Goal: Task Accomplishment & Management: Manage account settings

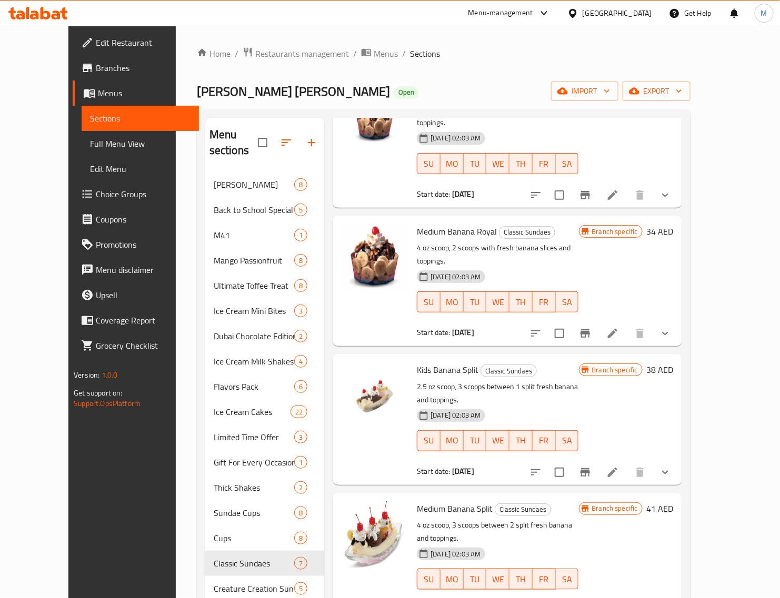
scroll to position [232, 0]
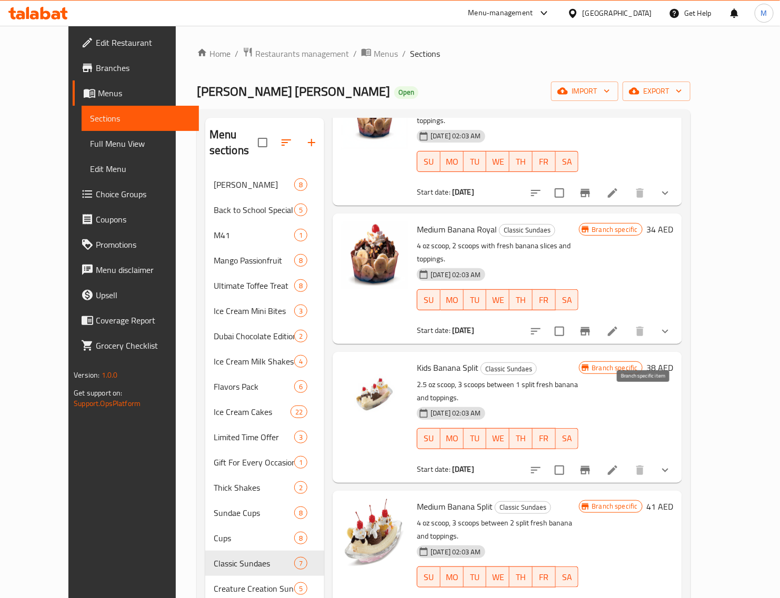
click at [590, 466] on icon "Branch-specific-item" at bounding box center [584, 470] width 9 height 8
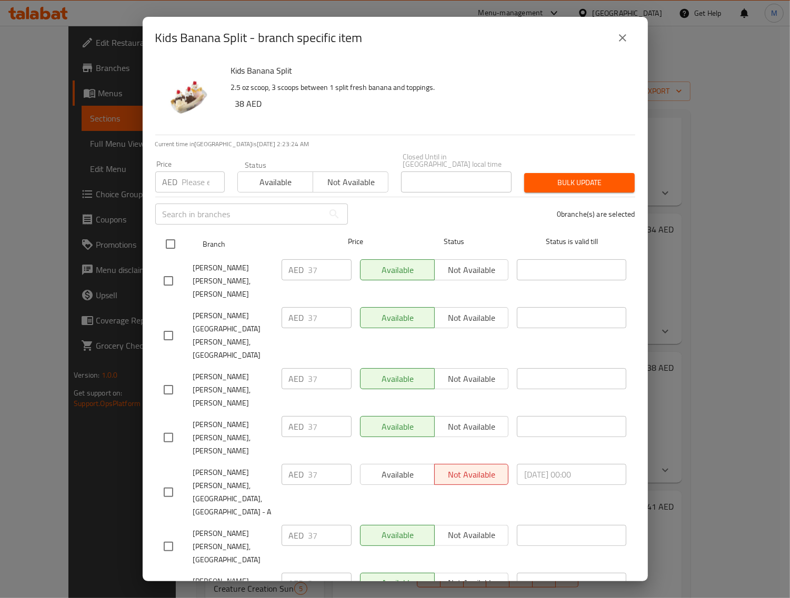
click at [169, 250] on input "checkbox" at bounding box center [170, 244] width 22 height 22
checkbox input "true"
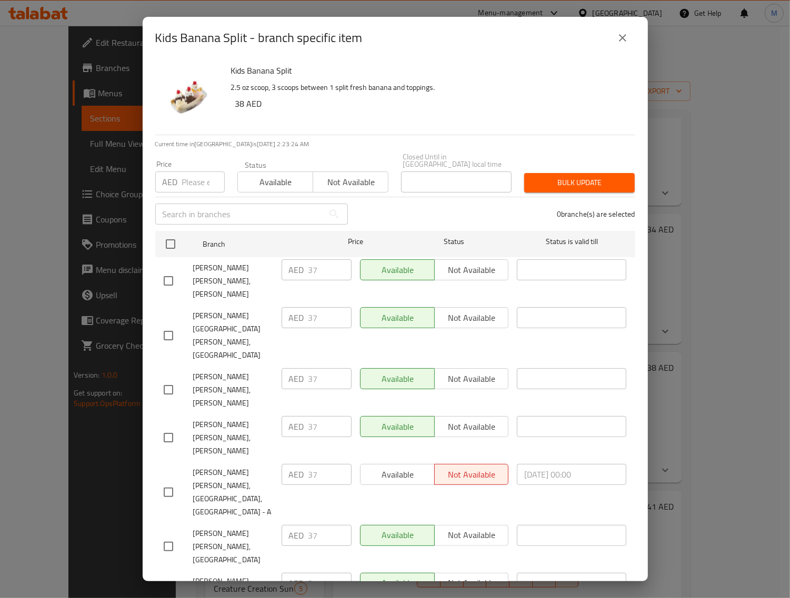
checkbox input "true"
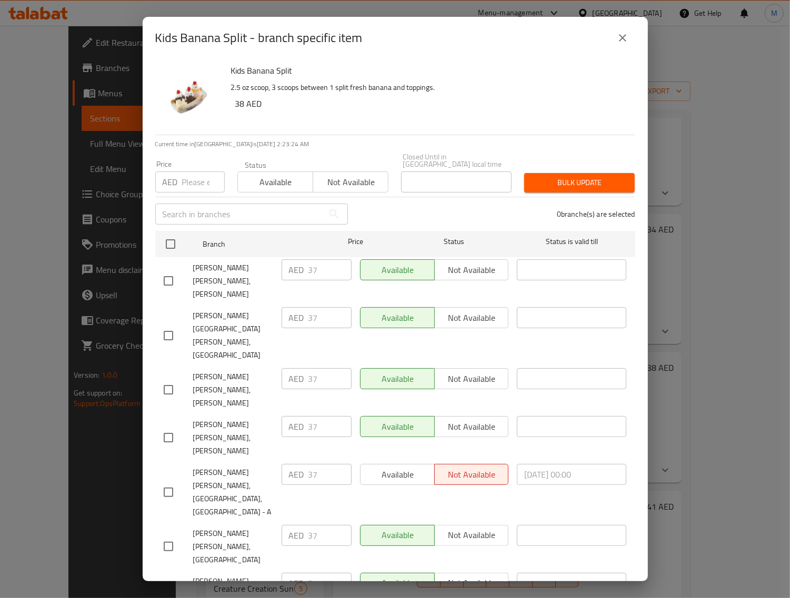
checkbox input "true"
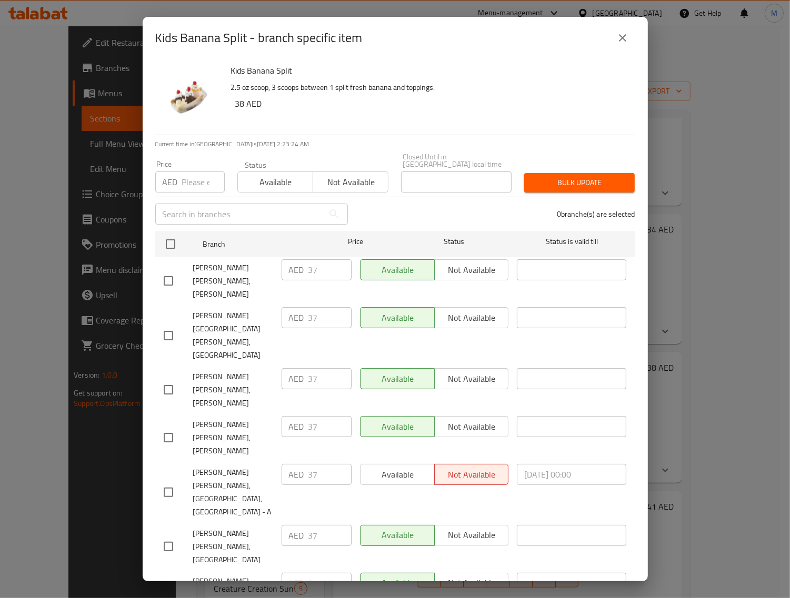
checkbox input "true"
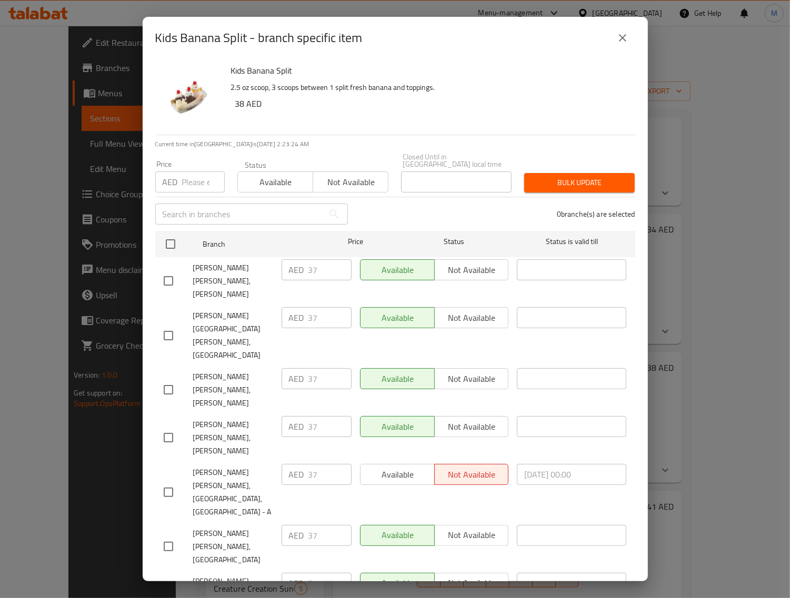
checkbox input "true"
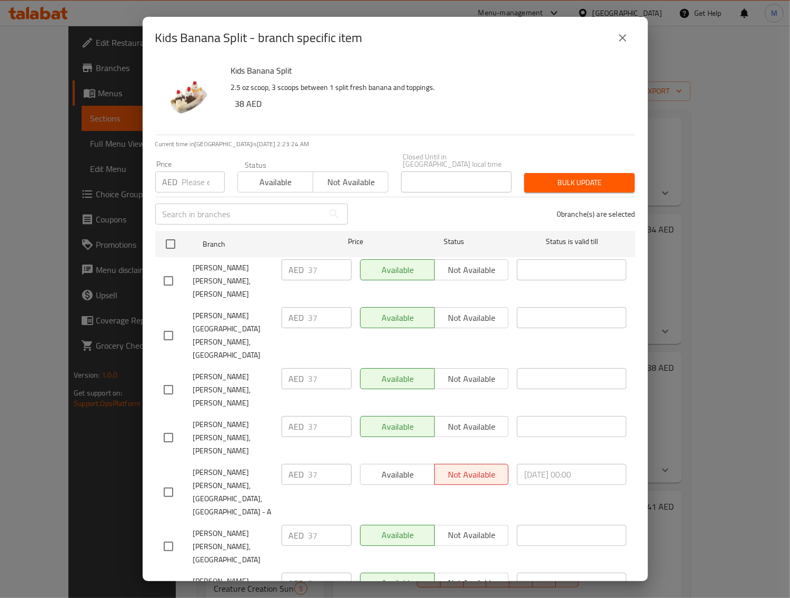
checkbox input "true"
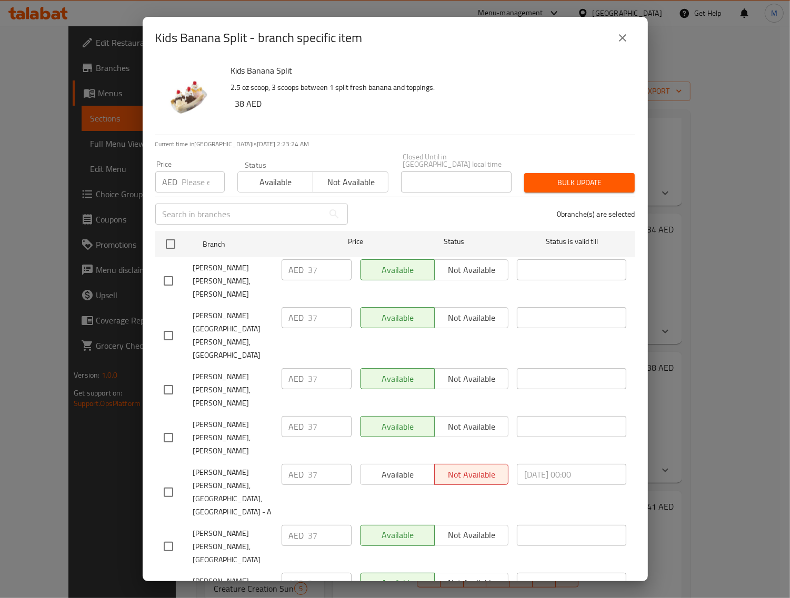
checkbox input "true"
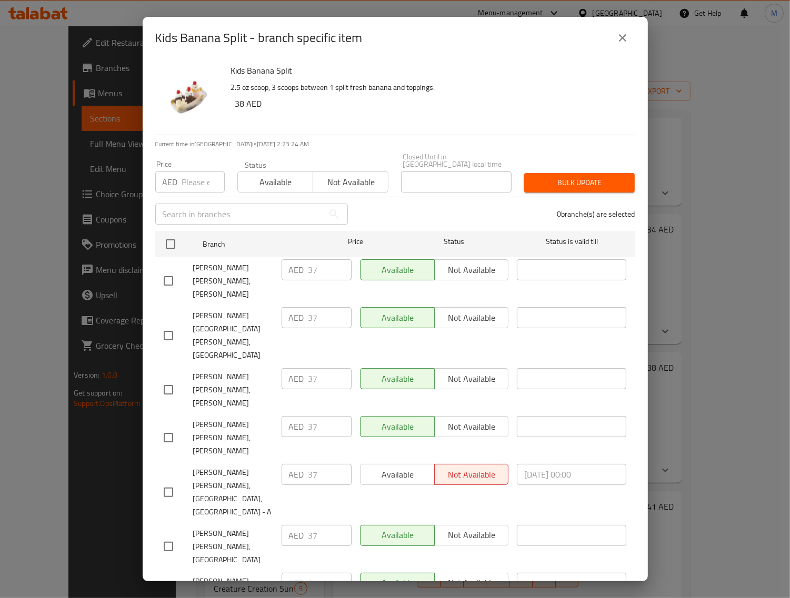
checkbox input "true"
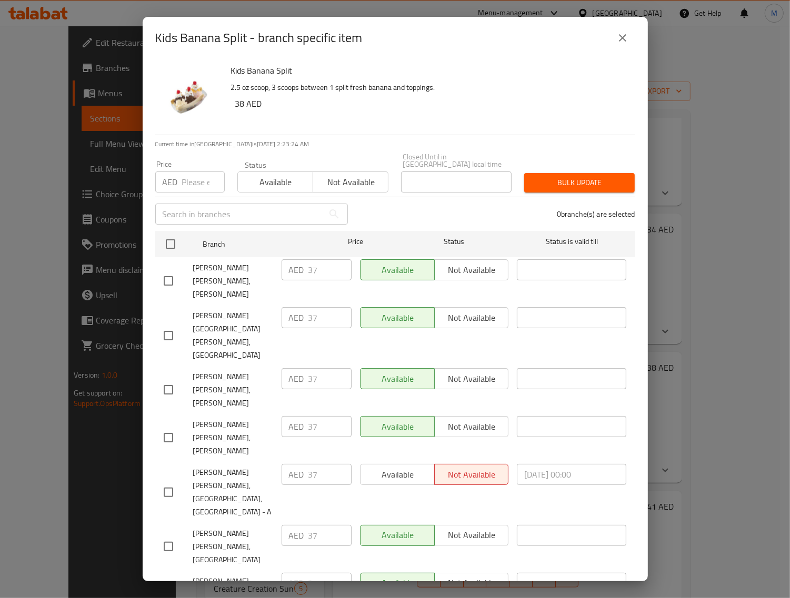
checkbox input "true"
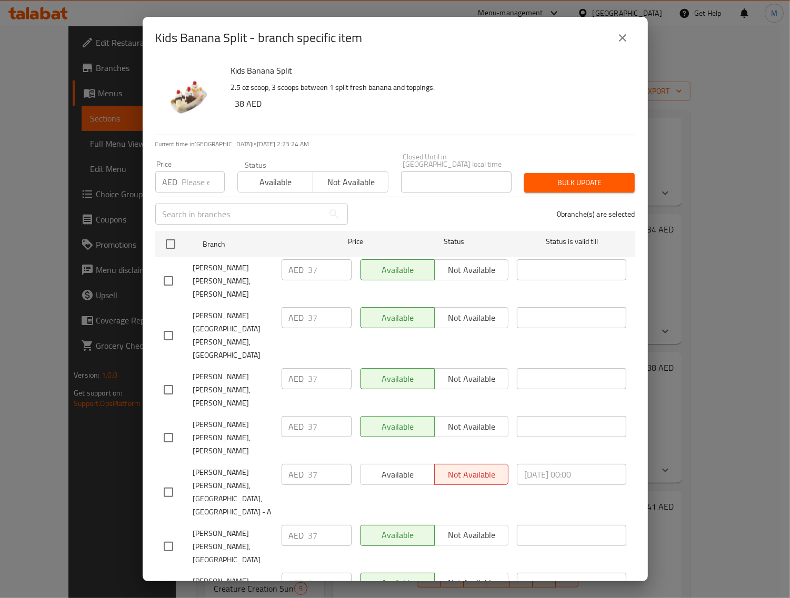
checkbox input "true"
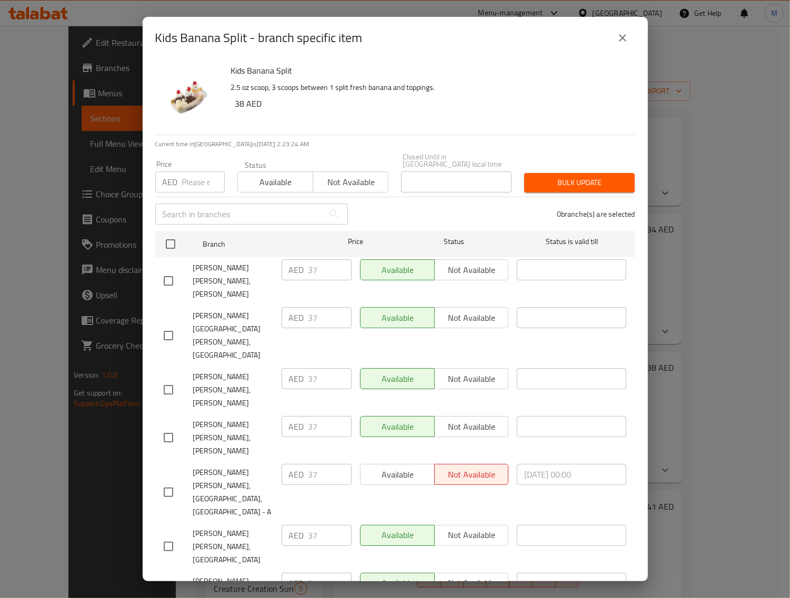
checkbox input "true"
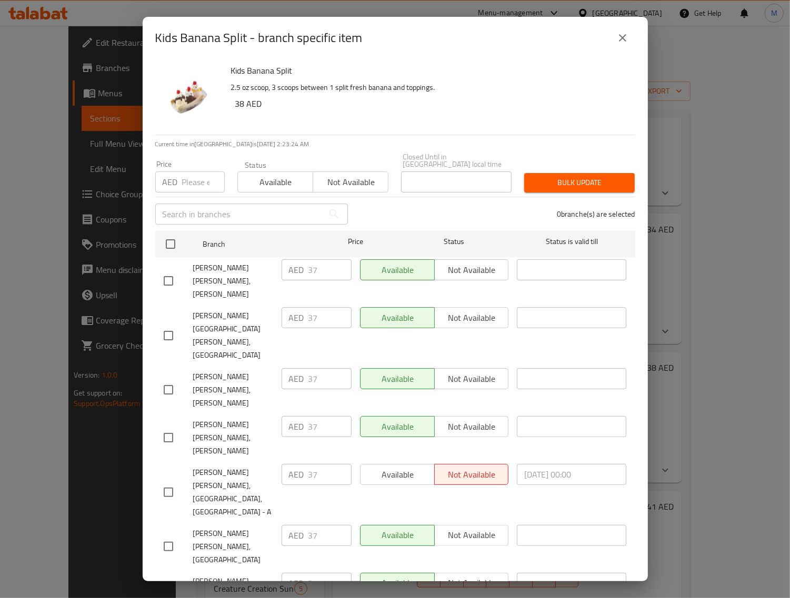
checkbox input "true"
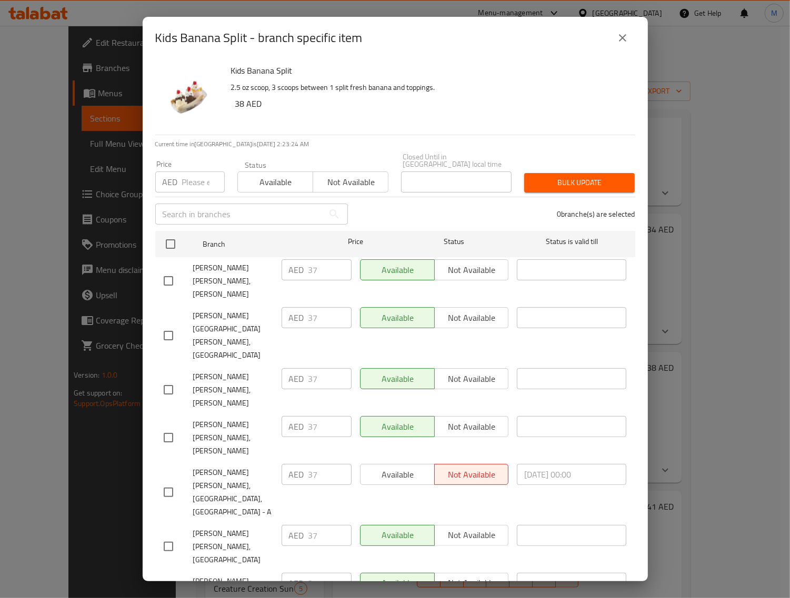
checkbox input "true"
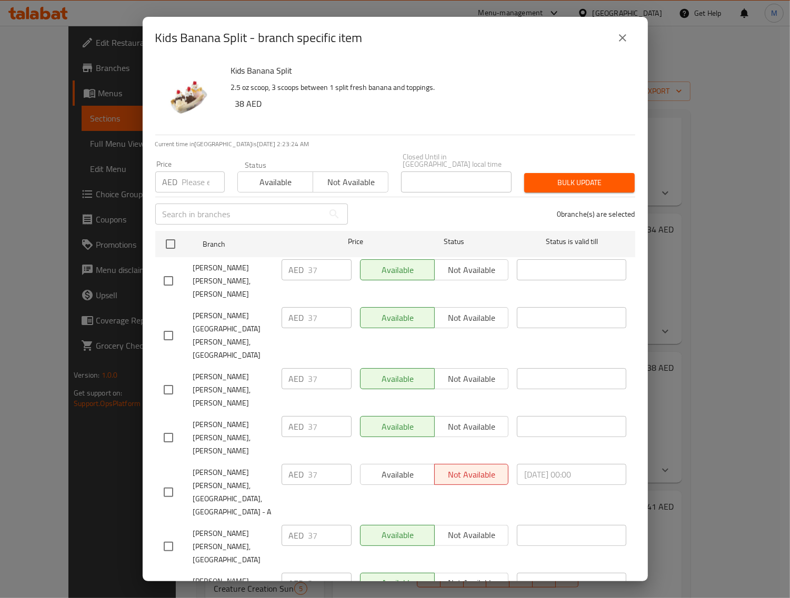
checkbox input "true"
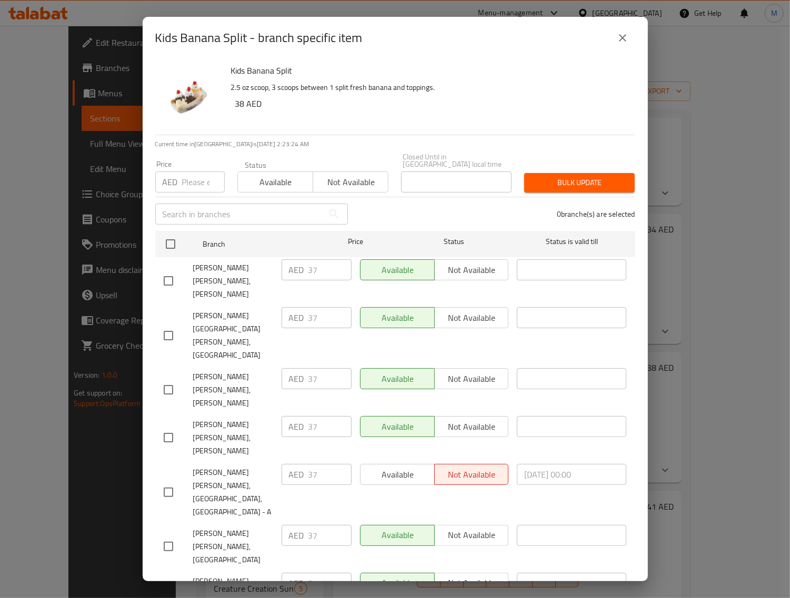
checkbox input "true"
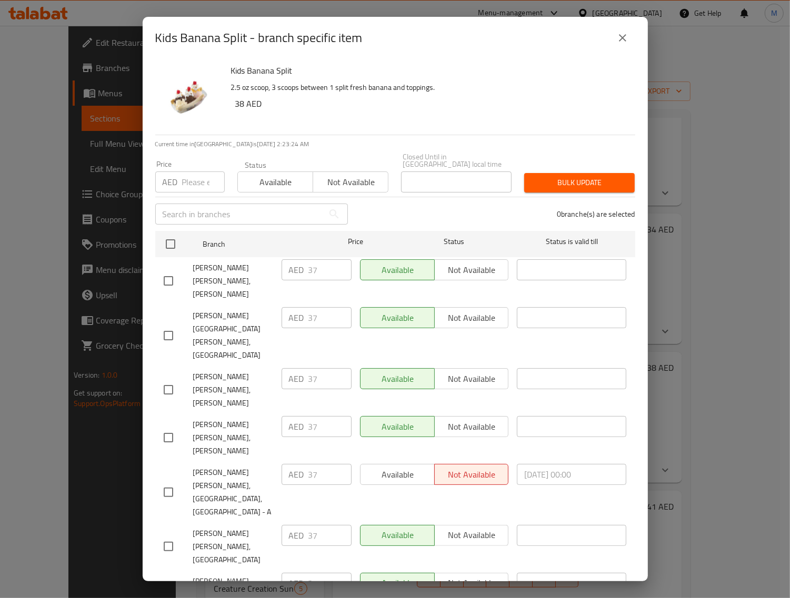
checkbox input "true"
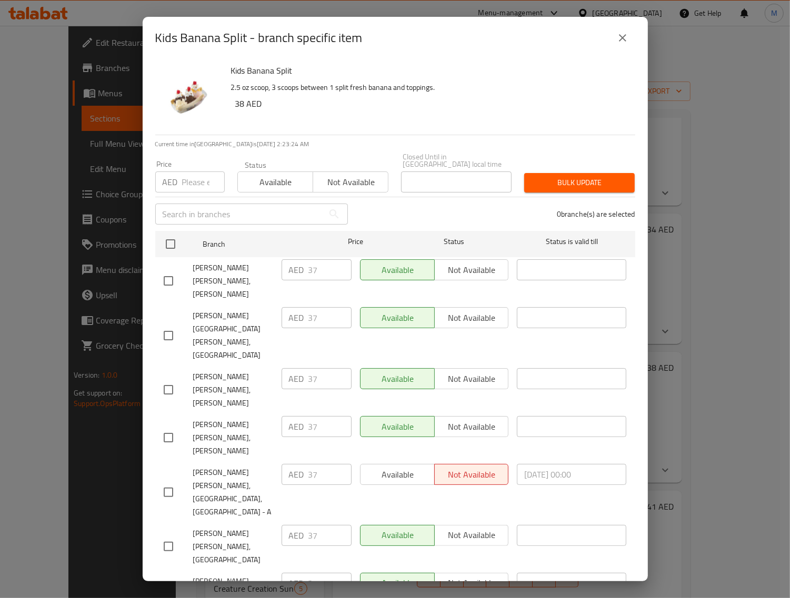
checkbox input "true"
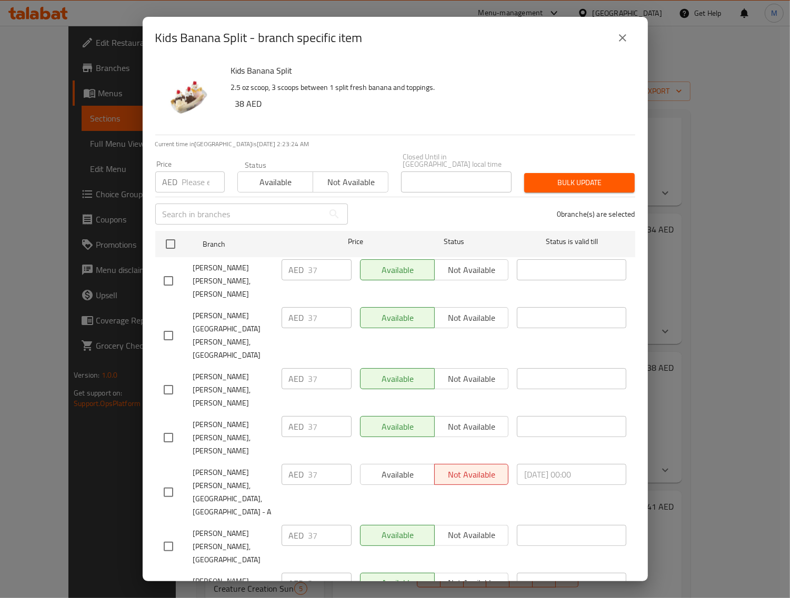
checkbox input "true"
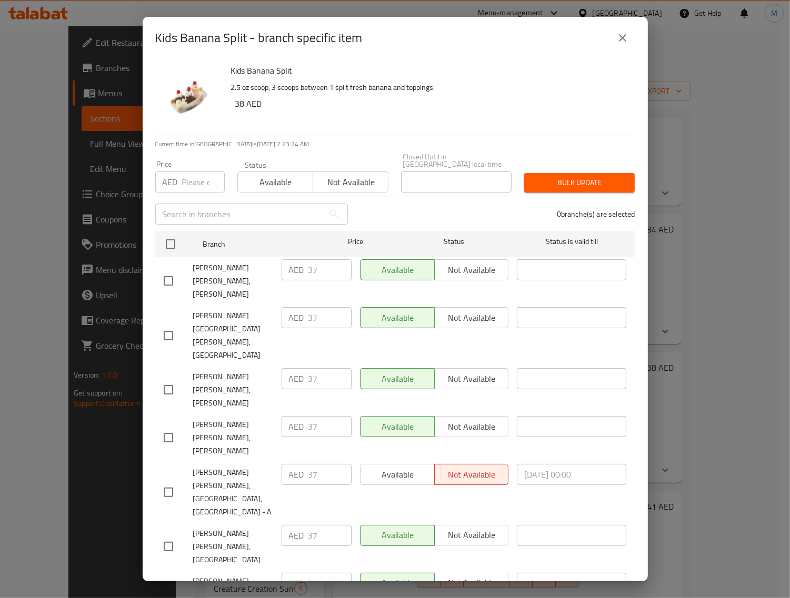
checkbox input "true"
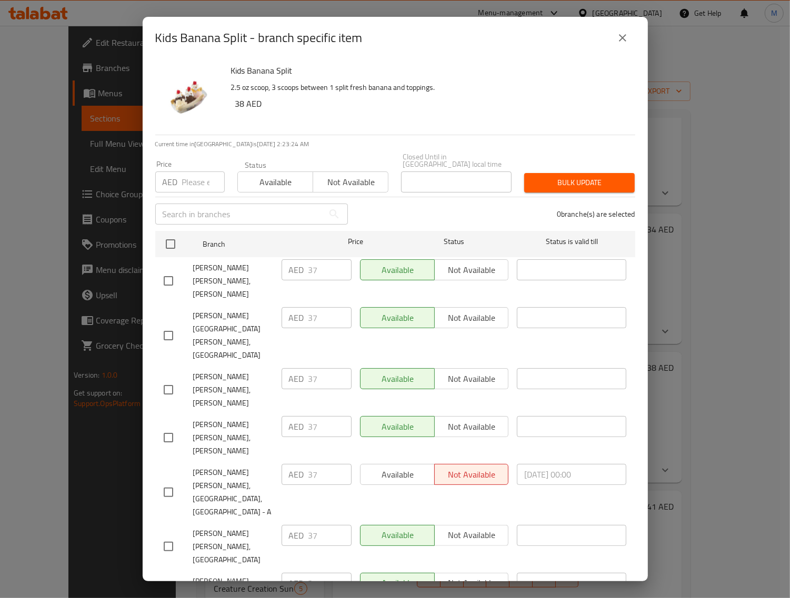
checkbox input "true"
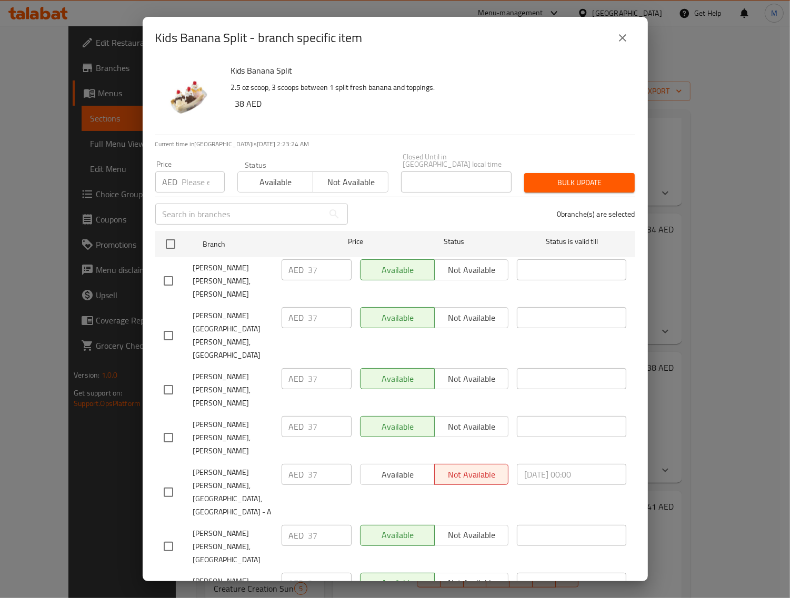
checkbox input "true"
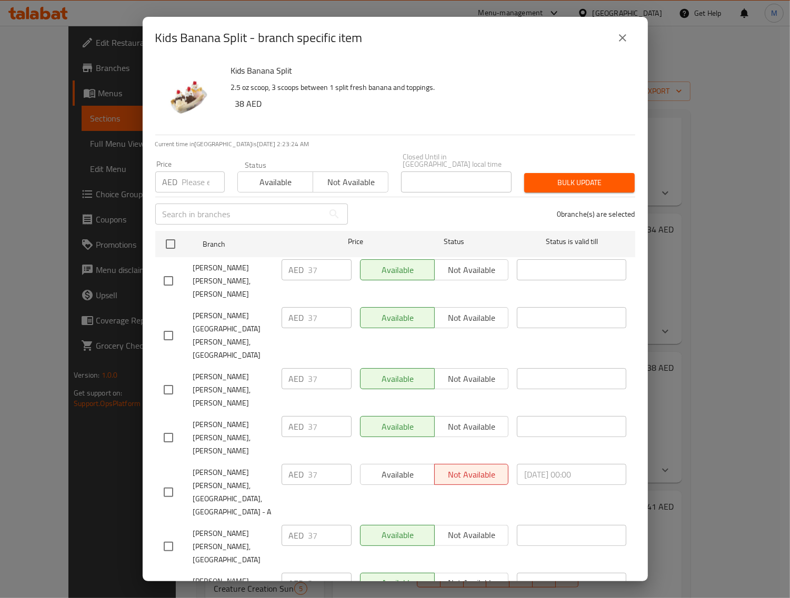
checkbox input "true"
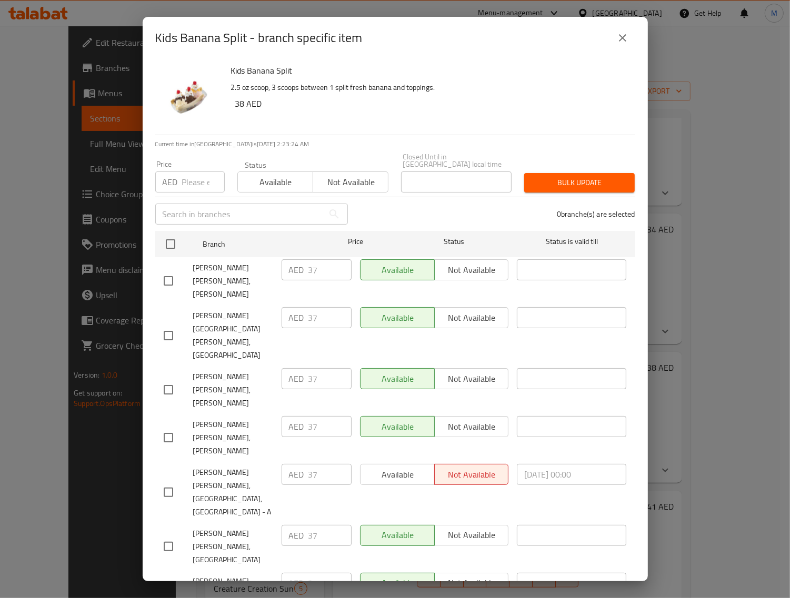
checkbox input "true"
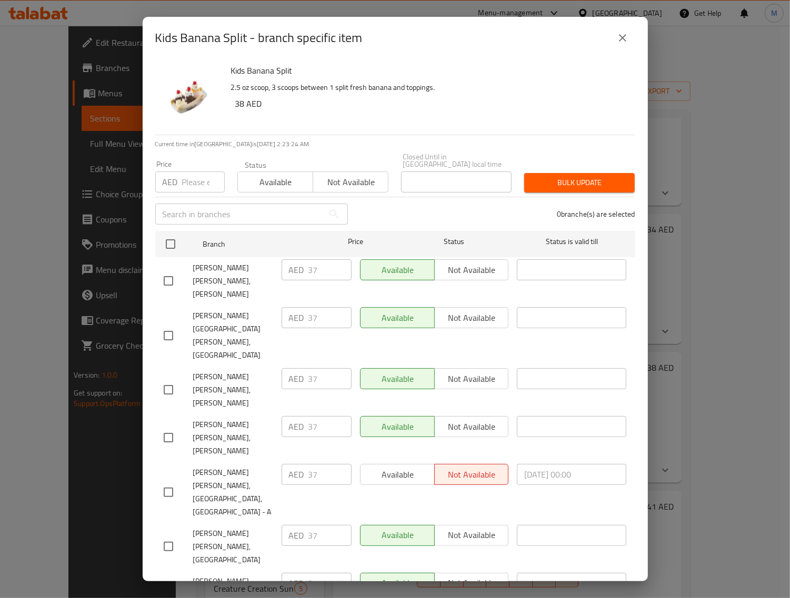
checkbox input "true"
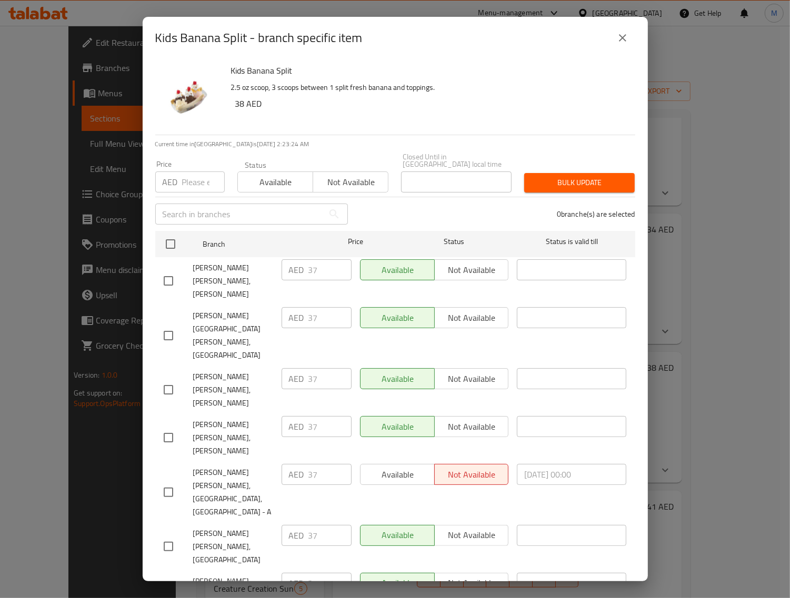
checkbox input "true"
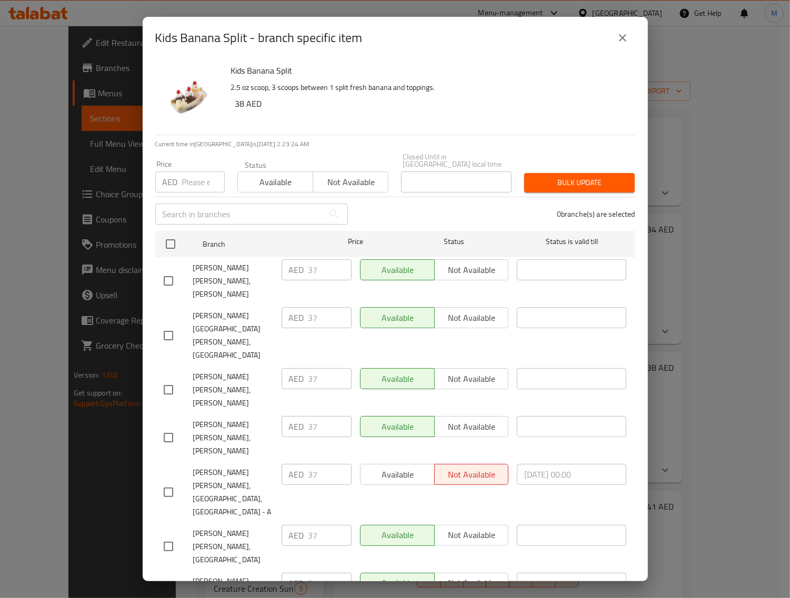
checkbox input "true"
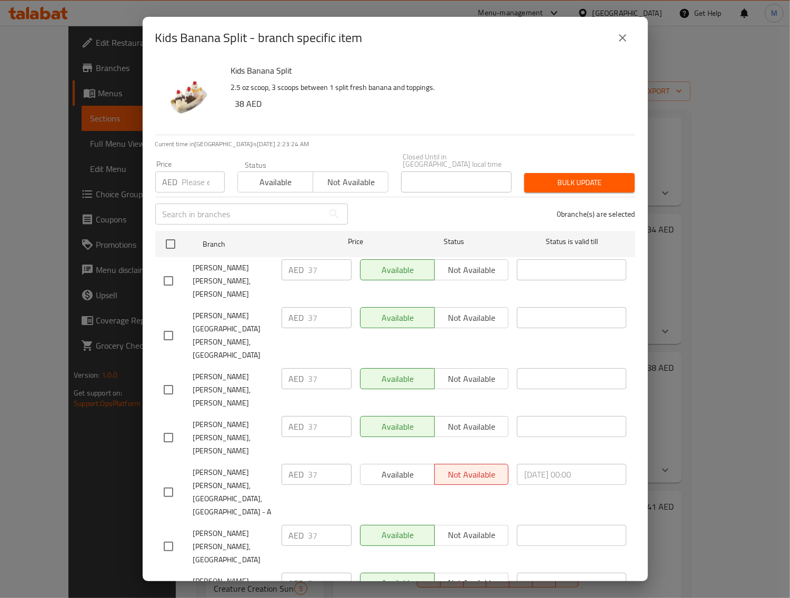
checkbox input "true"
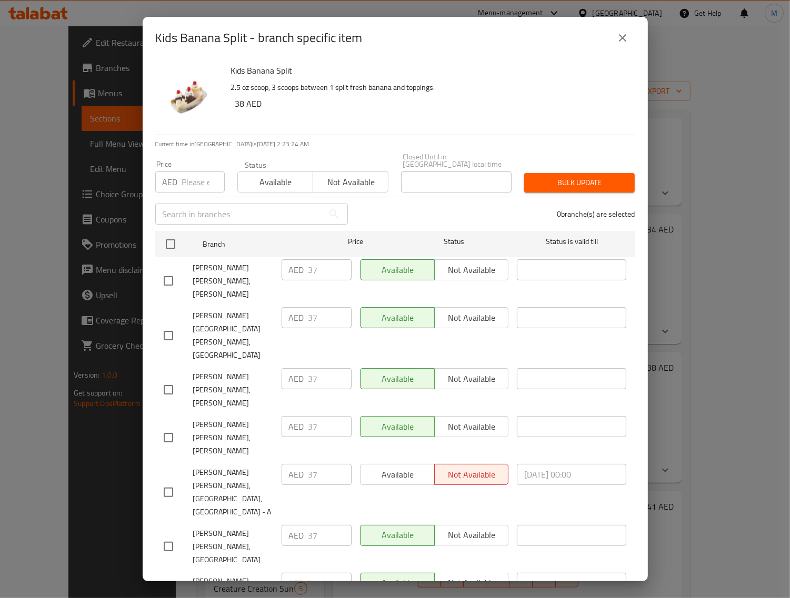
checkbox input "true"
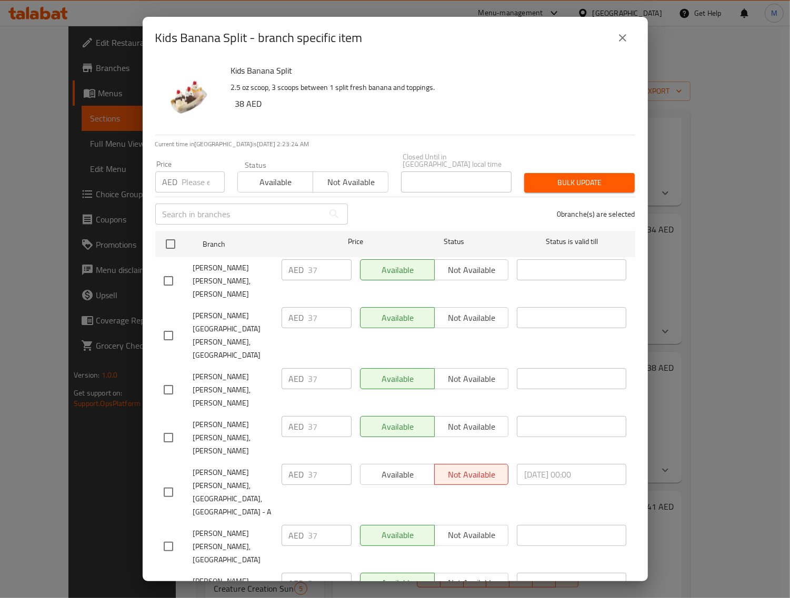
checkbox input "true"
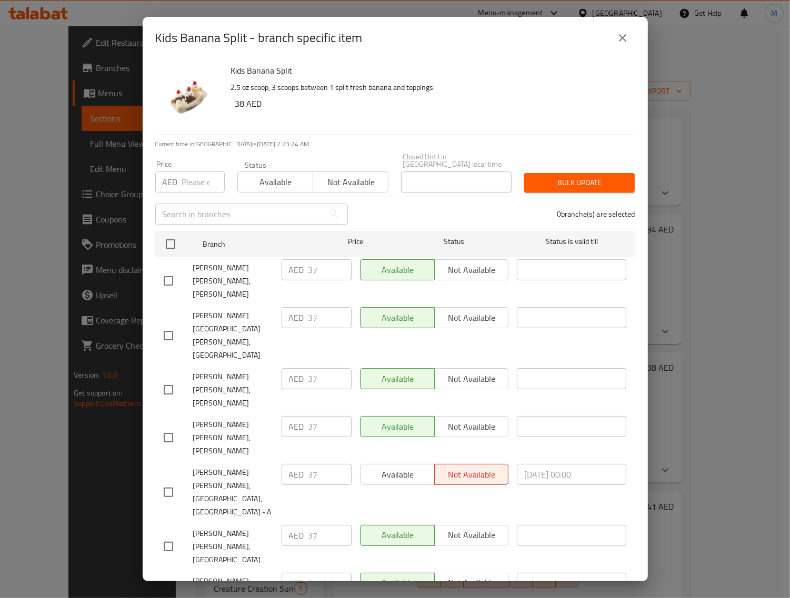
checkbox input "true"
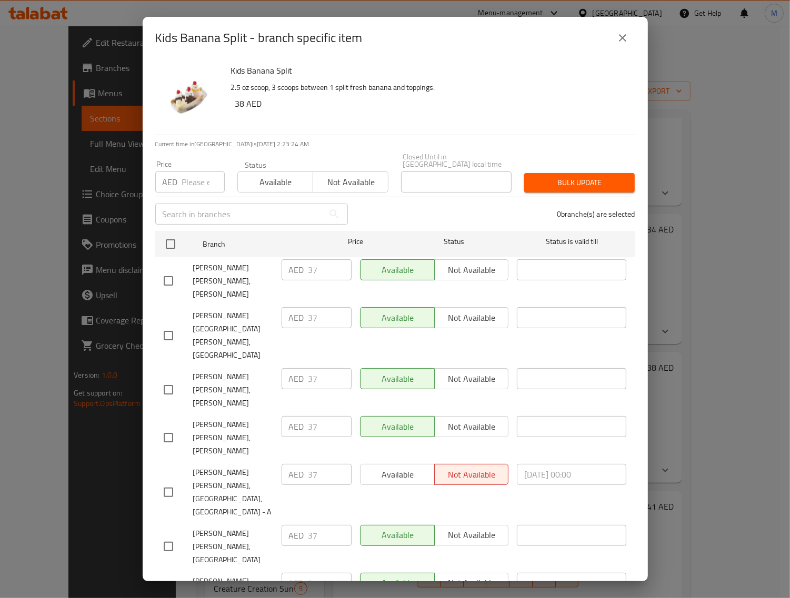
checkbox input "true"
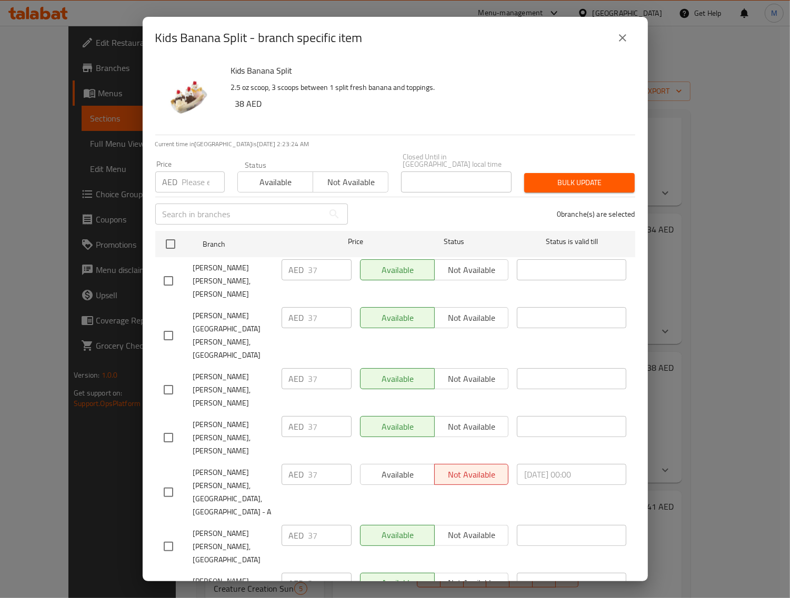
checkbox input "true"
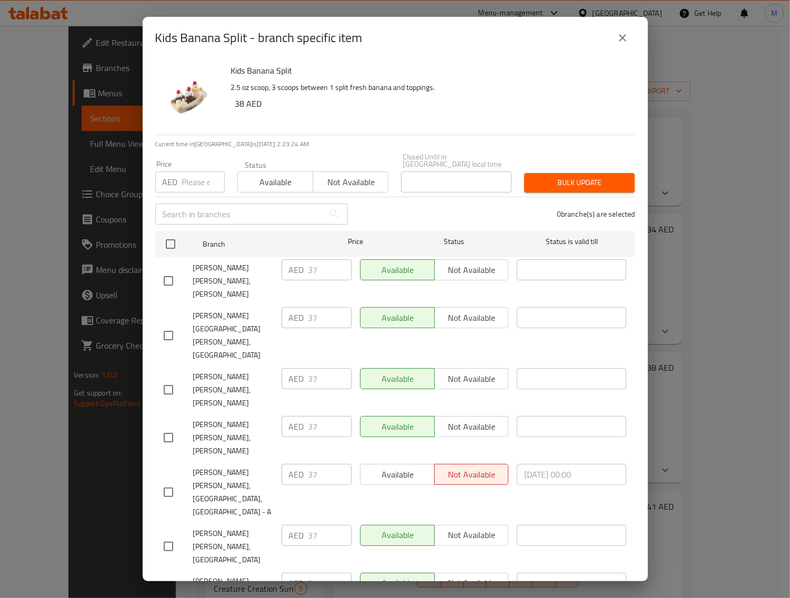
checkbox input "true"
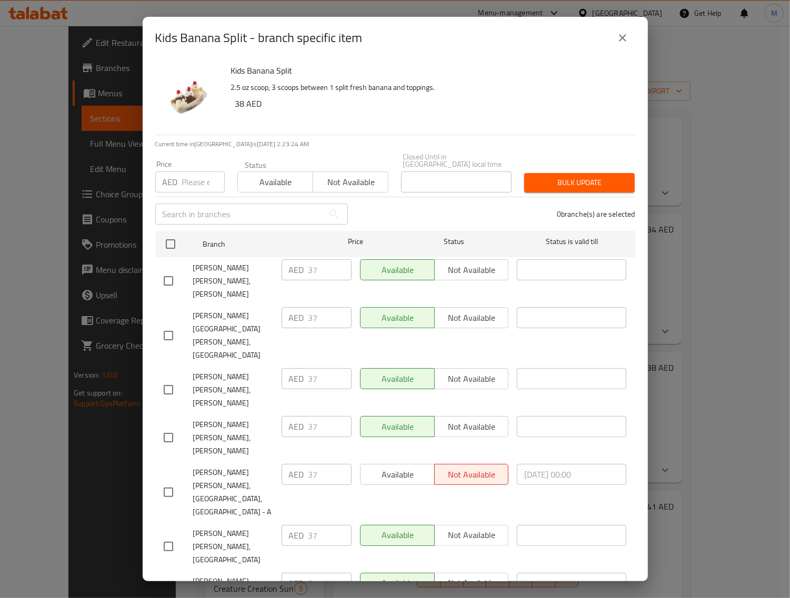
checkbox input "true"
click at [193, 179] on input "number" at bounding box center [203, 182] width 43 height 21
paste input "38"
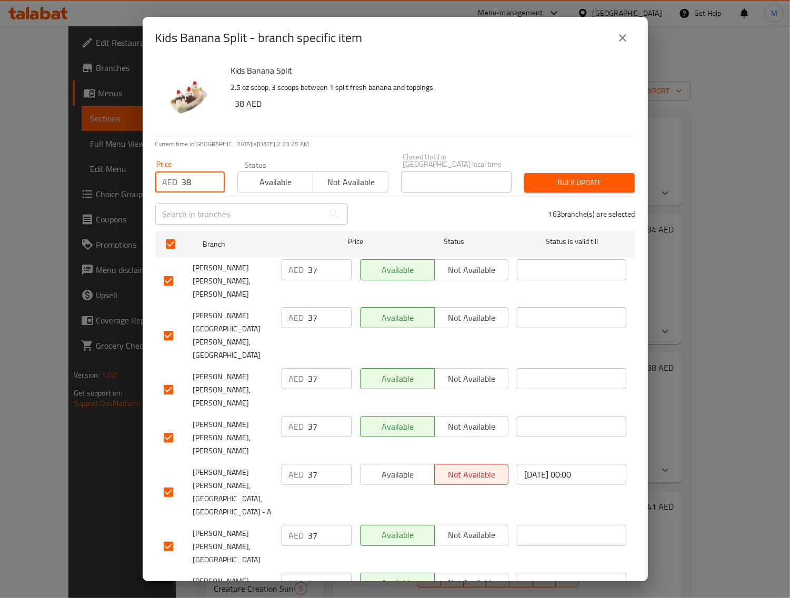
type input "38"
click at [565, 172] on div "Bulk update" at bounding box center [579, 183] width 123 height 32
click at [596, 182] on span "Bulk update" at bounding box center [580, 182] width 94 height 13
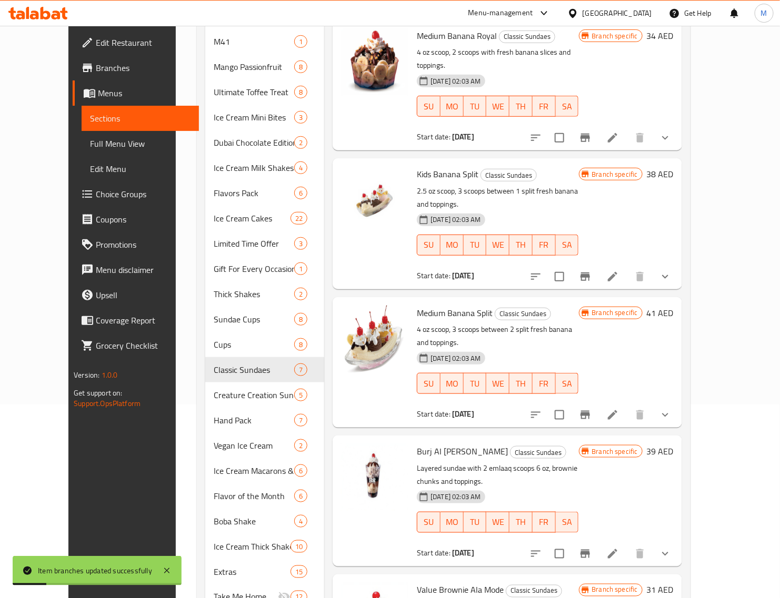
scroll to position [197, 0]
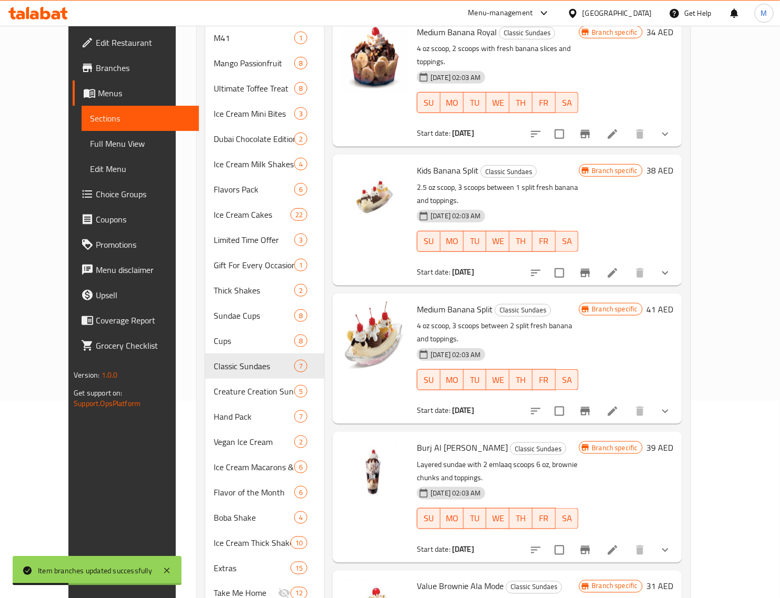
click at [674, 302] on h6 "41 AED" at bounding box center [660, 309] width 27 height 15
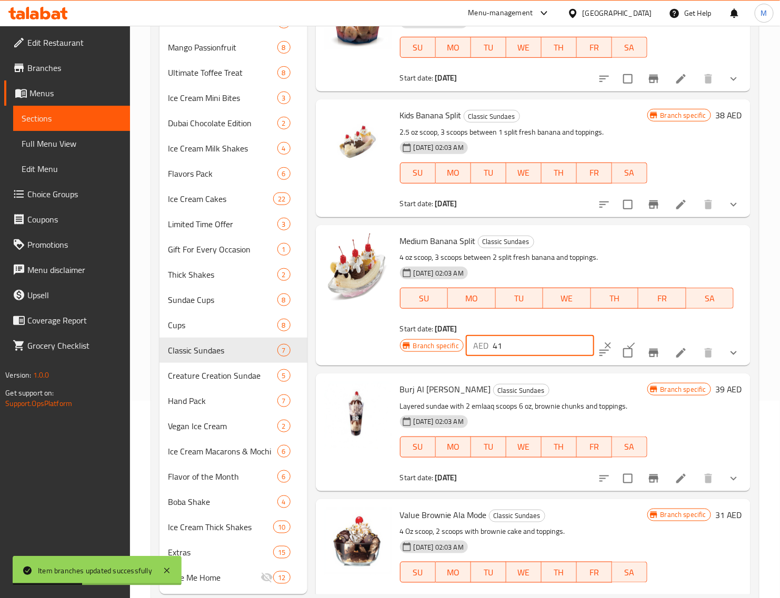
click at [526, 344] on input "41" at bounding box center [544, 345] width 102 height 21
paste input "4"
type input "44"
click at [626, 341] on icon "ok" at bounding box center [631, 345] width 11 height 11
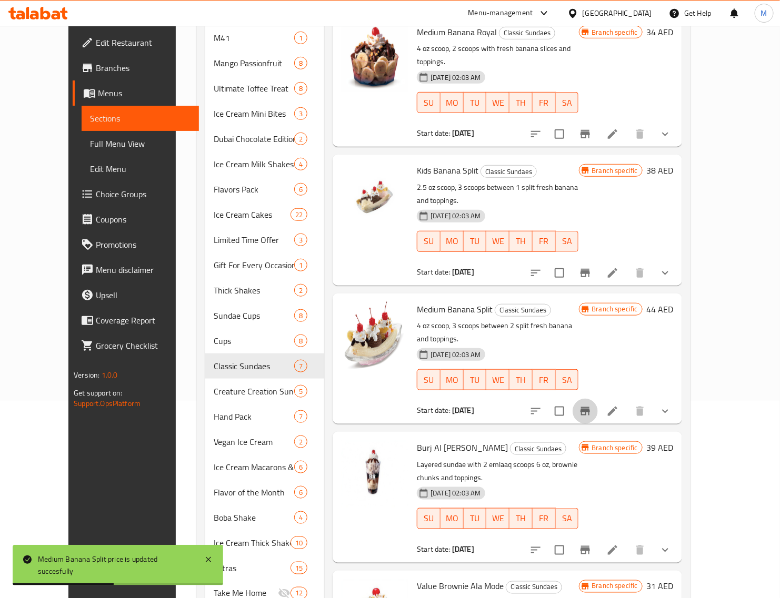
click at [590, 407] on icon "Branch-specific-item" at bounding box center [584, 411] width 9 height 8
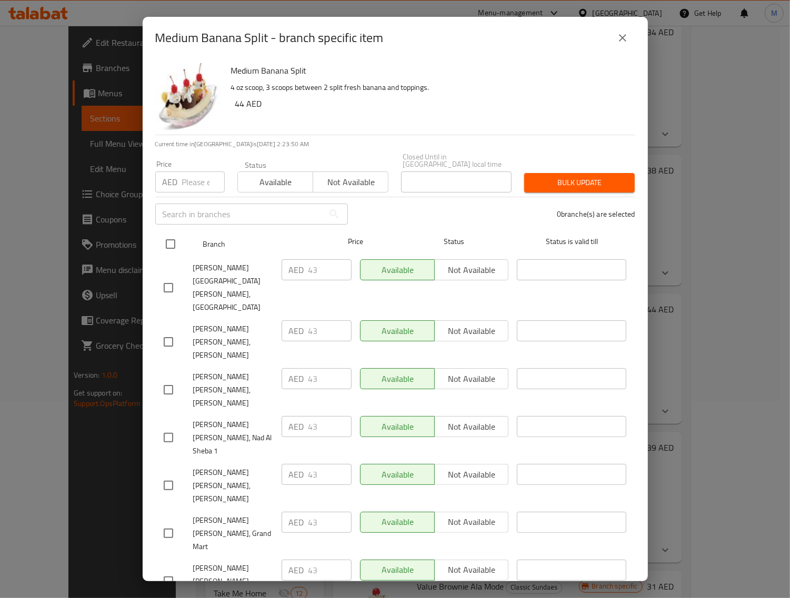
click at [174, 243] on input "checkbox" at bounding box center [170, 244] width 22 height 22
checkbox input "true"
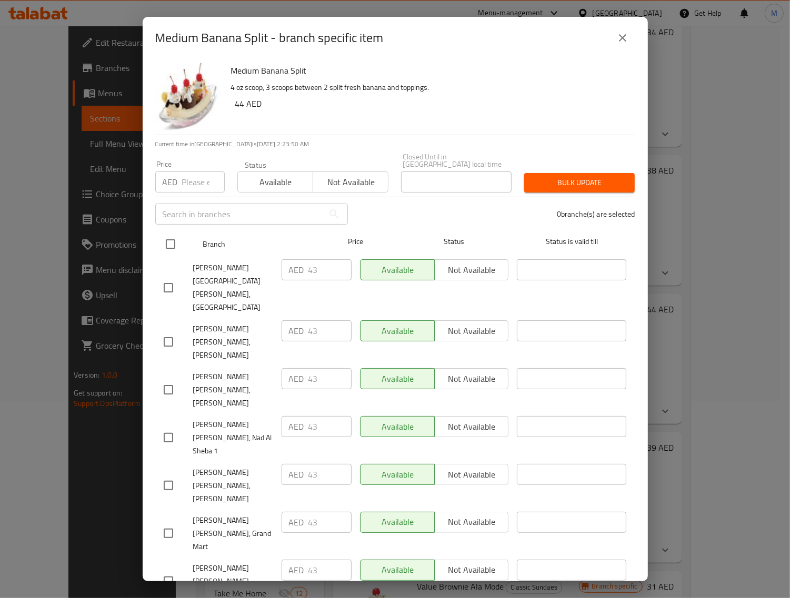
checkbox input "true"
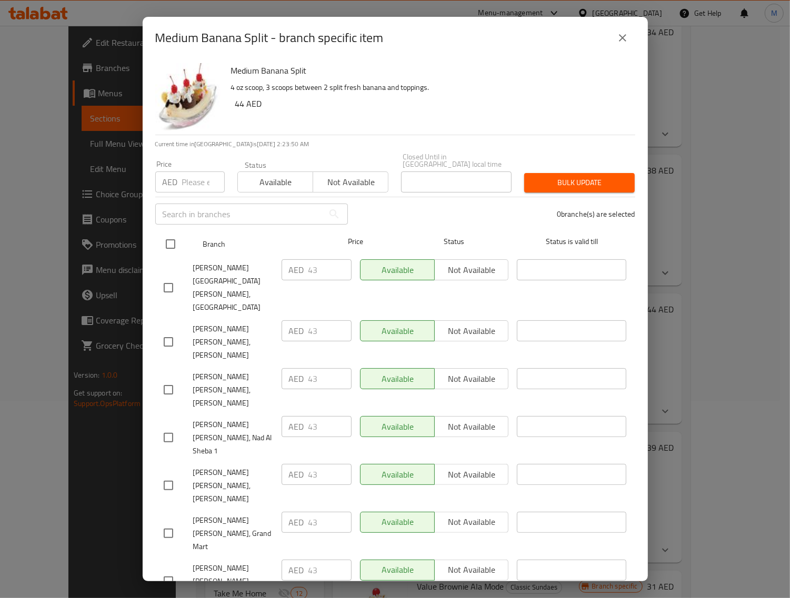
checkbox input "true"
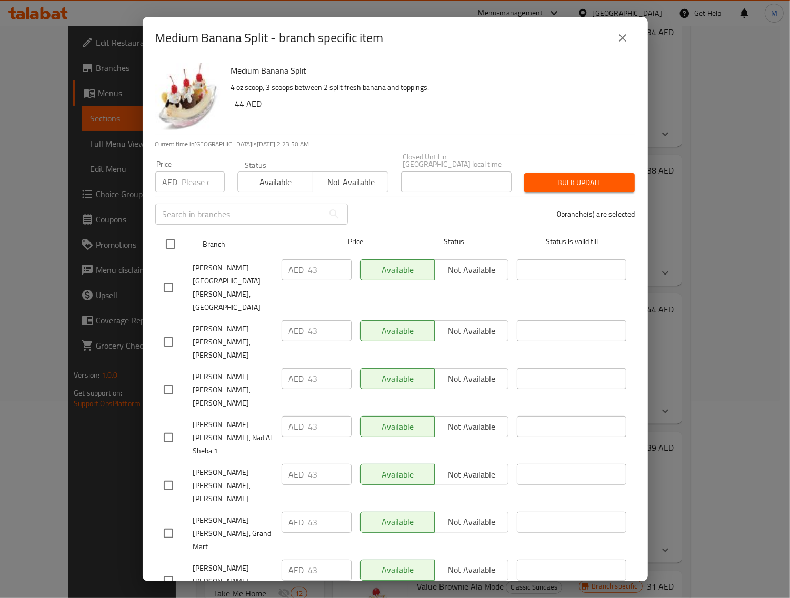
checkbox input "true"
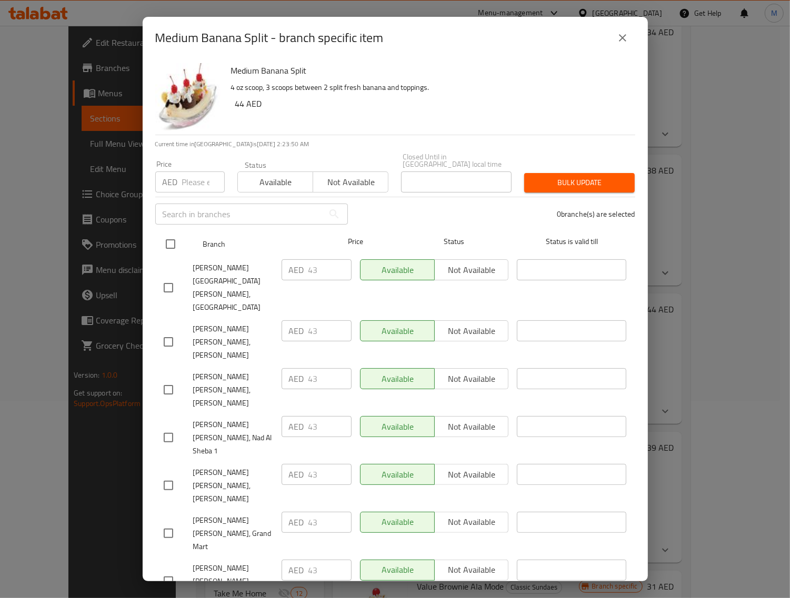
checkbox input "true"
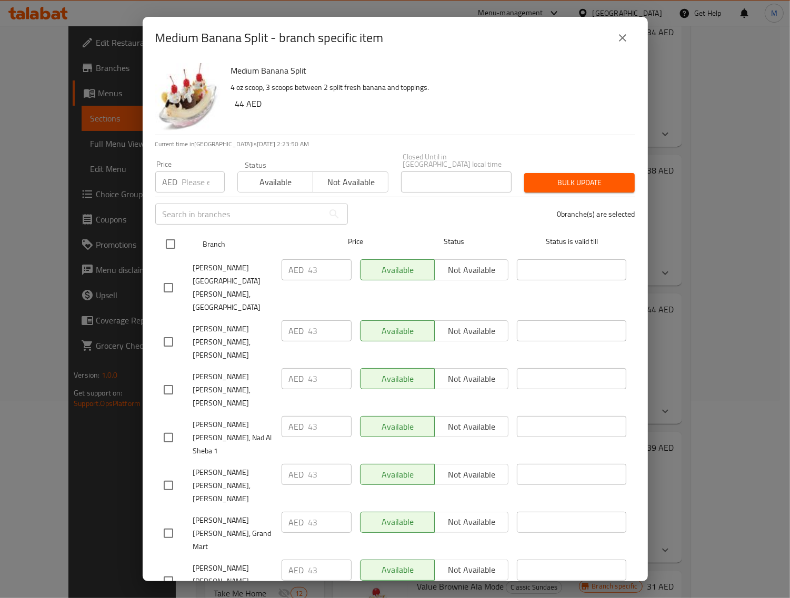
checkbox input "true"
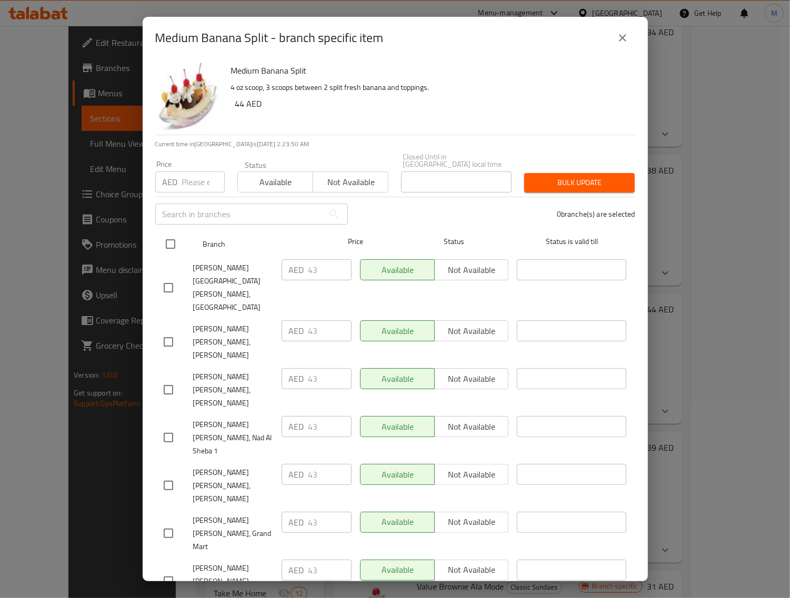
checkbox input "true"
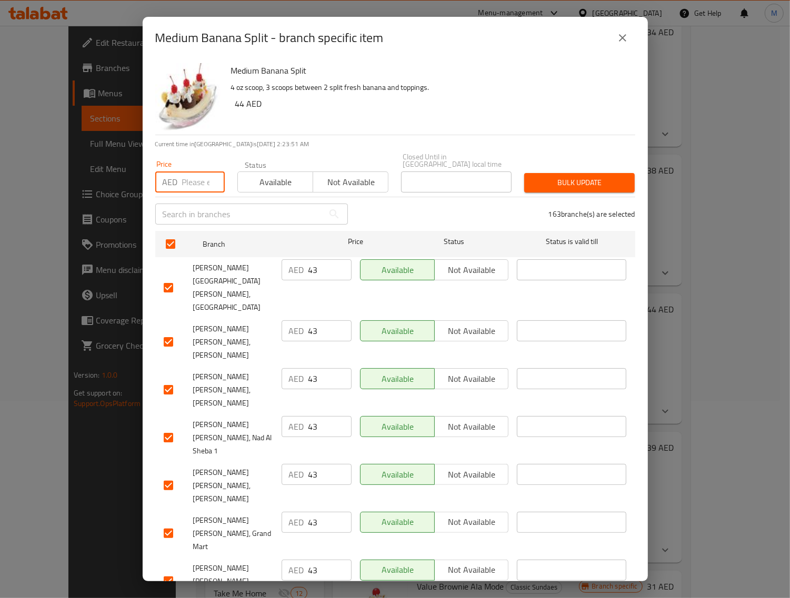
click at [189, 188] on input "number" at bounding box center [203, 182] width 43 height 21
paste input "44"
click at [524, 180] on button "Bulk update" at bounding box center [579, 182] width 111 height 19
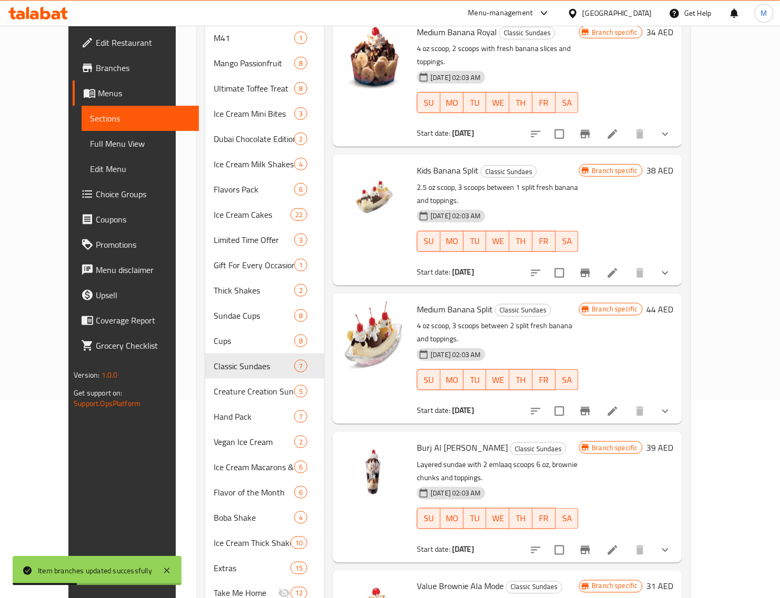
click at [674, 440] on h6 "39 AED" at bounding box center [660, 447] width 27 height 15
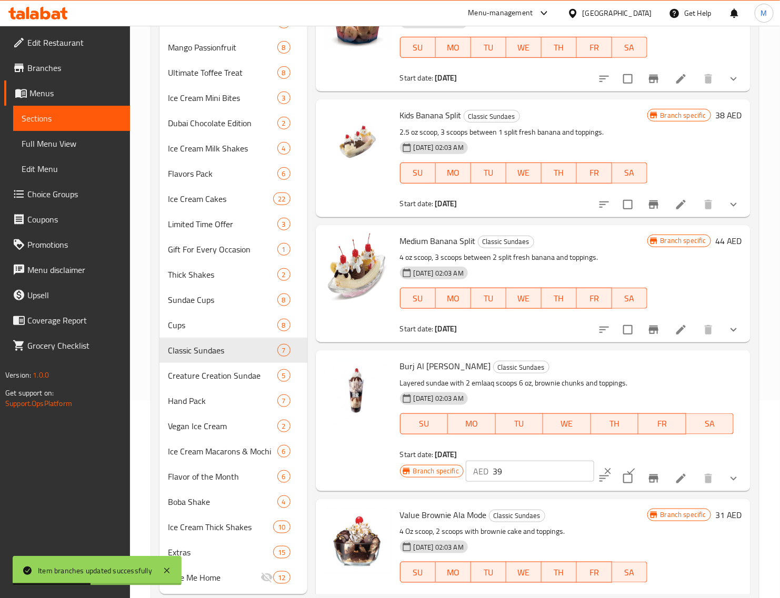
click at [504, 466] on input "39" at bounding box center [544, 471] width 102 height 21
click at [504, 467] on input "39" at bounding box center [544, 471] width 102 height 21
paste input "44"
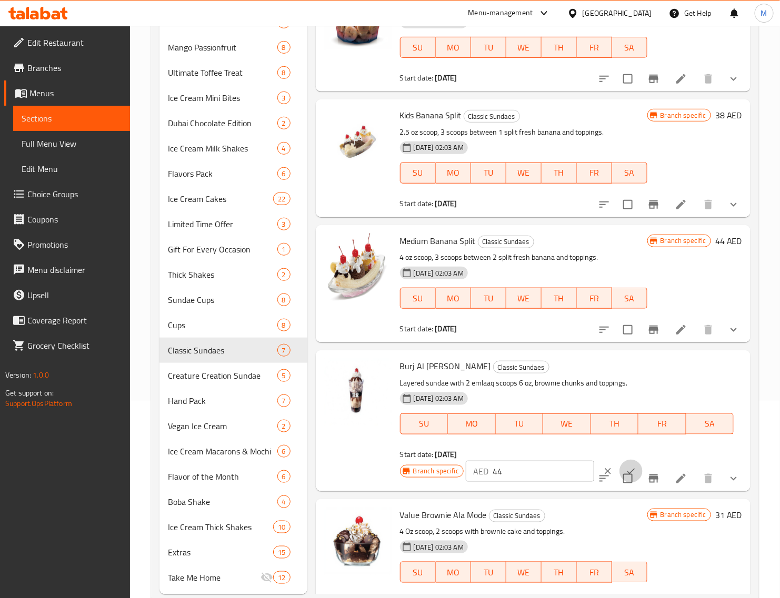
click at [619, 464] on button "ok" at bounding box center [630, 471] width 23 height 23
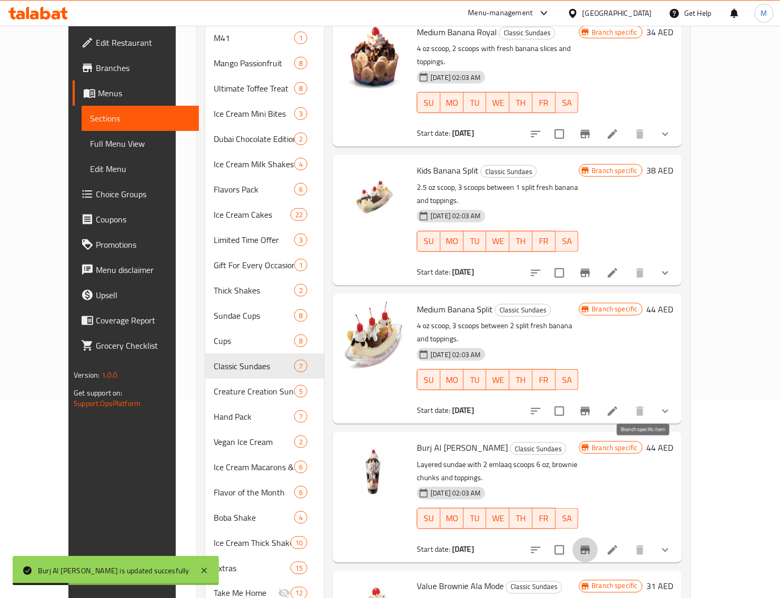
click at [591, 544] on icon "Branch-specific-item" at bounding box center [585, 550] width 13 height 13
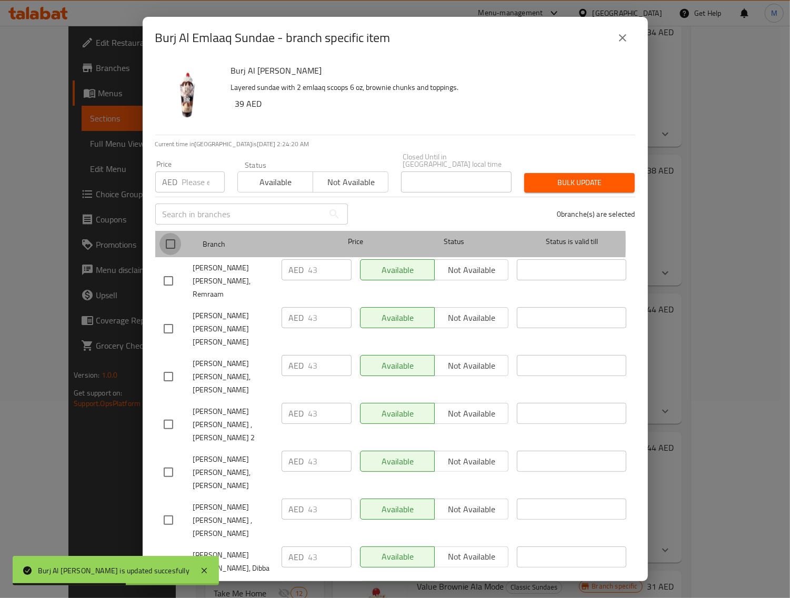
click at [166, 243] on input "checkbox" at bounding box center [170, 244] width 22 height 22
click at [193, 185] on input "number" at bounding box center [203, 182] width 43 height 21
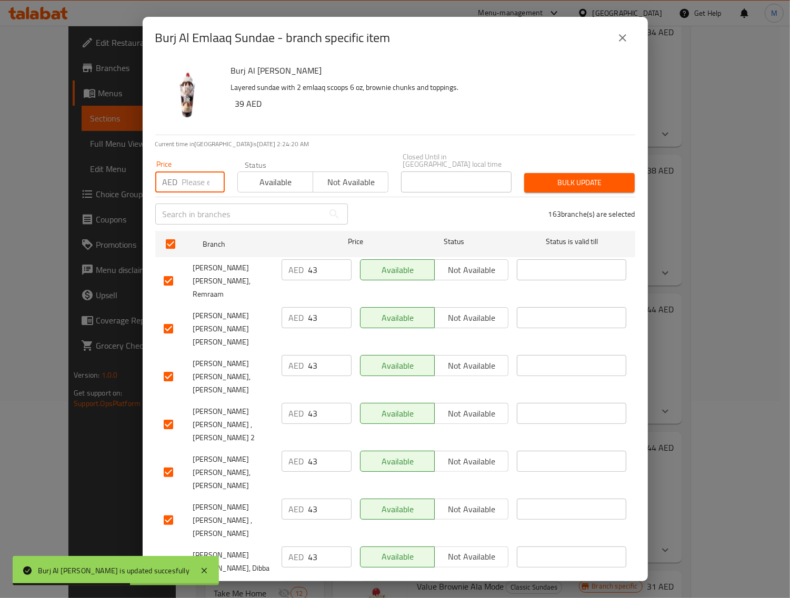
paste input "44"
click at [551, 178] on span "Bulk update" at bounding box center [580, 182] width 94 height 13
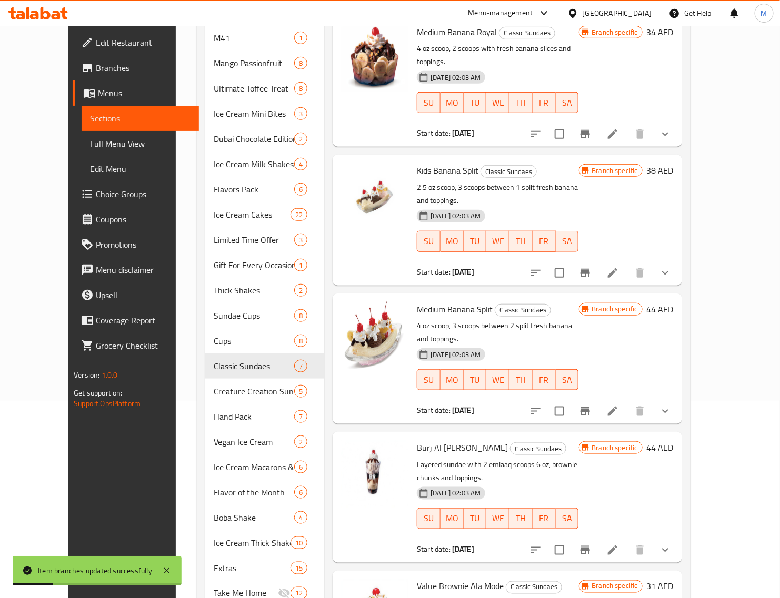
scroll to position [222, 0]
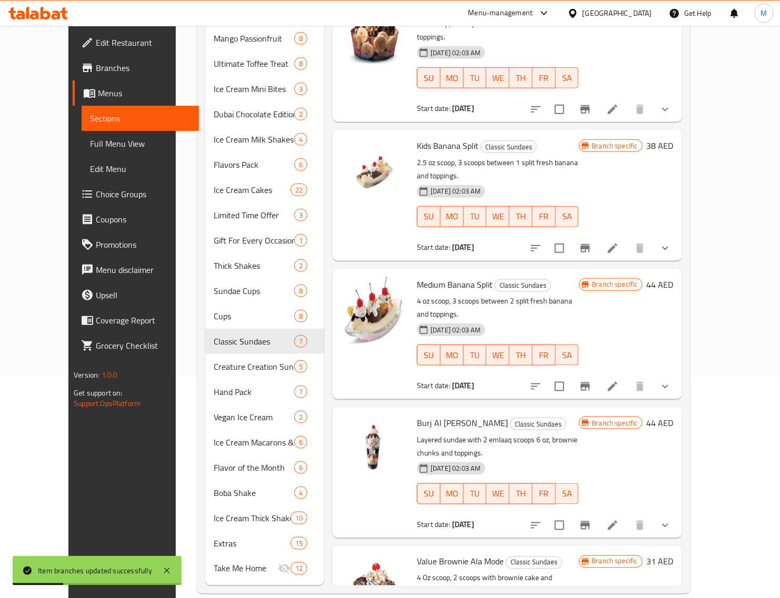
click at [674, 555] on h6 "31 AED" at bounding box center [660, 562] width 27 height 15
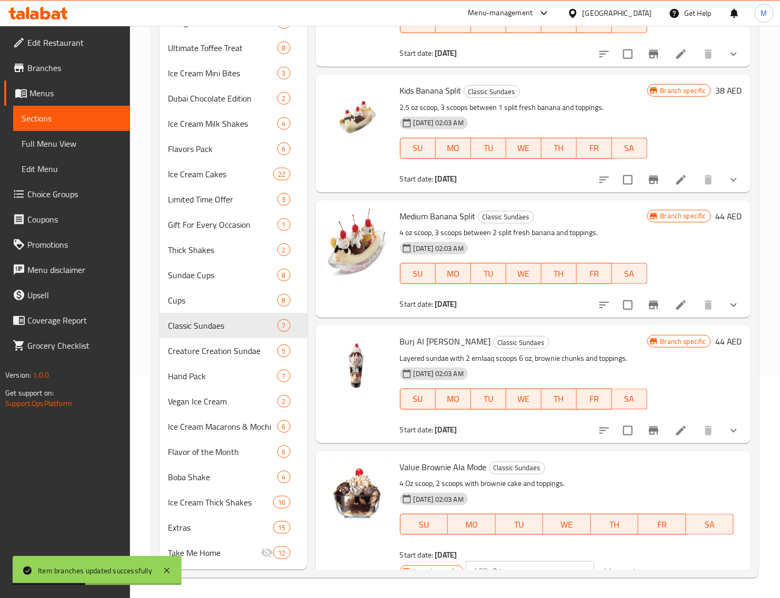
scroll to position [254, 0]
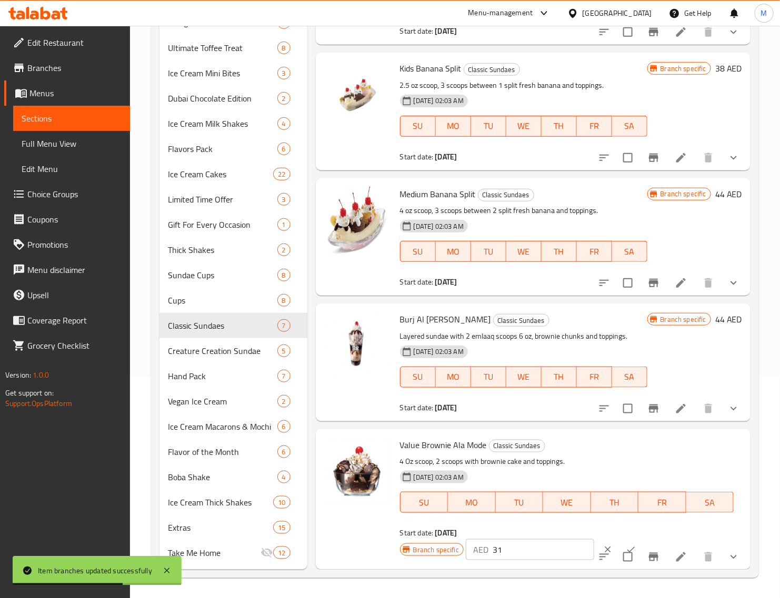
click at [519, 548] on input "31" at bounding box center [544, 549] width 102 height 21
paste input "4"
click at [619, 540] on button "ok" at bounding box center [630, 549] width 23 height 23
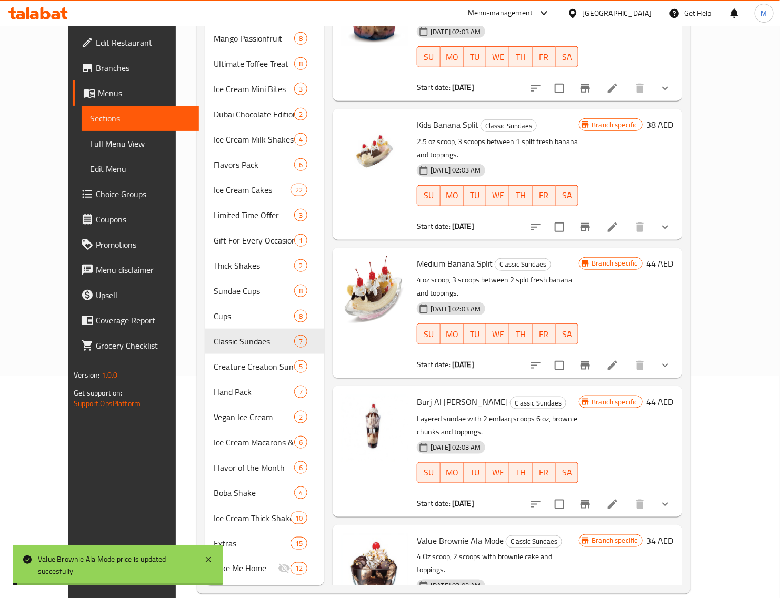
scroll to position [232, 0]
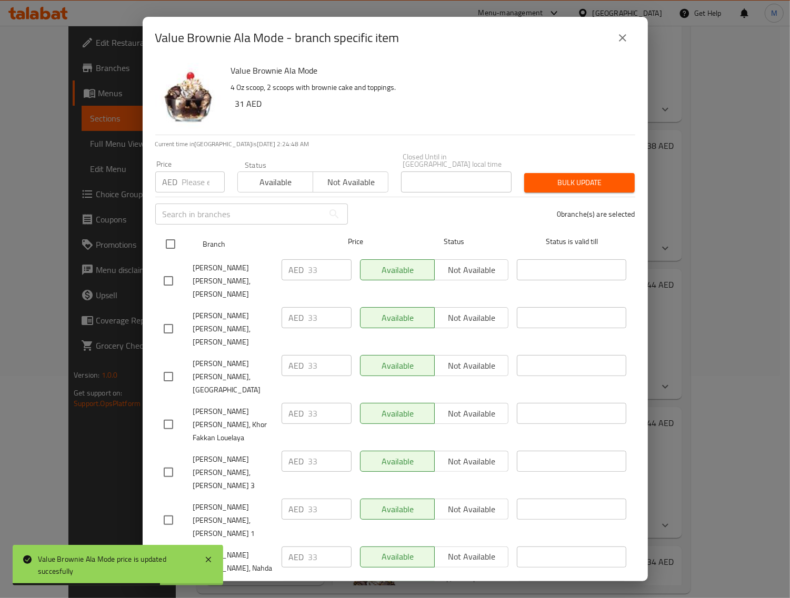
click at [177, 243] on input "checkbox" at bounding box center [170, 244] width 22 height 22
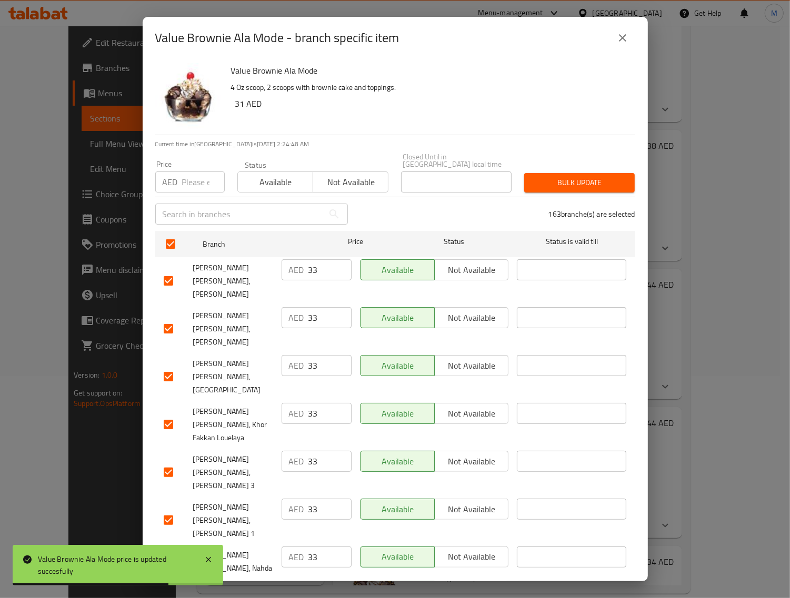
click at [190, 190] on input "number" at bounding box center [203, 182] width 43 height 21
paste input "34"
click at [558, 180] on span "Bulk update" at bounding box center [580, 182] width 94 height 13
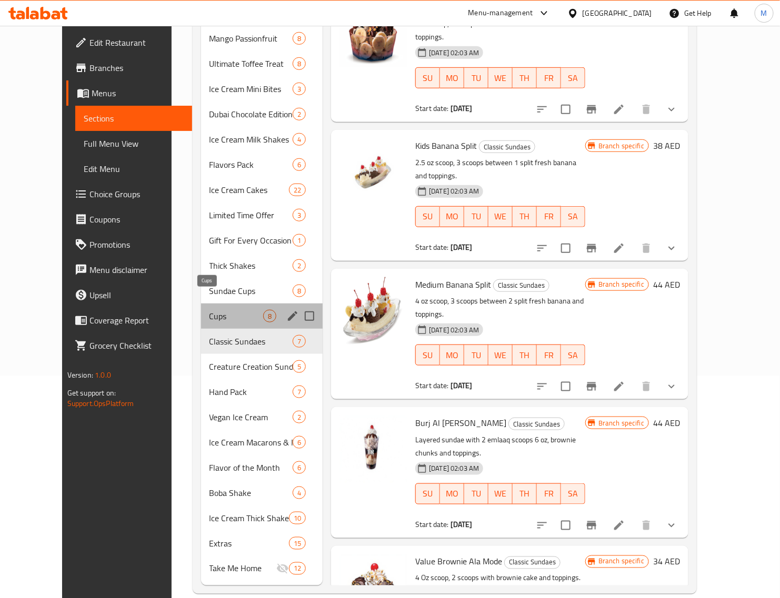
click at [212, 310] on span "Cups" at bounding box center [236, 316] width 54 height 13
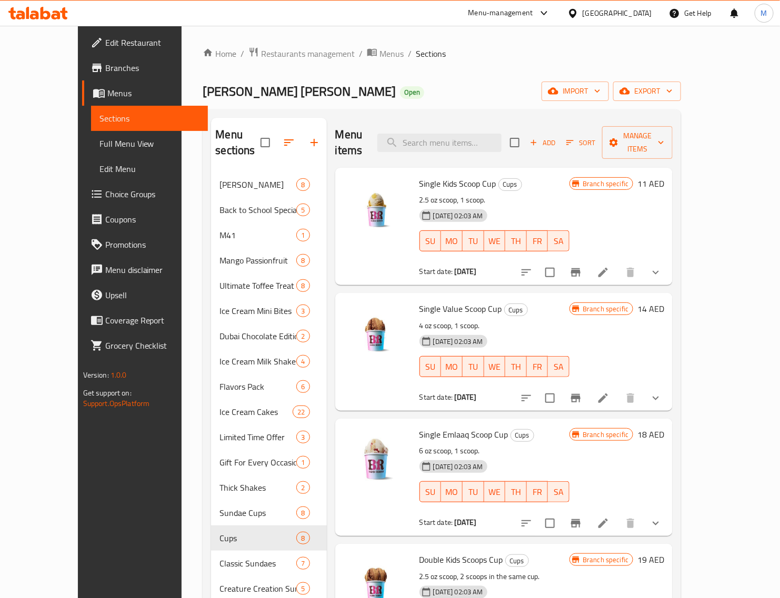
click at [664, 176] on h6 "11 AED" at bounding box center [650, 183] width 27 height 15
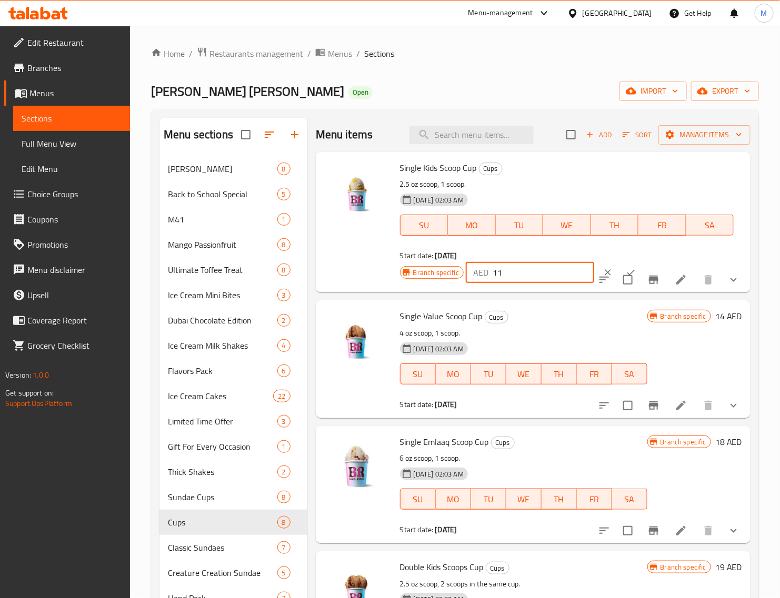
click at [502, 264] on input "11" at bounding box center [544, 272] width 102 height 21
paste input "6"
click at [621, 266] on button "ok" at bounding box center [630, 272] width 23 height 23
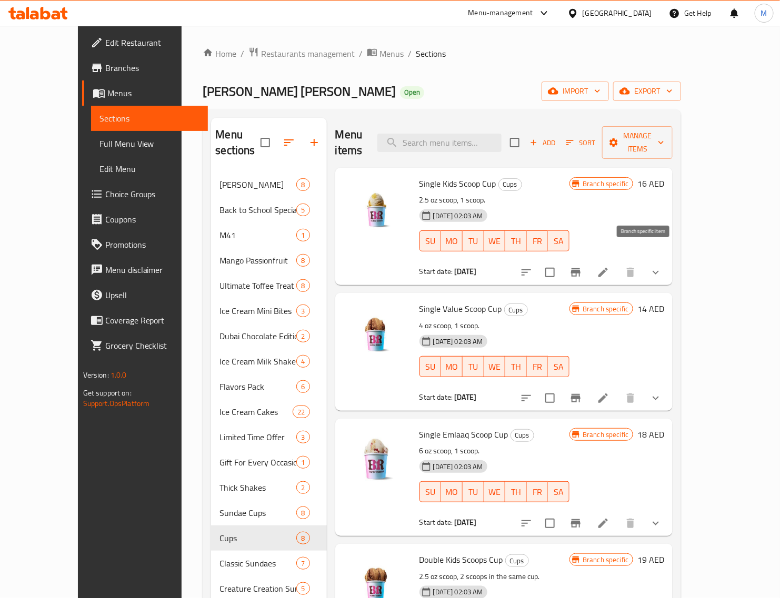
click at [588, 262] on button "Branch-specific-item" at bounding box center [575, 272] width 25 height 25
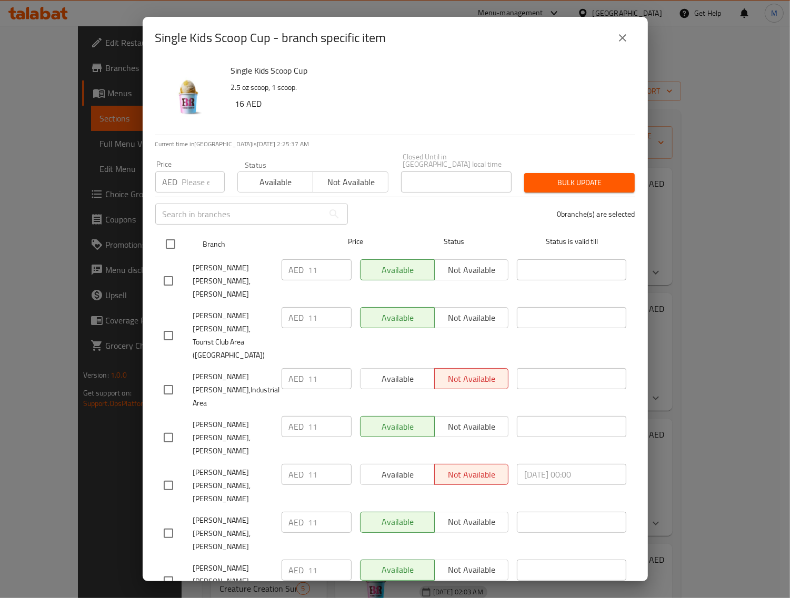
click at [171, 246] on input "checkbox" at bounding box center [170, 244] width 22 height 22
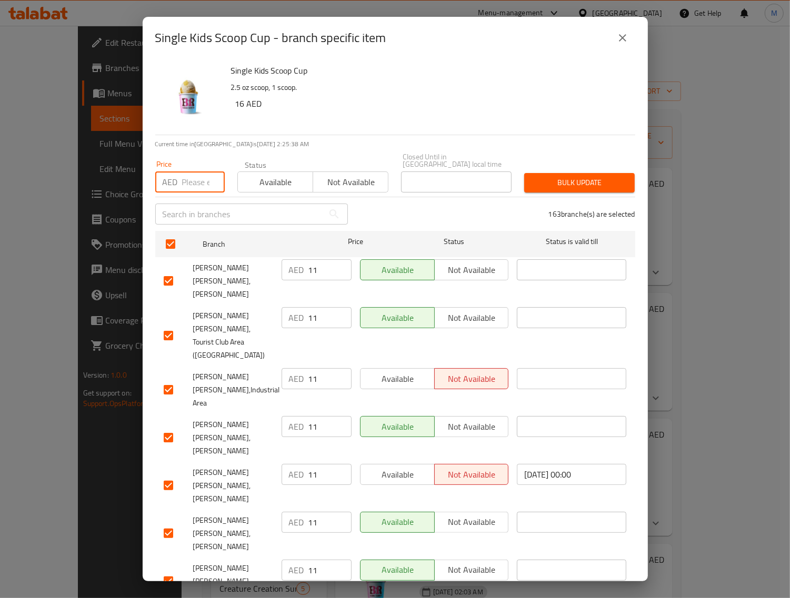
click at [189, 182] on input "number" at bounding box center [203, 182] width 43 height 21
paste input "16"
click at [534, 182] on span "Bulk update" at bounding box center [580, 182] width 94 height 13
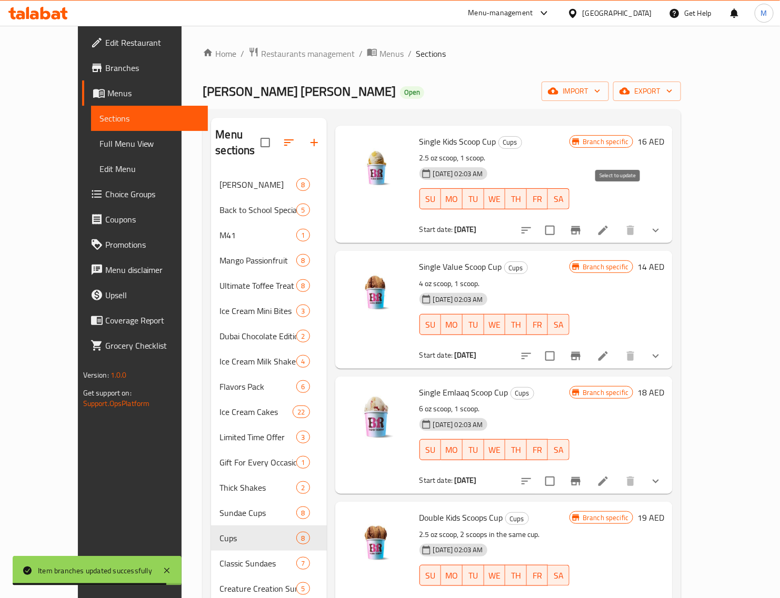
scroll to position [66, 0]
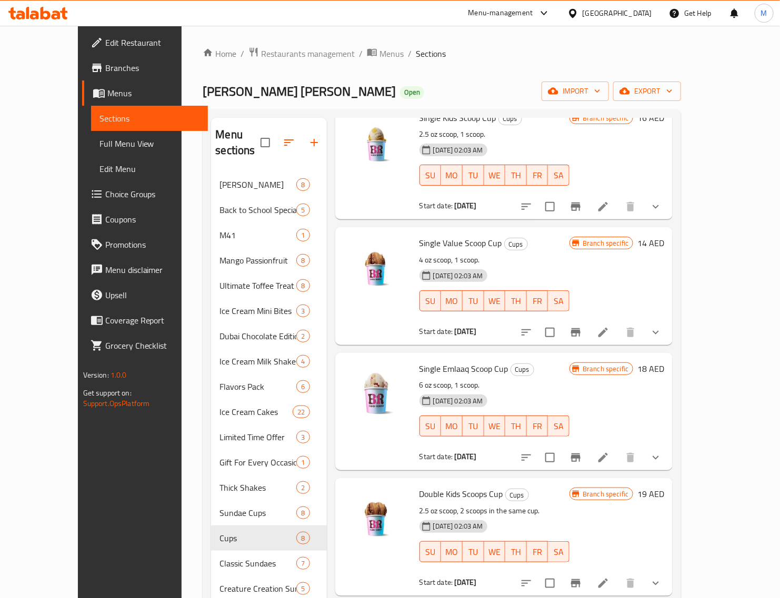
click at [664, 236] on h6 "14 AED" at bounding box center [650, 243] width 27 height 15
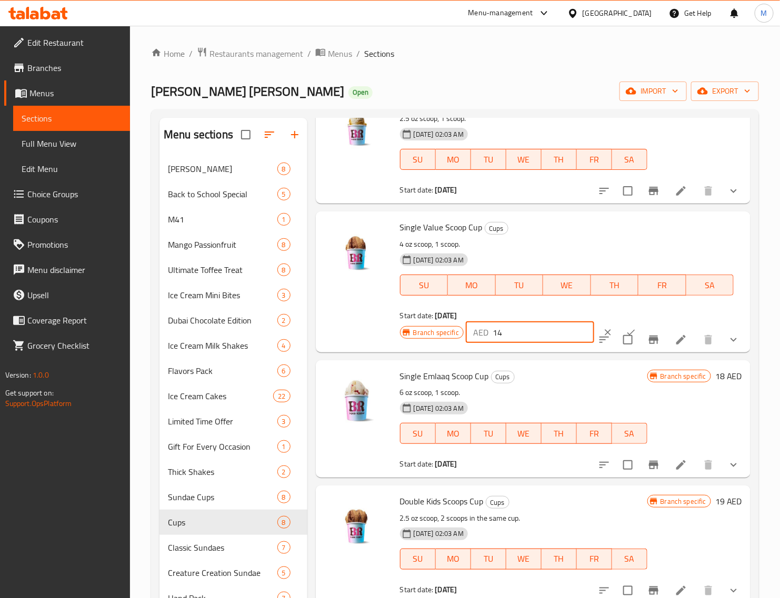
click at [534, 330] on input "14" at bounding box center [544, 332] width 102 height 21
paste input "20"
click at [626, 327] on icon "ok" at bounding box center [631, 332] width 11 height 11
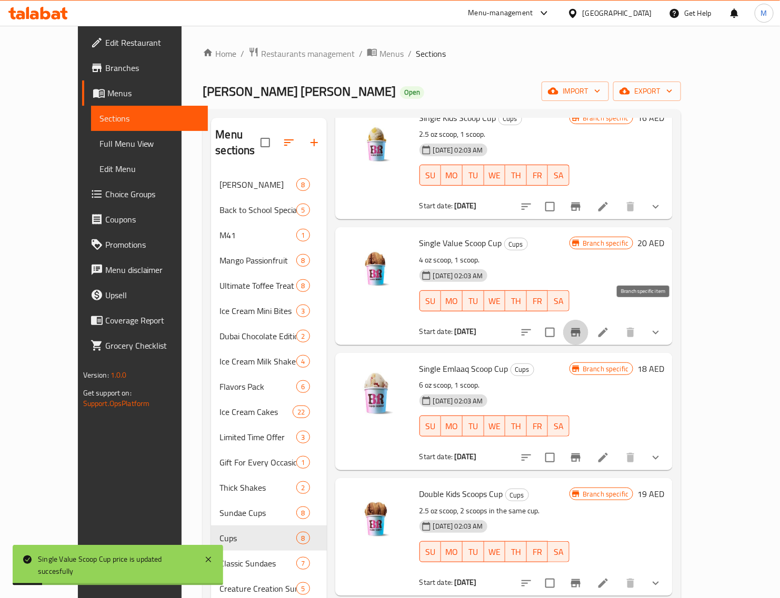
click at [582, 326] on icon "Branch-specific-item" at bounding box center [575, 332] width 13 height 13
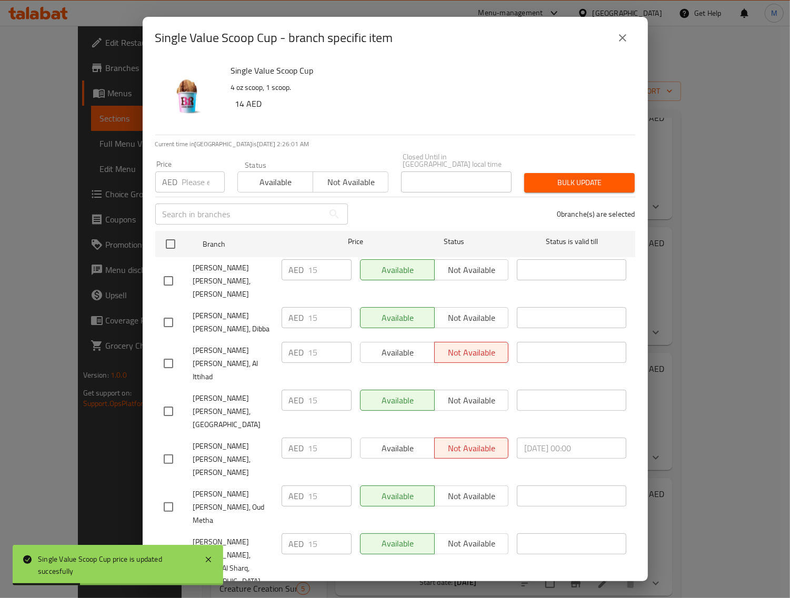
click at [171, 248] on input "checkbox" at bounding box center [170, 244] width 22 height 22
click at [195, 187] on input "number" at bounding box center [203, 182] width 43 height 21
paste input "20"
click at [554, 179] on span "Bulk update" at bounding box center [580, 182] width 94 height 13
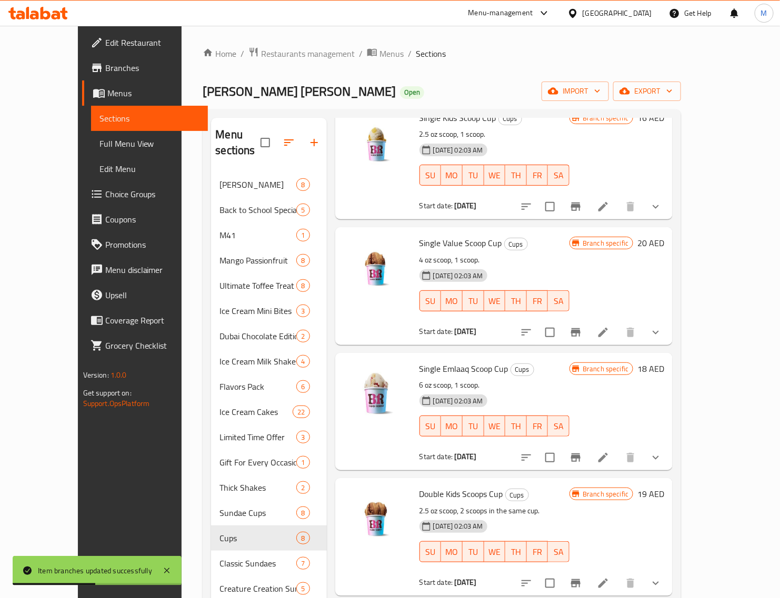
scroll to position [0, 0]
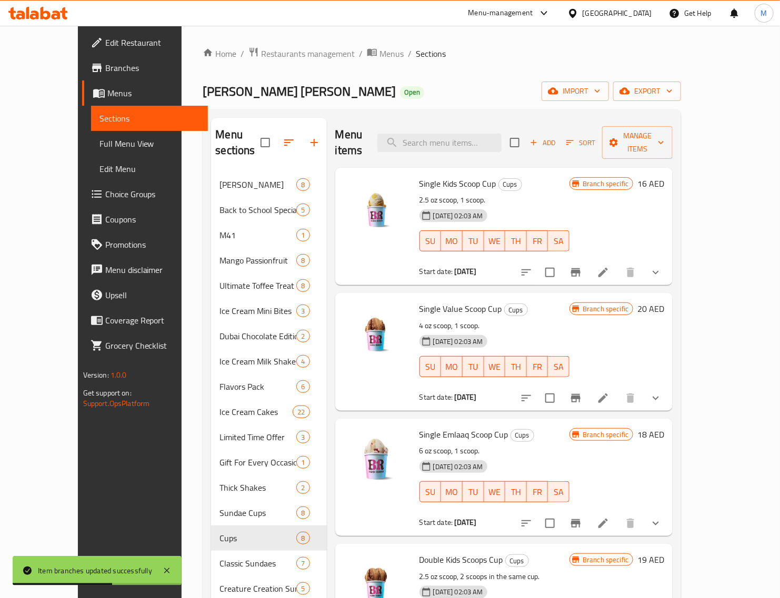
click at [664, 176] on h6 "16 AED" at bounding box center [650, 183] width 27 height 15
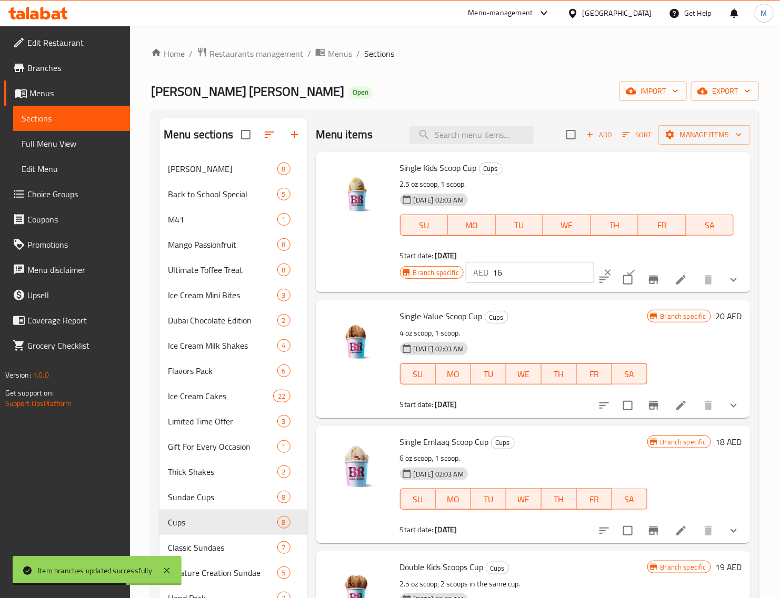
click at [516, 268] on input "16" at bounding box center [544, 272] width 102 height 21
paste input "2"
click at [619, 265] on button "ok" at bounding box center [630, 272] width 23 height 23
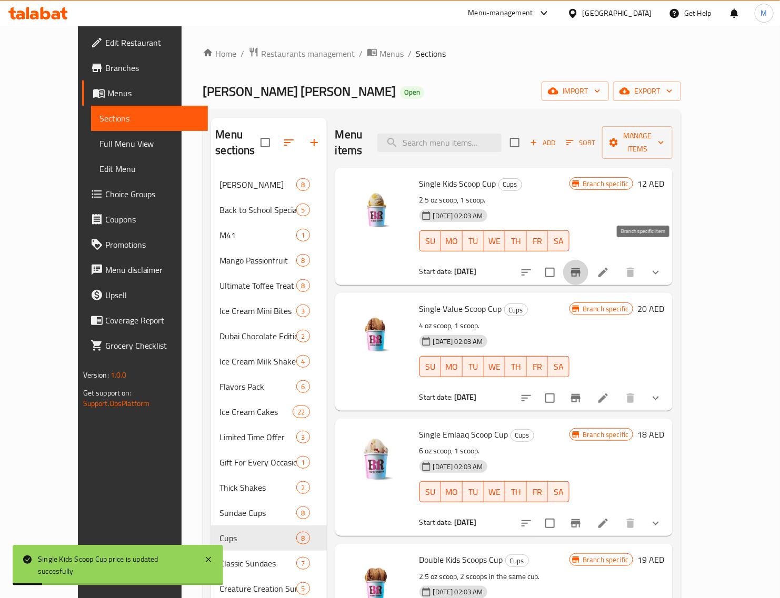
click at [582, 266] on icon "Branch-specific-item" at bounding box center [575, 272] width 13 height 13
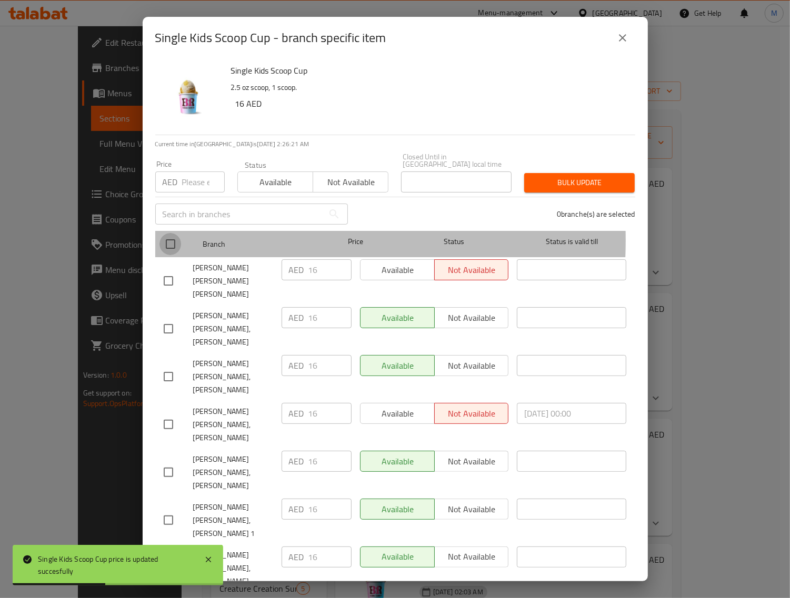
click at [176, 240] on input "checkbox" at bounding box center [170, 244] width 22 height 22
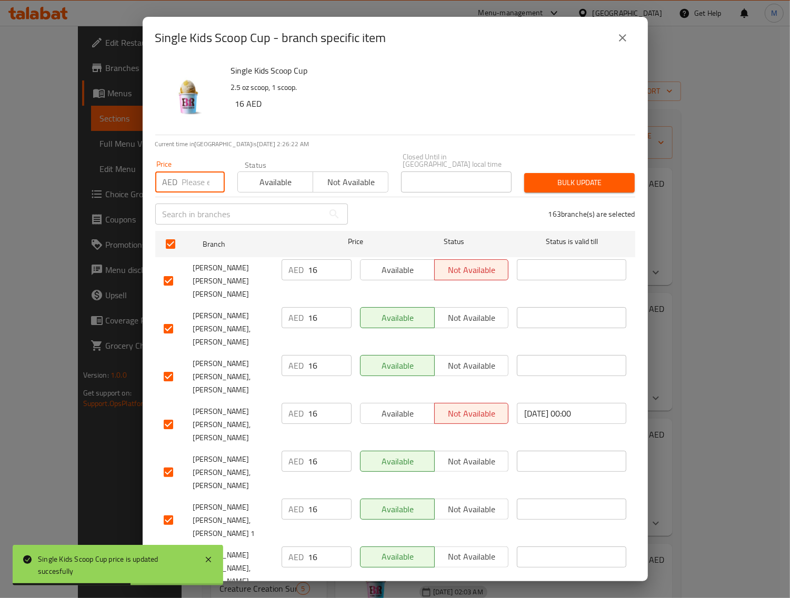
click at [195, 182] on input "number" at bounding box center [203, 182] width 43 height 21
paste input "12"
click at [566, 176] on span "Bulk update" at bounding box center [580, 182] width 94 height 13
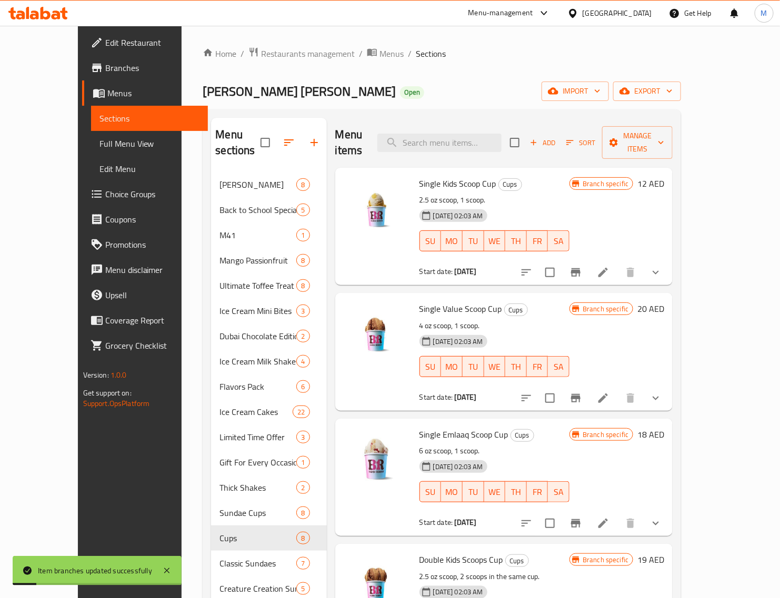
click at [664, 302] on h6 "20 AED" at bounding box center [650, 309] width 27 height 15
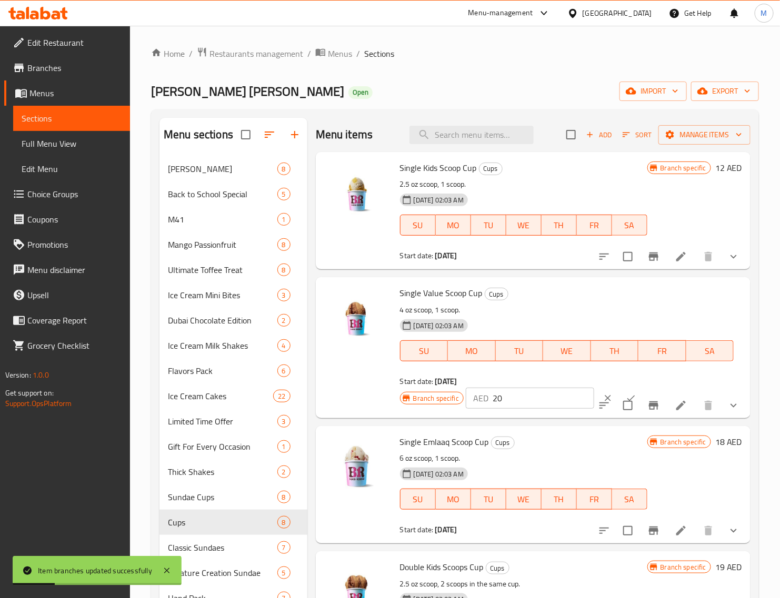
click at [514, 392] on input "20" at bounding box center [544, 398] width 102 height 21
paste input "16"
click at [619, 389] on button "ok" at bounding box center [630, 398] width 23 height 23
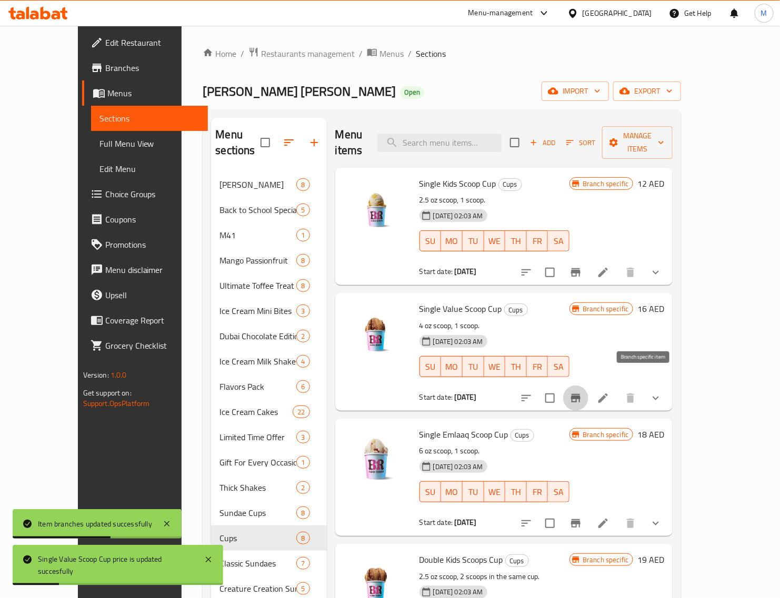
click at [582, 392] on icon "Branch-specific-item" at bounding box center [575, 398] width 13 height 13
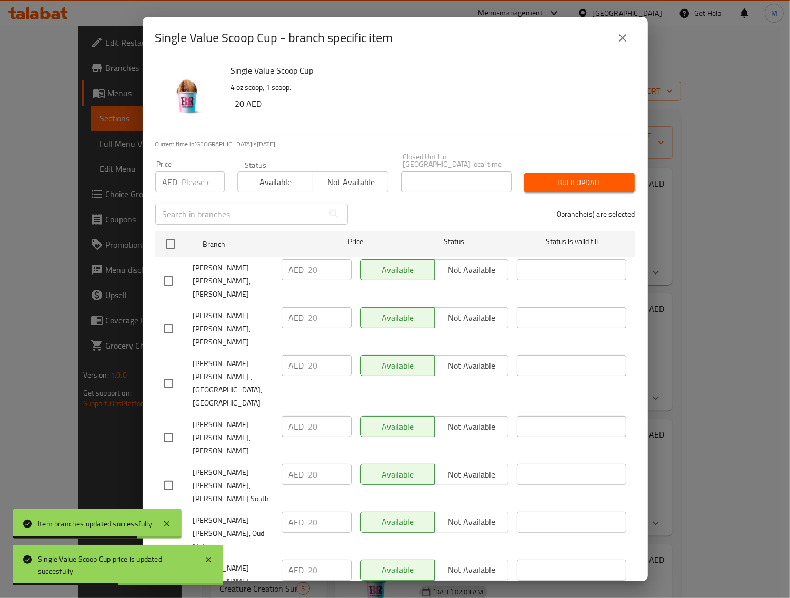
click at [172, 244] on input "checkbox" at bounding box center [170, 244] width 22 height 22
click at [201, 172] on input "number" at bounding box center [203, 182] width 43 height 21
paste input "16"
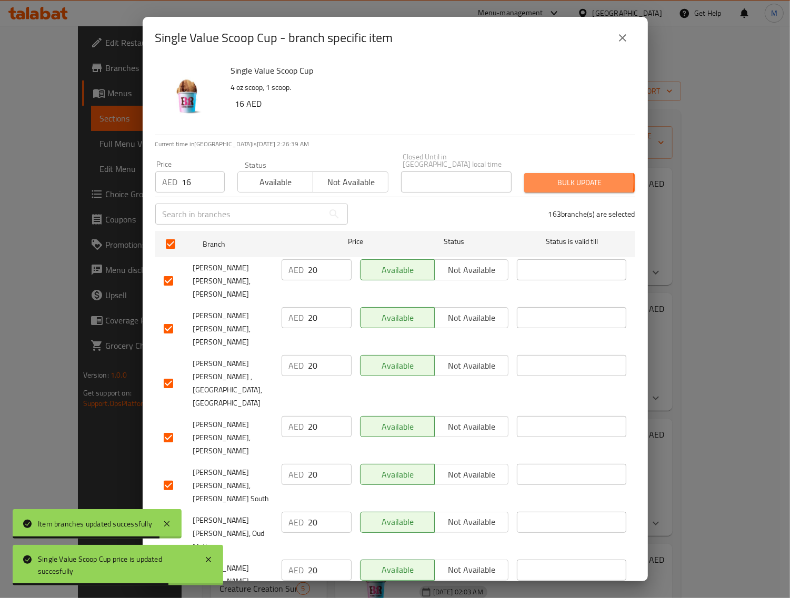
click at [540, 182] on span "Bulk update" at bounding box center [580, 182] width 94 height 13
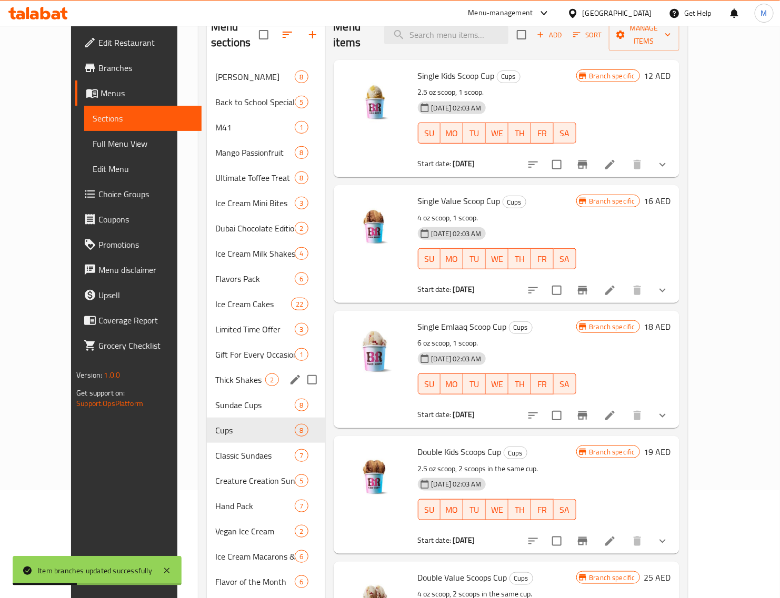
scroll to position [132, 0]
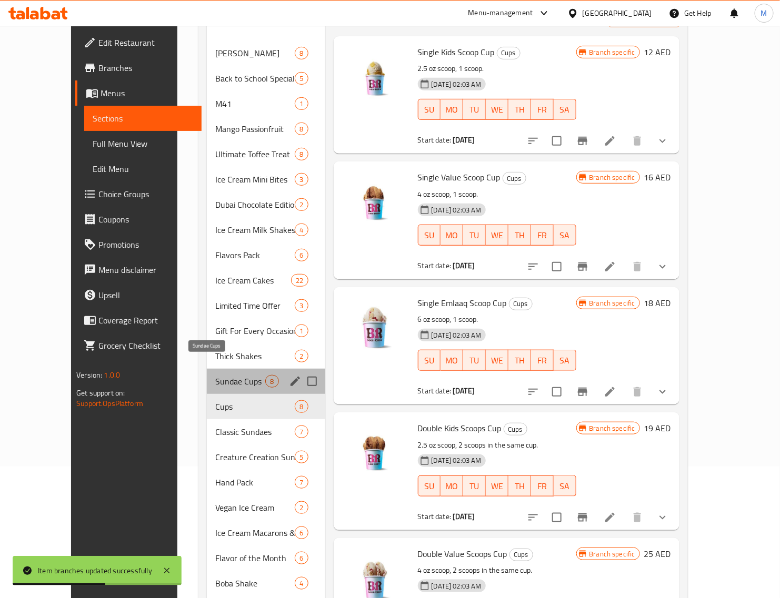
click at [225, 375] on span "Sundae Cups" at bounding box center [240, 381] width 50 height 13
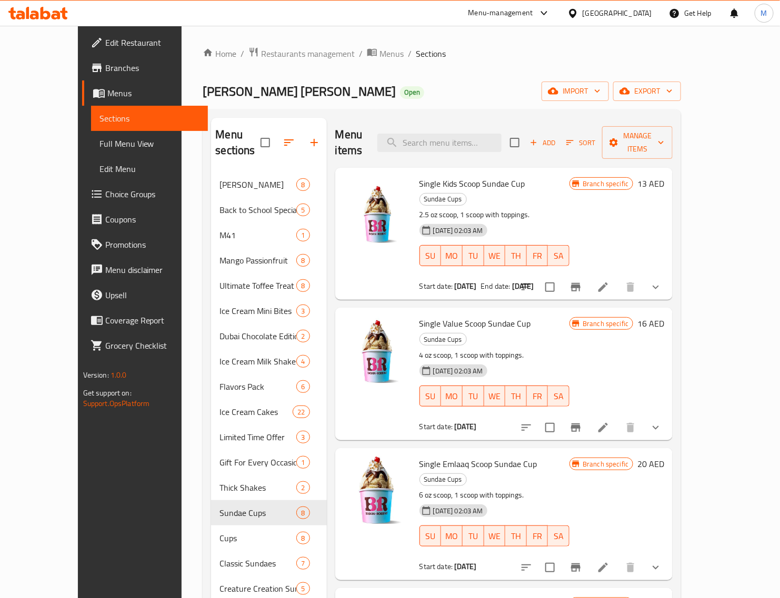
click at [664, 176] on h6 "13 AED" at bounding box center [650, 183] width 27 height 15
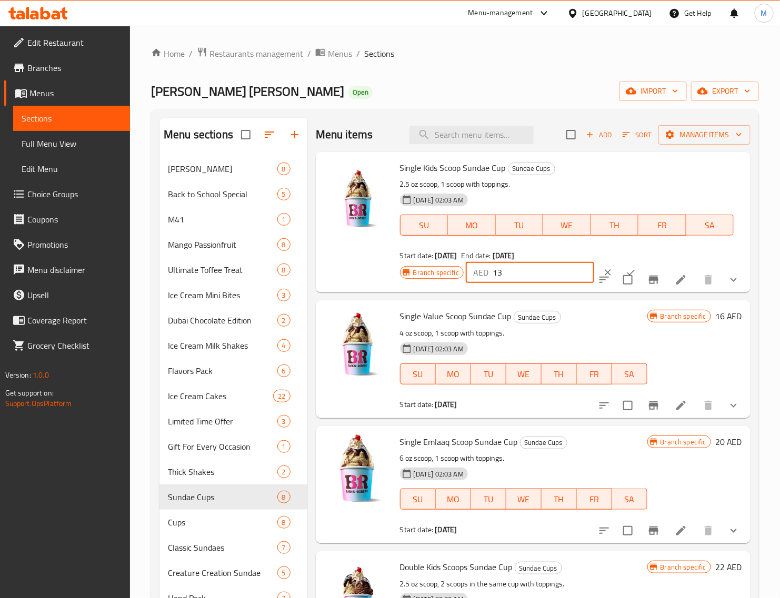
click at [512, 268] on input "13" at bounding box center [544, 272] width 102 height 21
paste input "6"
click at [619, 262] on button "ok" at bounding box center [630, 272] width 23 height 23
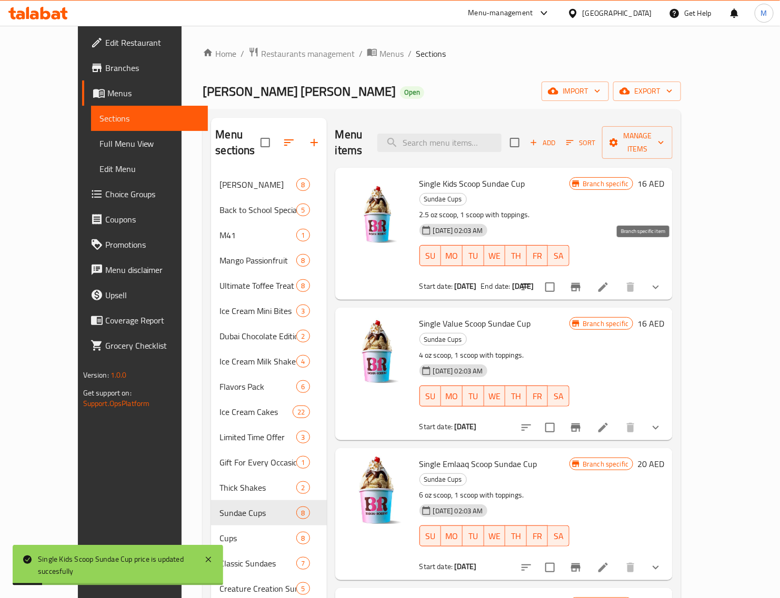
click at [582, 281] on icon "Branch-specific-item" at bounding box center [575, 287] width 13 height 13
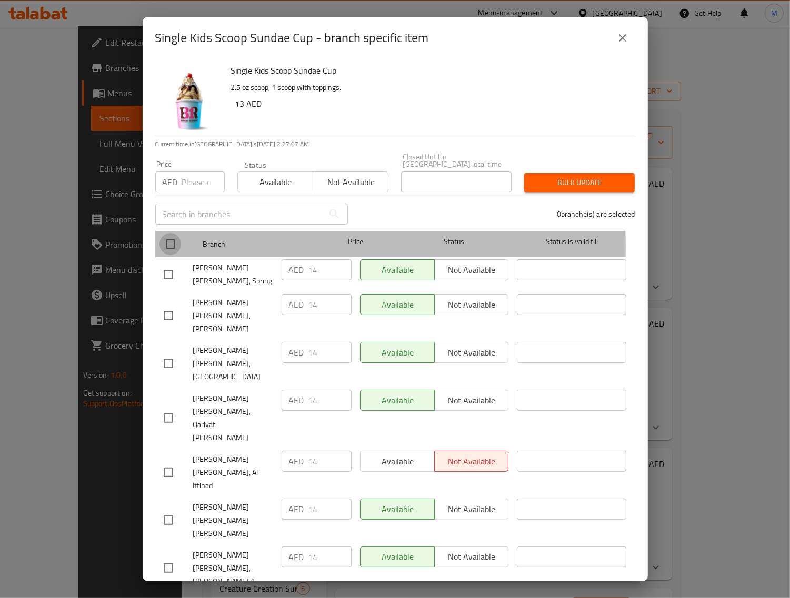
click at [174, 246] on input "checkbox" at bounding box center [170, 244] width 22 height 22
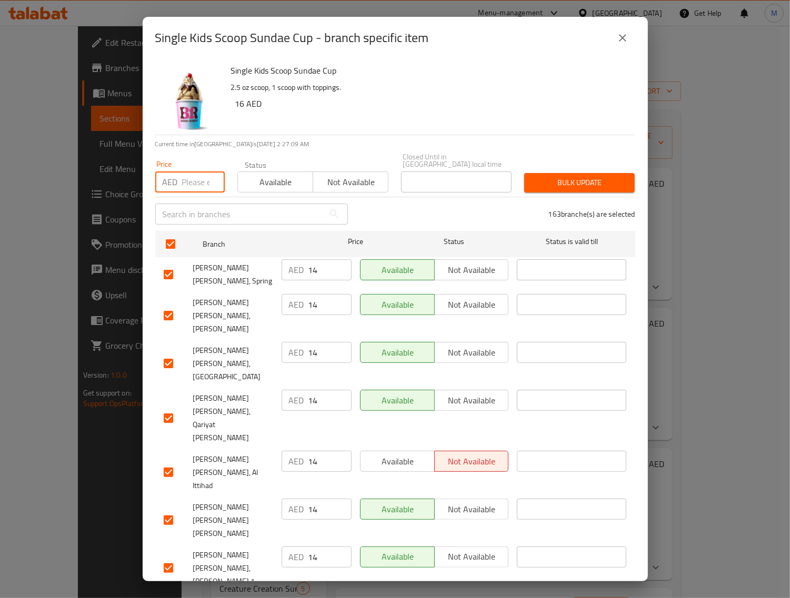
click at [196, 185] on input "number" at bounding box center [203, 182] width 43 height 21
paste input "16"
click at [575, 179] on span "Bulk update" at bounding box center [580, 182] width 94 height 13
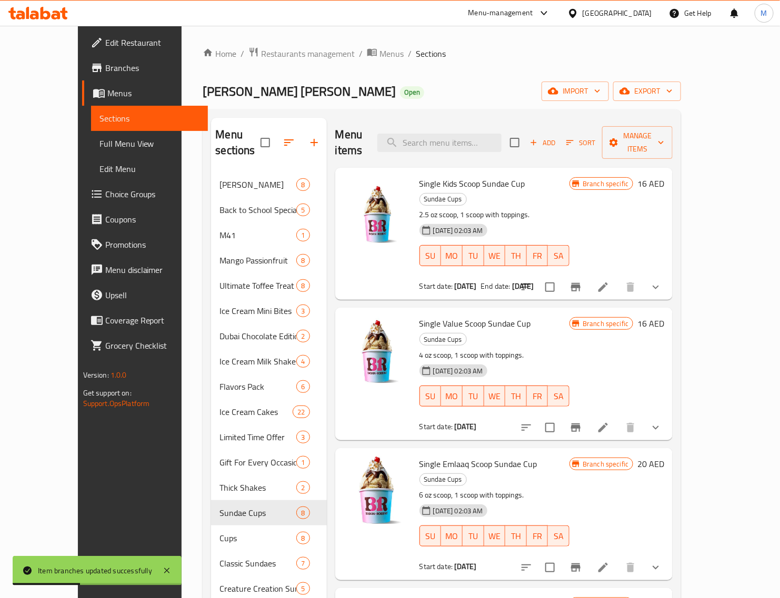
click at [664, 316] on h6 "16 AED" at bounding box center [650, 323] width 27 height 15
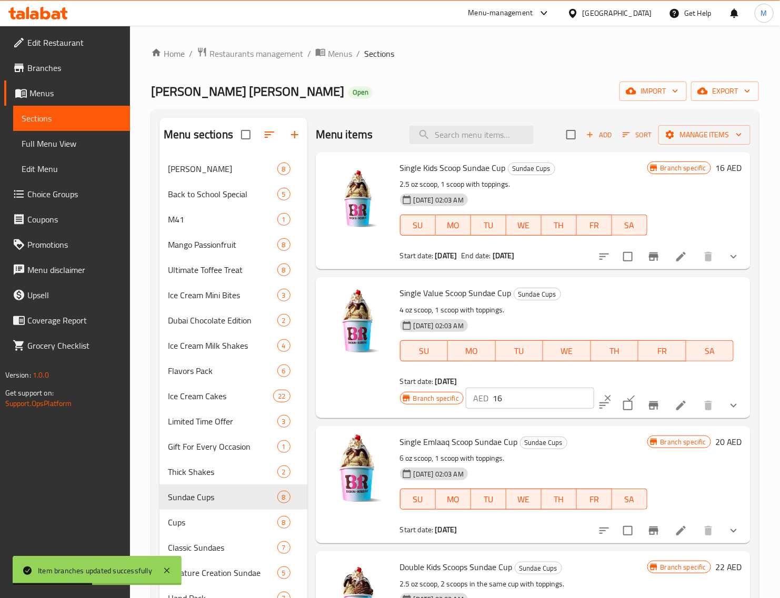
click at [532, 388] on input "16" at bounding box center [544, 398] width 102 height 21
paste input "20"
click at [619, 393] on button "ok" at bounding box center [630, 398] width 23 height 23
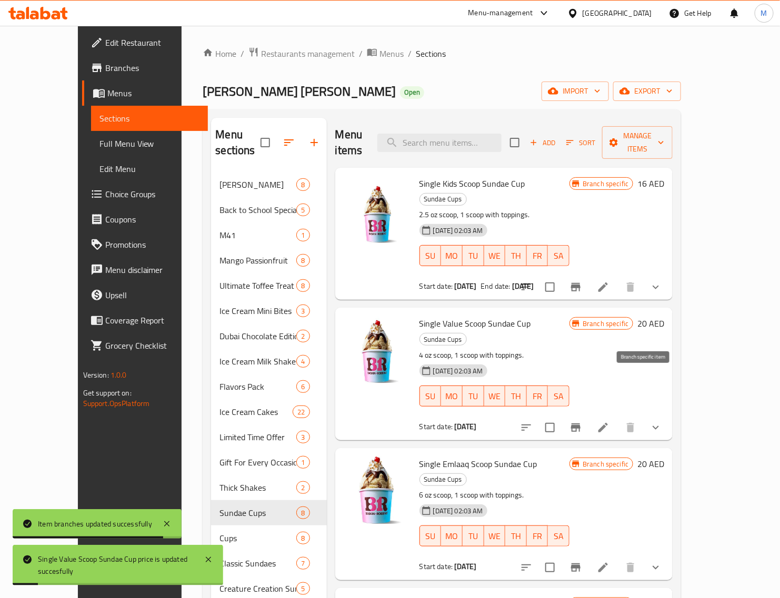
click at [580, 424] on icon "Branch-specific-item" at bounding box center [575, 428] width 9 height 8
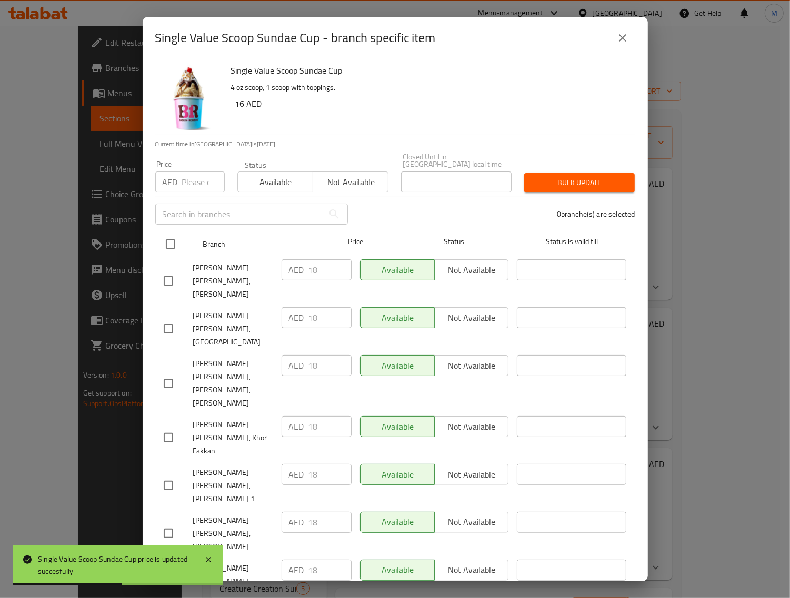
click at [166, 244] on input "checkbox" at bounding box center [170, 244] width 22 height 22
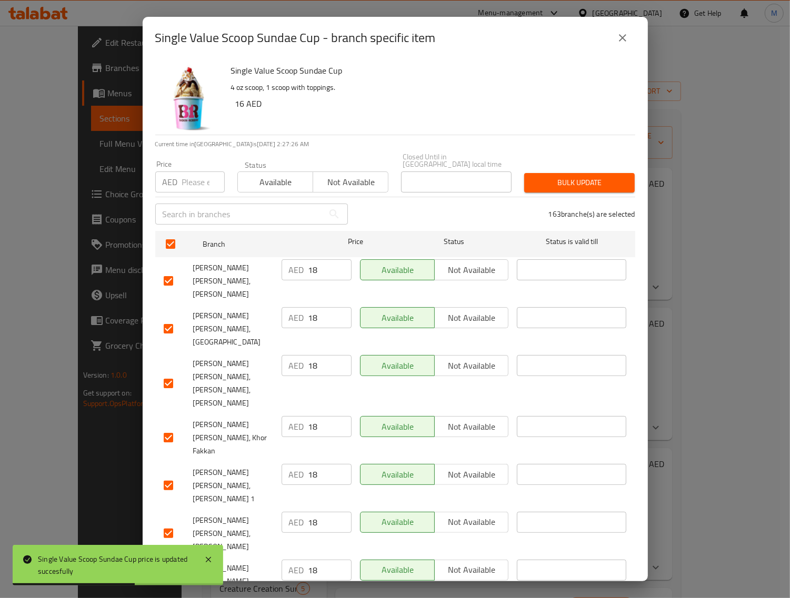
click at [195, 188] on input "number" at bounding box center [203, 182] width 43 height 21
paste input "20"
click at [546, 186] on span "Bulk update" at bounding box center [580, 182] width 94 height 13
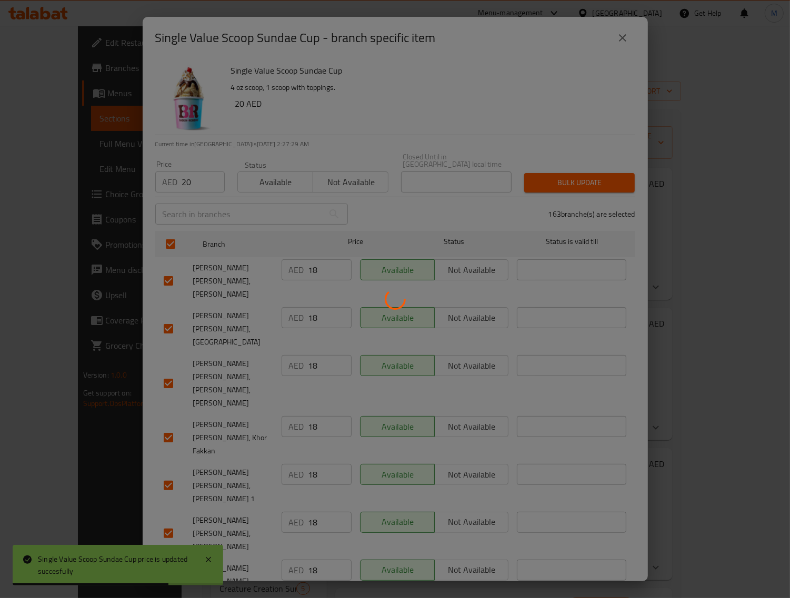
click at [550, 185] on div at bounding box center [395, 299] width 790 height 598
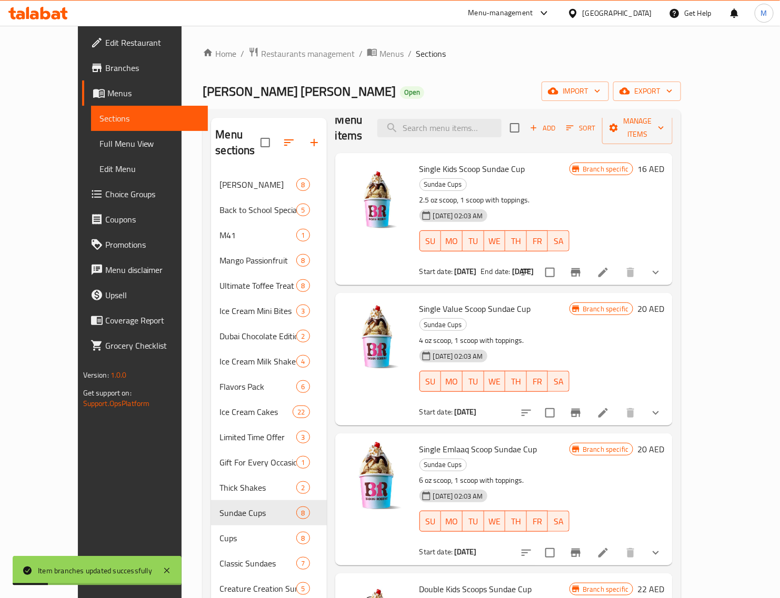
scroll to position [197, 0]
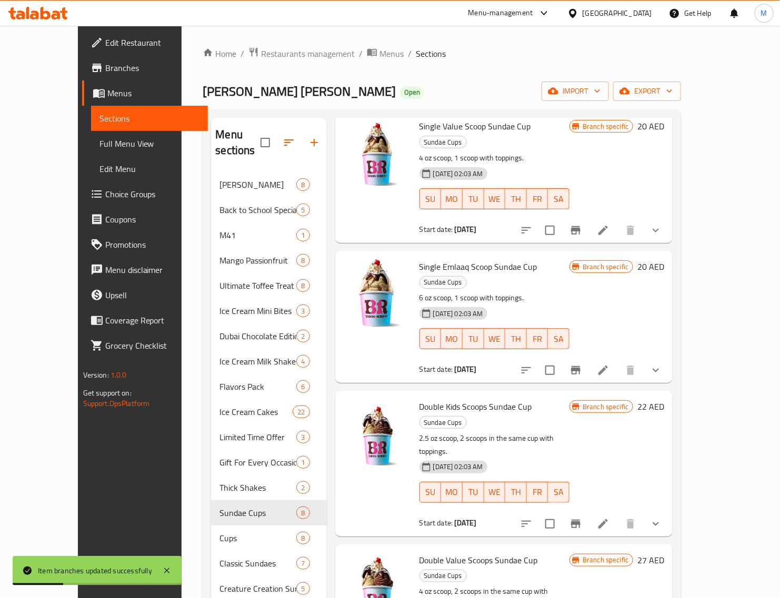
drag, startPoint x: 709, startPoint y: 222, endPoint x: 629, endPoint y: 303, distance: 114.2
click at [664, 259] on h6 "20 AED" at bounding box center [650, 266] width 27 height 15
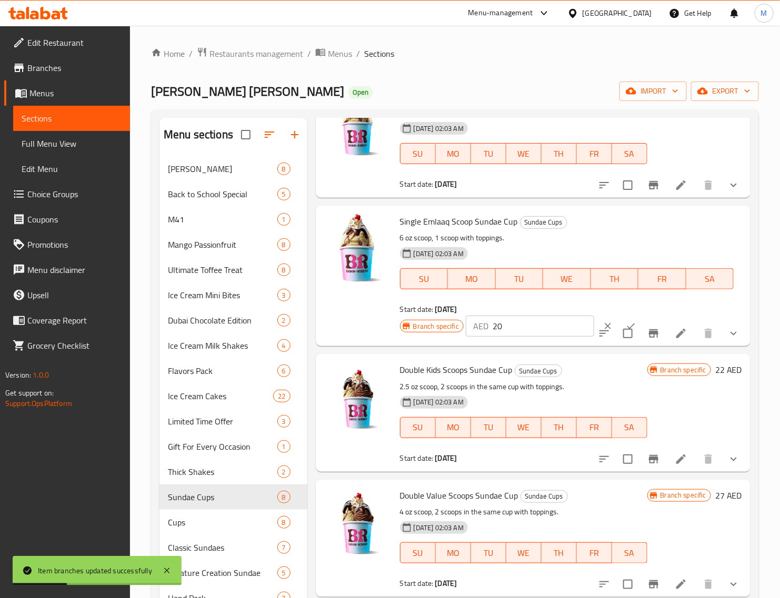
click at [537, 322] on input "20" at bounding box center [544, 326] width 102 height 21
paste input "4"
click at [619, 320] on button "ok" at bounding box center [630, 326] width 23 height 23
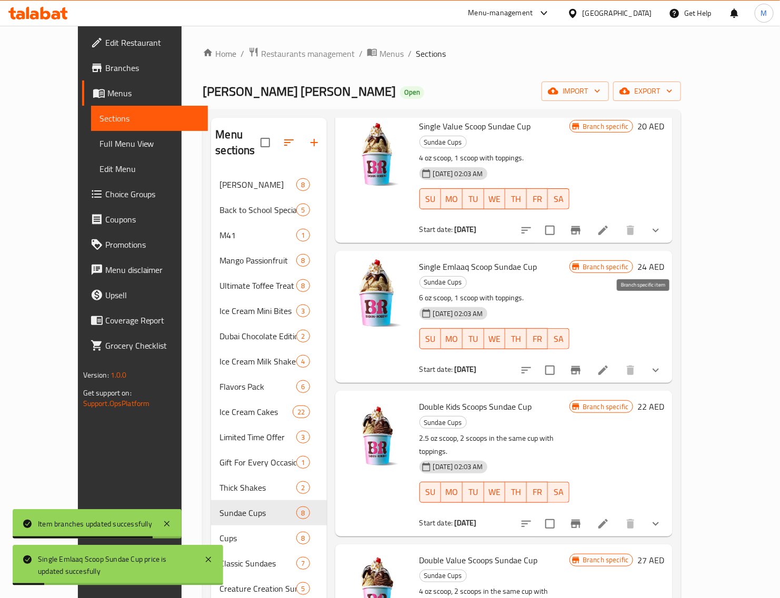
click at [582, 364] on icon "Branch-specific-item" at bounding box center [575, 370] width 13 height 13
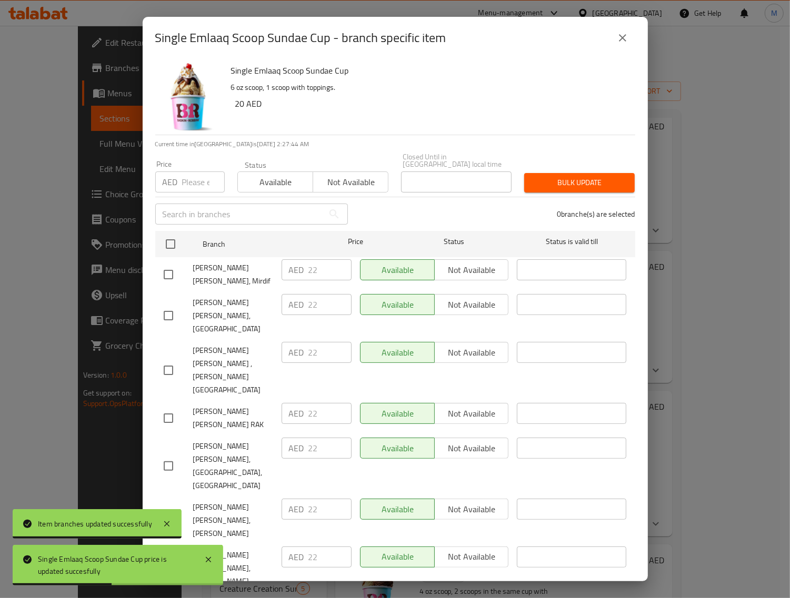
click at [169, 243] on input "checkbox" at bounding box center [170, 244] width 22 height 22
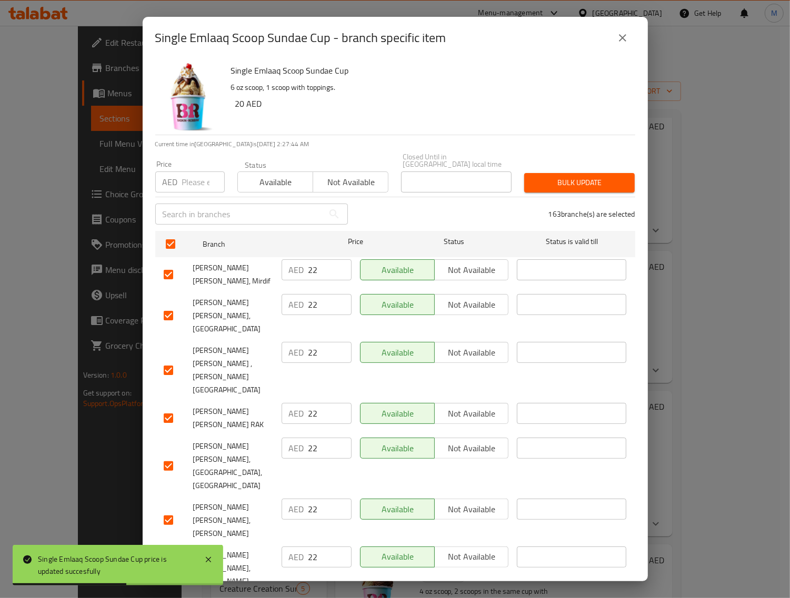
click at [194, 185] on input "number" at bounding box center [203, 182] width 43 height 21
paste input "24"
click at [536, 185] on span "Bulk update" at bounding box center [580, 182] width 94 height 13
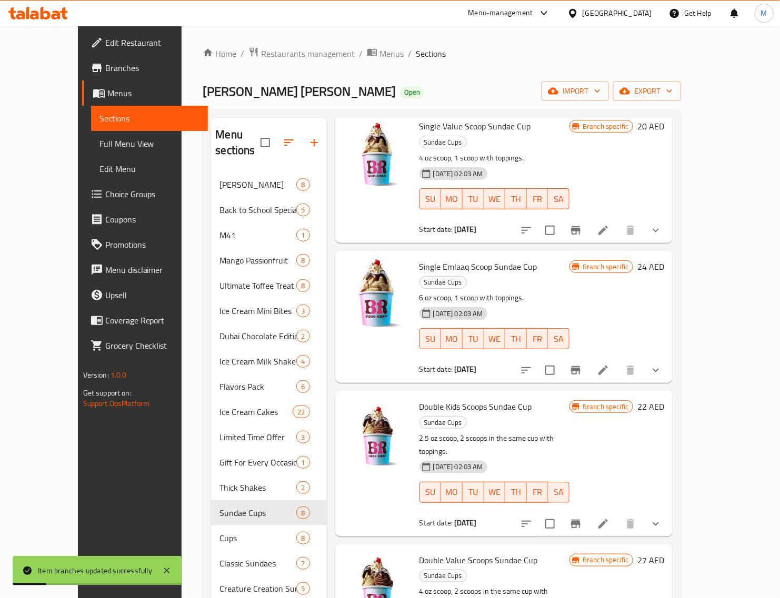
scroll to position [329, 0]
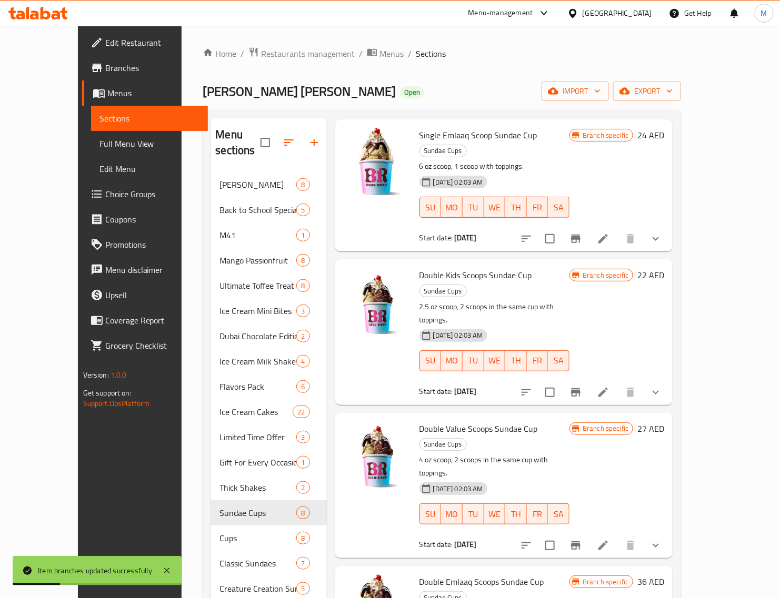
click at [664, 268] on h6 "22 AED" at bounding box center [650, 275] width 27 height 15
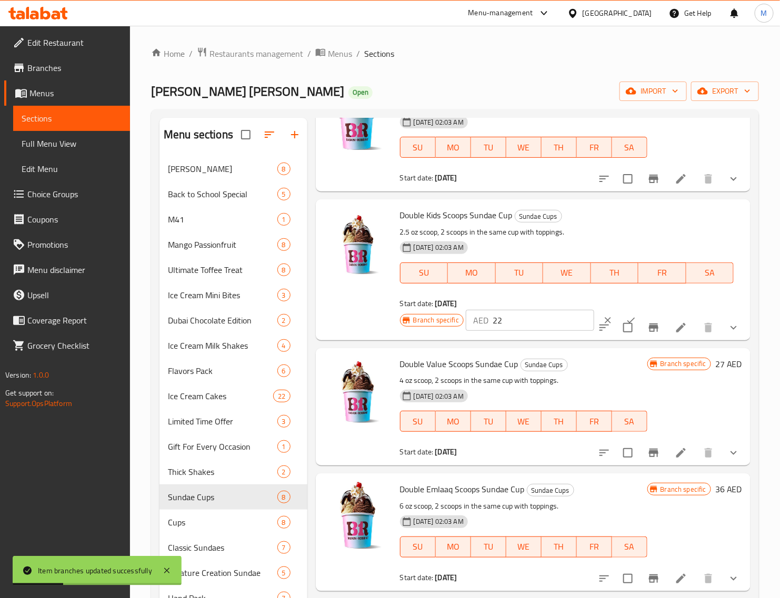
click at [532, 320] on input "22" at bounding box center [544, 320] width 102 height 21
paste input "5"
click at [619, 309] on button "ok" at bounding box center [630, 320] width 23 height 23
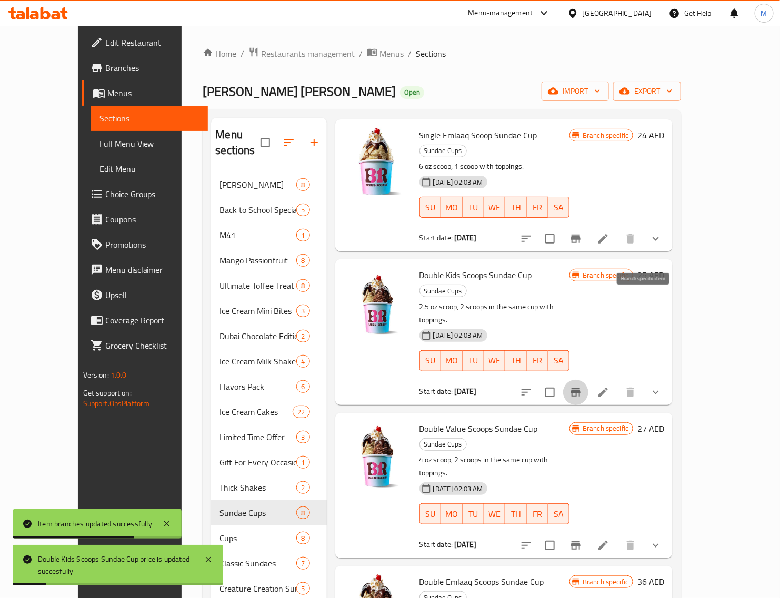
click at [580, 388] on icon "Branch-specific-item" at bounding box center [575, 392] width 9 height 8
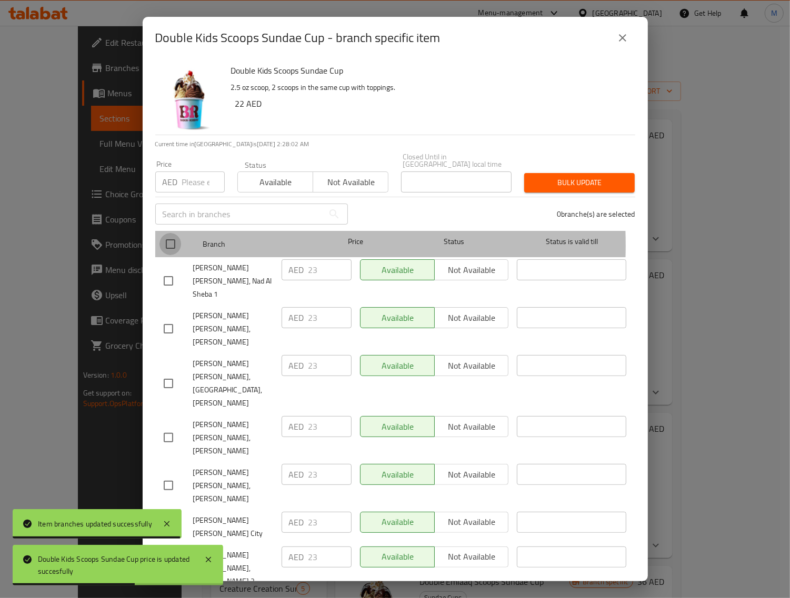
click at [172, 245] on input "checkbox" at bounding box center [170, 244] width 22 height 22
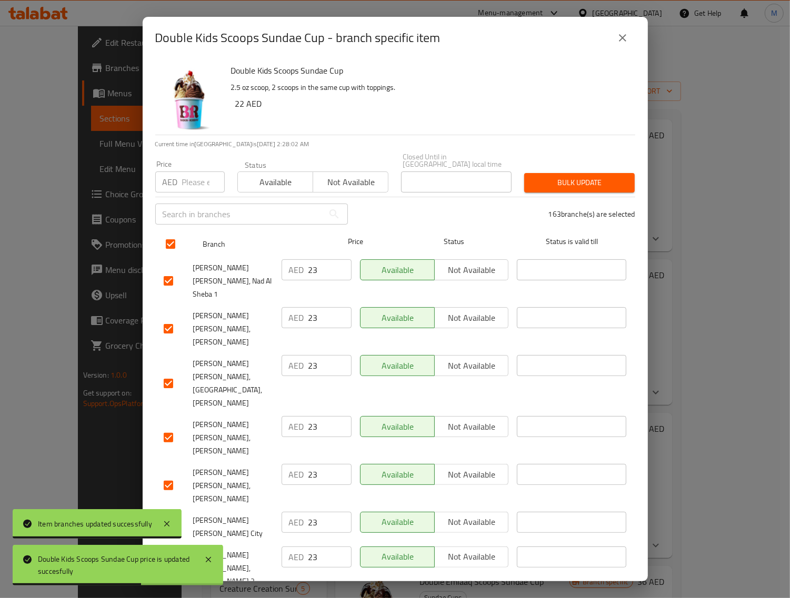
click at [198, 182] on input "number" at bounding box center [203, 182] width 43 height 21
paste input "25"
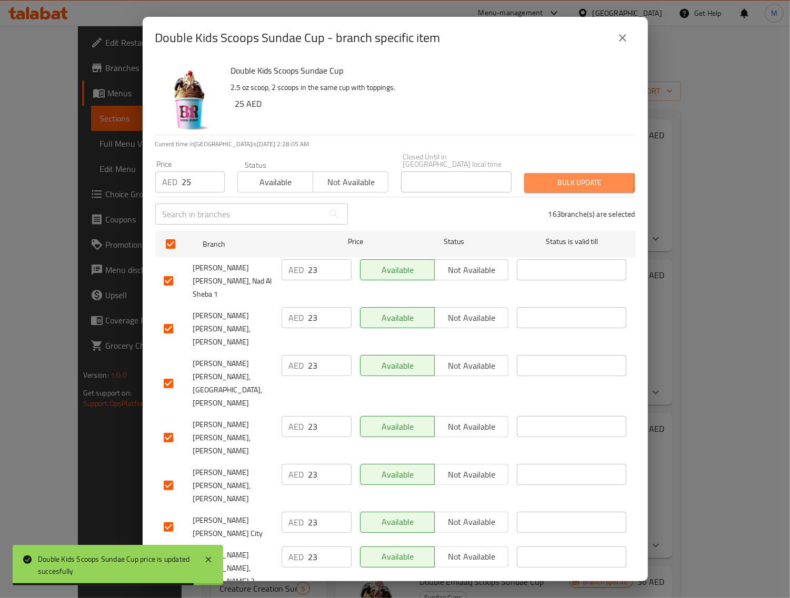
click at [569, 180] on span "Bulk update" at bounding box center [580, 182] width 94 height 13
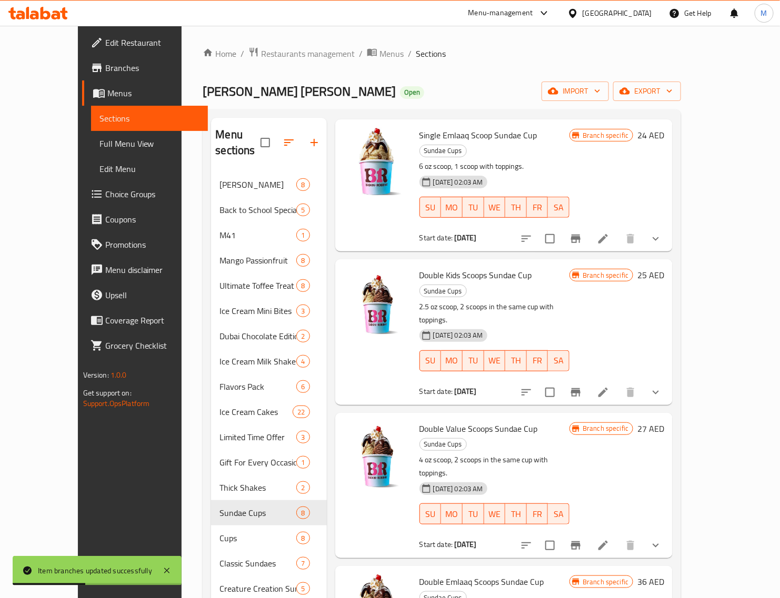
click at [664, 422] on h6 "27 AED" at bounding box center [650, 429] width 27 height 15
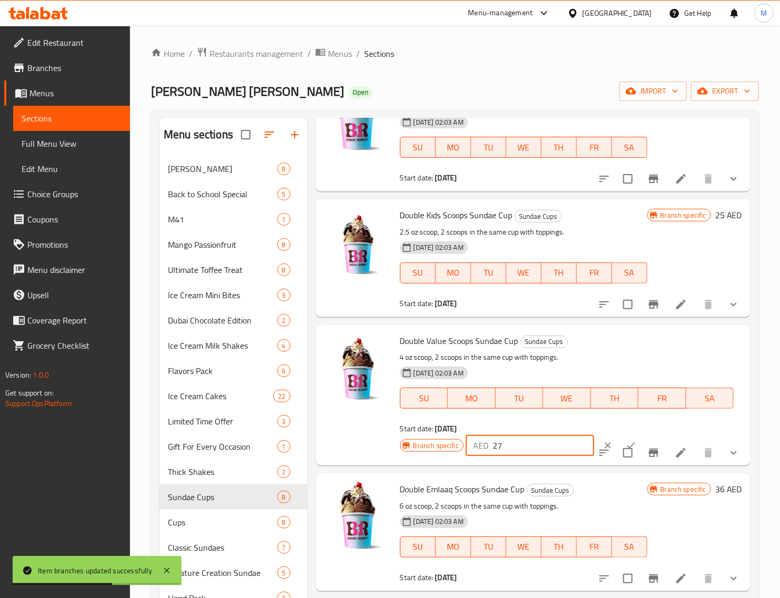
click at [517, 436] on input "27" at bounding box center [544, 445] width 102 height 21
paste input "31"
click at [619, 439] on button "ok" at bounding box center [630, 445] width 23 height 23
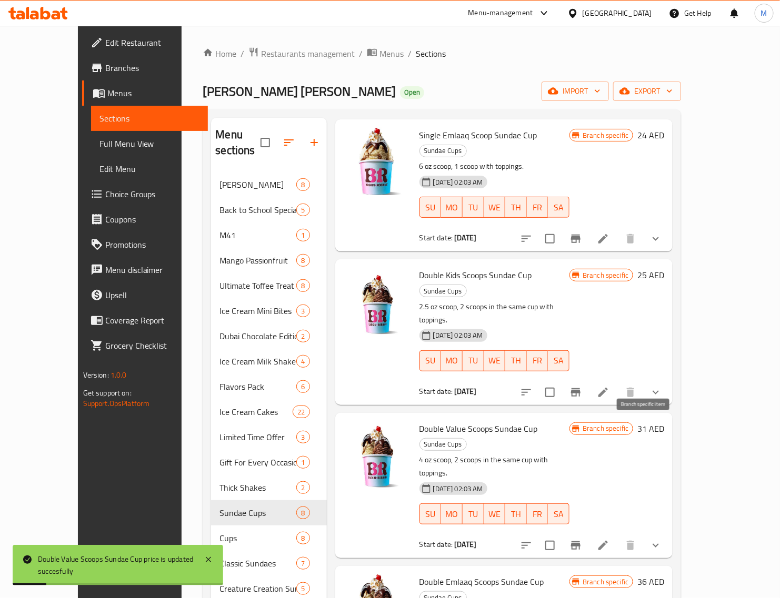
click at [580, 541] on icon "Branch-specific-item" at bounding box center [575, 545] width 9 height 8
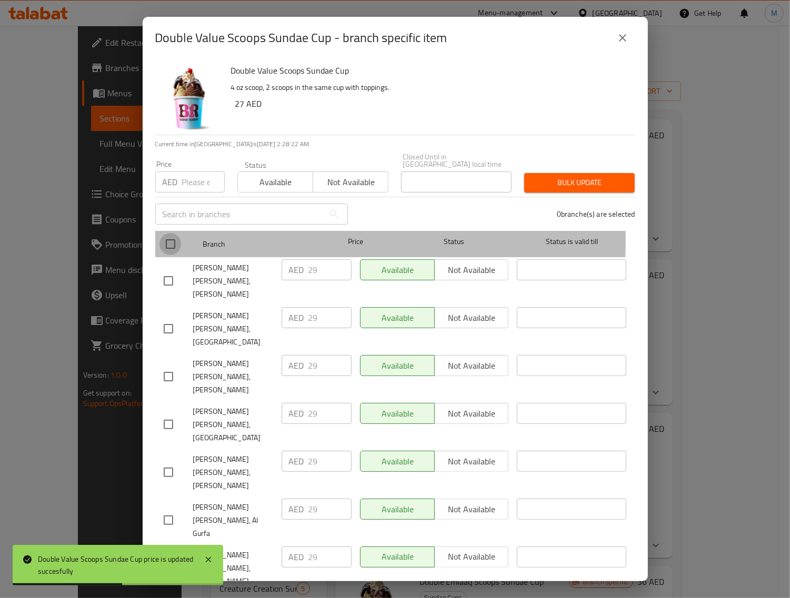
click at [174, 240] on input "checkbox" at bounding box center [170, 244] width 22 height 22
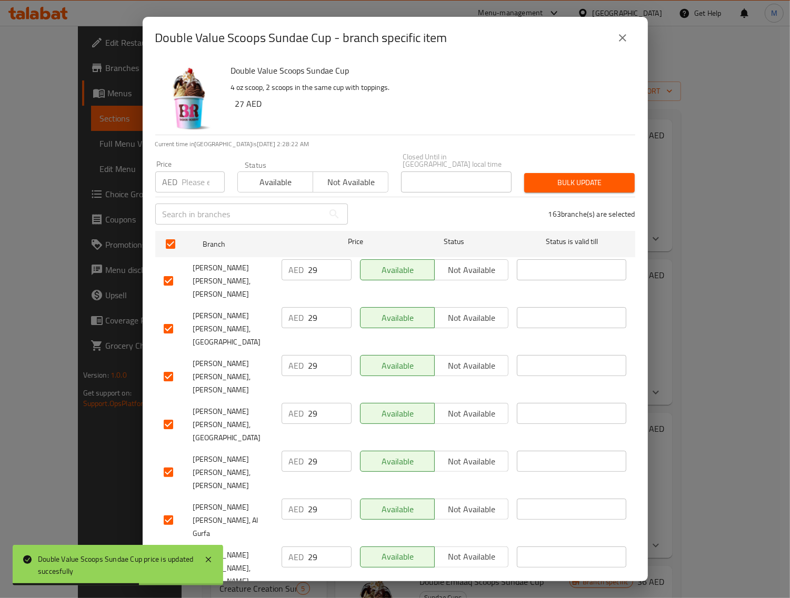
drag, startPoint x: 196, startPoint y: 187, endPoint x: 570, endPoint y: 194, distance: 374.2
click at [195, 186] on input "number" at bounding box center [203, 182] width 43 height 21
paste input "31"
click at [561, 178] on span "Bulk update" at bounding box center [580, 182] width 94 height 13
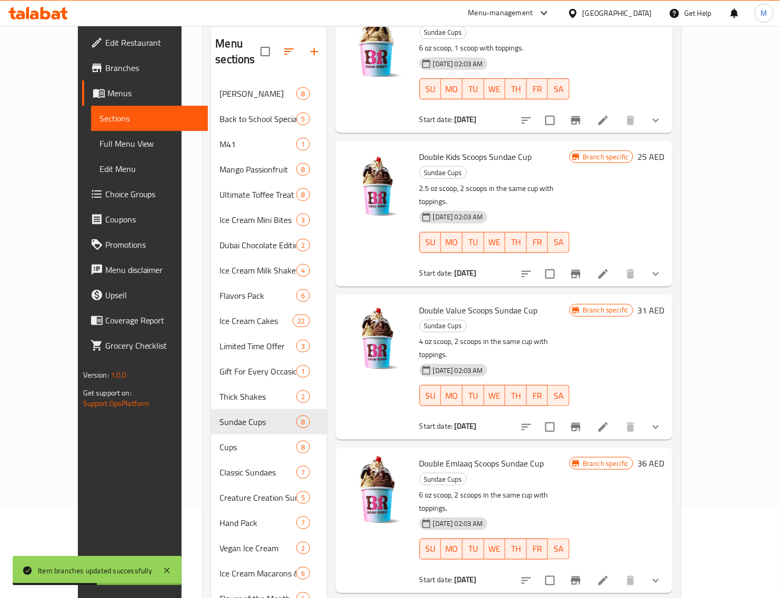
scroll to position [222, 0]
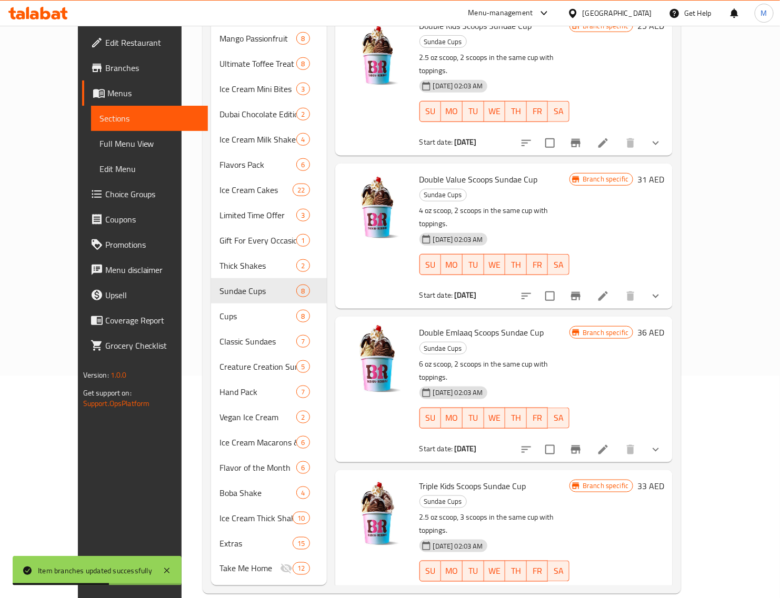
click at [664, 325] on h6 "36 AED" at bounding box center [650, 332] width 27 height 15
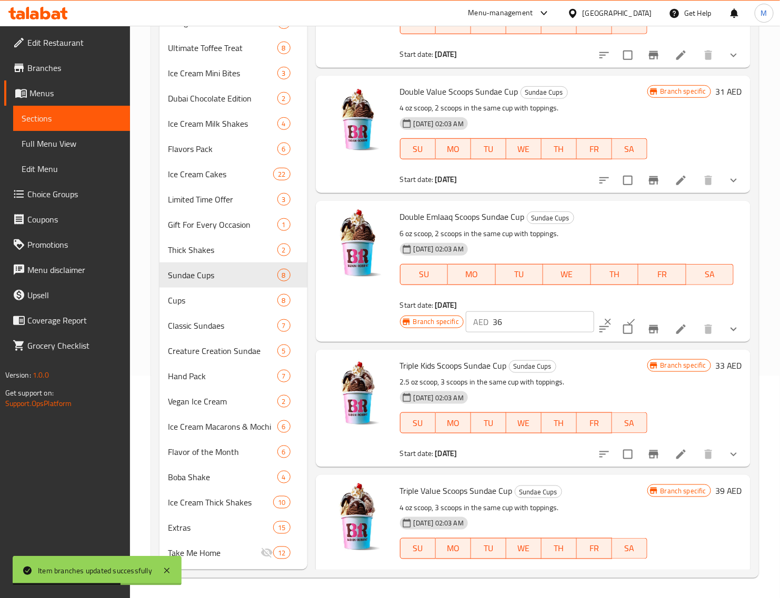
click at [522, 315] on input "36" at bounding box center [544, 322] width 102 height 21
paste input "40"
click at [619, 311] on button "ok" at bounding box center [630, 321] width 23 height 23
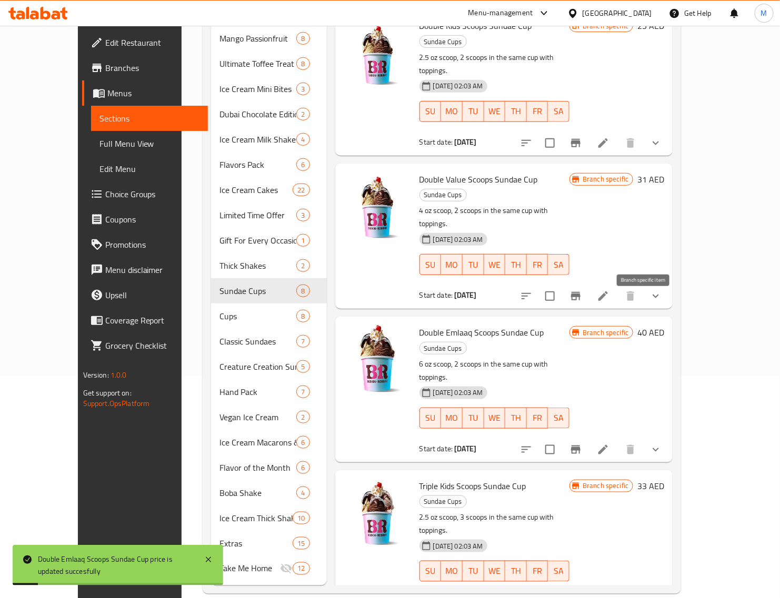
click at [580, 446] on icon "Branch-specific-item" at bounding box center [575, 450] width 9 height 8
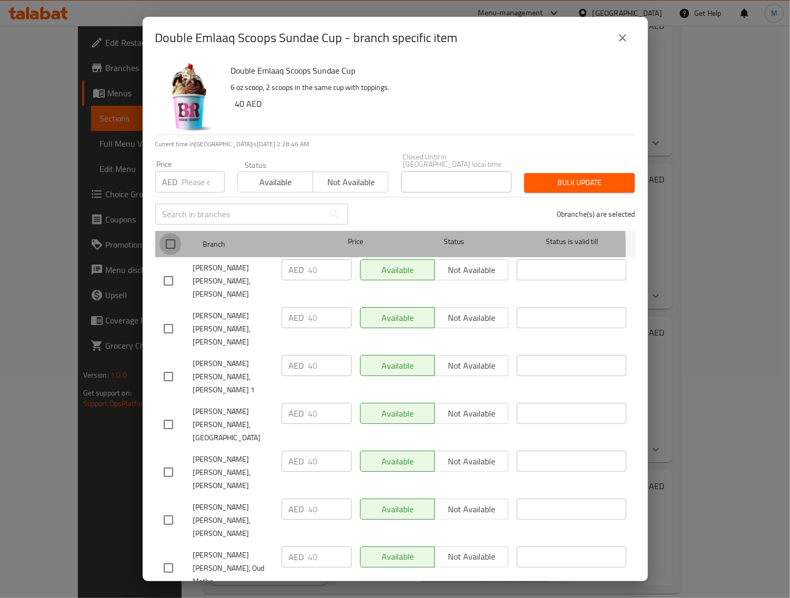
drag, startPoint x: 164, startPoint y: 250, endPoint x: 177, endPoint y: 224, distance: 29.4
click at [164, 250] on input "checkbox" at bounding box center [170, 244] width 22 height 22
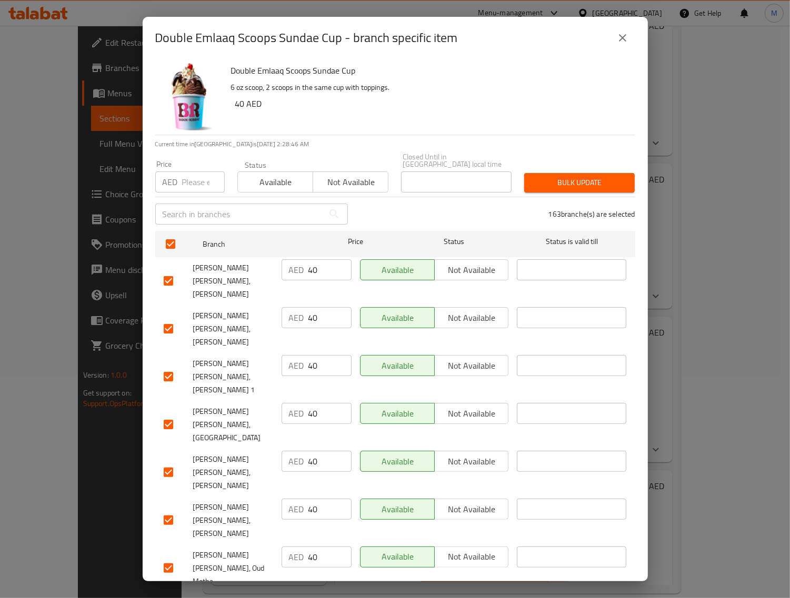
click at [189, 191] on input "number" at bounding box center [203, 182] width 43 height 21
paste input "40"
click at [550, 183] on span "Bulk update" at bounding box center [580, 182] width 94 height 13
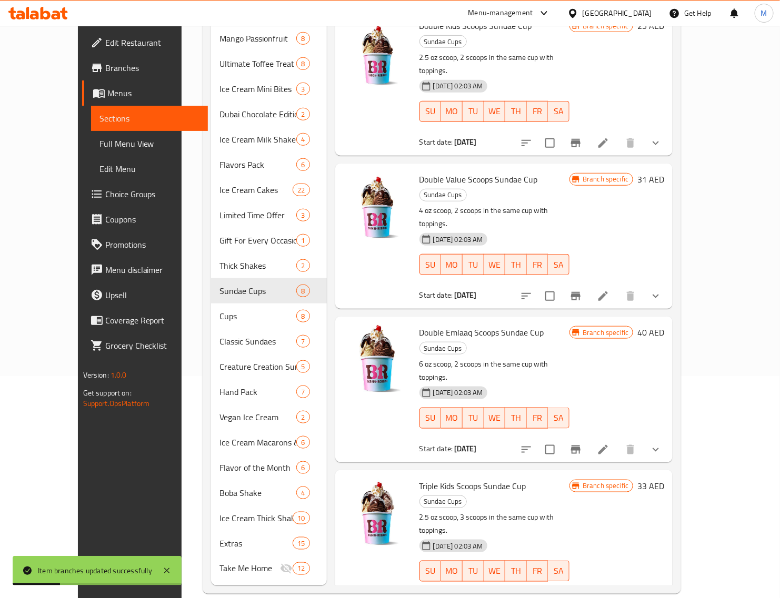
click at [664, 479] on h6 "33 AED" at bounding box center [650, 486] width 27 height 15
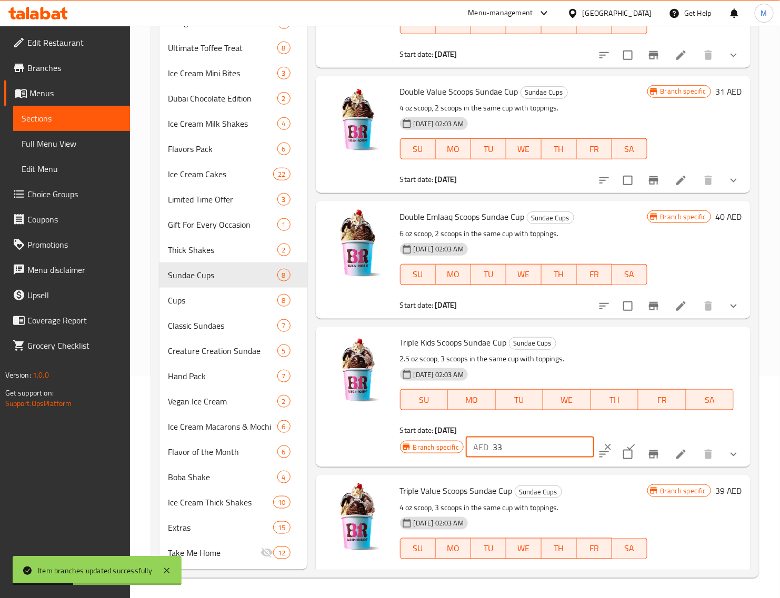
click at [498, 438] on input "33" at bounding box center [544, 447] width 102 height 21
paste input "6"
click at [619, 439] on button "ok" at bounding box center [630, 447] width 23 height 23
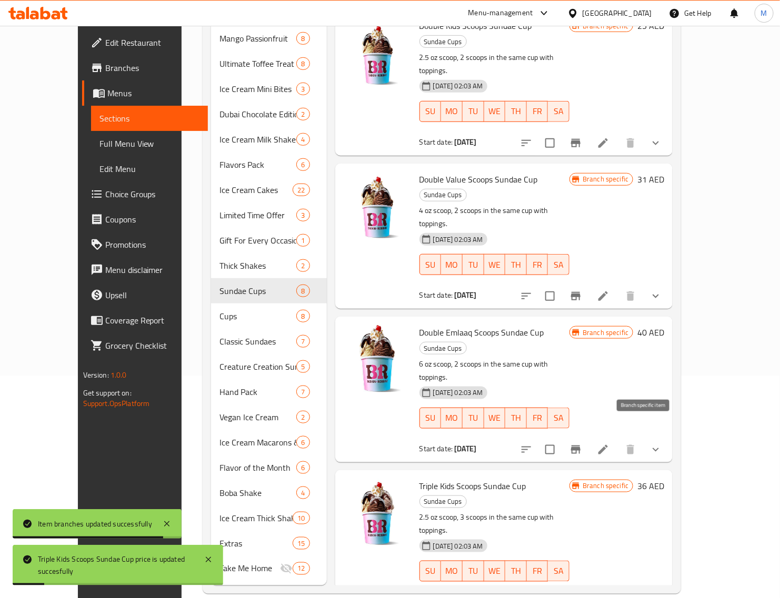
click at [588, 590] on button "Branch-specific-item" at bounding box center [575, 602] width 25 height 25
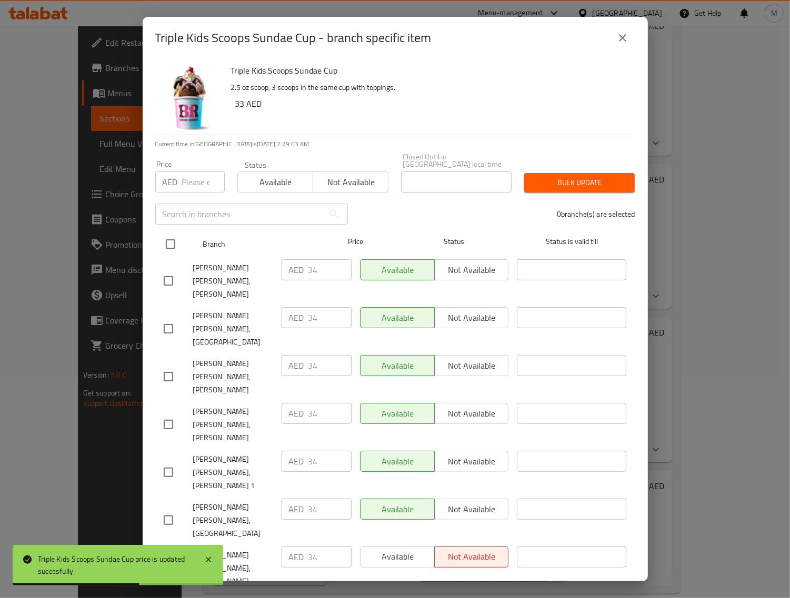
click at [174, 241] on input "checkbox" at bounding box center [170, 244] width 22 height 22
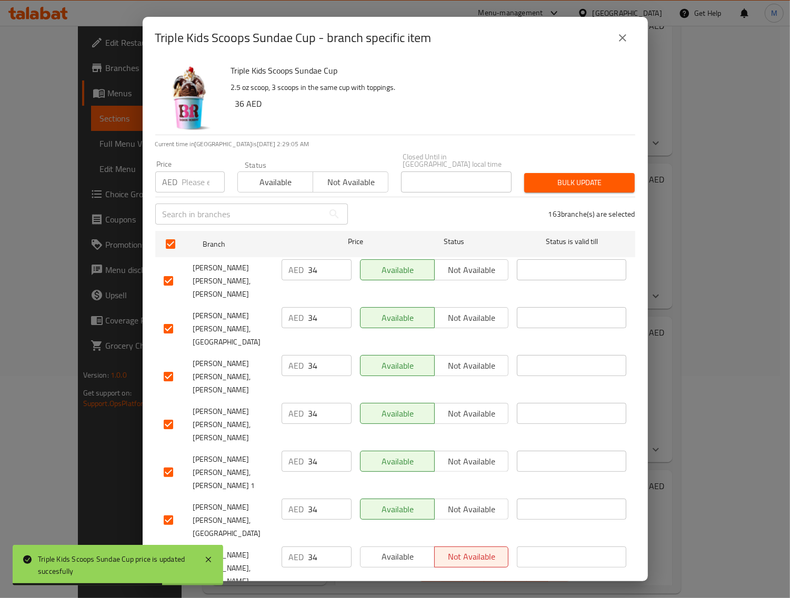
click at [190, 184] on input "number" at bounding box center [203, 182] width 43 height 21
paste input "36"
click at [567, 186] on span "Bulk update" at bounding box center [580, 182] width 94 height 13
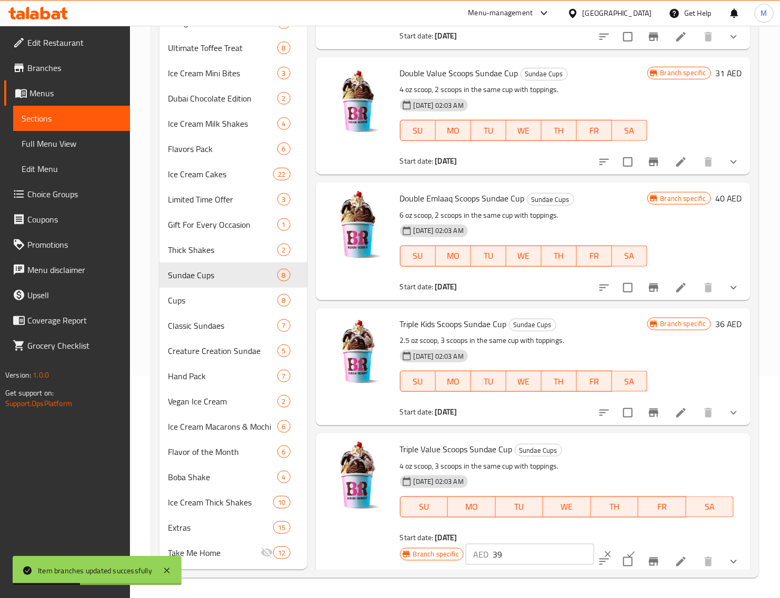
scroll to position [380, 0]
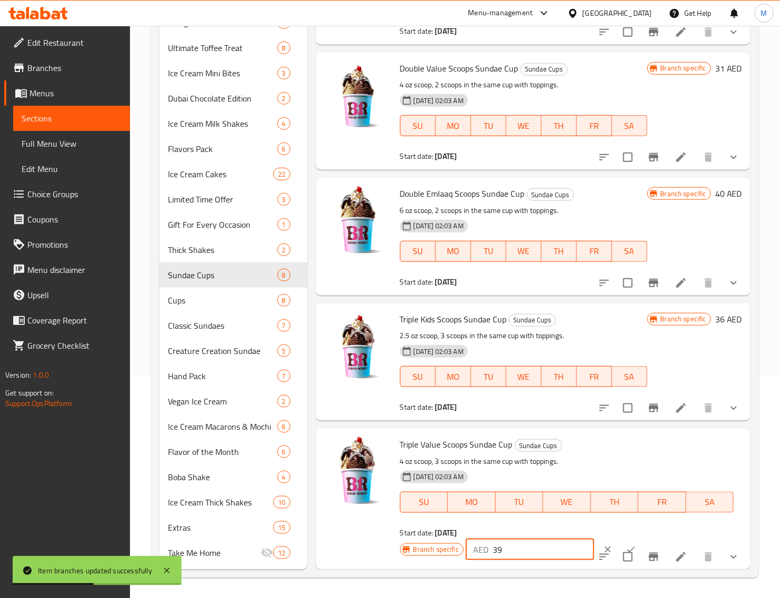
click at [529, 548] on input "39" at bounding box center [544, 549] width 102 height 21
paste input "44"
click at [621, 538] on button "ok" at bounding box center [630, 549] width 23 height 23
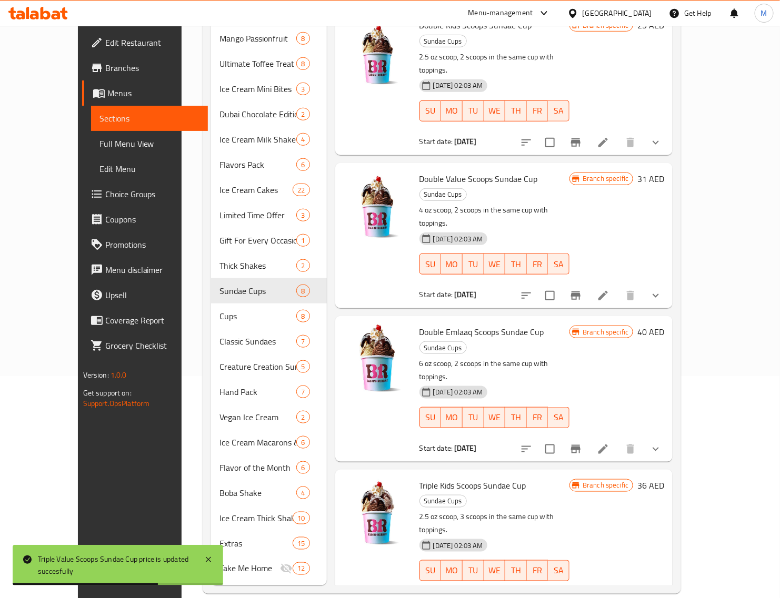
scroll to position [356, 0]
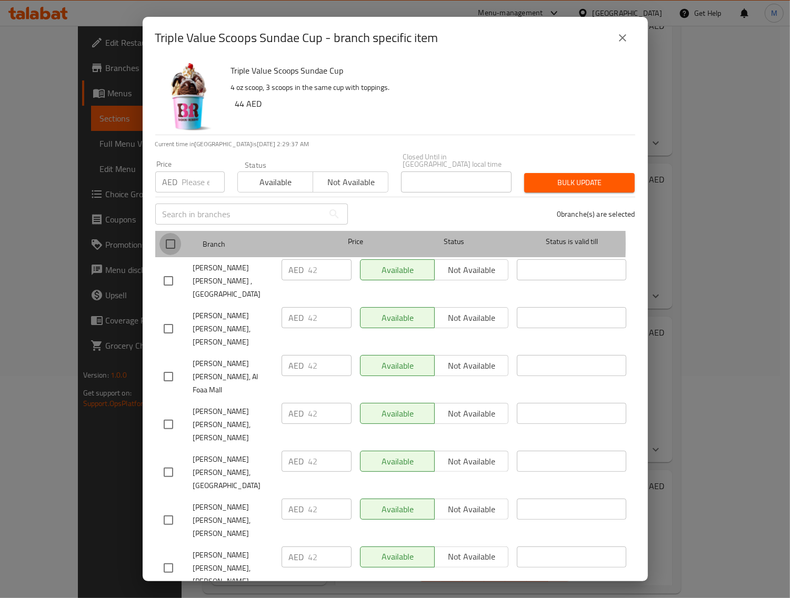
click at [171, 244] on input "checkbox" at bounding box center [170, 244] width 22 height 22
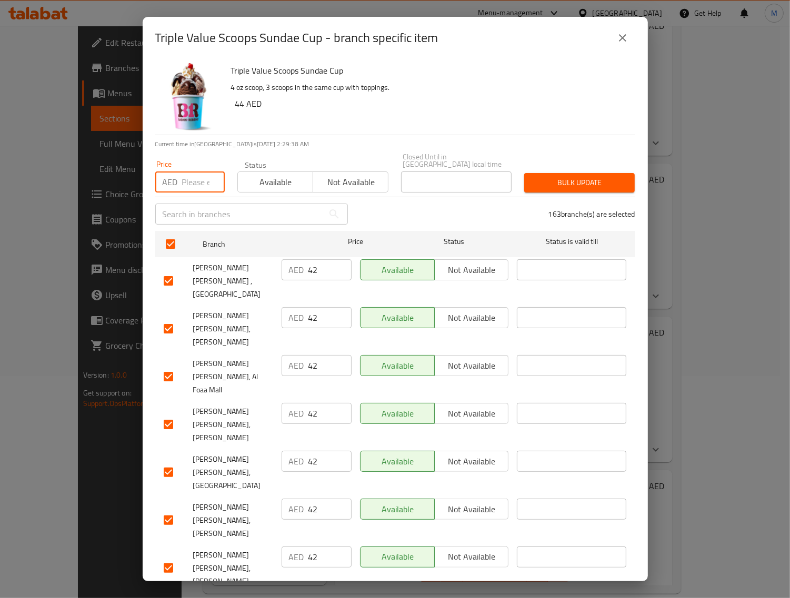
click at [195, 187] on input "number" at bounding box center [203, 182] width 43 height 21
paste input "44"
click at [551, 188] on span "Bulk update" at bounding box center [580, 182] width 94 height 13
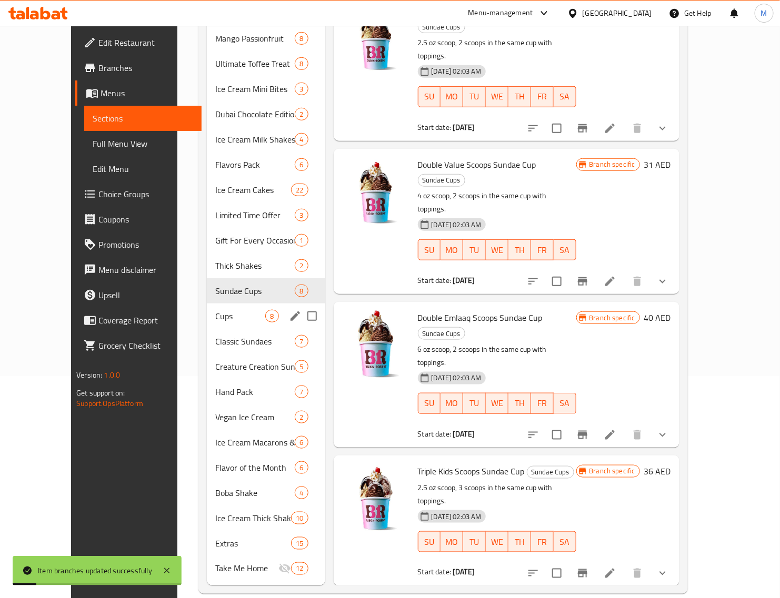
click at [215, 310] on span "Cups" at bounding box center [240, 316] width 50 height 13
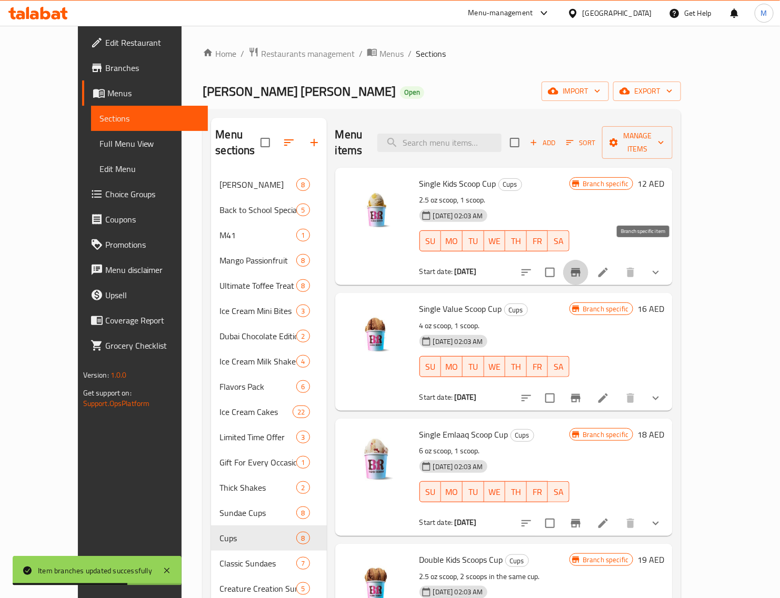
click at [580, 268] on icon "Branch-specific-item" at bounding box center [575, 272] width 9 height 8
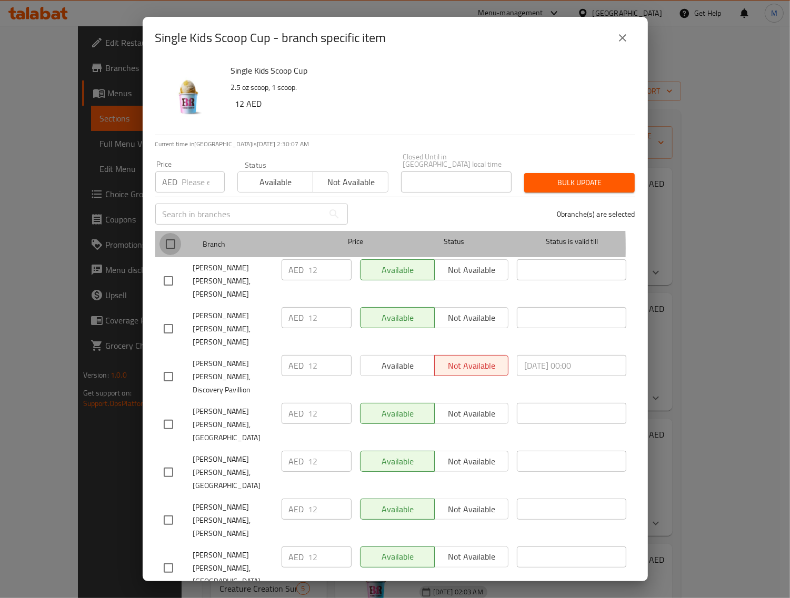
click at [172, 247] on input "checkbox" at bounding box center [170, 244] width 22 height 22
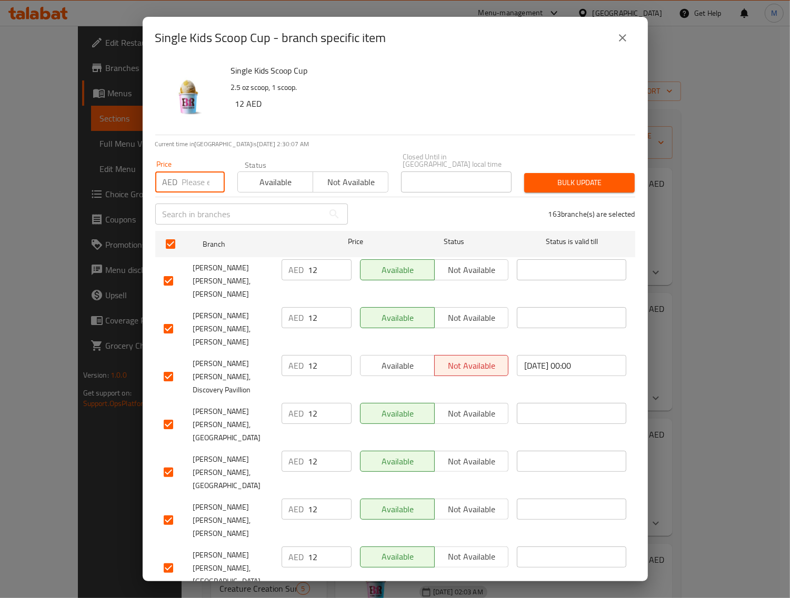
click at [196, 178] on input "number" at bounding box center [203, 182] width 43 height 21
paste input "12"
click at [579, 177] on span "Bulk update" at bounding box center [580, 182] width 94 height 13
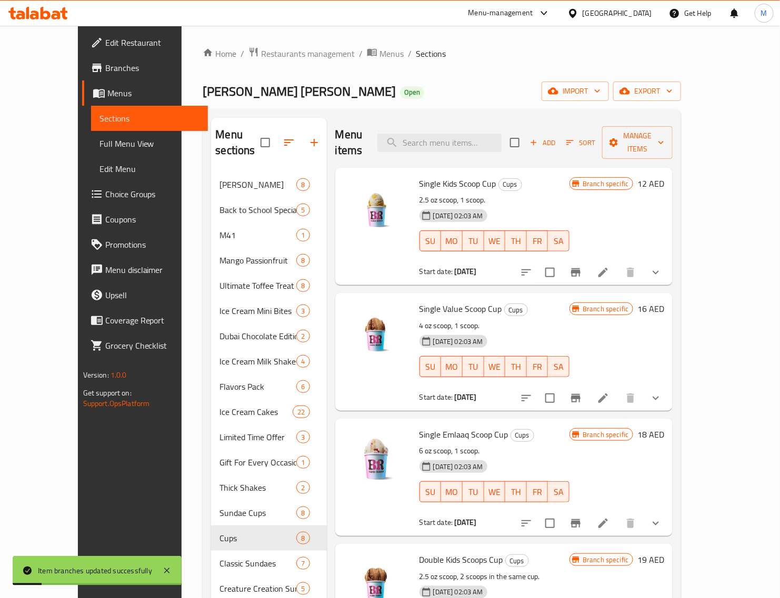
click at [582, 392] on icon "Branch-specific-item" at bounding box center [575, 398] width 13 height 13
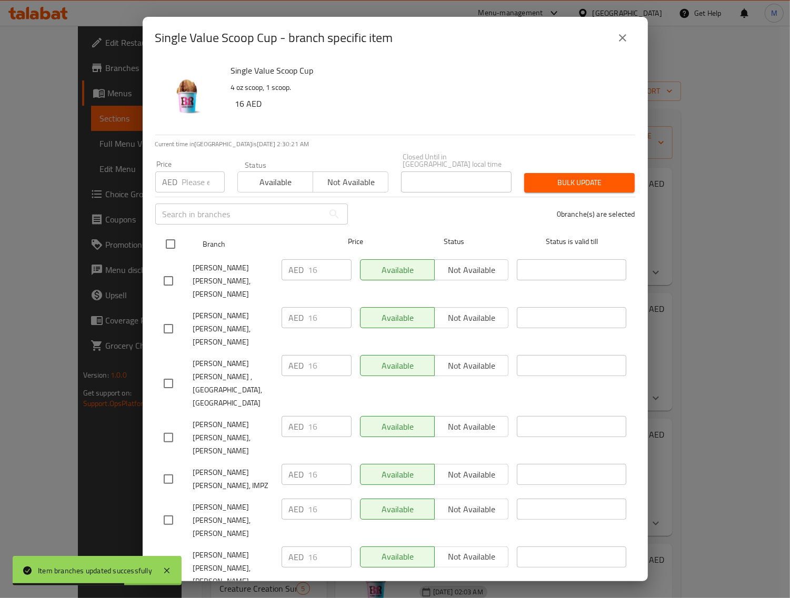
click at [171, 238] on input "checkbox" at bounding box center [170, 244] width 22 height 22
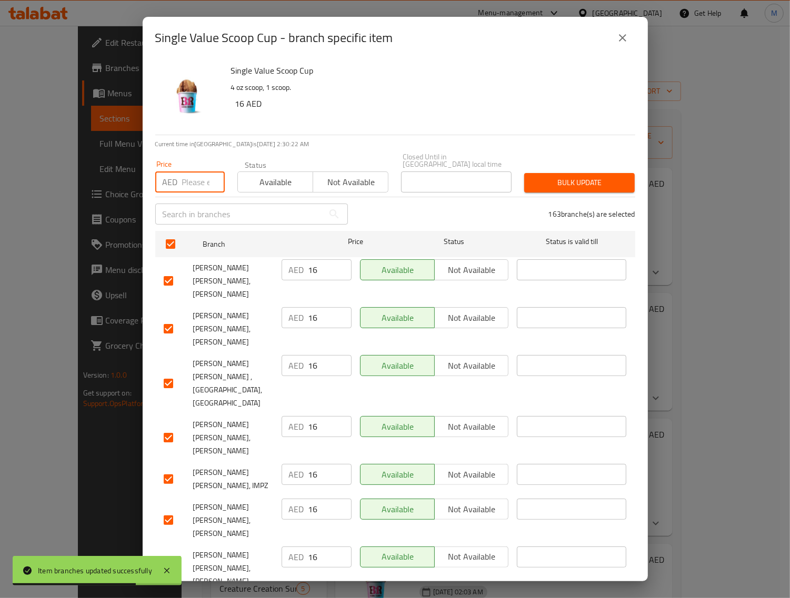
click at [192, 183] on input "number" at bounding box center [203, 182] width 43 height 21
paste input "16"
click at [556, 182] on span "Bulk update" at bounding box center [580, 182] width 94 height 13
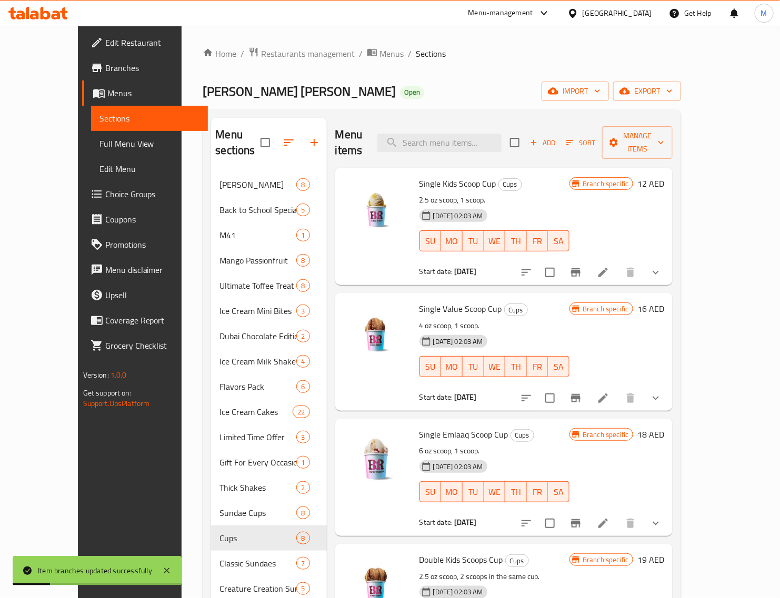
scroll to position [66, 0]
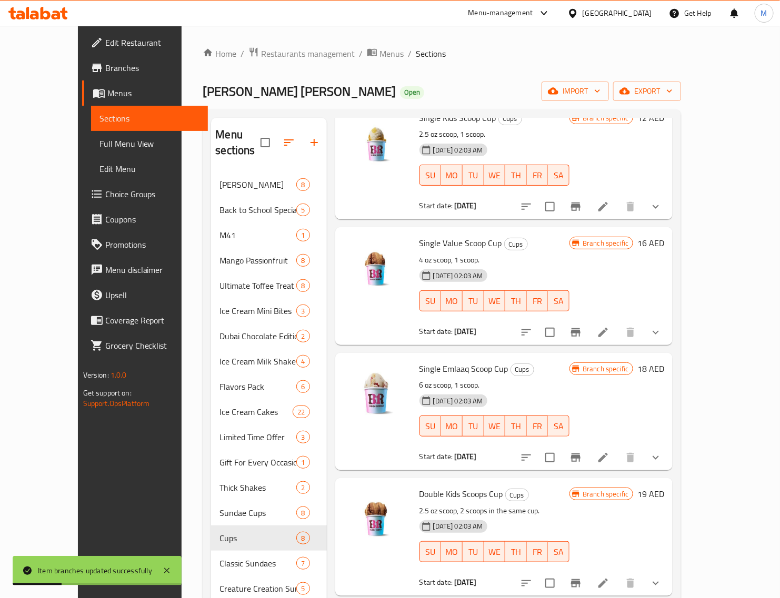
click at [664, 362] on h6 "18 AED" at bounding box center [650, 369] width 27 height 15
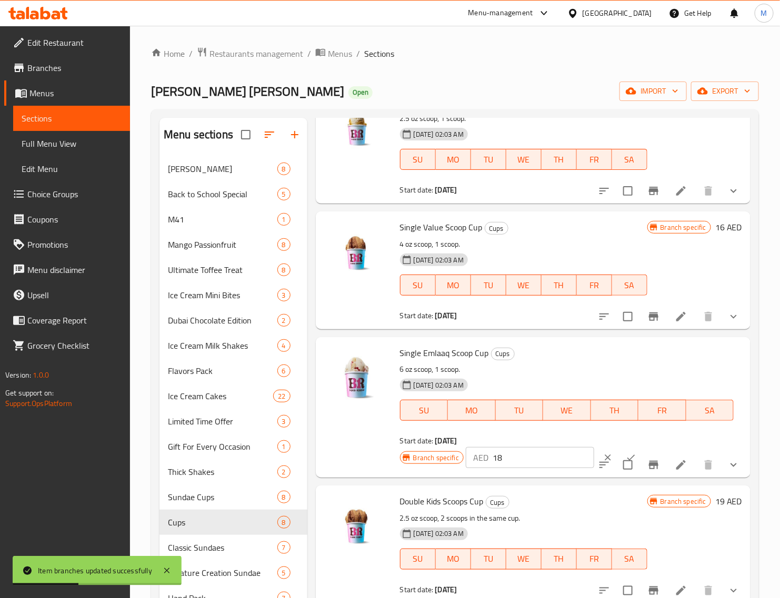
click at [533, 454] on input "18" at bounding box center [544, 457] width 102 height 21
paste input "20"
click at [619, 450] on button "ok" at bounding box center [630, 457] width 23 height 23
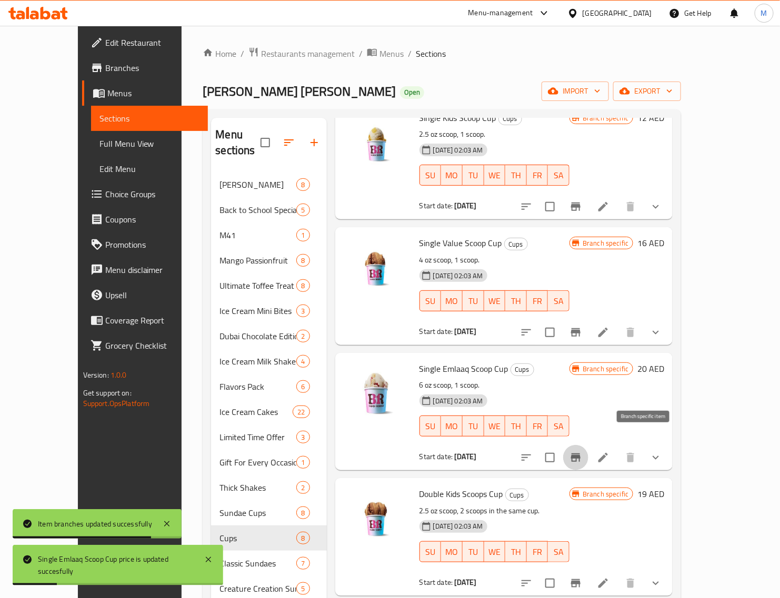
click at [580, 454] on icon "Branch-specific-item" at bounding box center [575, 458] width 9 height 8
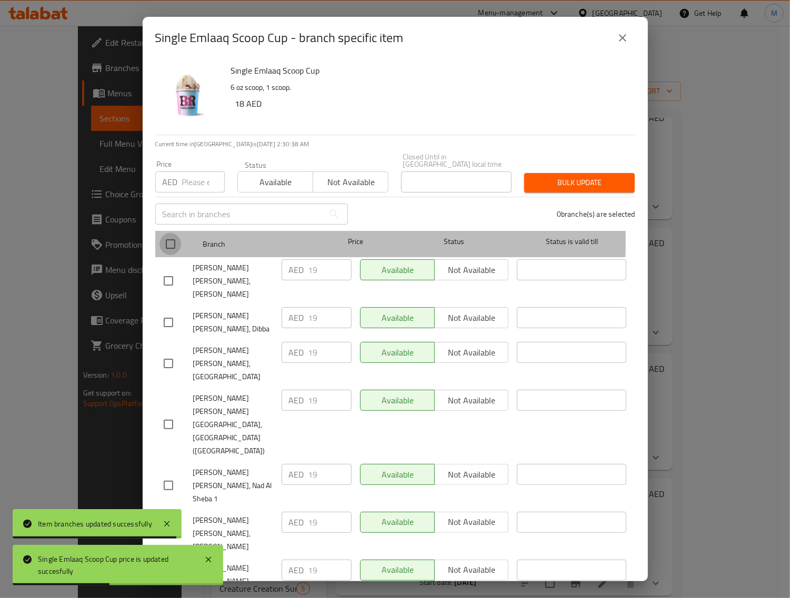
click at [167, 240] on input "checkbox" at bounding box center [170, 244] width 22 height 22
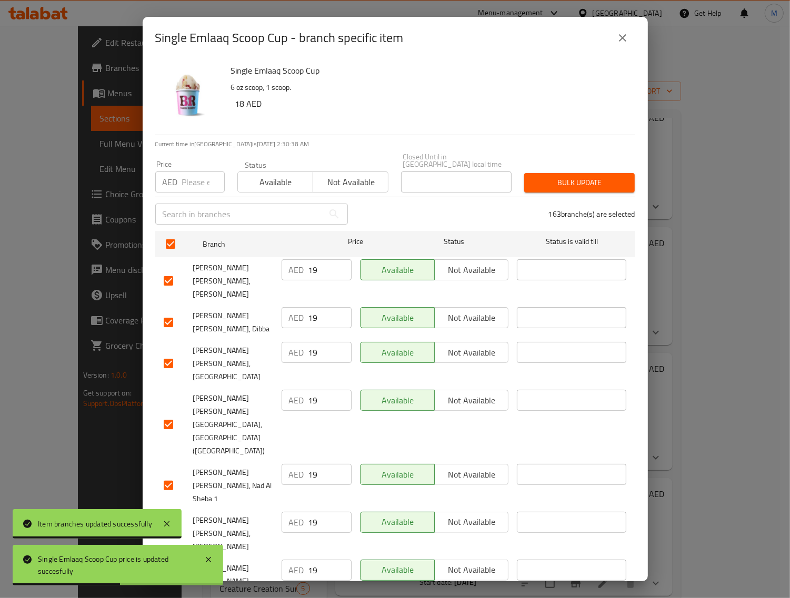
click at [189, 190] on input "number" at bounding box center [203, 182] width 43 height 21
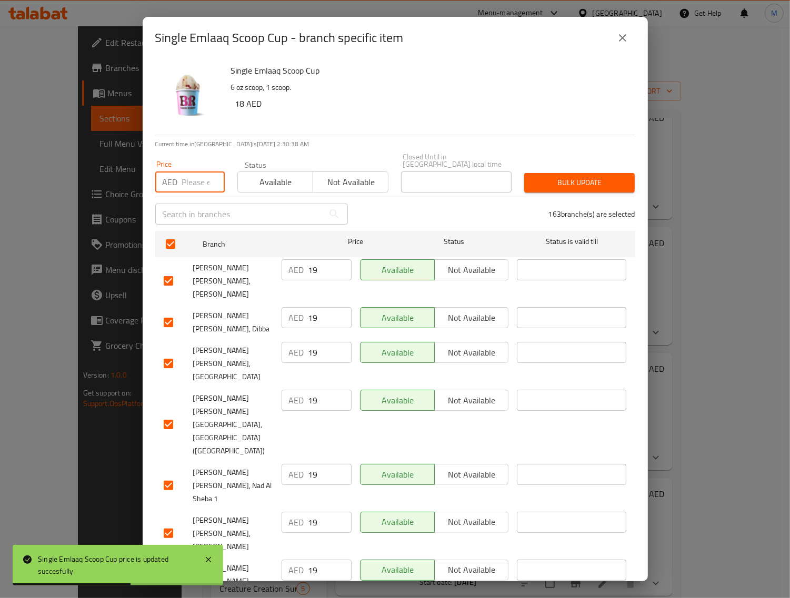
paste input "20"
click at [607, 172] on div "Bulk update" at bounding box center [579, 183] width 123 height 32
click at [585, 184] on span "Bulk update" at bounding box center [580, 182] width 94 height 13
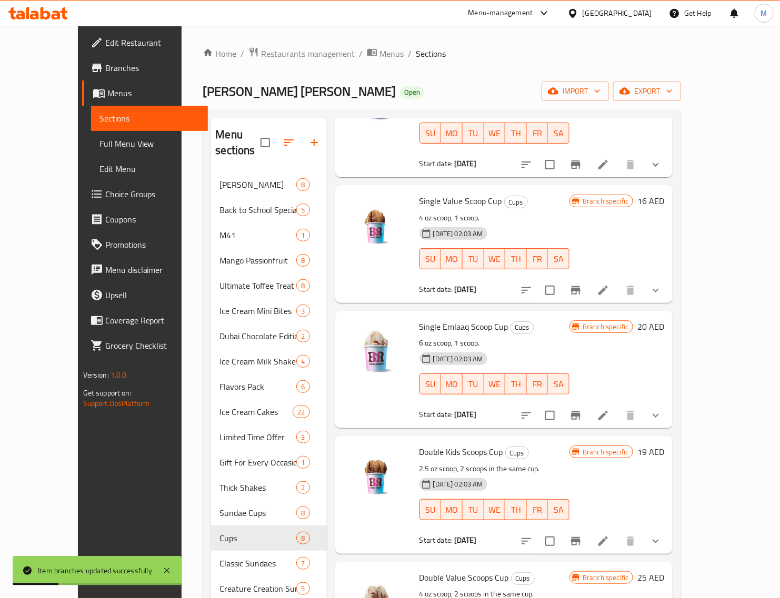
scroll to position [263, 0]
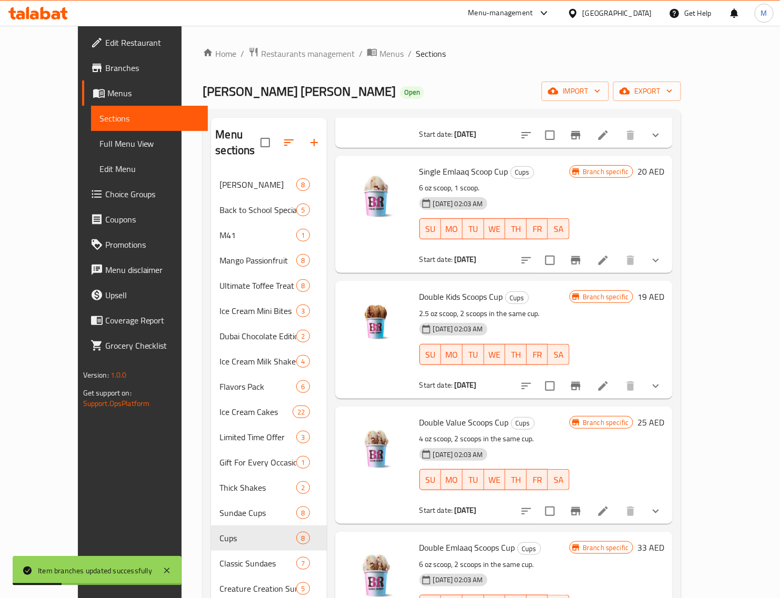
click at [664, 289] on h6 "19 AED" at bounding box center [650, 296] width 27 height 15
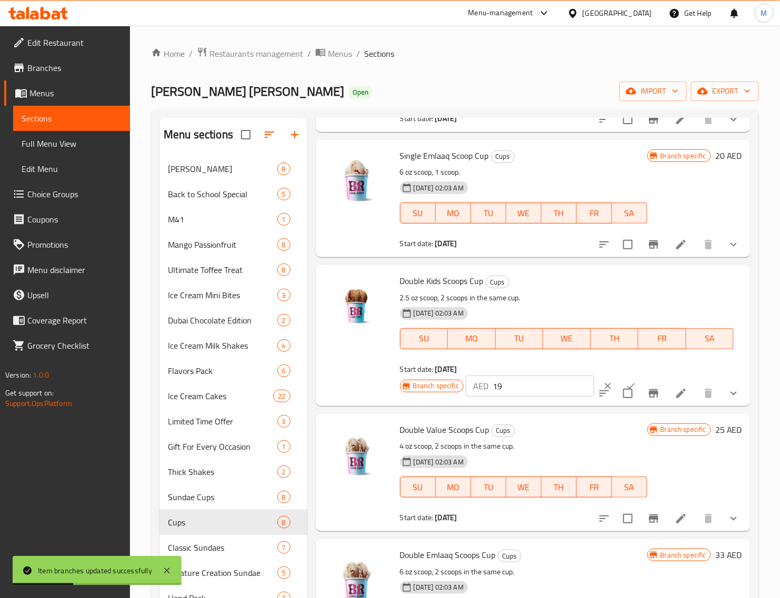
click at [533, 382] on input "19" at bounding box center [544, 386] width 102 height 21
click at [528, 383] on input "19" at bounding box center [544, 386] width 102 height 21
paste input "21"
click at [619, 375] on button "ok" at bounding box center [630, 386] width 23 height 23
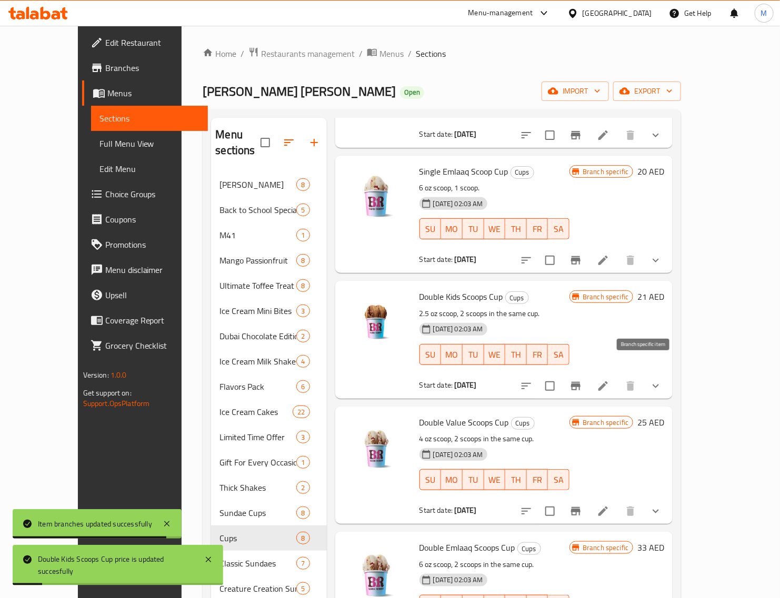
click at [580, 382] on icon "Branch-specific-item" at bounding box center [575, 386] width 9 height 8
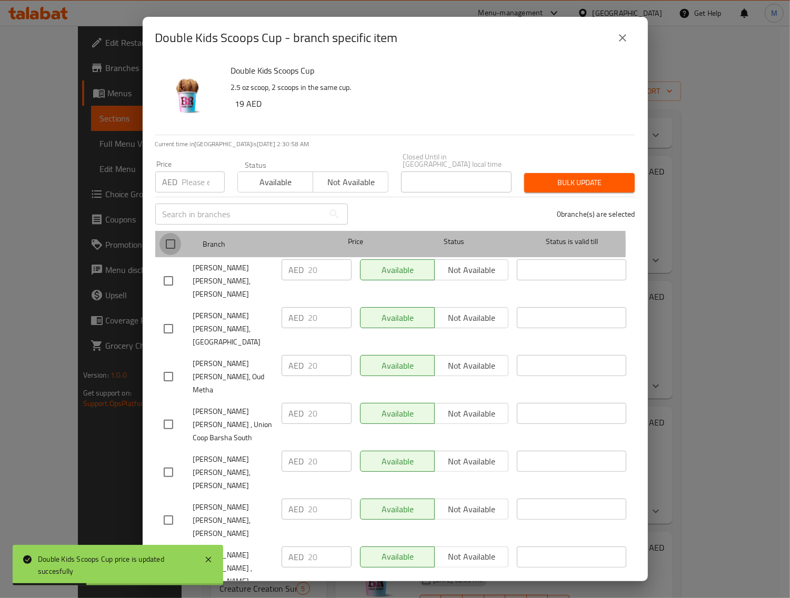
click at [172, 246] on input "checkbox" at bounding box center [170, 244] width 22 height 22
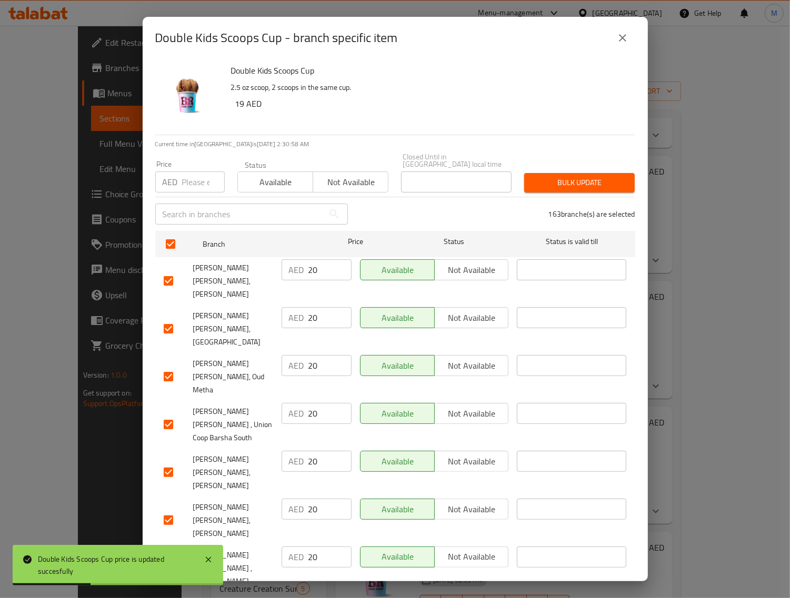
click at [192, 189] on input "number" at bounding box center [203, 182] width 43 height 21
paste input "21"
click at [537, 185] on span "Bulk update" at bounding box center [580, 182] width 94 height 13
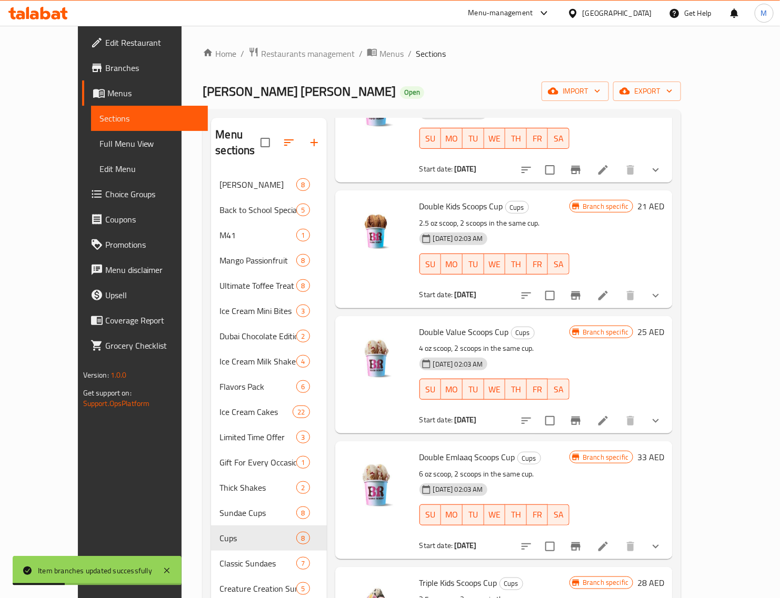
scroll to position [356, 0]
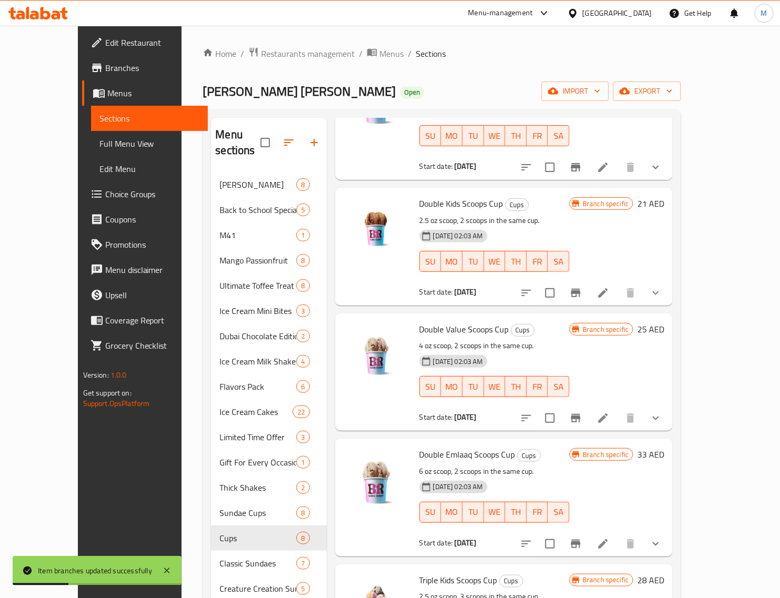
click at [664, 322] on h6 "25 AED" at bounding box center [650, 329] width 27 height 15
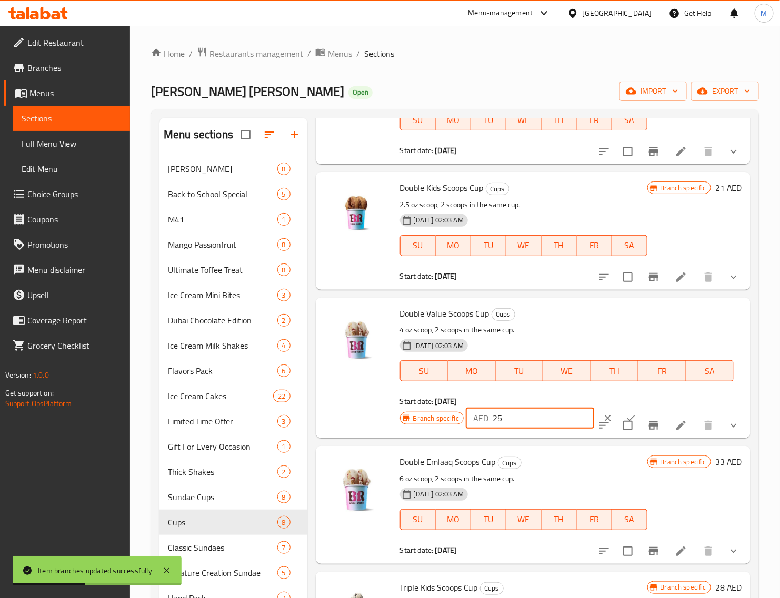
click at [540, 419] on input "25" at bounding box center [544, 418] width 102 height 21
paste input "8"
click at [619, 410] on button "ok" at bounding box center [630, 418] width 23 height 23
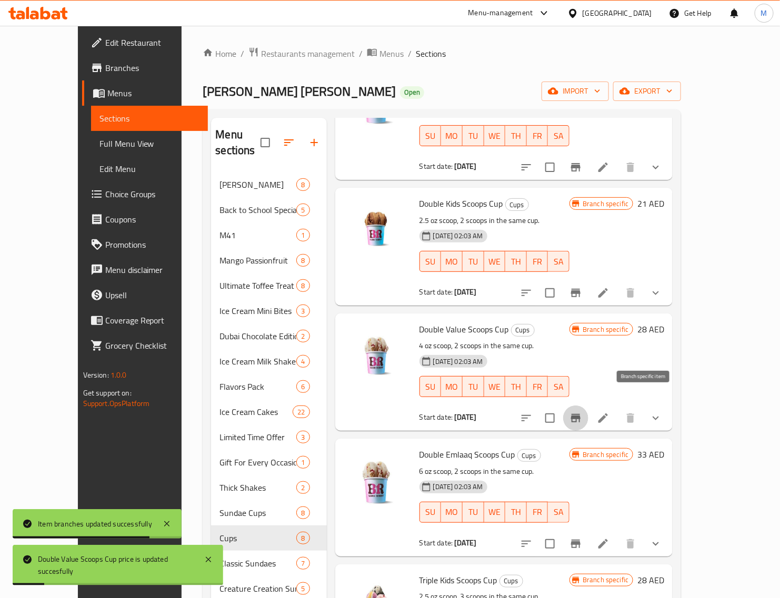
click at [580, 414] on icon "Branch-specific-item" at bounding box center [575, 418] width 9 height 8
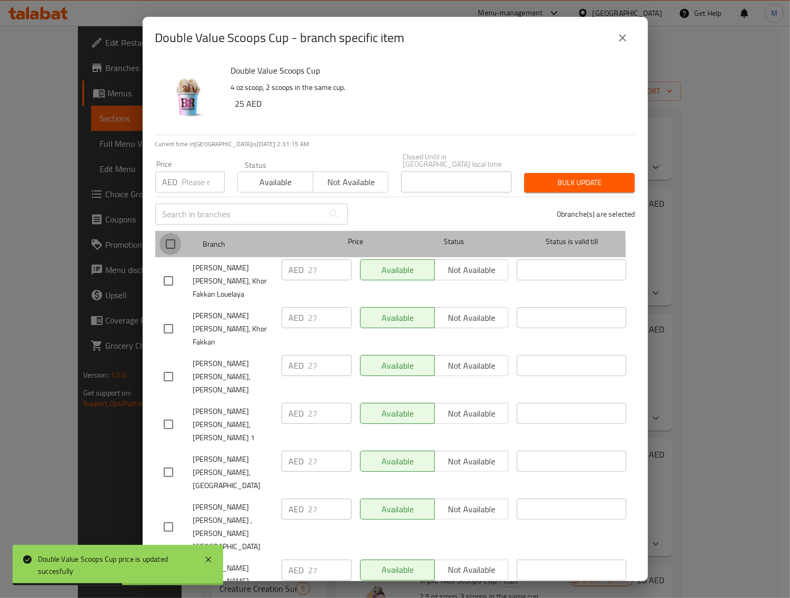
click at [173, 250] on input "checkbox" at bounding box center [170, 244] width 22 height 22
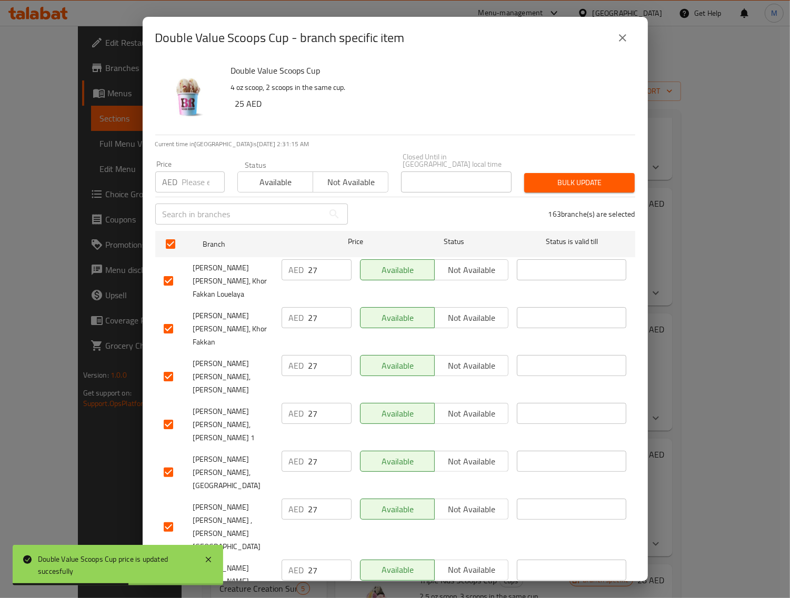
click at [188, 179] on input "number" at bounding box center [203, 182] width 43 height 21
paste input "28"
click at [559, 182] on span "Bulk update" at bounding box center [580, 182] width 94 height 13
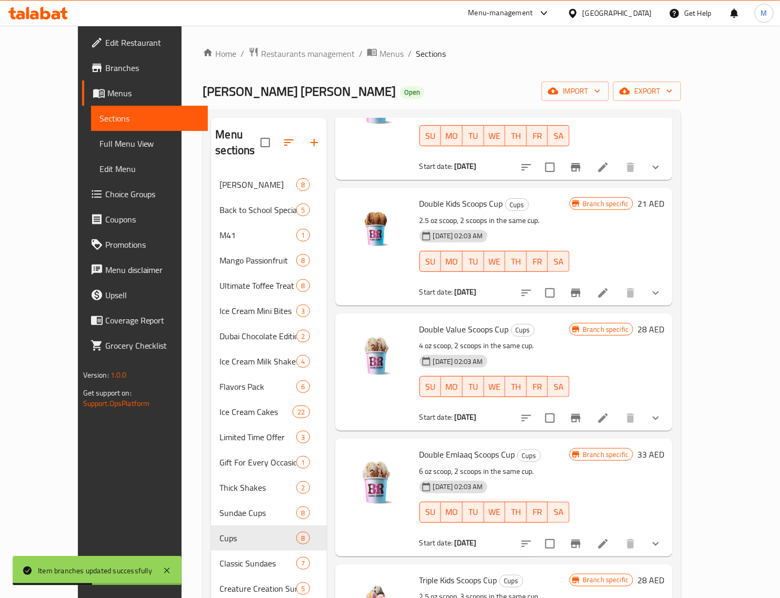
scroll to position [66, 0]
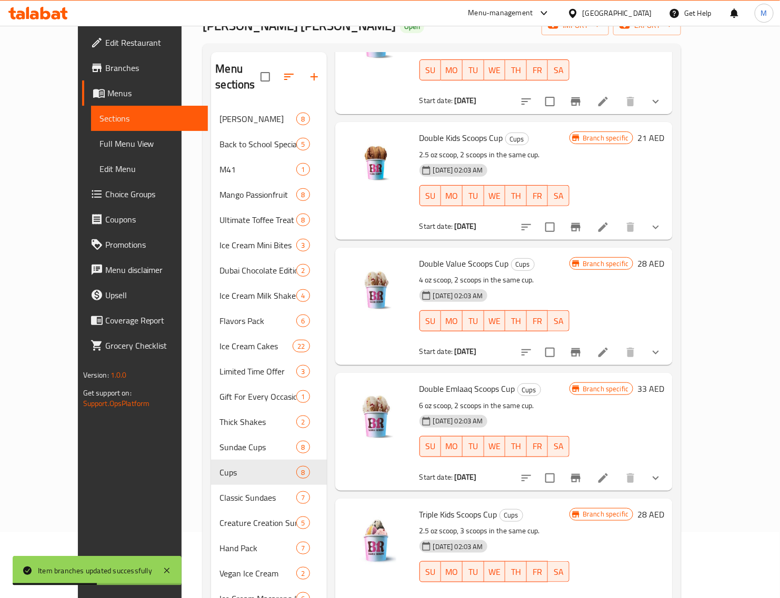
click at [664, 382] on h6 "33 AED" at bounding box center [650, 389] width 27 height 15
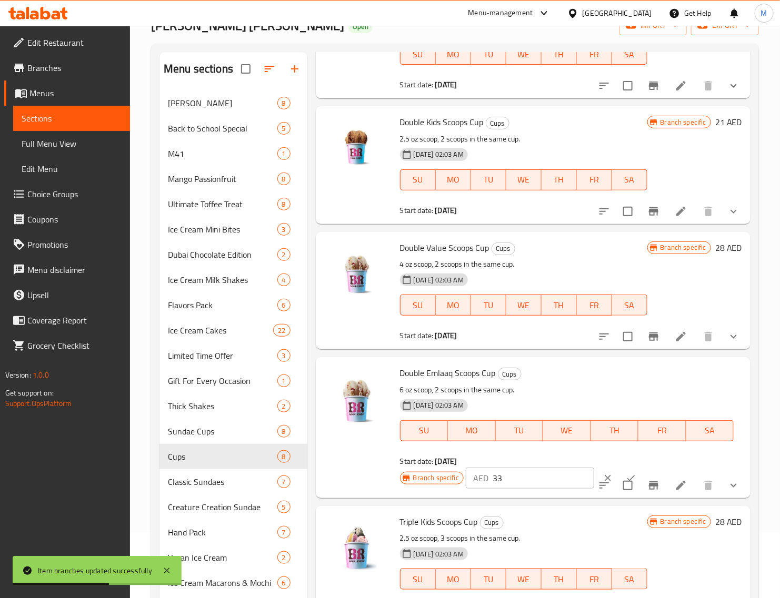
click at [514, 479] on input "33" at bounding box center [544, 478] width 102 height 21
paste input "7"
click at [626, 473] on icon "ok" at bounding box center [631, 478] width 11 height 11
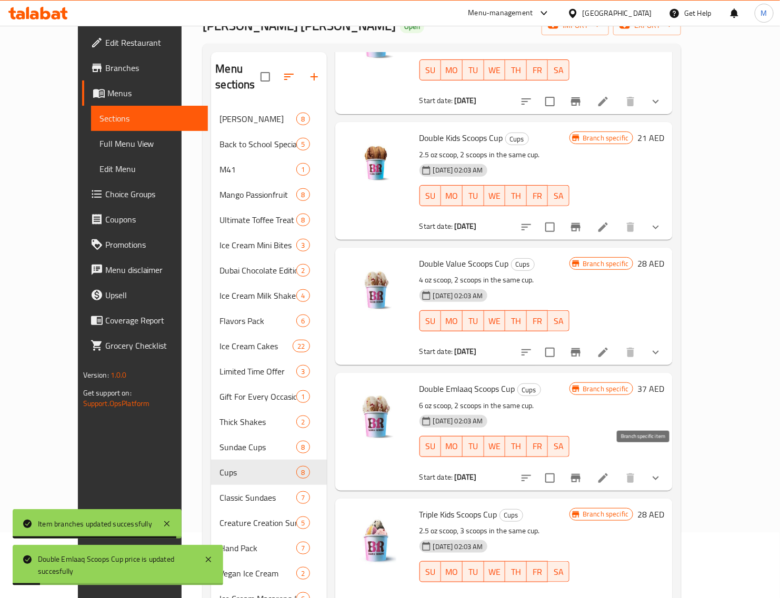
click at [582, 472] on icon "Branch-specific-item" at bounding box center [575, 478] width 13 height 13
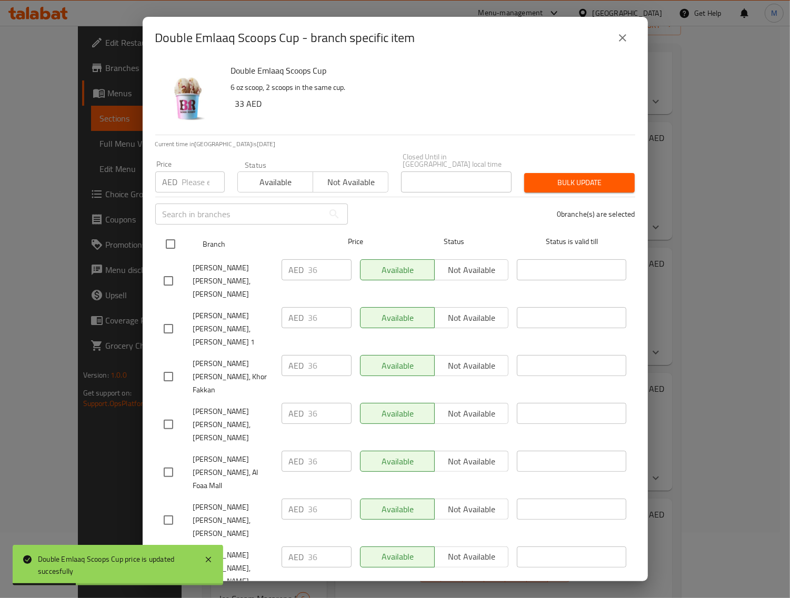
click at [177, 246] on input "checkbox" at bounding box center [170, 244] width 22 height 22
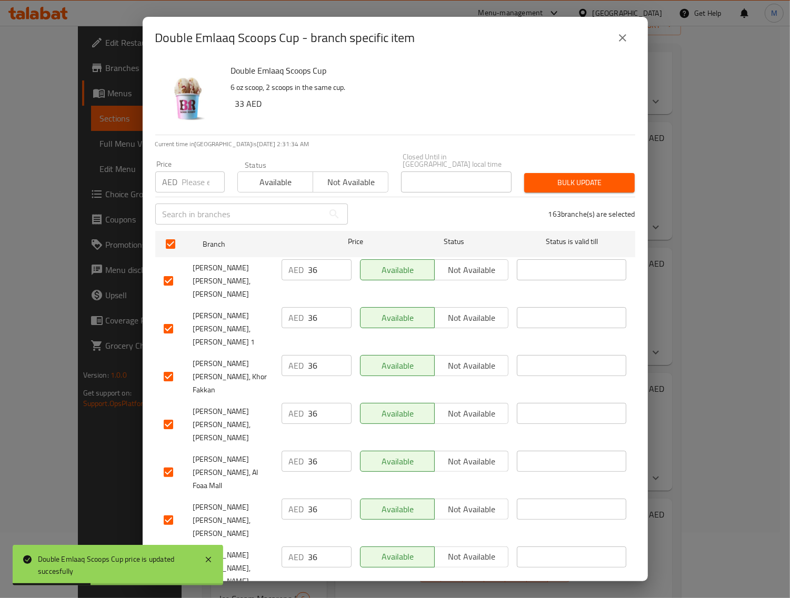
click at [195, 185] on input "number" at bounding box center [203, 182] width 43 height 21
paste input "37"
click at [558, 180] on span "Bulk update" at bounding box center [580, 182] width 94 height 13
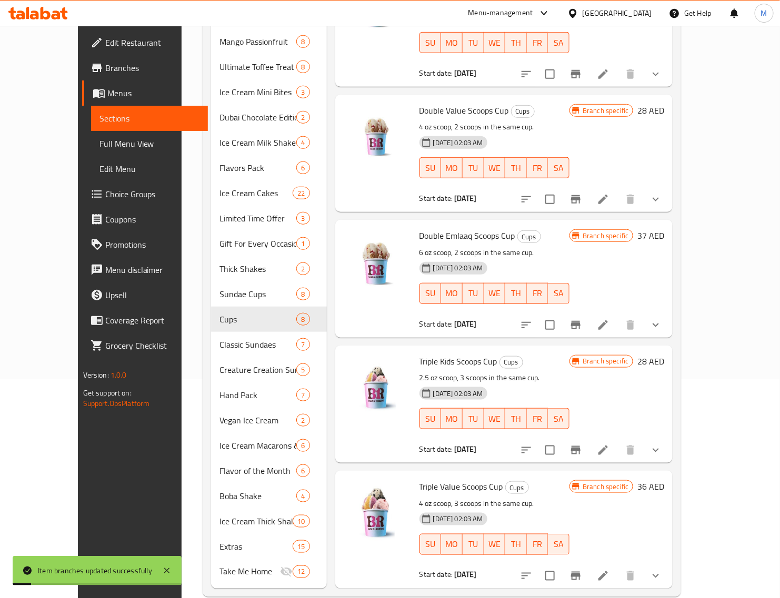
scroll to position [222, 0]
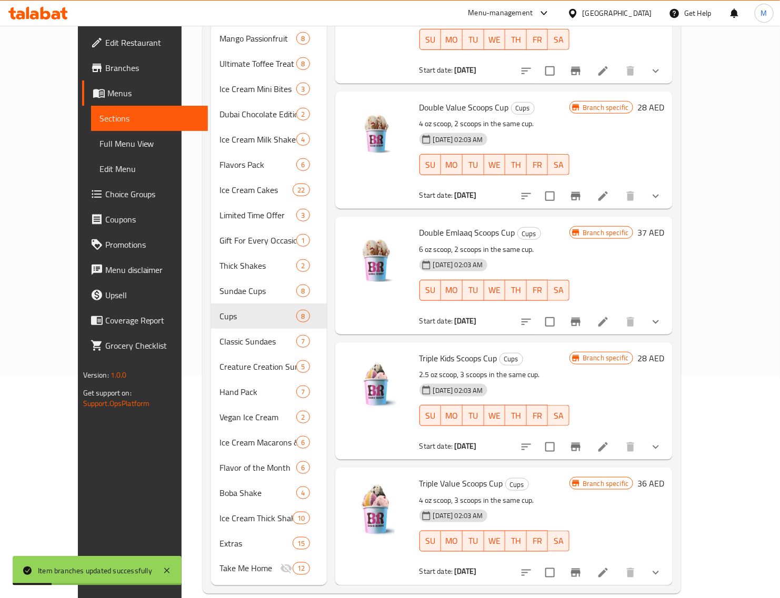
click at [664, 351] on h6 "28 AED" at bounding box center [650, 358] width 27 height 15
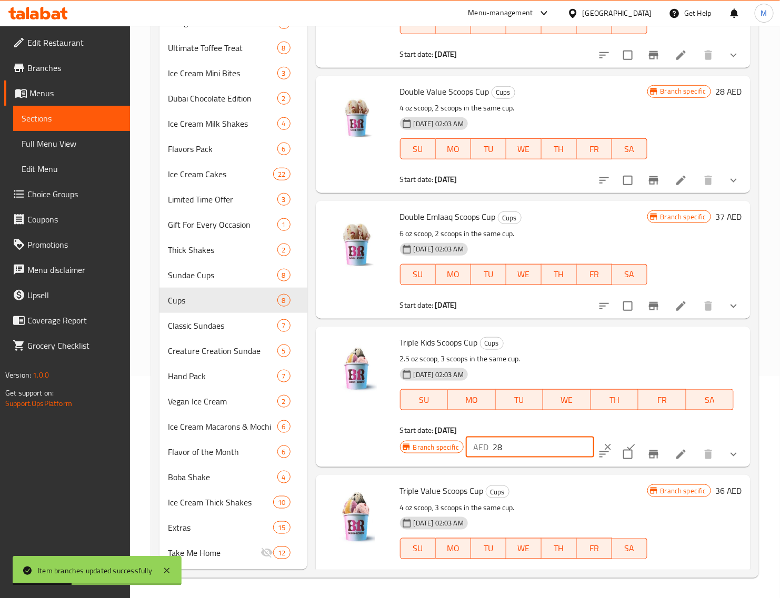
click at [537, 450] on input "28" at bounding box center [544, 447] width 102 height 21
paste input "30"
click at [619, 439] on button "ok" at bounding box center [630, 447] width 23 height 23
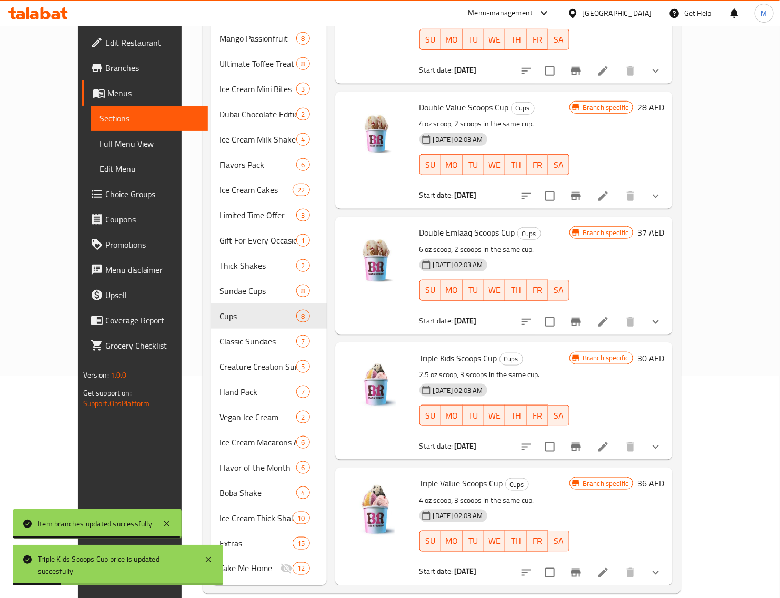
click at [582, 441] on icon "Branch-specific-item" at bounding box center [575, 447] width 13 height 13
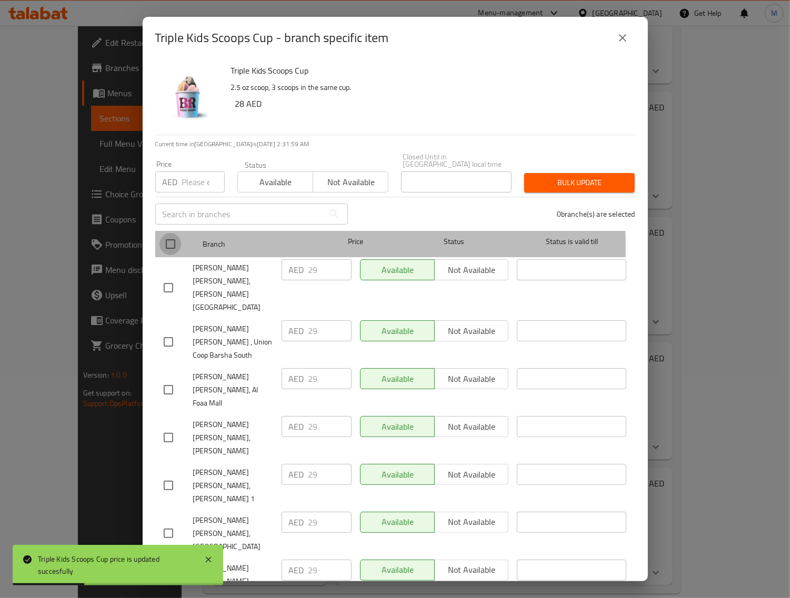
drag, startPoint x: 173, startPoint y: 246, endPoint x: 197, endPoint y: 186, distance: 64.9
click at [174, 246] on input "checkbox" at bounding box center [170, 244] width 22 height 22
click at [193, 180] on input "number" at bounding box center [203, 182] width 43 height 21
paste input "30"
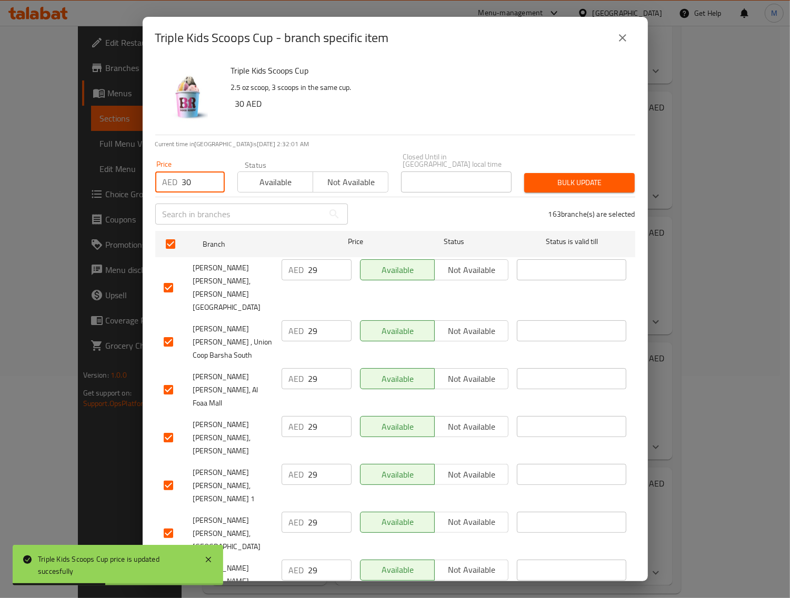
click at [565, 186] on span "Bulk update" at bounding box center [580, 182] width 94 height 13
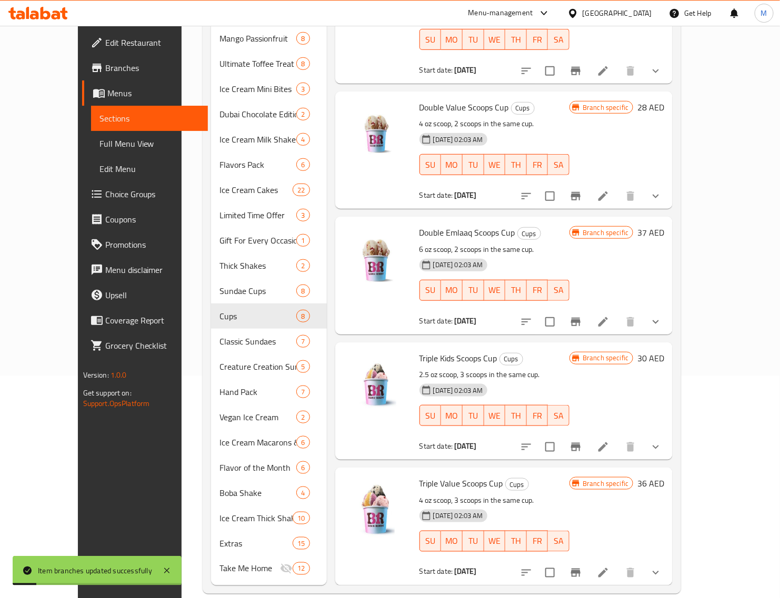
click at [664, 476] on h6 "36 AED" at bounding box center [650, 483] width 27 height 15
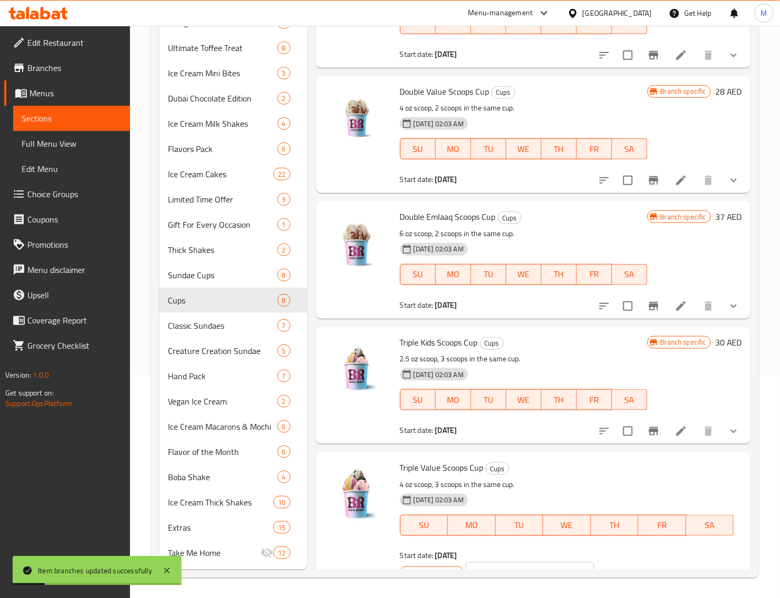
click at [525, 551] on div "Start date: [DATE]" at bounding box center [567, 556] width 334 height 11
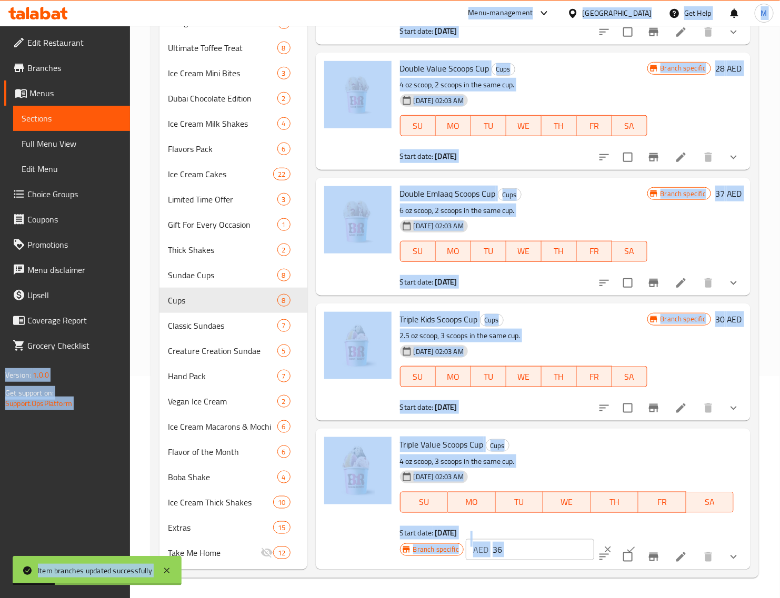
click at [525, 546] on input "36" at bounding box center [544, 549] width 102 height 21
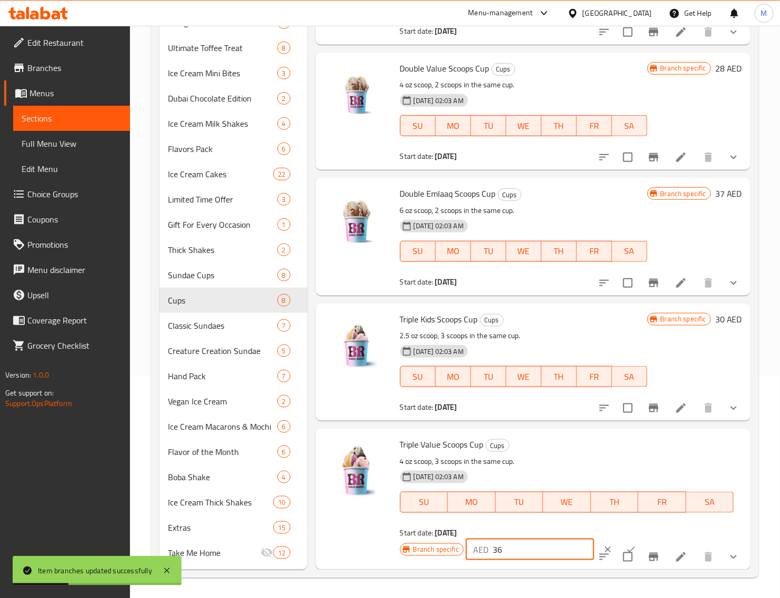
paste input "40"
click at [619, 543] on button "ok" at bounding box center [630, 549] width 23 height 23
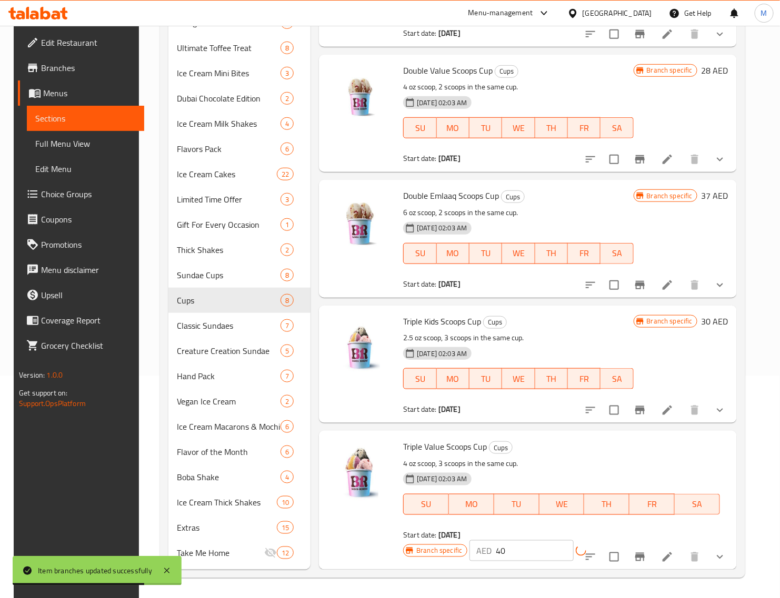
scroll to position [357, 0]
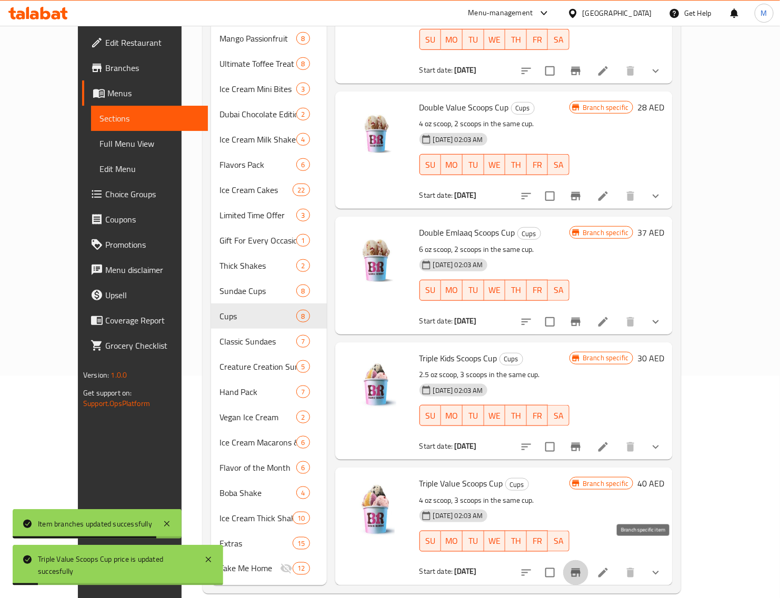
click at [580, 569] on icon "Branch-specific-item" at bounding box center [575, 573] width 9 height 8
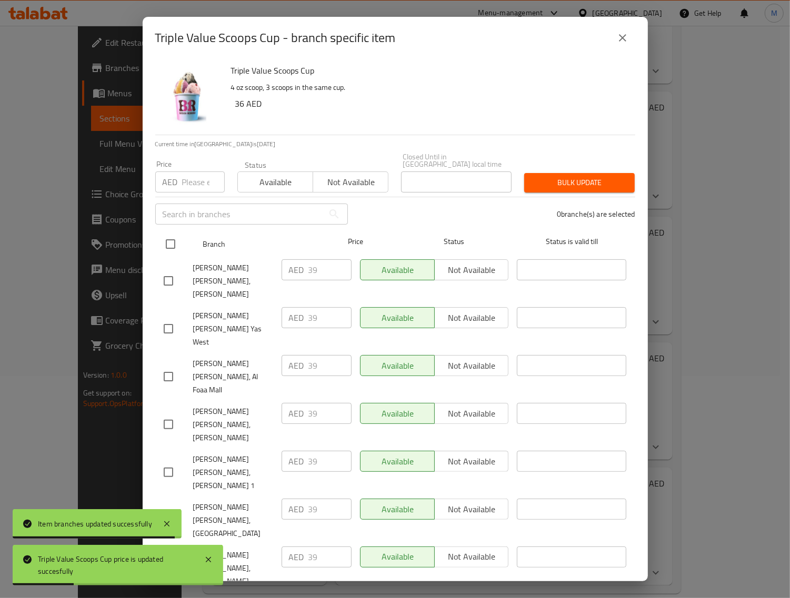
click at [172, 241] on input "checkbox" at bounding box center [170, 244] width 22 height 22
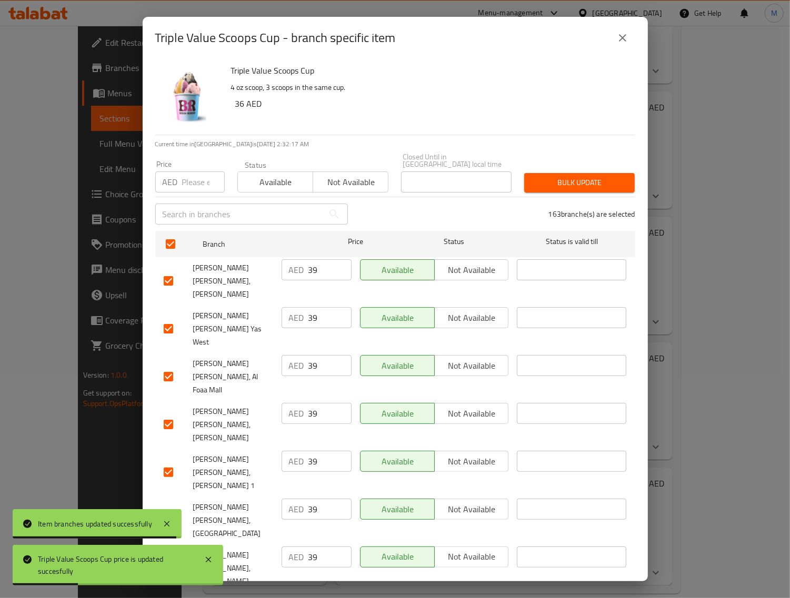
click at [193, 182] on input "number" at bounding box center [203, 182] width 43 height 21
paste input "40"
drag, startPoint x: 546, startPoint y: 172, endPoint x: 542, endPoint y: 176, distance: 5.6
click at [546, 172] on div "Bulk update" at bounding box center [579, 183] width 123 height 32
click at [543, 177] on span "Bulk update" at bounding box center [580, 182] width 94 height 13
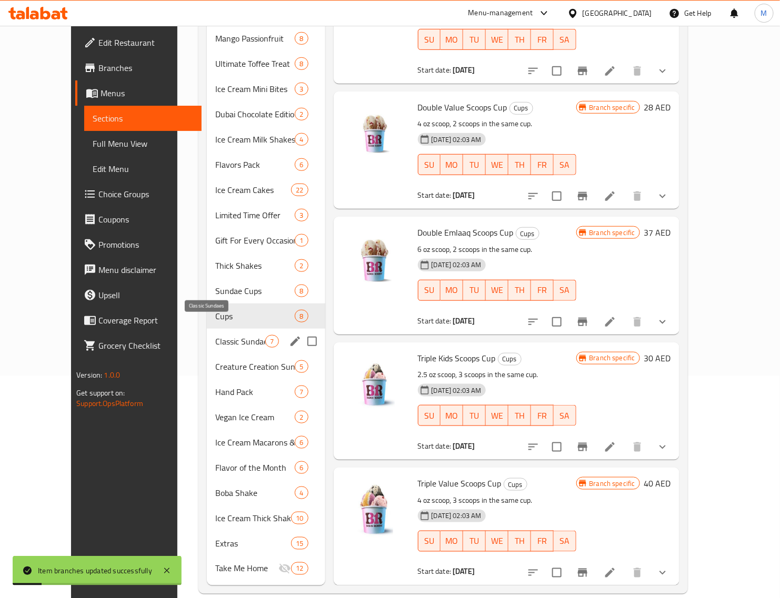
click at [221, 358] on div "Creature Creation Sundae 5" at bounding box center [266, 366] width 118 height 25
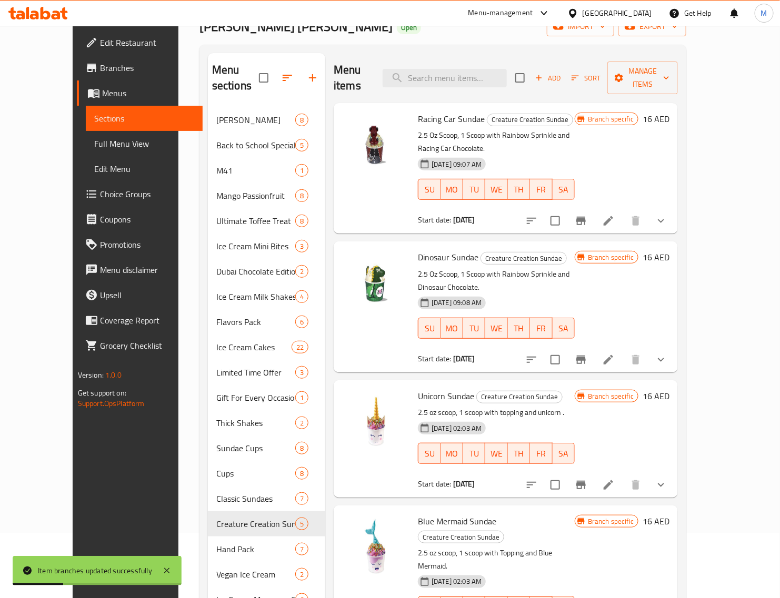
scroll to position [66, 0]
click at [669, 111] on h6 "16 AED" at bounding box center [656, 118] width 27 height 15
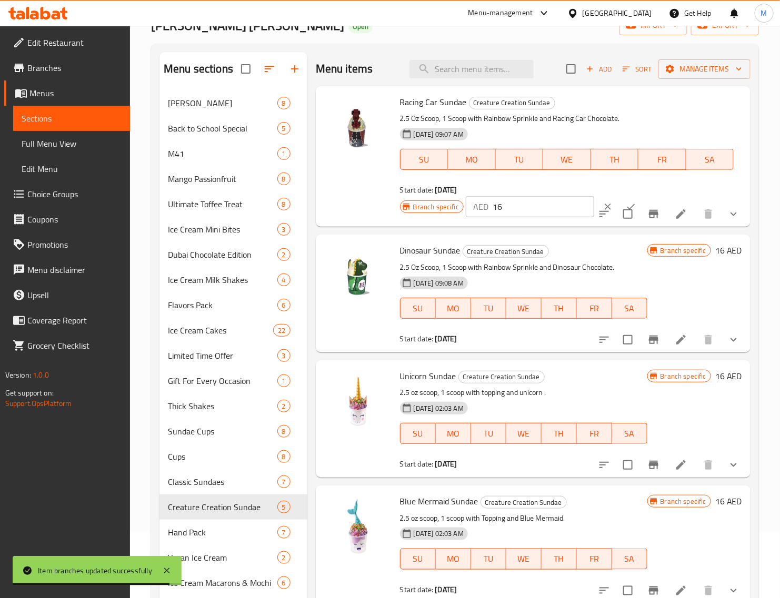
click at [506, 208] on input "16" at bounding box center [544, 206] width 102 height 21
paste input "8"
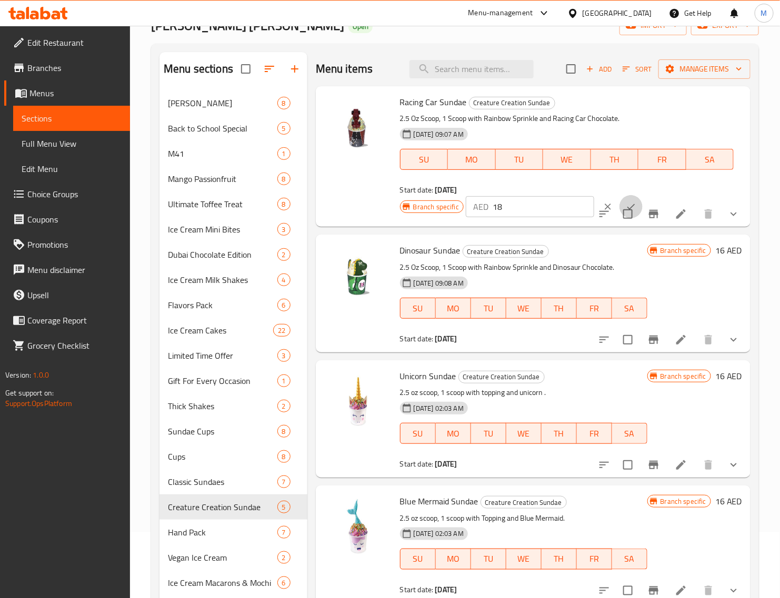
click at [621, 198] on button "ok" at bounding box center [630, 206] width 23 height 23
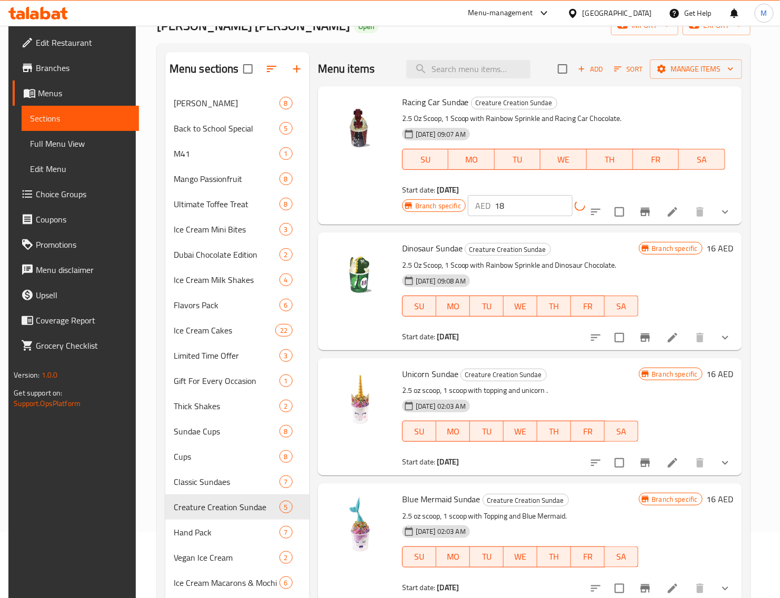
click at [716, 250] on h6 "16 AED" at bounding box center [720, 248] width 27 height 15
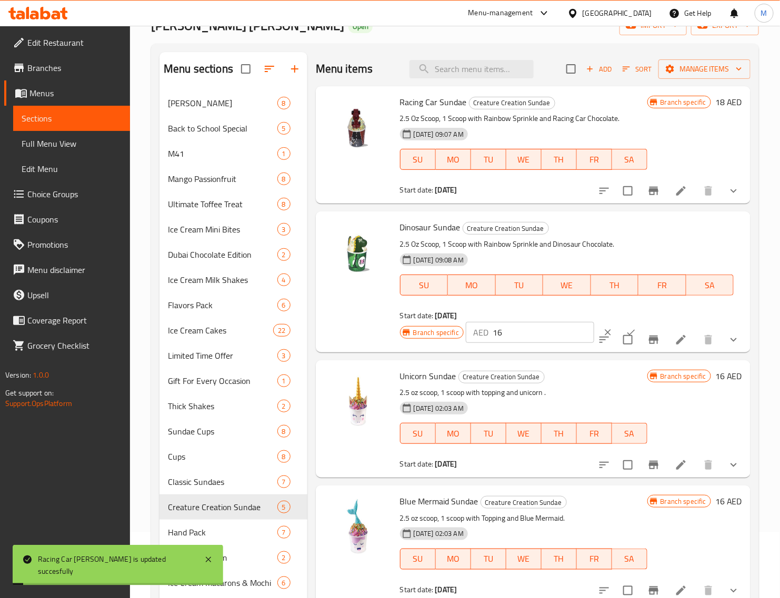
click at [550, 350] on div "Dinosaur Sundae Creature Creation Sundae 2.5 Oz Scoop, 1 Scoop with Rainbow Spr…" at bounding box center [533, 282] width 435 height 141
click at [537, 337] on input "16" at bounding box center [544, 332] width 102 height 21
paste input "8"
drag, startPoint x: 610, startPoint y: 324, endPoint x: 611, endPoint y: 336, distance: 11.6
click at [619, 325] on button "ok" at bounding box center [630, 332] width 23 height 23
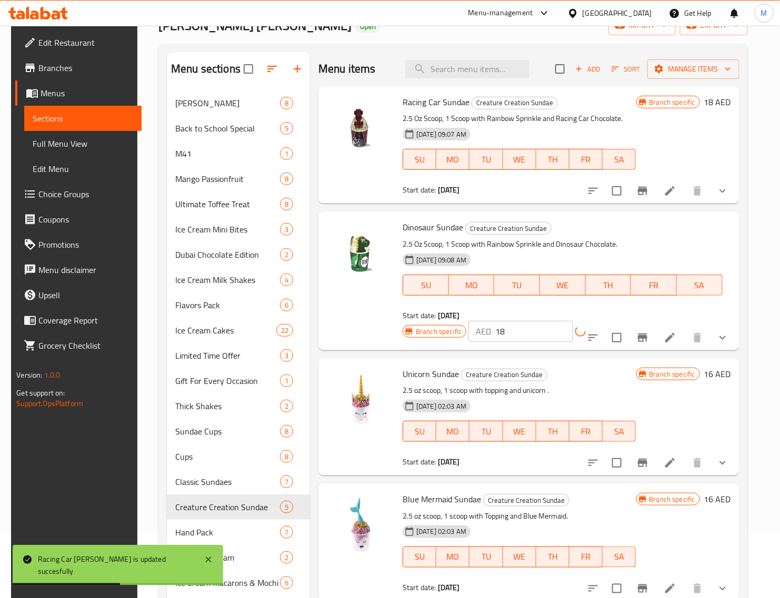
click at [714, 374] on h6 "16 AED" at bounding box center [717, 374] width 27 height 15
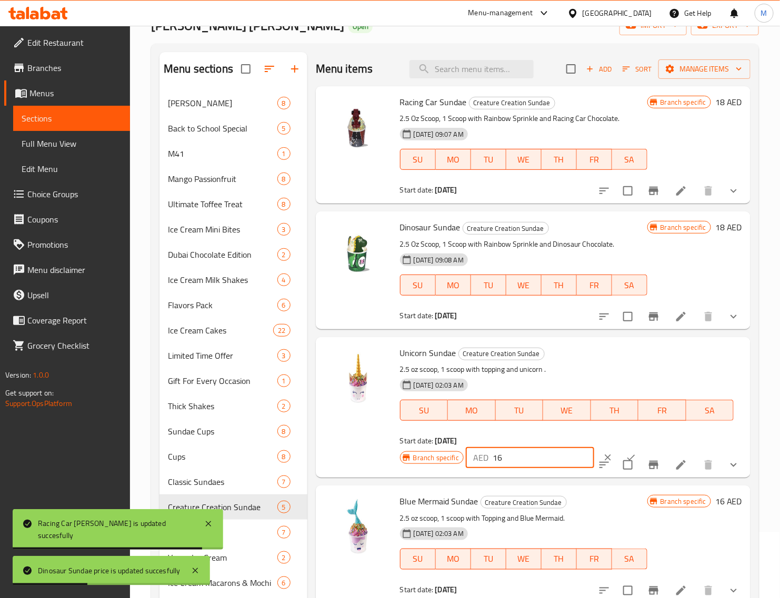
click at [525, 458] on input "16" at bounding box center [544, 457] width 102 height 21
paste input "8"
click at [626, 454] on icon "ok" at bounding box center [631, 458] width 11 height 11
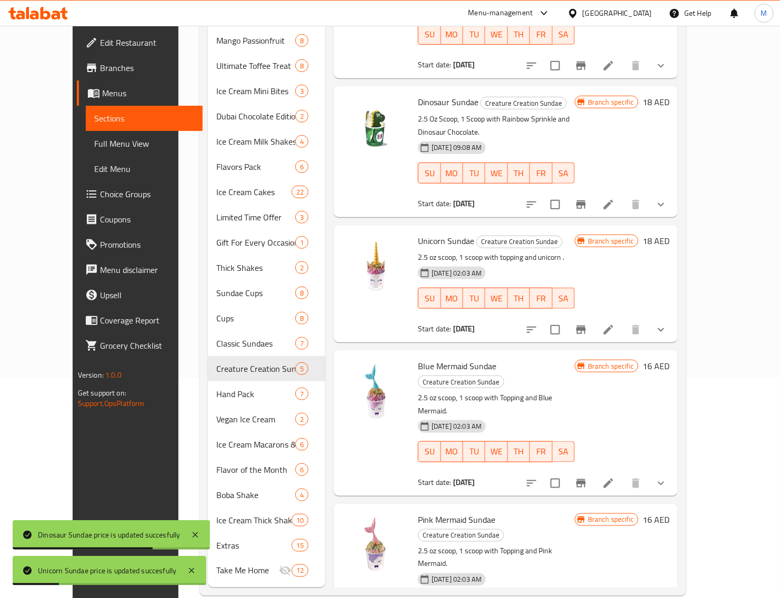
scroll to position [222, 0]
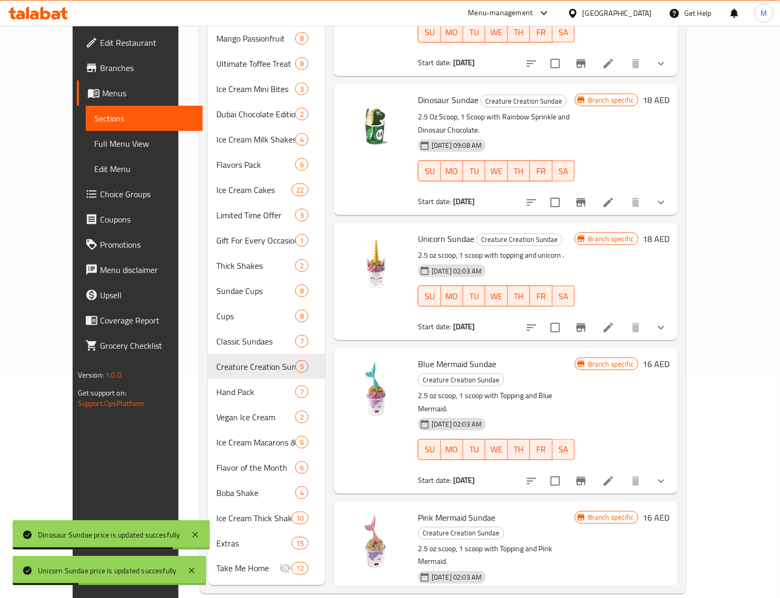
click at [669, 357] on div "Branch specific 16 AED" at bounding box center [622, 364] width 95 height 15
click at [669, 357] on h6 "16 AED" at bounding box center [656, 364] width 27 height 15
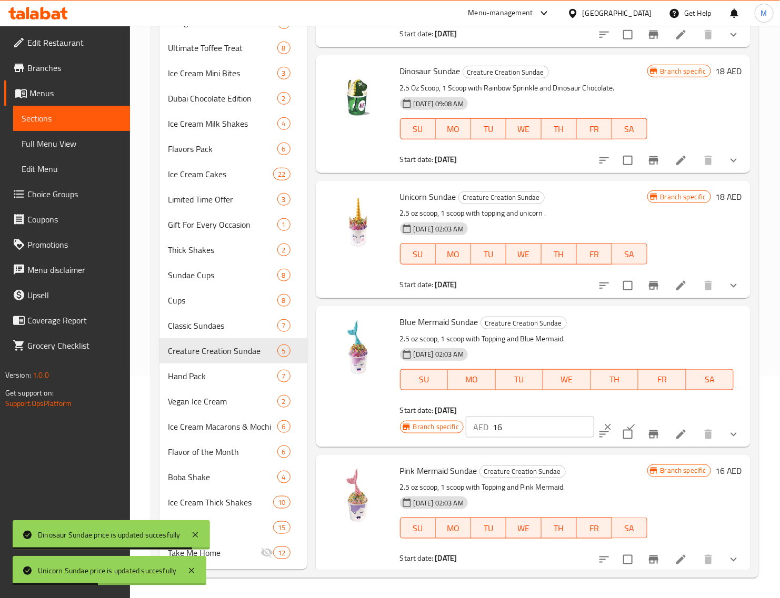
click at [516, 421] on input "16" at bounding box center [544, 427] width 102 height 21
paste input "8"
click at [619, 419] on button "ok" at bounding box center [630, 427] width 23 height 23
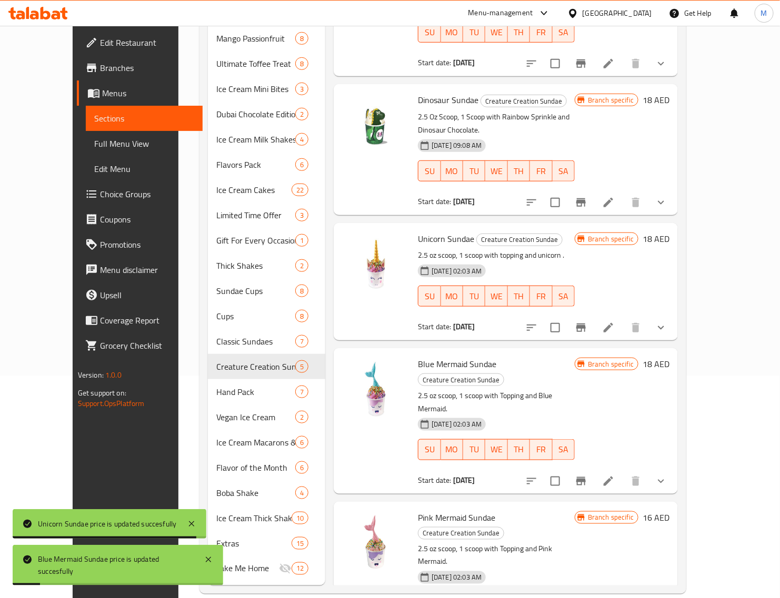
click at [669, 510] on h6 "16 AED" at bounding box center [656, 517] width 27 height 15
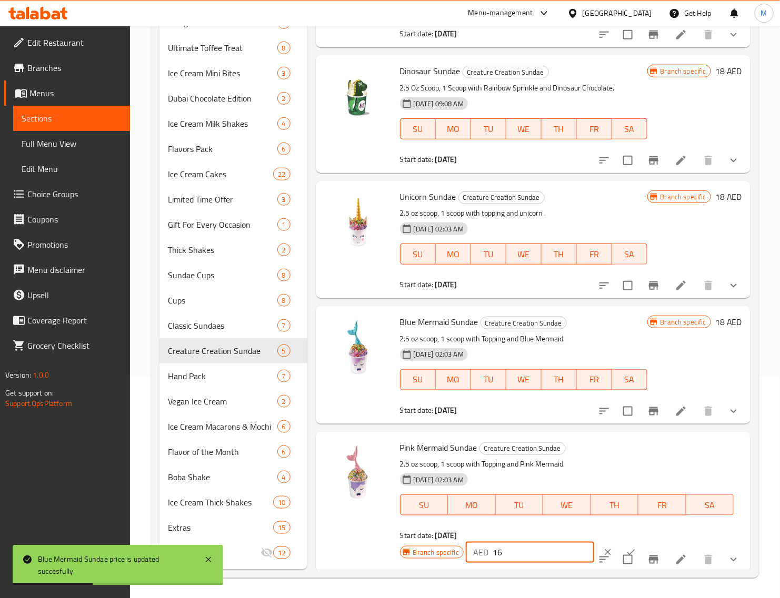
click at [543, 548] on input "16" at bounding box center [544, 552] width 102 height 21
paste input "8"
click at [619, 545] on button "ok" at bounding box center [630, 552] width 23 height 23
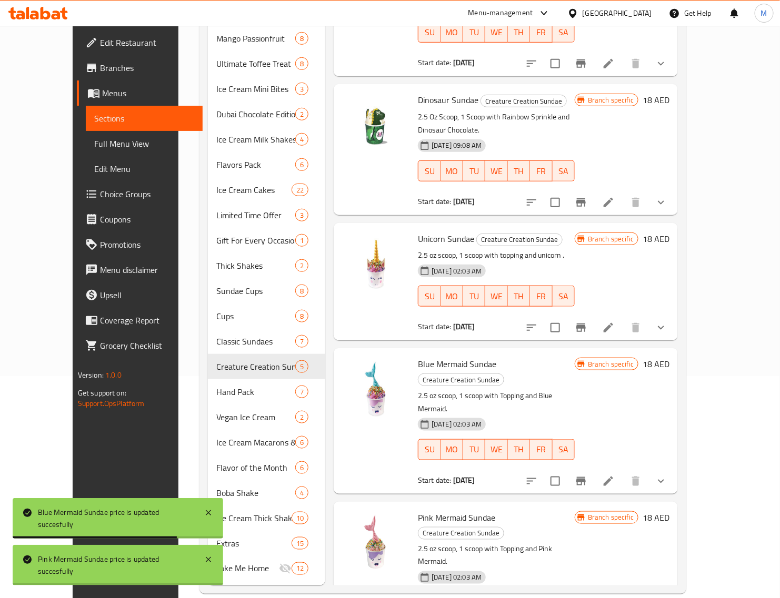
scroll to position [0, 0]
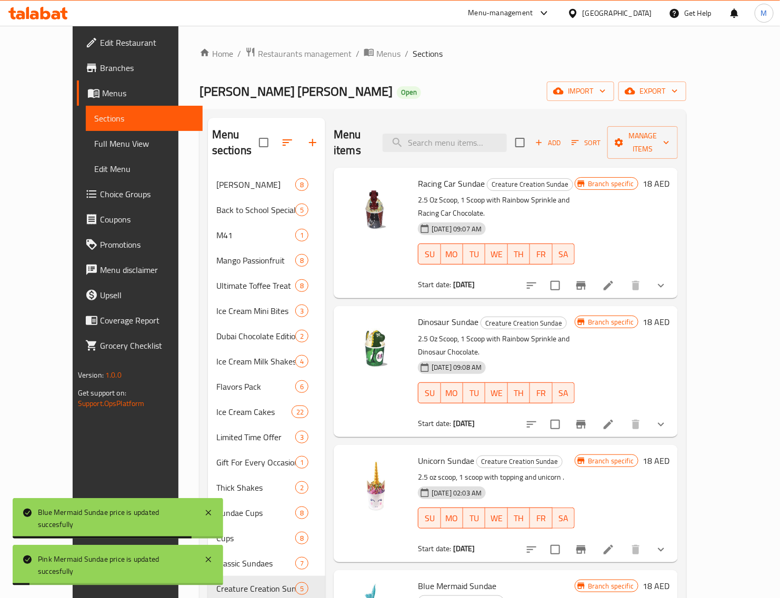
click at [587, 279] on icon "Branch-specific-item" at bounding box center [581, 285] width 13 height 13
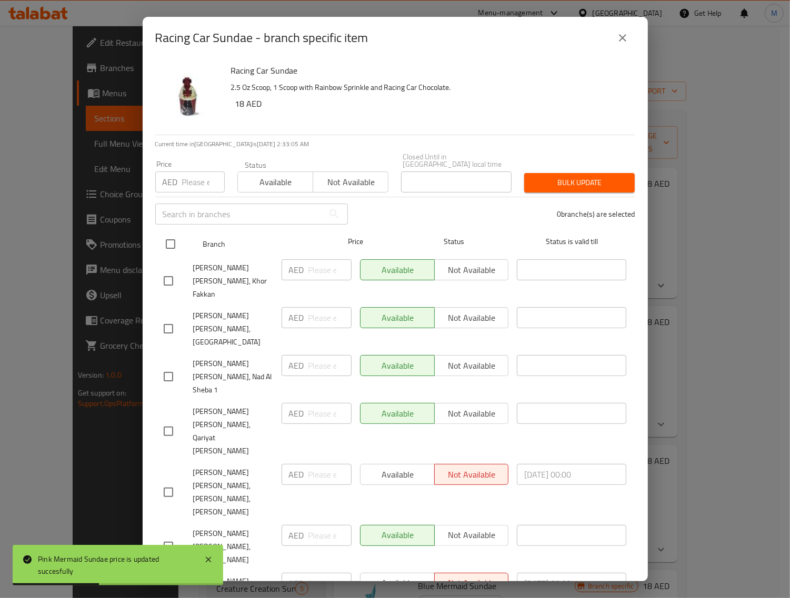
click at [166, 245] on input "checkbox" at bounding box center [170, 244] width 22 height 22
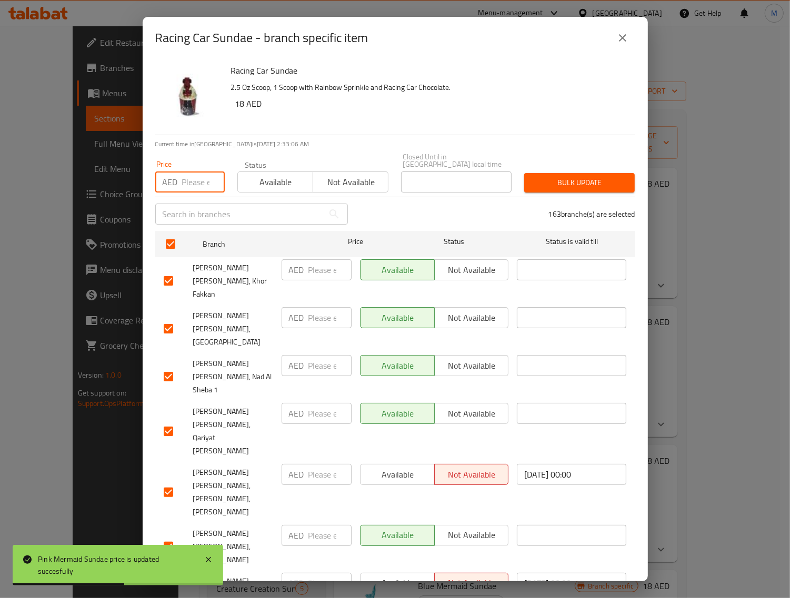
click at [190, 182] on input "number" at bounding box center [203, 182] width 43 height 21
paste input "18"
click at [538, 174] on button "Bulk update" at bounding box center [579, 182] width 111 height 19
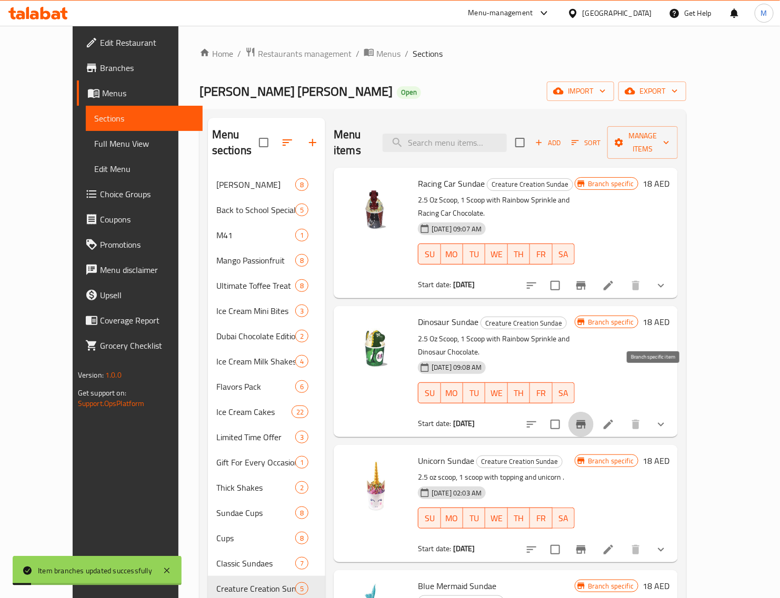
click at [587, 418] on icon "Branch-specific-item" at bounding box center [581, 424] width 13 height 13
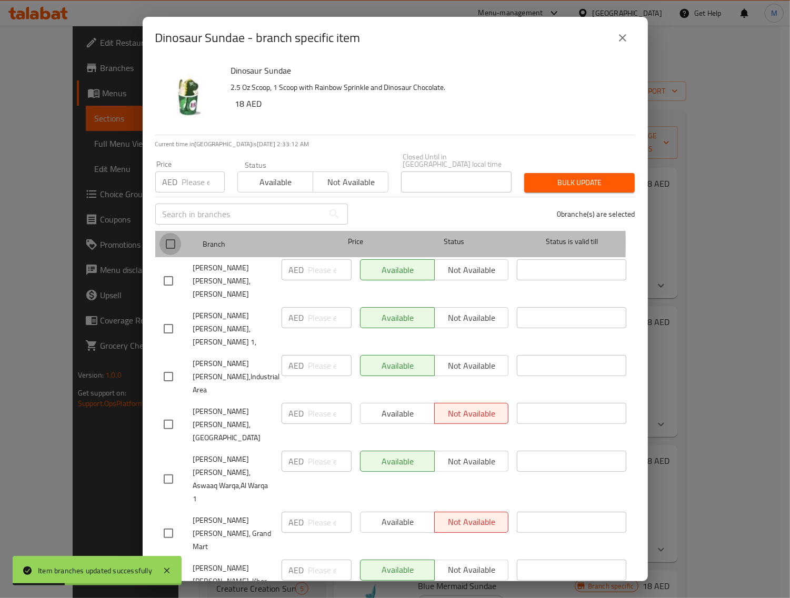
drag, startPoint x: 175, startPoint y: 243, endPoint x: 189, endPoint y: 186, distance: 59.1
click at [175, 243] on input "checkbox" at bounding box center [170, 244] width 22 height 22
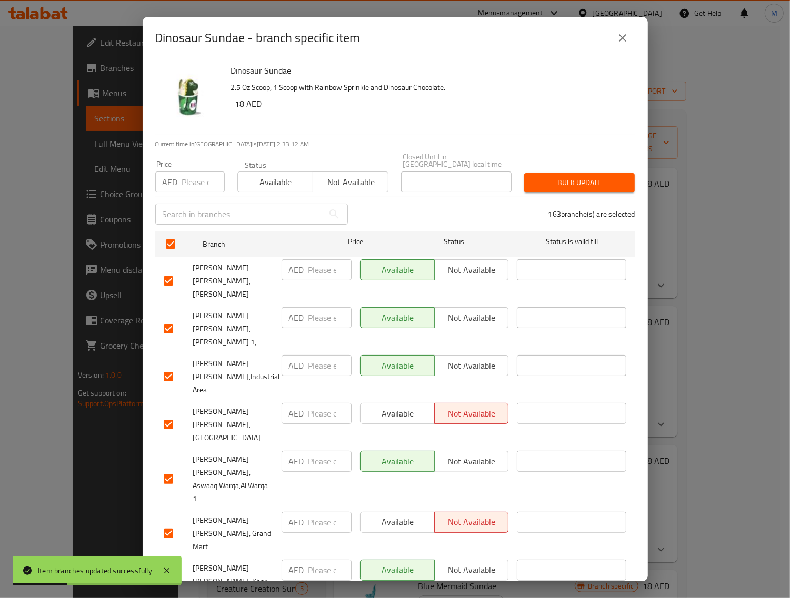
click at [190, 183] on input "number" at bounding box center [203, 182] width 43 height 21
paste input "18"
click at [544, 180] on span "Bulk update" at bounding box center [580, 182] width 94 height 13
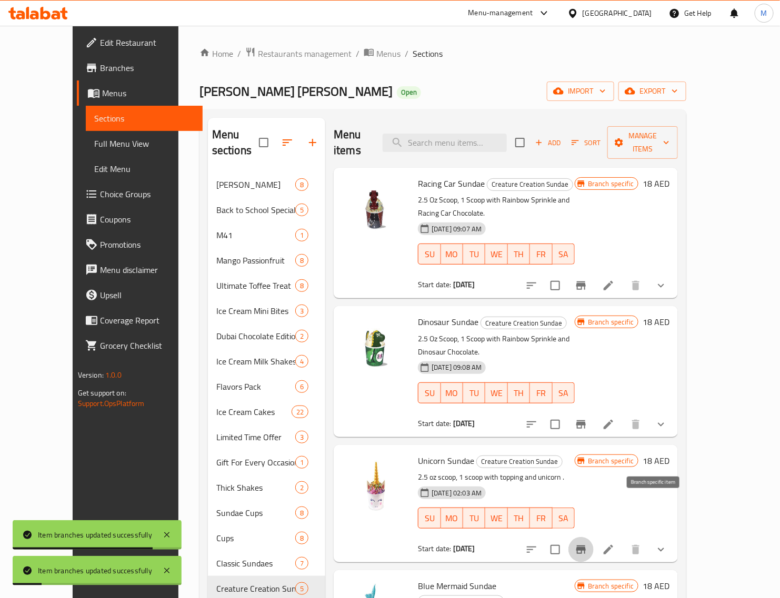
click at [587, 544] on icon "Branch-specific-item" at bounding box center [581, 550] width 13 height 13
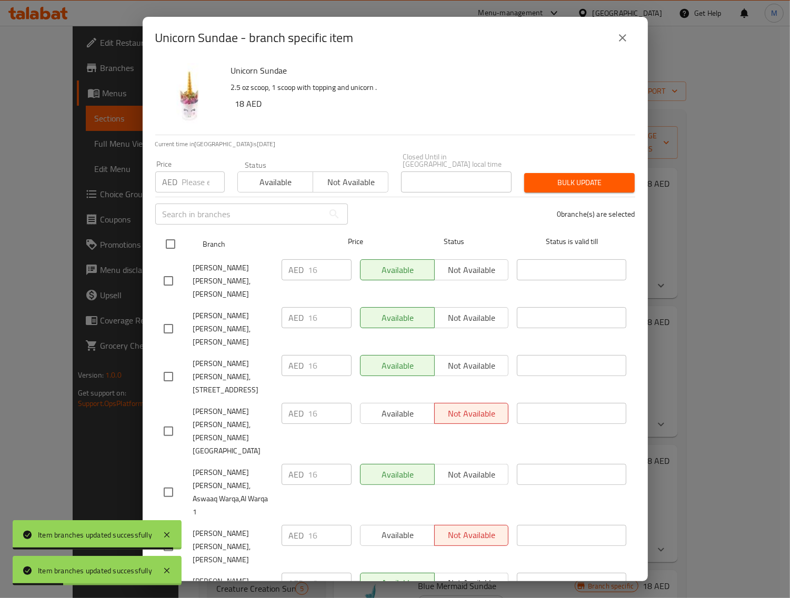
click at [169, 250] on input "checkbox" at bounding box center [170, 244] width 22 height 22
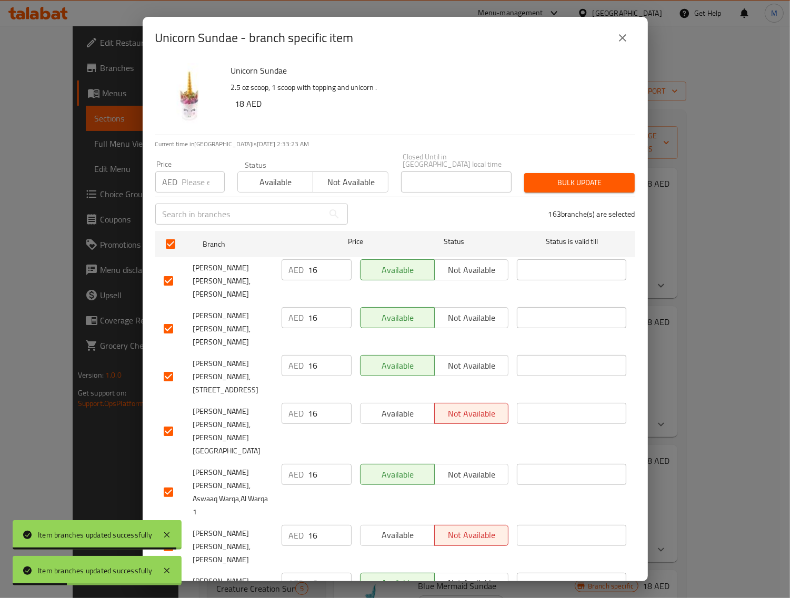
click at [185, 178] on input "number" at bounding box center [203, 182] width 43 height 21
paste input "18"
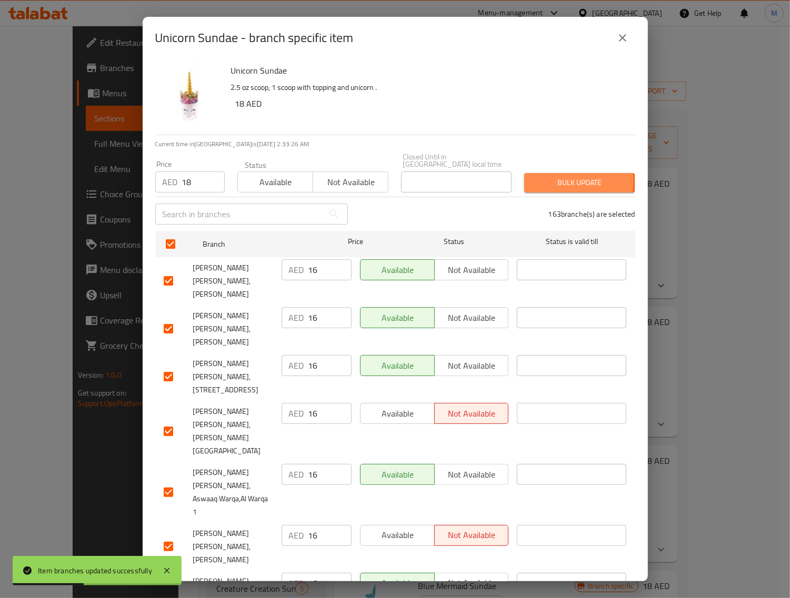
click at [560, 182] on span "Bulk update" at bounding box center [580, 182] width 94 height 13
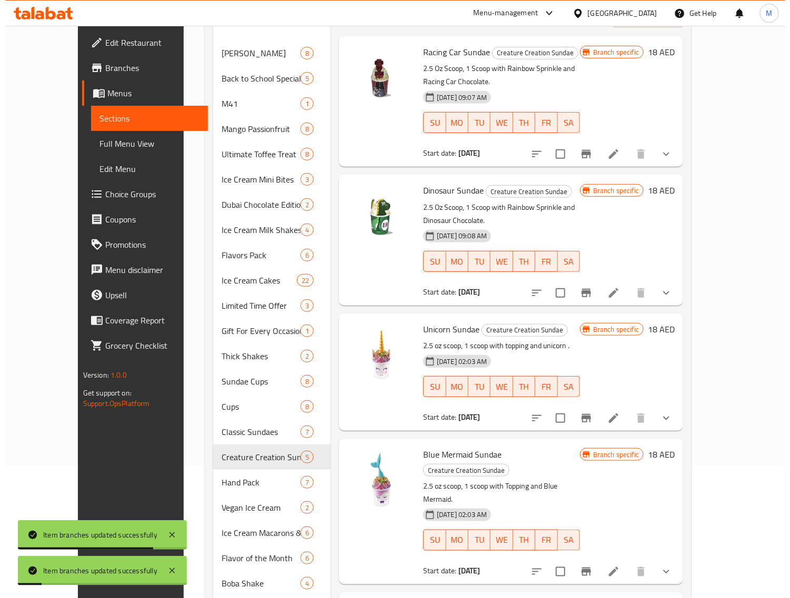
scroll to position [222, 0]
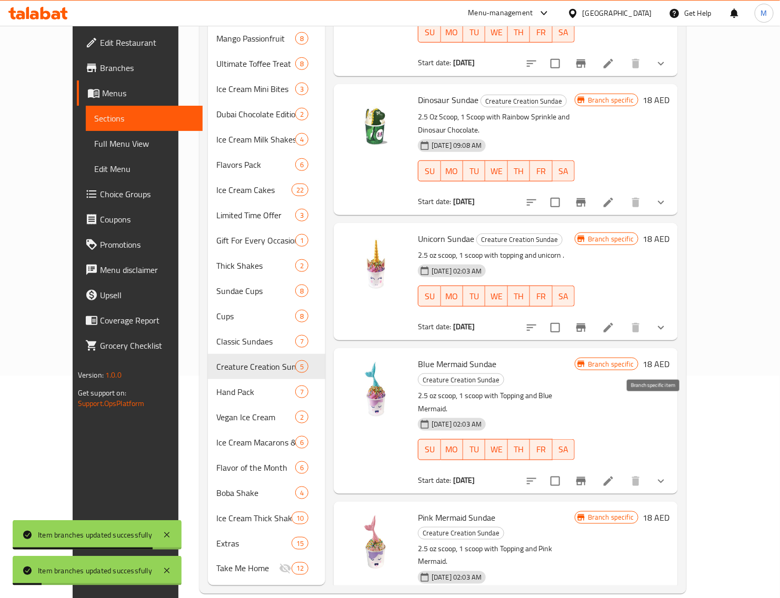
click at [594, 469] on button "Branch-specific-item" at bounding box center [580, 481] width 25 height 25
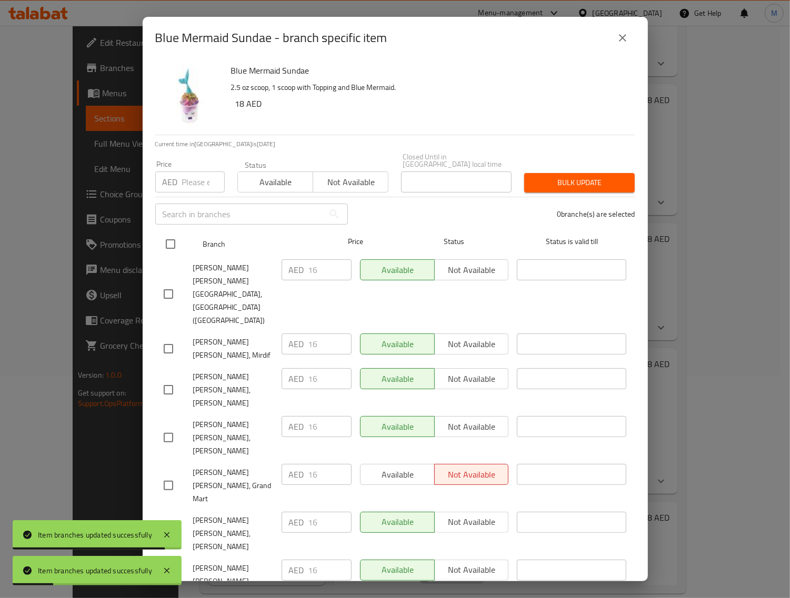
click at [167, 245] on input "checkbox" at bounding box center [170, 244] width 22 height 22
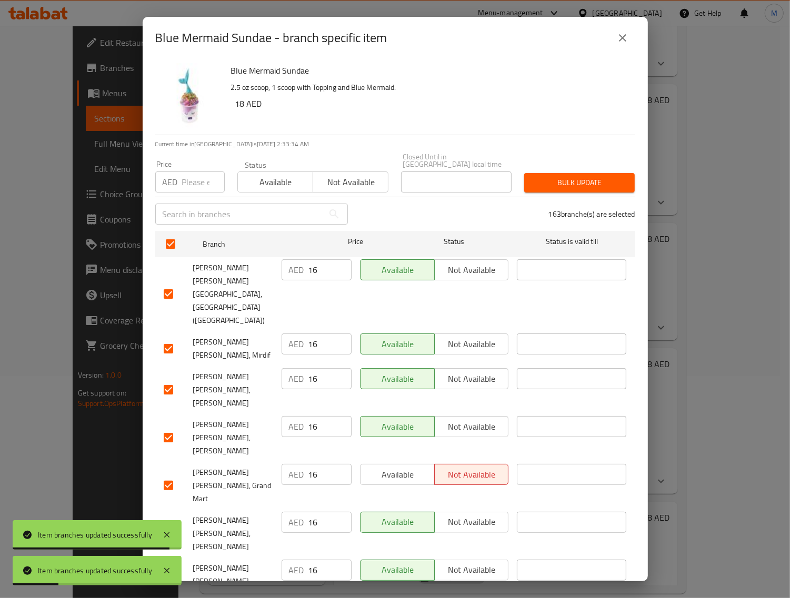
click at [191, 183] on input "number" at bounding box center [203, 182] width 43 height 21
paste input "18"
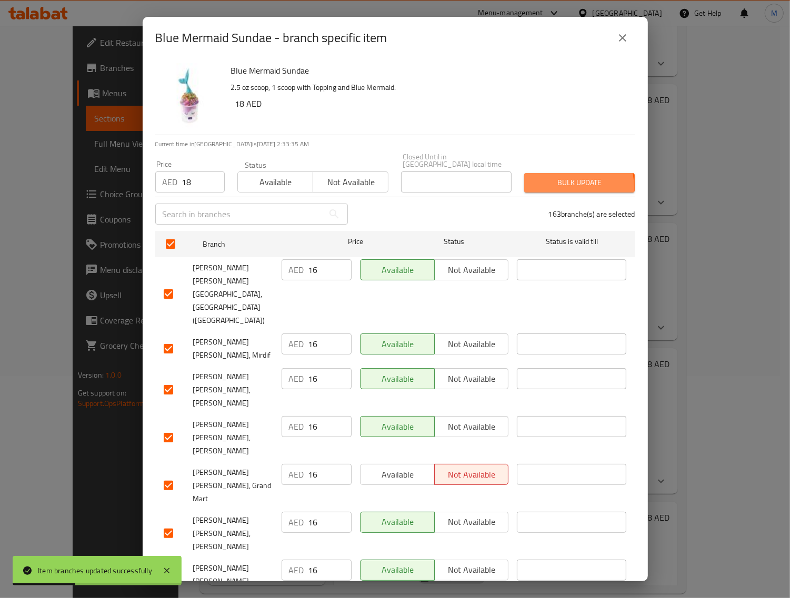
click at [551, 188] on span "Bulk update" at bounding box center [580, 182] width 94 height 13
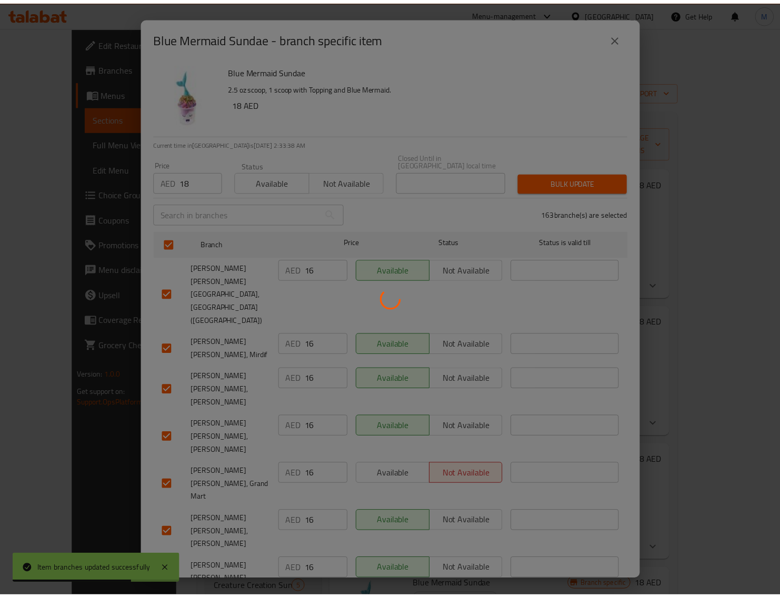
scroll to position [222, 0]
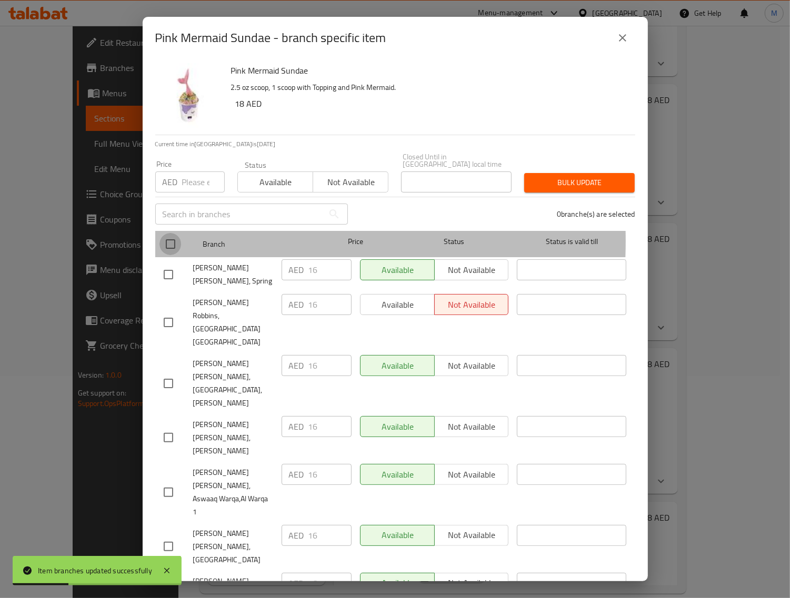
click at [169, 241] on input "checkbox" at bounding box center [170, 244] width 22 height 22
checkbox input "true"
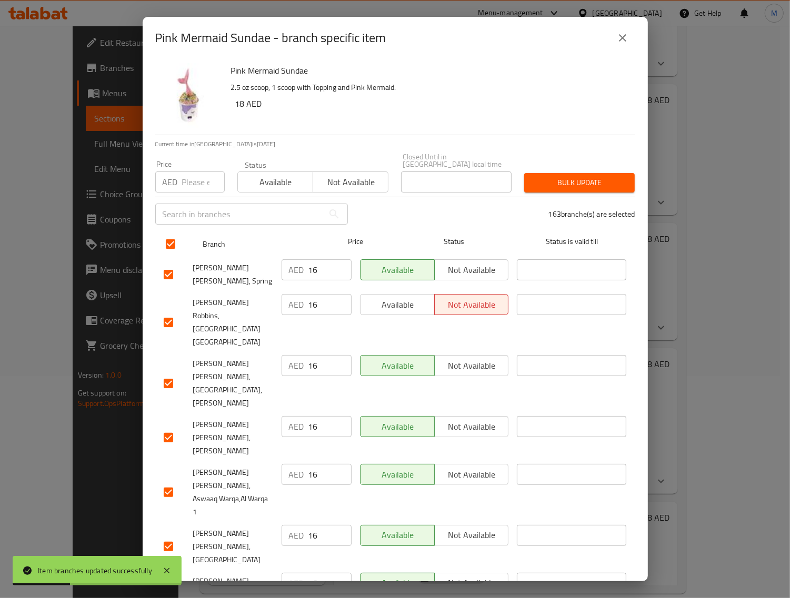
checkbox input "true"
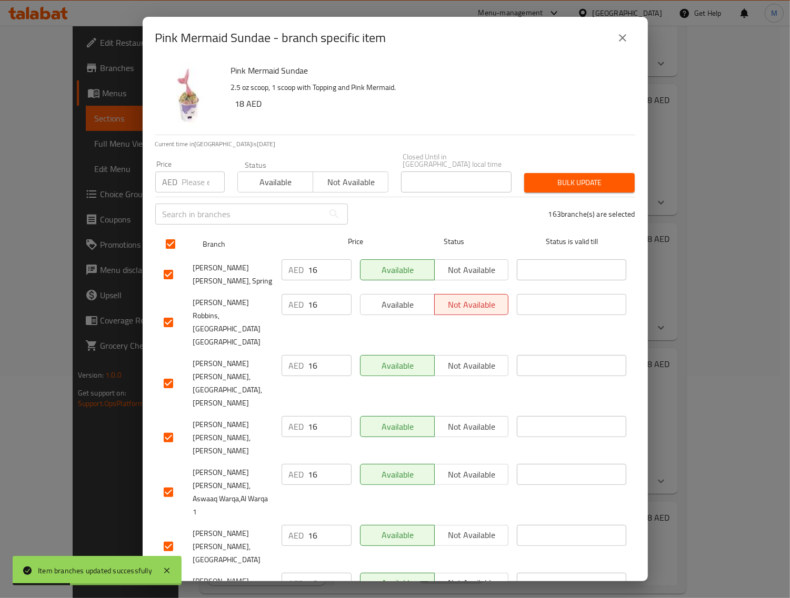
checkbox input "true"
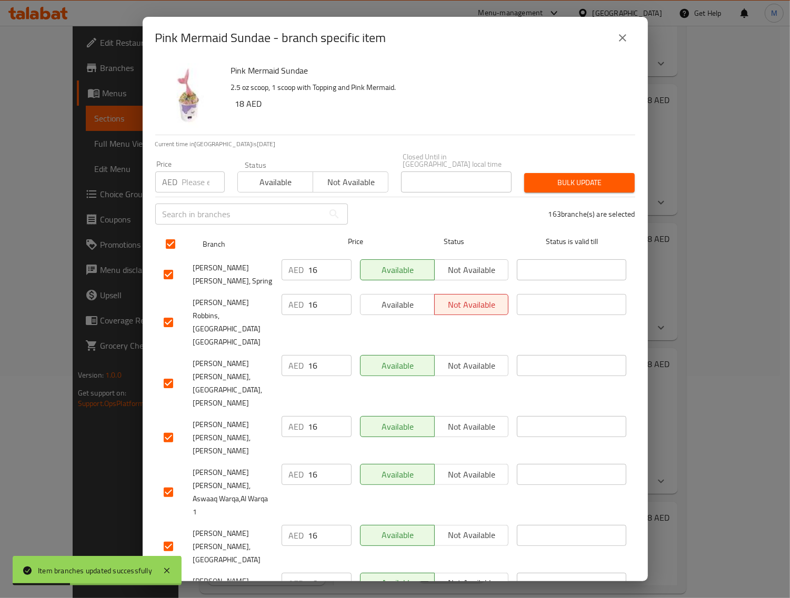
checkbox input "true"
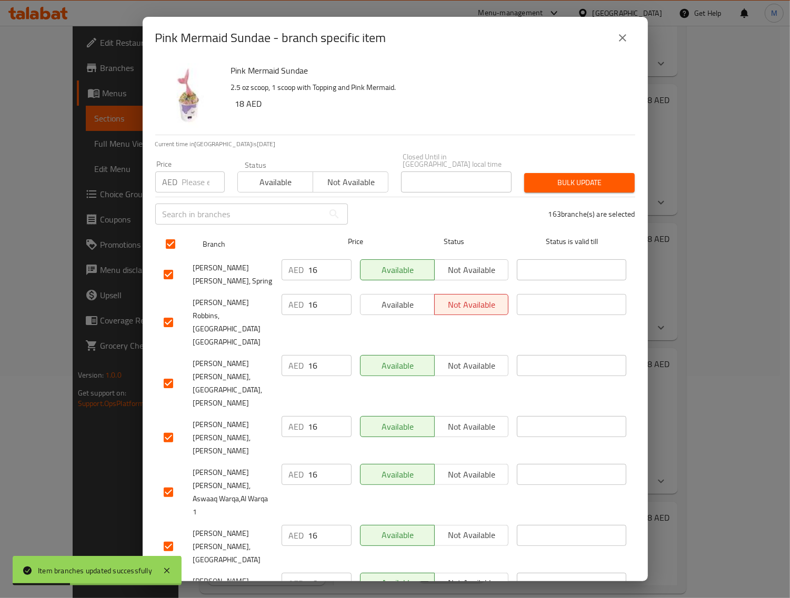
checkbox input "true"
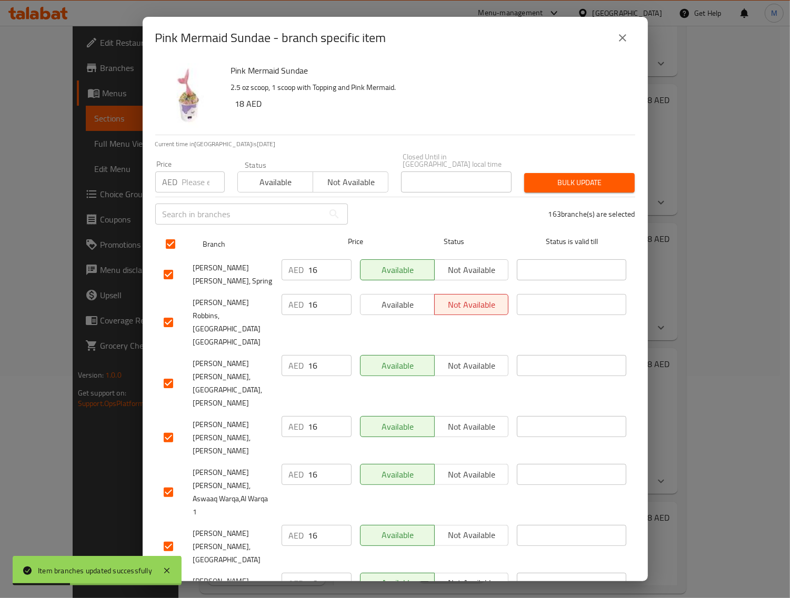
checkbox input "true"
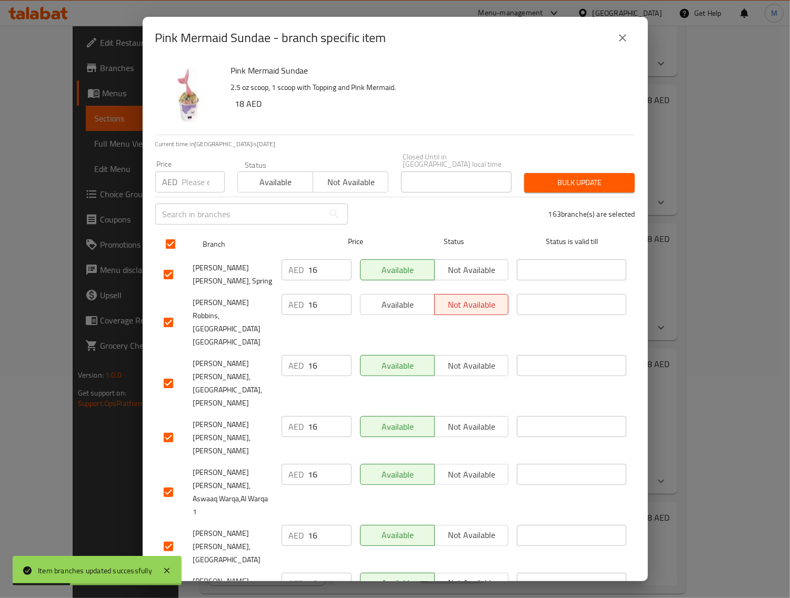
checkbox input "true"
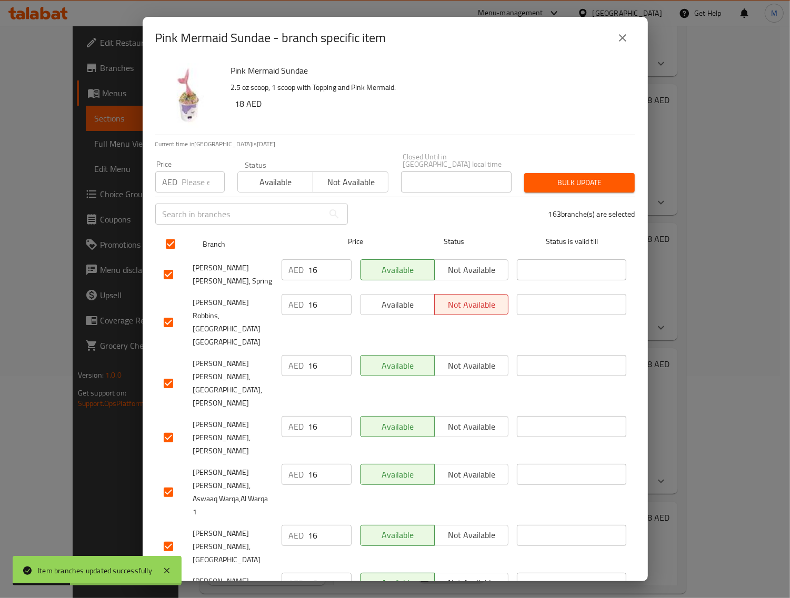
checkbox input "true"
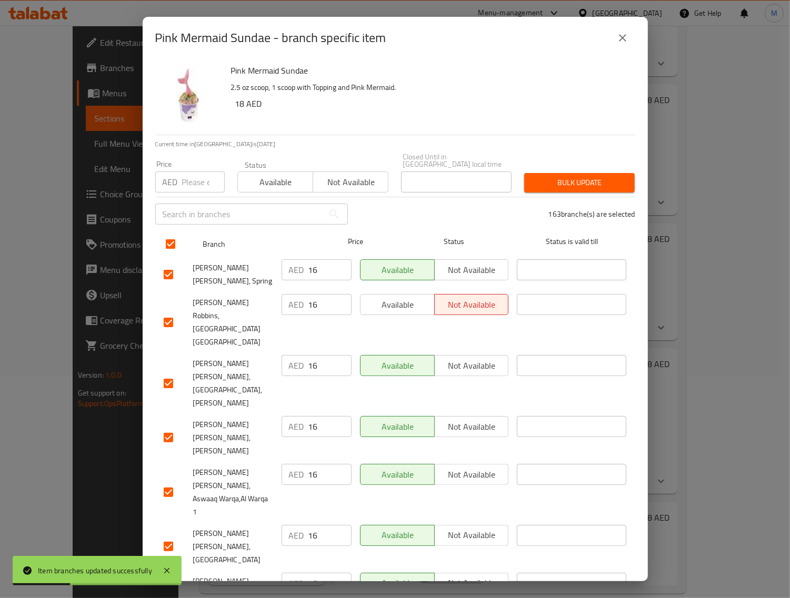
checkbox input "true"
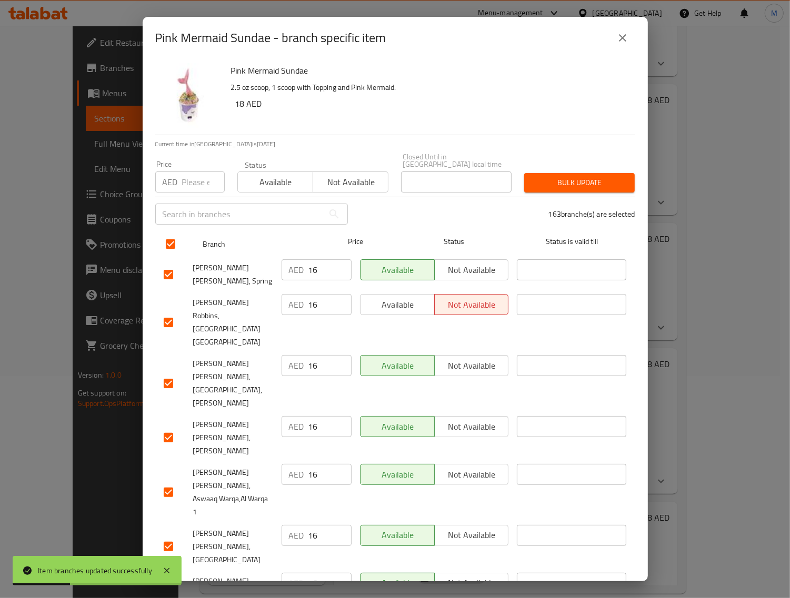
checkbox input "true"
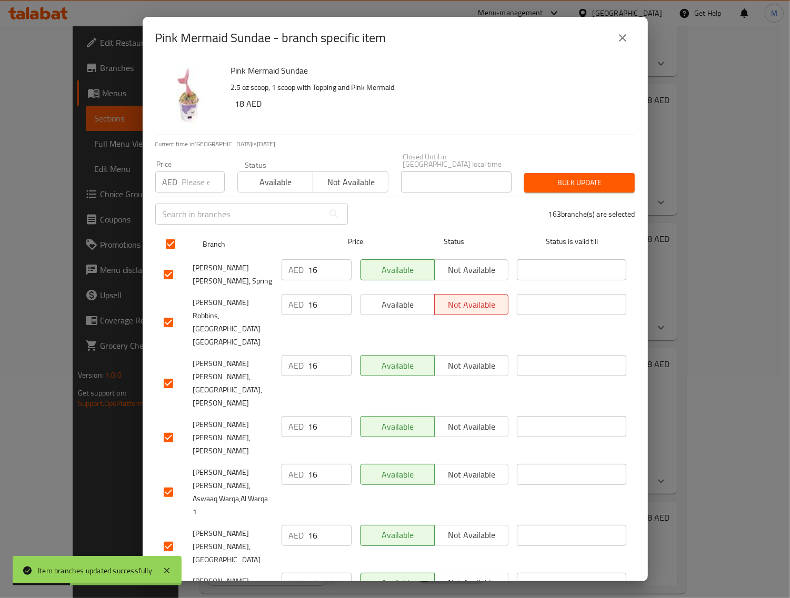
checkbox input "true"
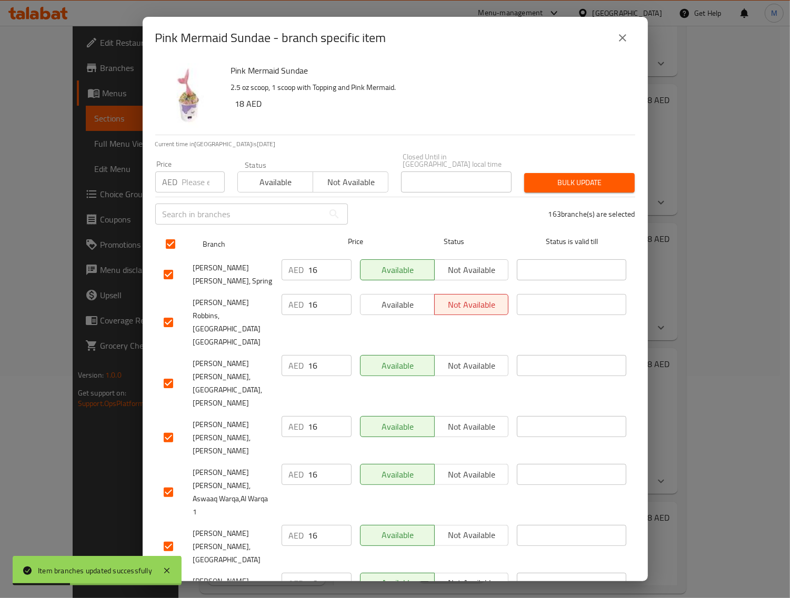
checkbox input "true"
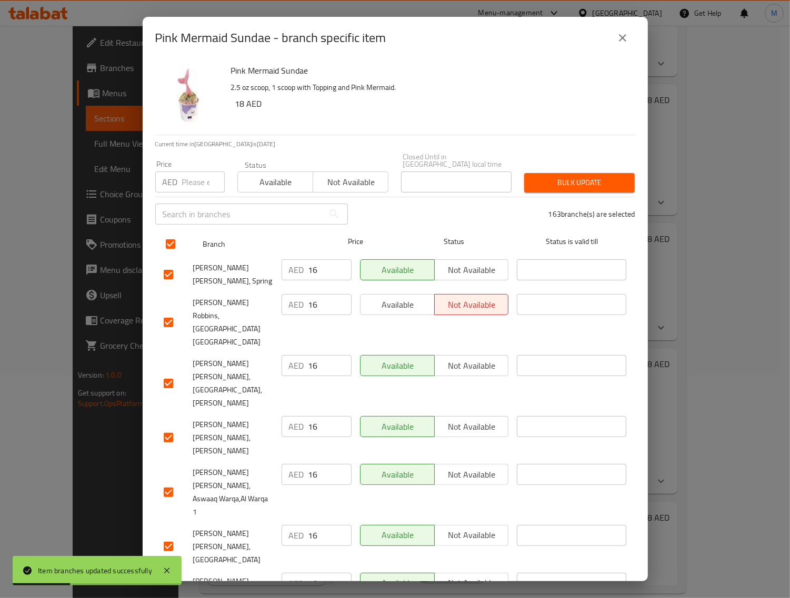
checkbox input "true"
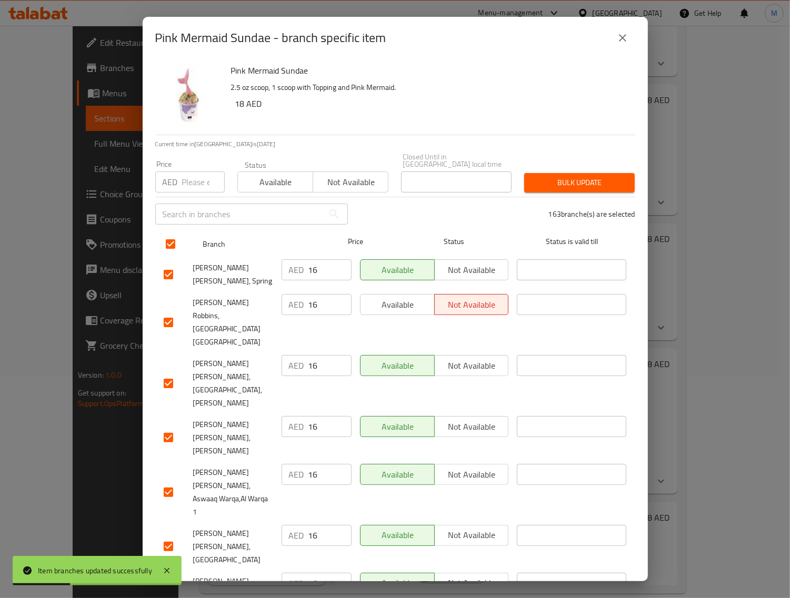
checkbox input "true"
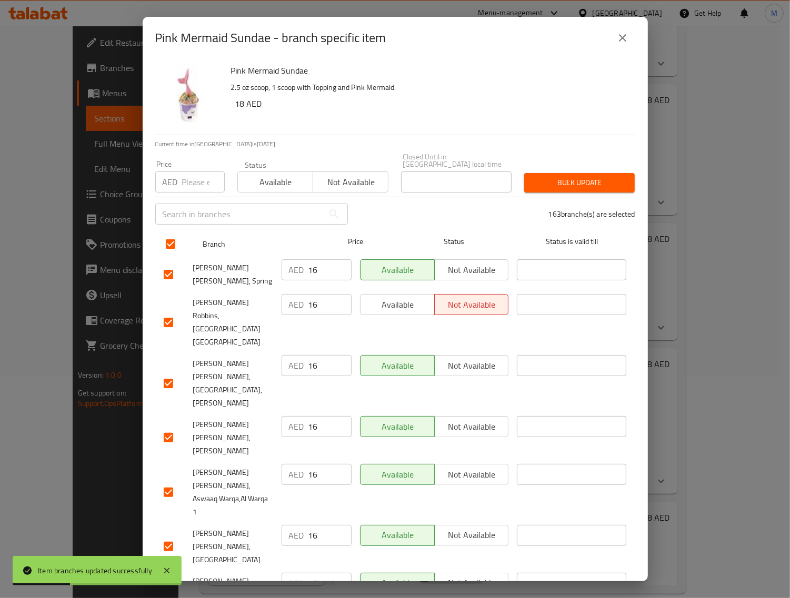
checkbox input "true"
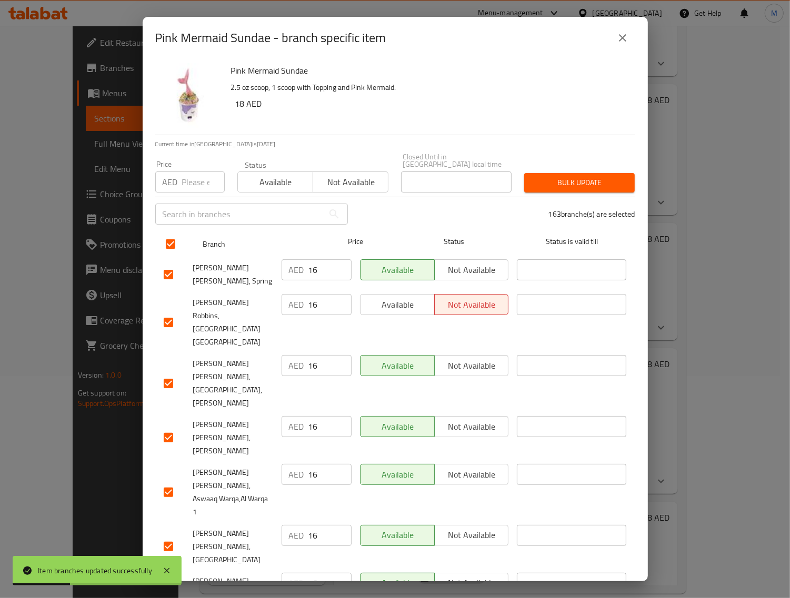
checkbox input "true"
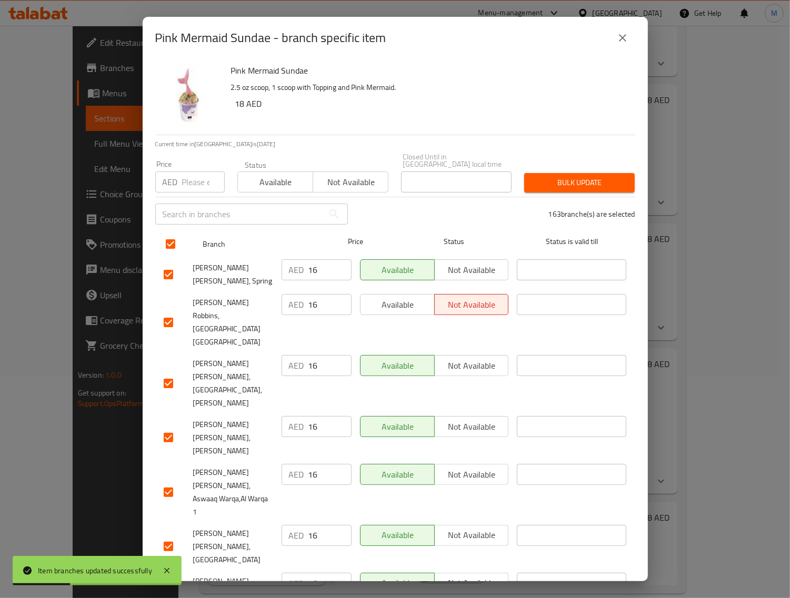
checkbox input "true"
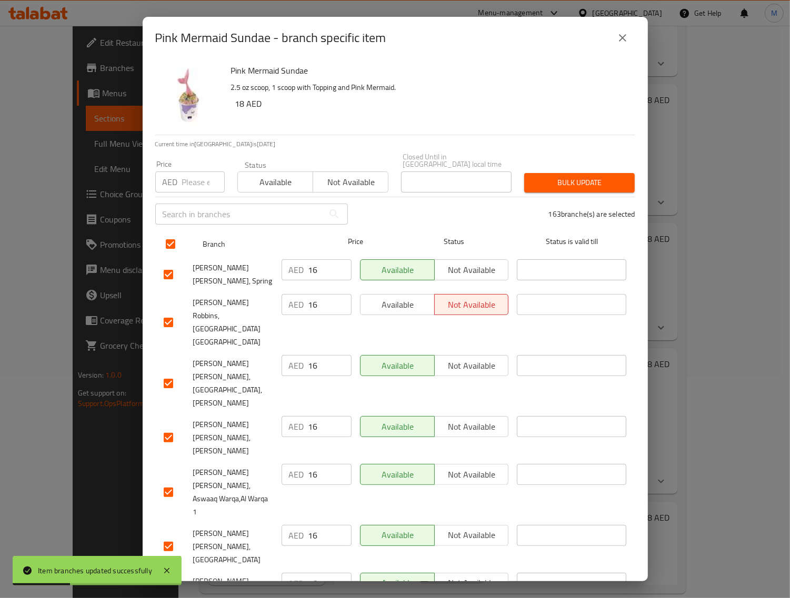
checkbox input "true"
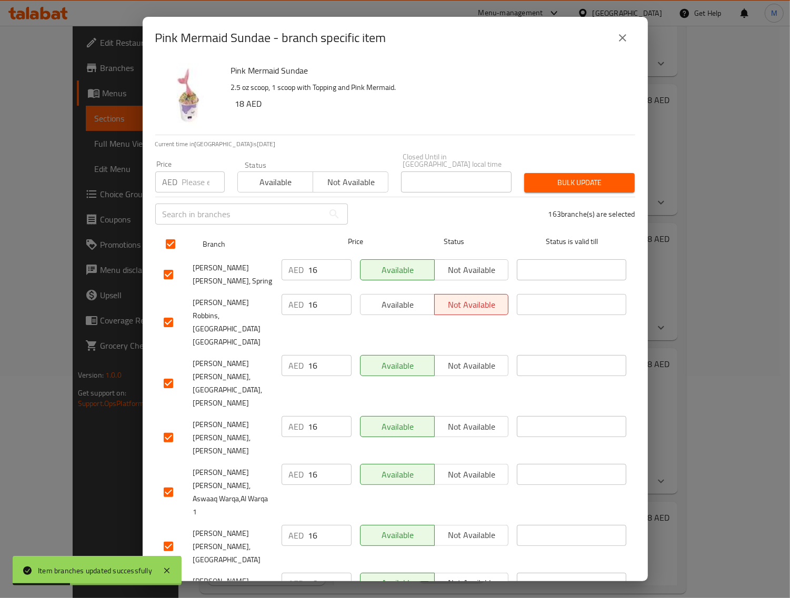
checkbox input "true"
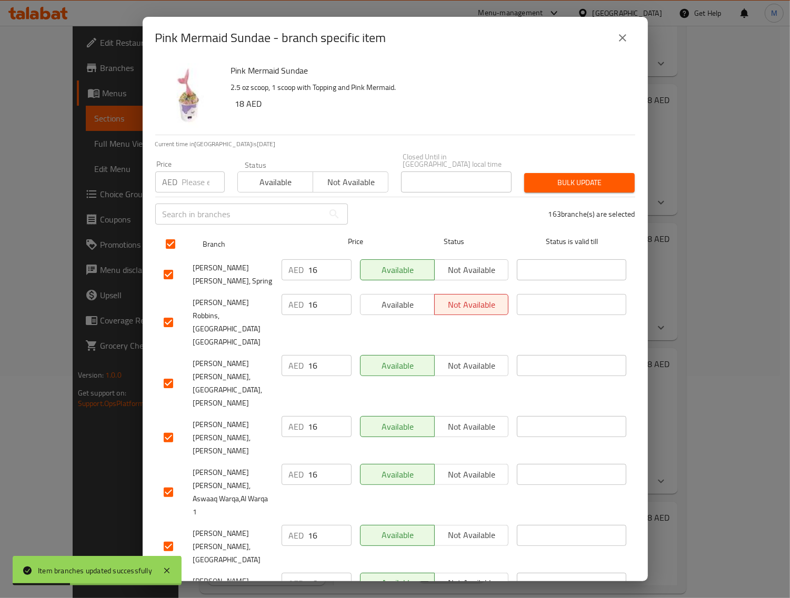
checkbox input "true"
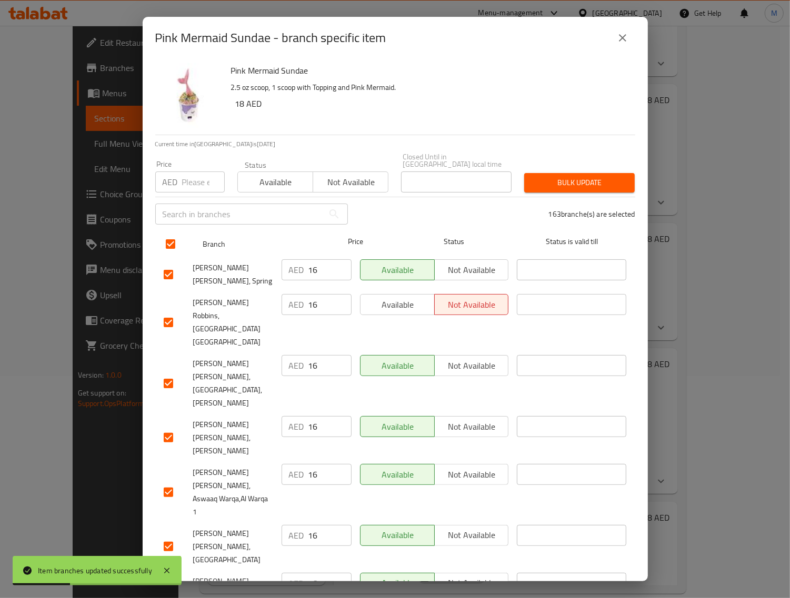
checkbox input "true"
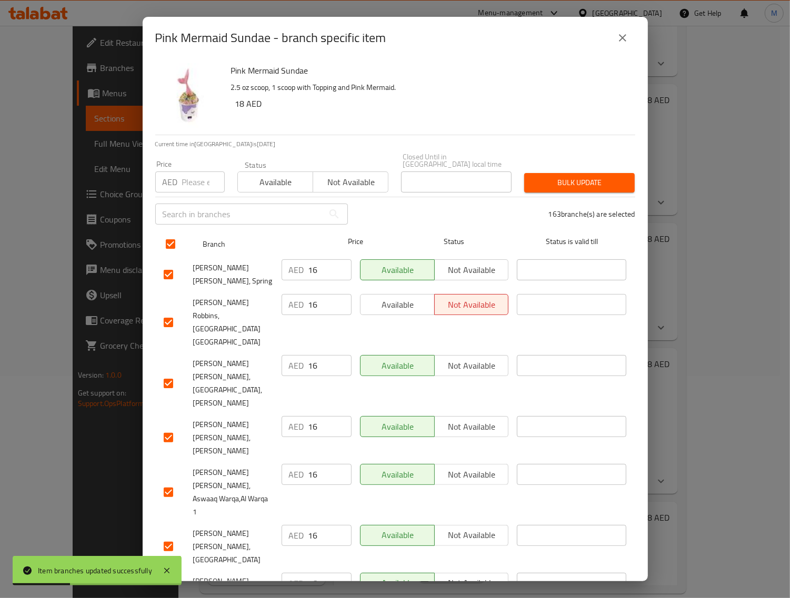
checkbox input "true"
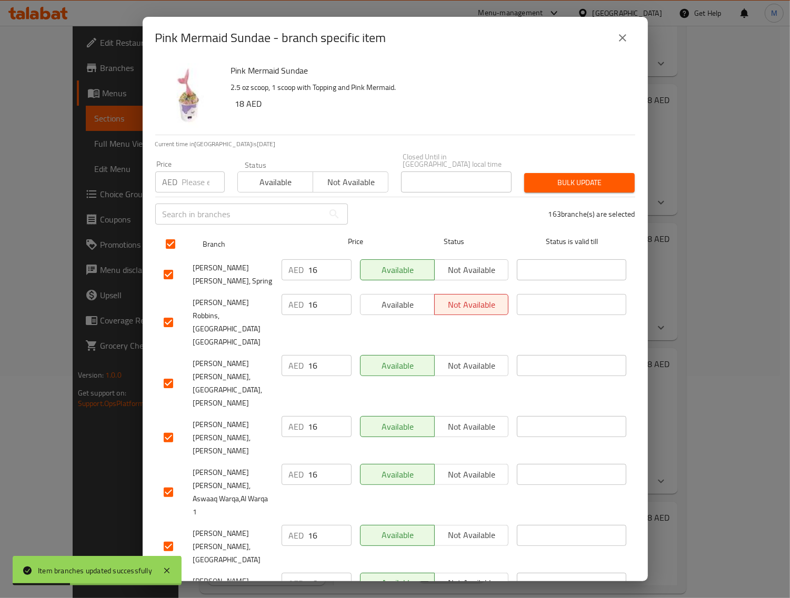
checkbox input "true"
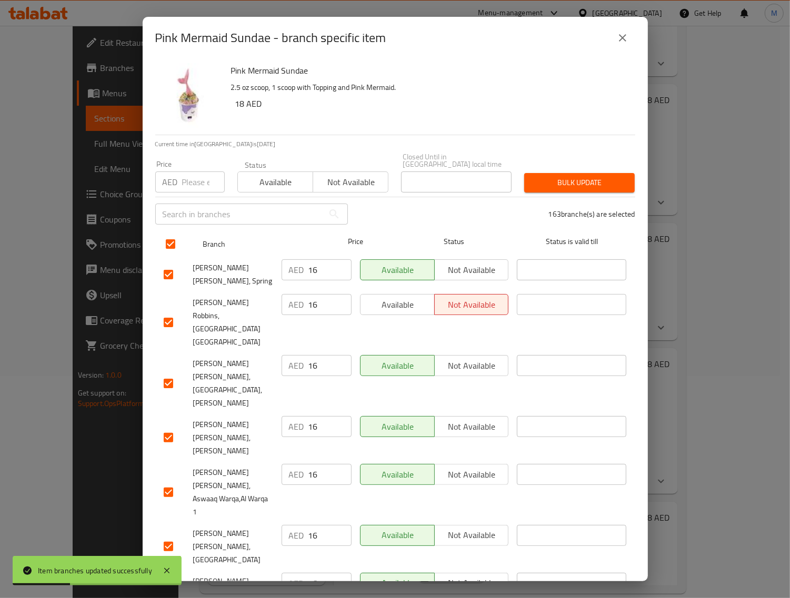
checkbox input "true"
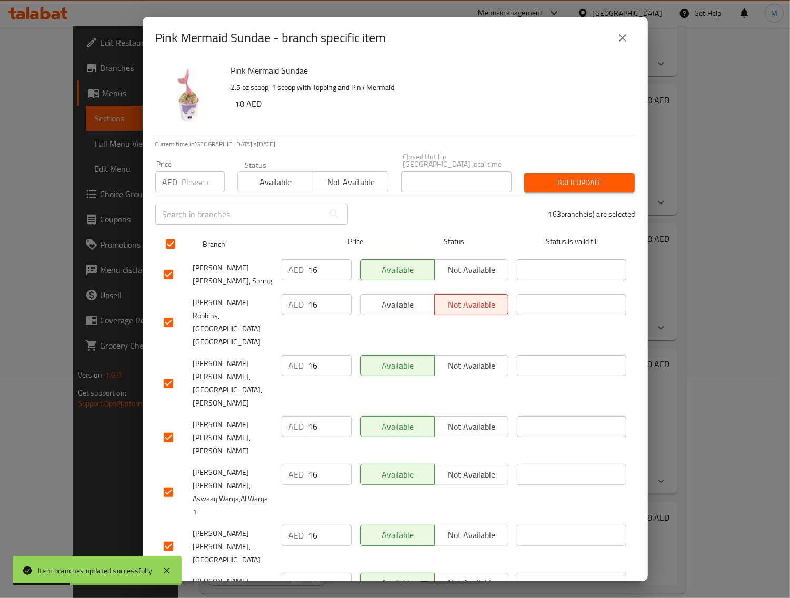
checkbox input "true"
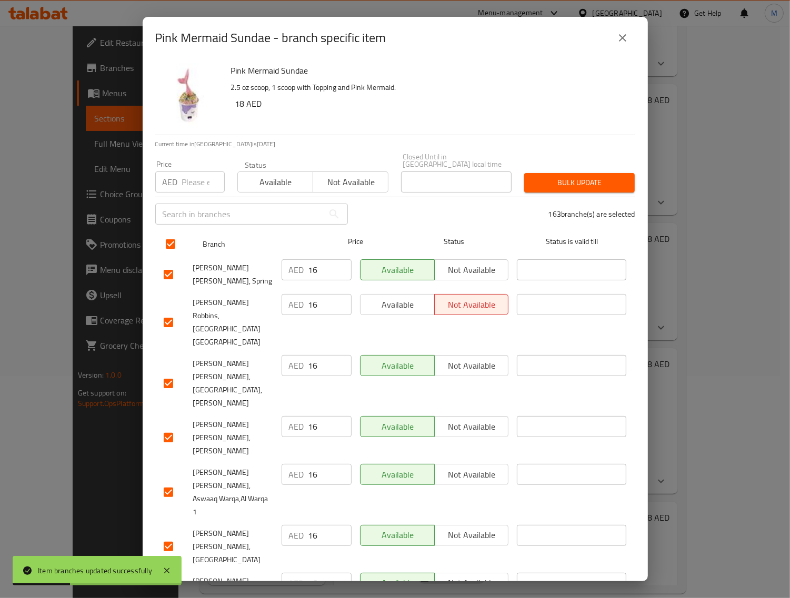
checkbox input "true"
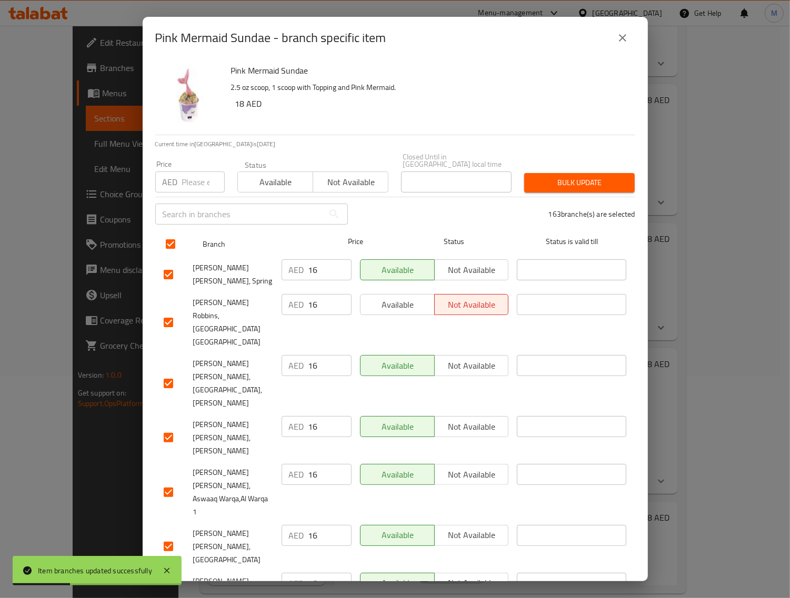
checkbox input "true"
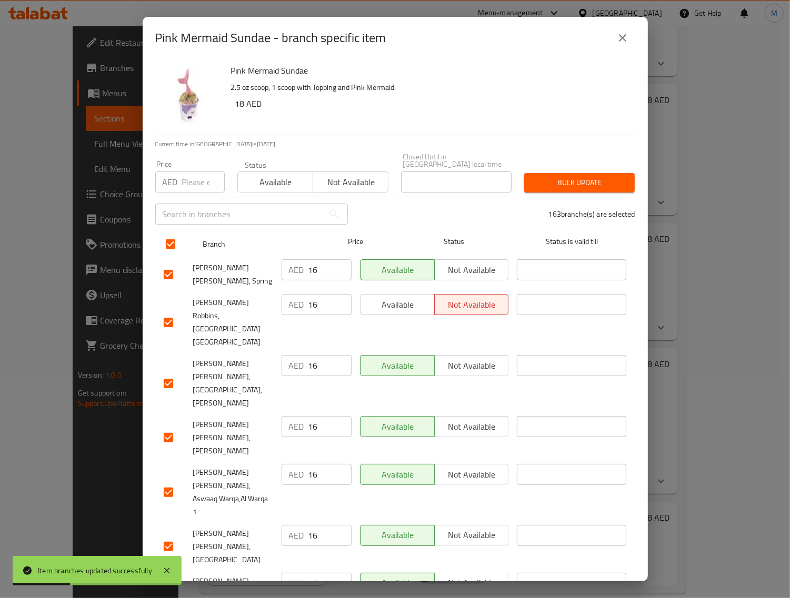
checkbox input "true"
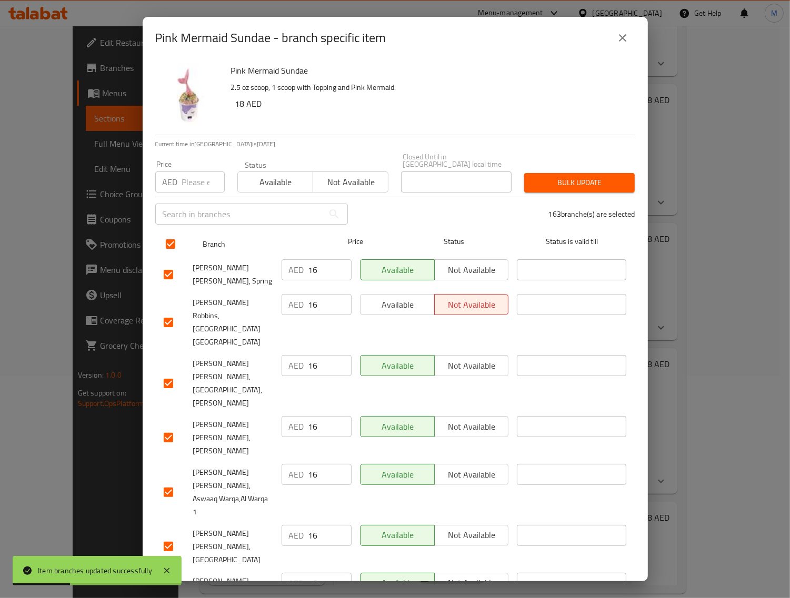
checkbox input "true"
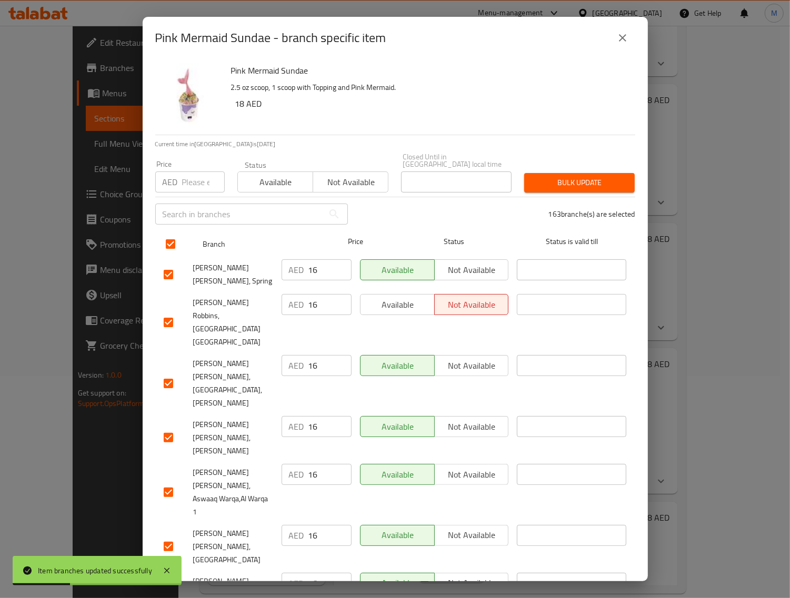
checkbox input "true"
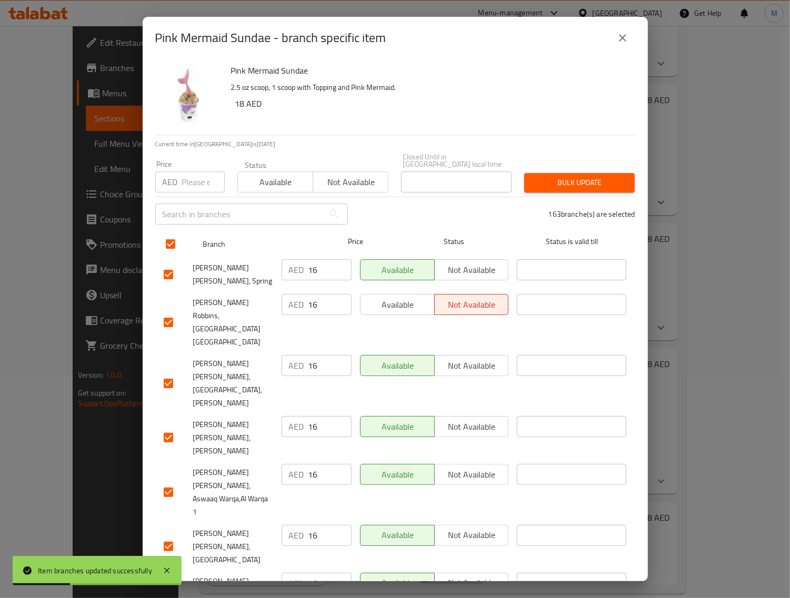
checkbox input "true"
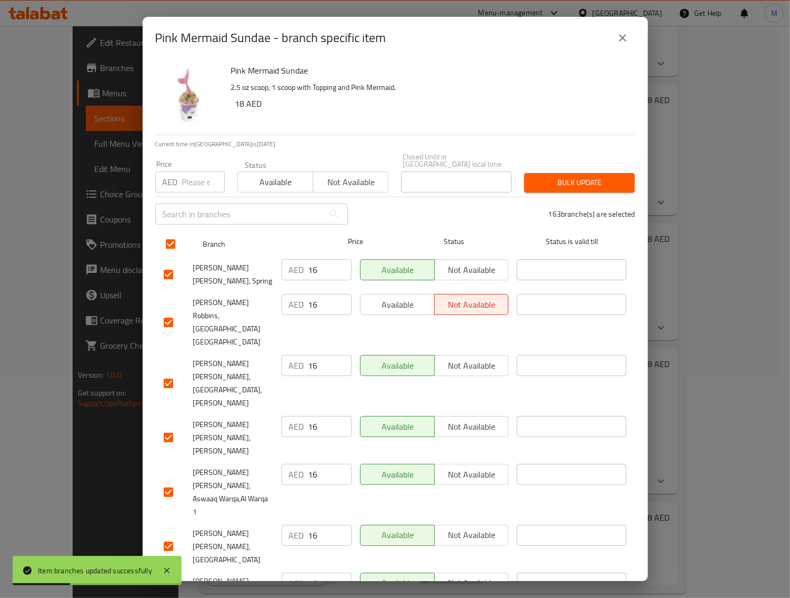
checkbox input "true"
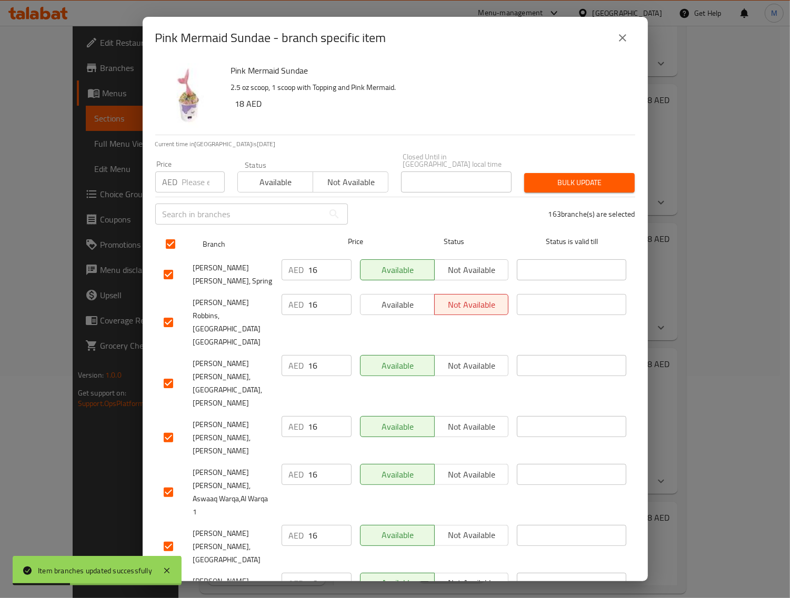
checkbox input "true"
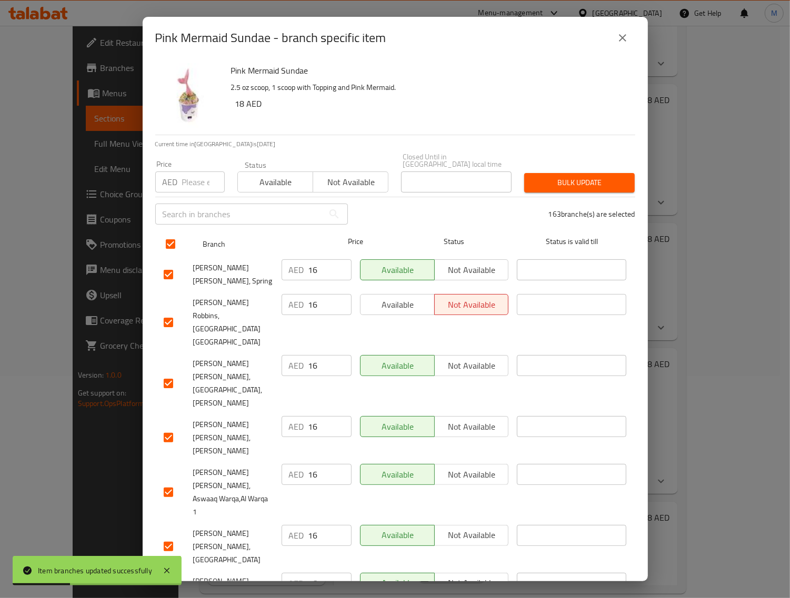
checkbox input "true"
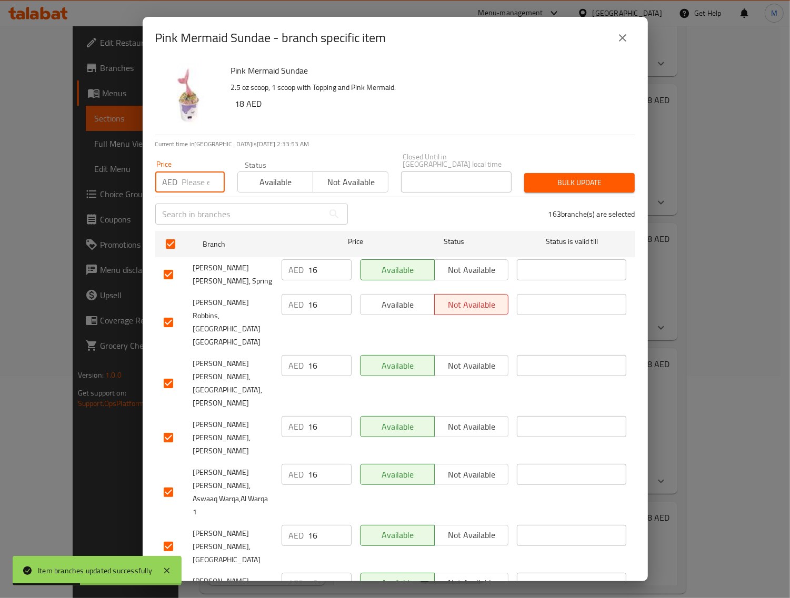
click at [187, 189] on input "number" at bounding box center [203, 182] width 43 height 21
paste input "18"
type input "18"
drag, startPoint x: 538, startPoint y: 182, endPoint x: 532, endPoint y: 182, distance: 5.8
click at [537, 182] on span "Bulk update" at bounding box center [580, 182] width 94 height 13
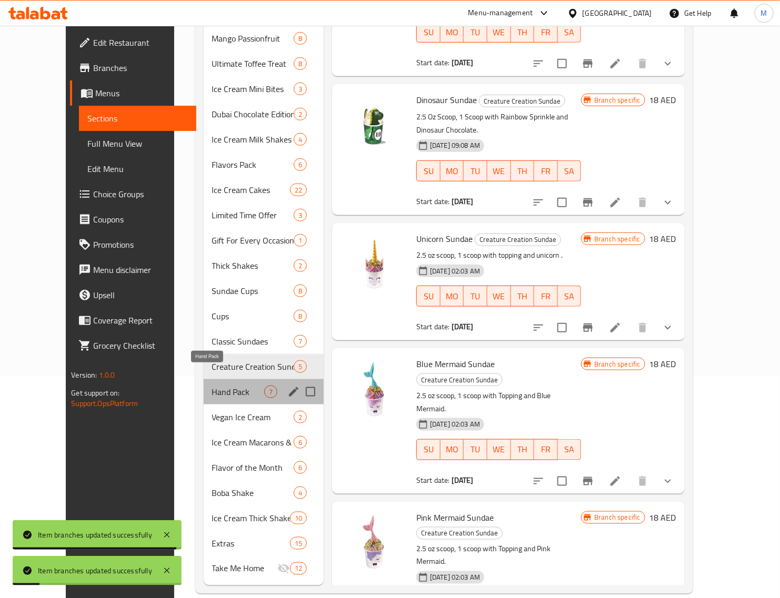
click at [212, 386] on span "Hand Pack" at bounding box center [238, 392] width 52 height 13
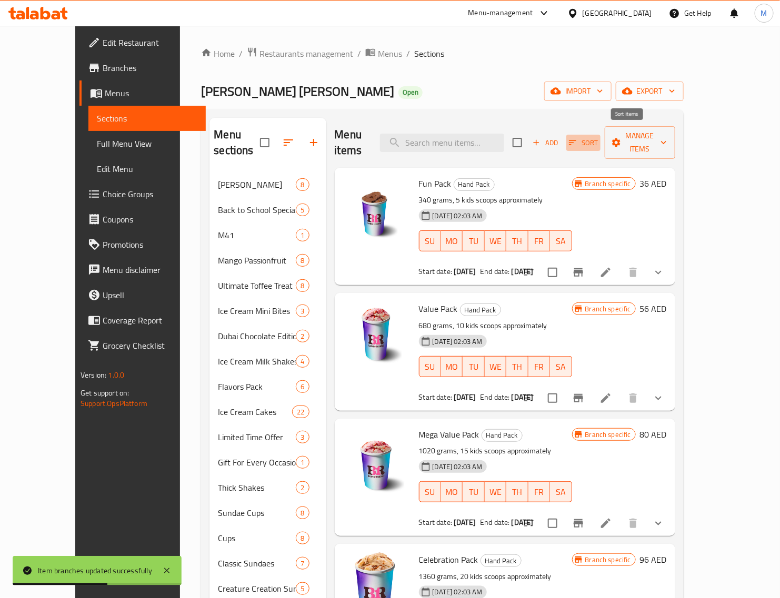
click at [598, 137] on span "Sort" at bounding box center [583, 143] width 29 height 12
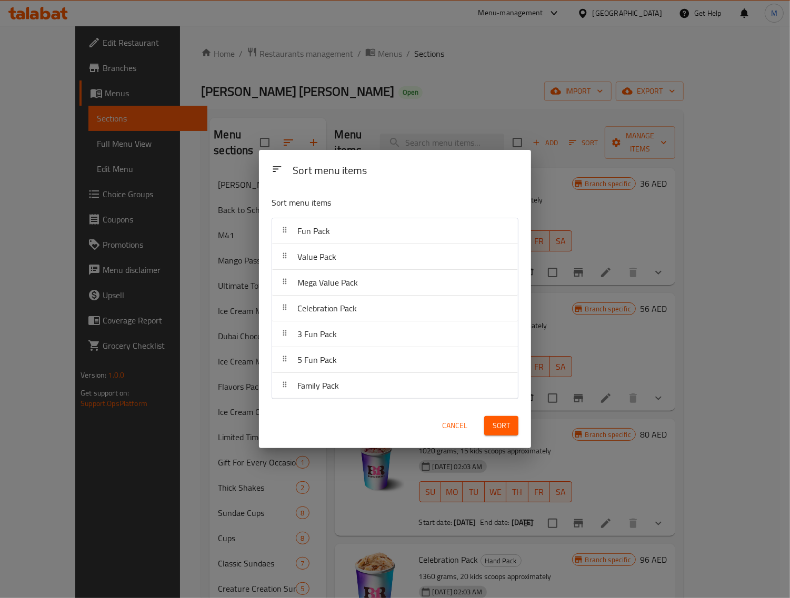
click at [445, 430] on span "Cancel" at bounding box center [454, 425] width 25 height 13
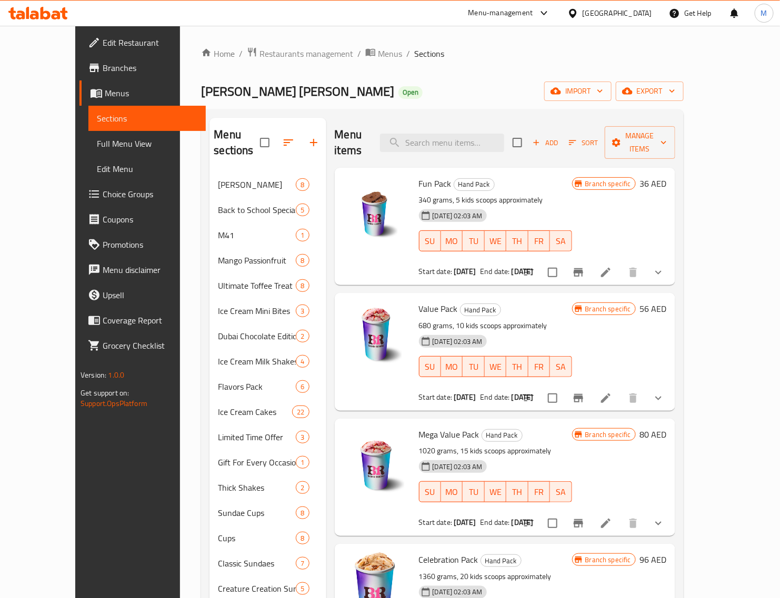
click at [471, 150] on div "Menu items Add Sort Manage items" at bounding box center [505, 143] width 340 height 50
click at [472, 138] on input "search" at bounding box center [442, 143] width 124 height 18
paste input "Happiness Pack"
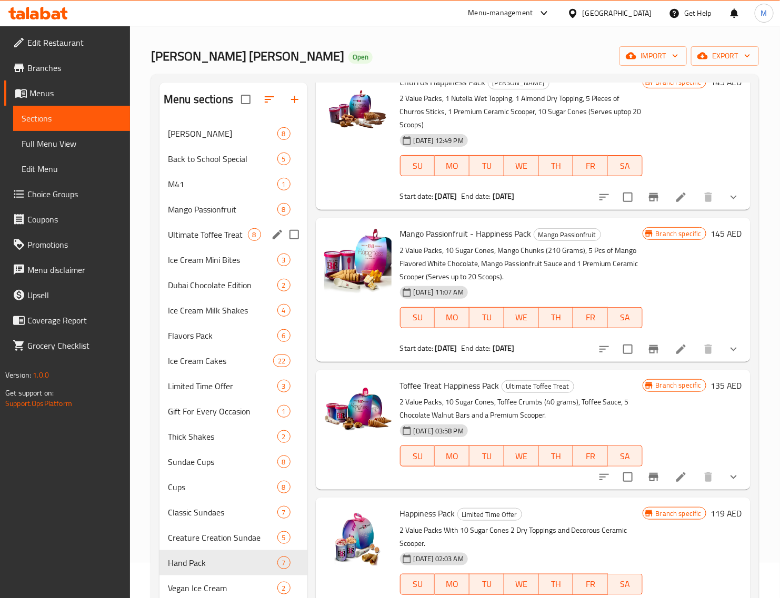
scroll to position [66, 0]
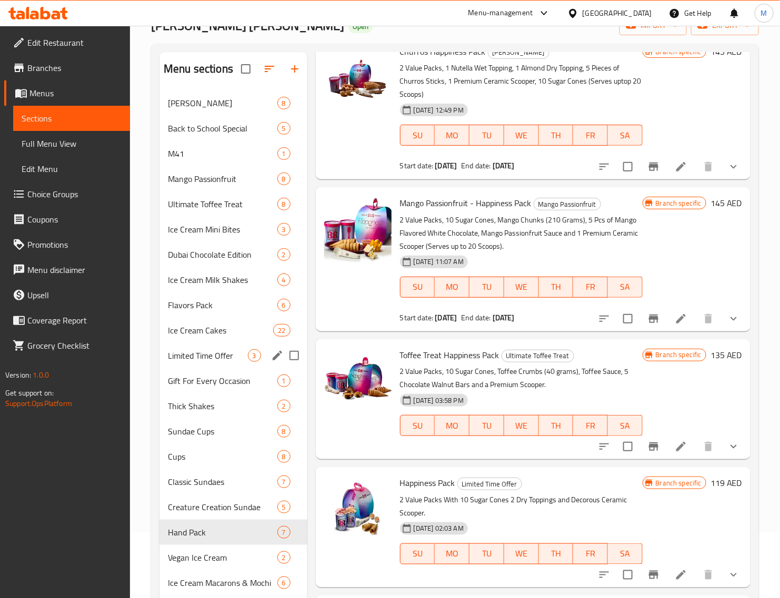
type input "Happiness Pack"
click at [215, 354] on span "Limited Time Offer" at bounding box center [208, 355] width 80 height 13
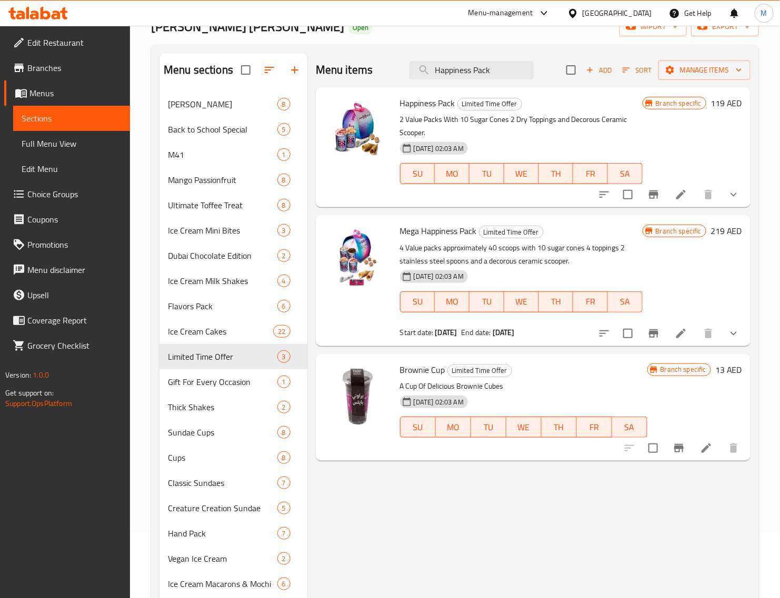
scroll to position [66, 0]
click at [630, 193] on input "checkbox" at bounding box center [628, 194] width 22 height 22
checkbox input "true"
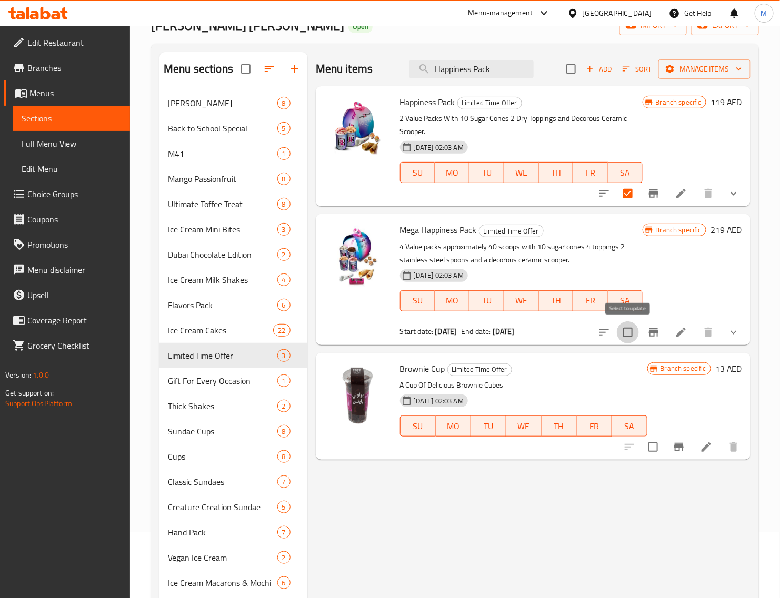
click at [625, 329] on input "checkbox" at bounding box center [628, 333] width 22 height 22
checkbox input "true"
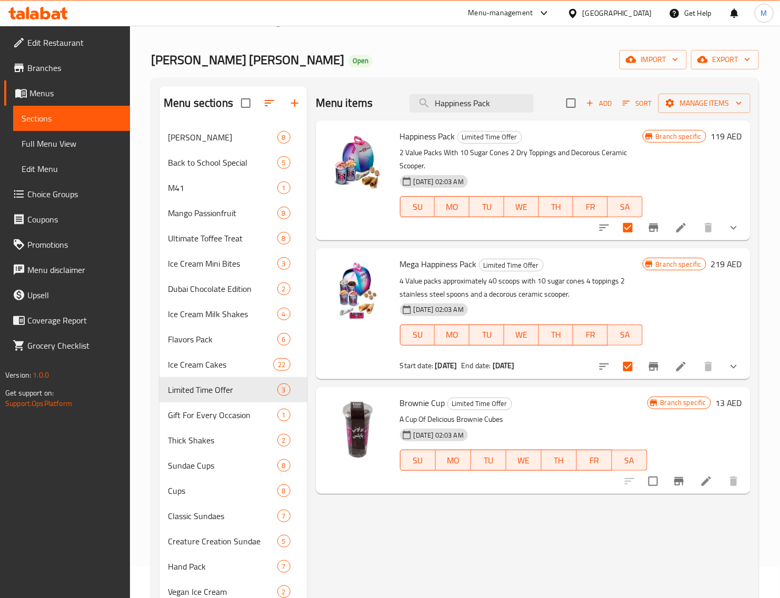
scroll to position [0, 0]
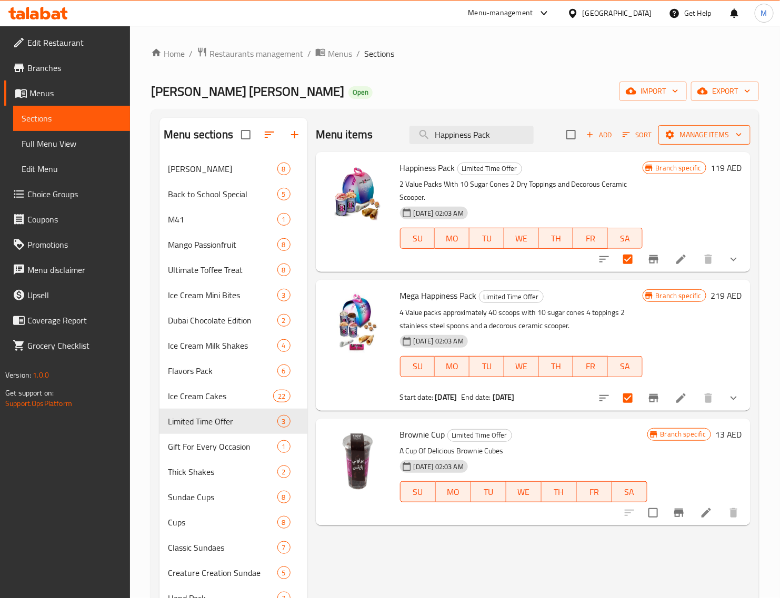
click at [688, 135] on span "Manage items" at bounding box center [704, 134] width 75 height 13
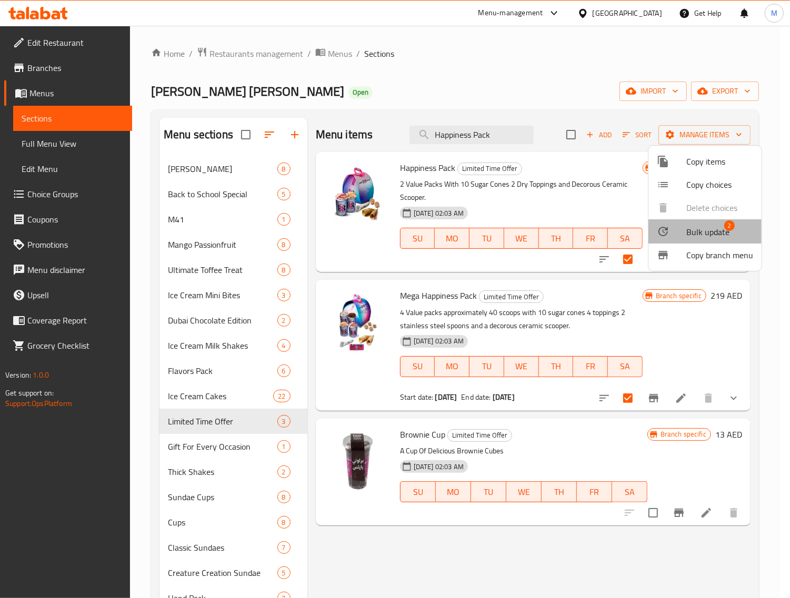
click at [716, 233] on span "Bulk update" at bounding box center [707, 232] width 43 height 13
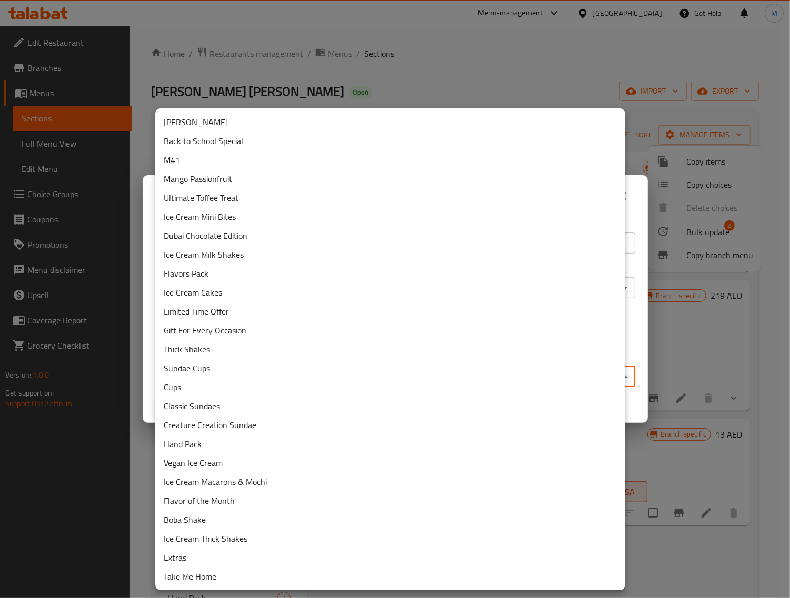
click at [272, 369] on body "​ Menu-management United Arab Emirates Get Help M Edit Restaurant Branches Menu…" at bounding box center [395, 312] width 790 height 573
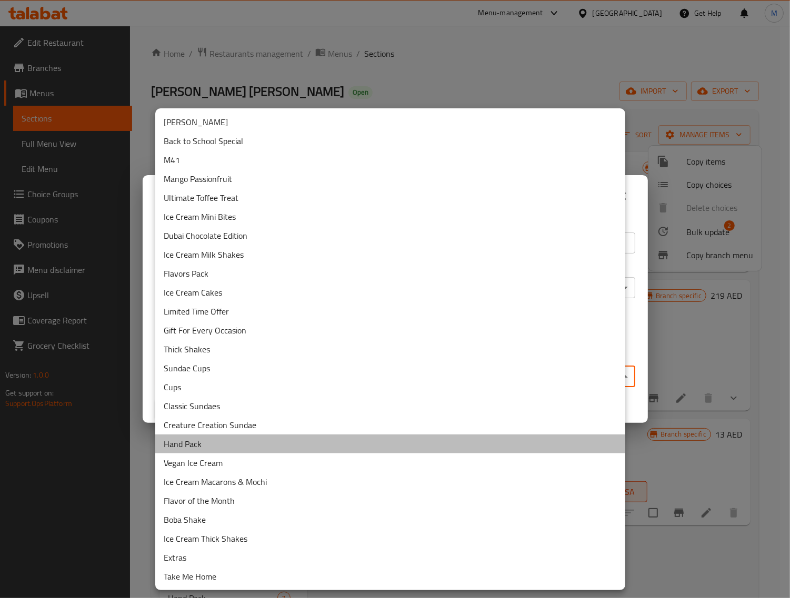
click at [232, 437] on li "Hand Pack" at bounding box center [390, 444] width 470 height 19
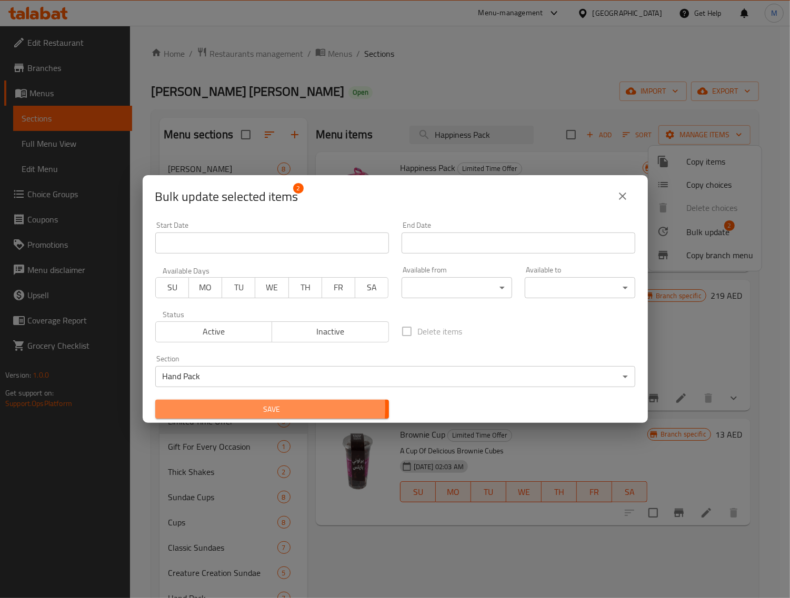
click at [248, 408] on span "Save" at bounding box center [272, 409] width 217 height 13
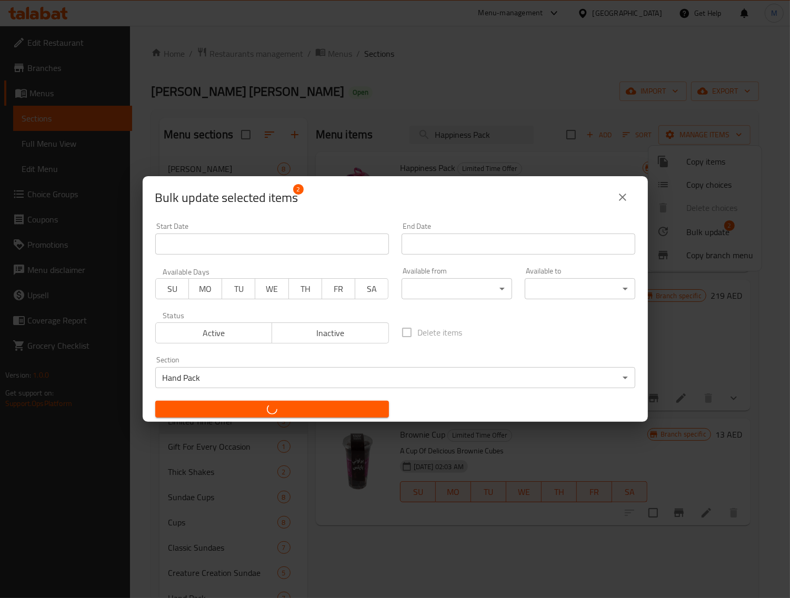
checkbox input "false"
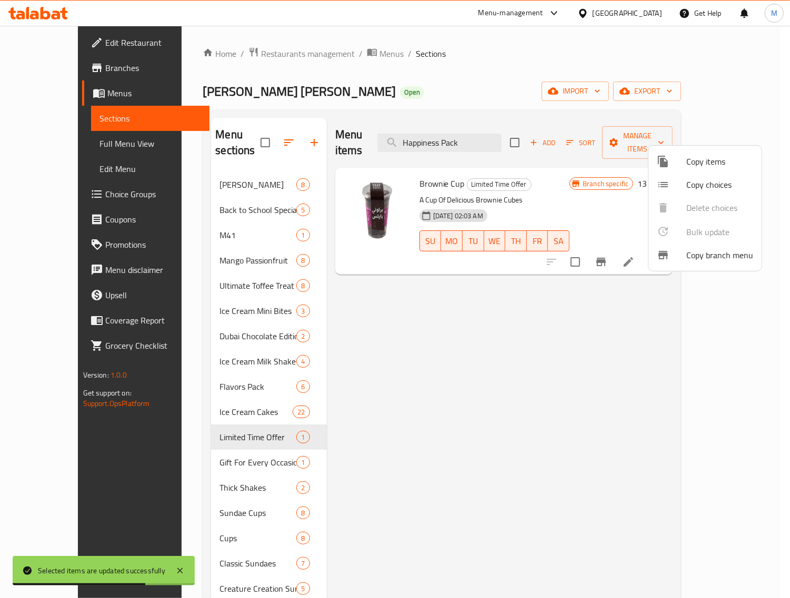
click at [224, 496] on div at bounding box center [395, 299] width 790 height 598
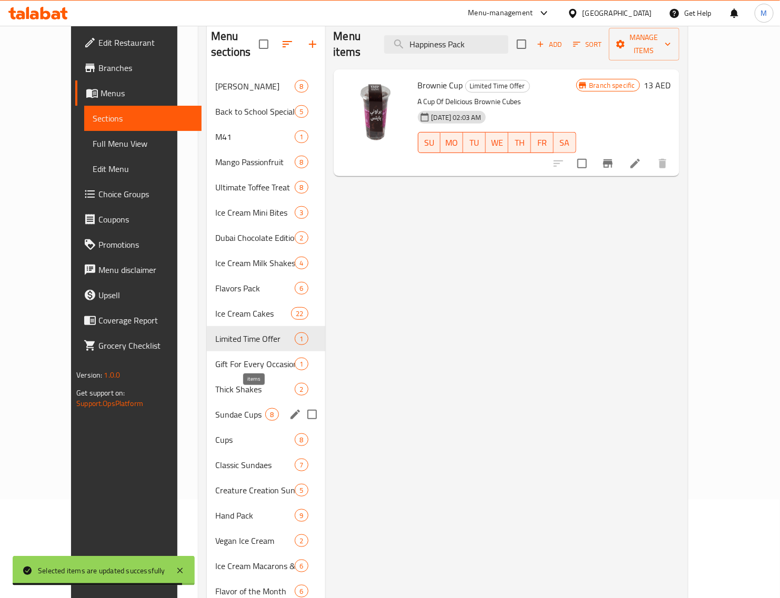
scroll to position [132, 0]
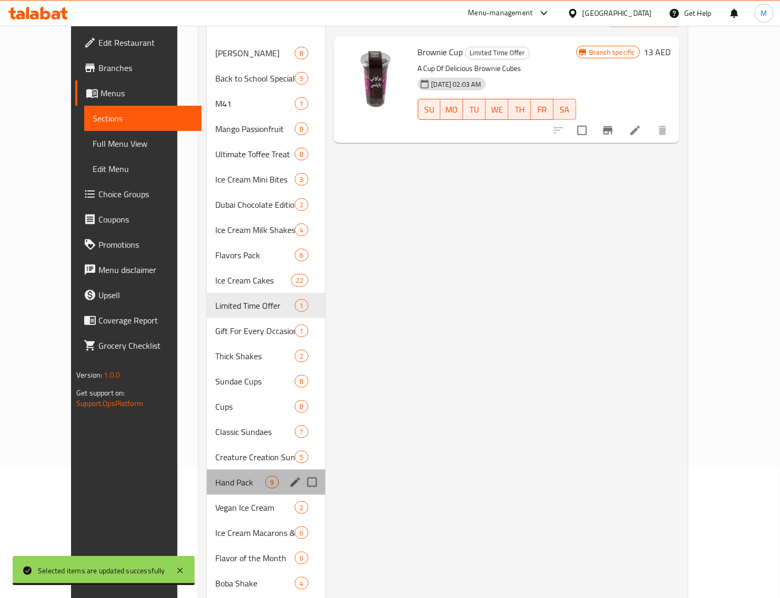
click at [207, 474] on div "Hand Pack 9" at bounding box center [266, 482] width 118 height 25
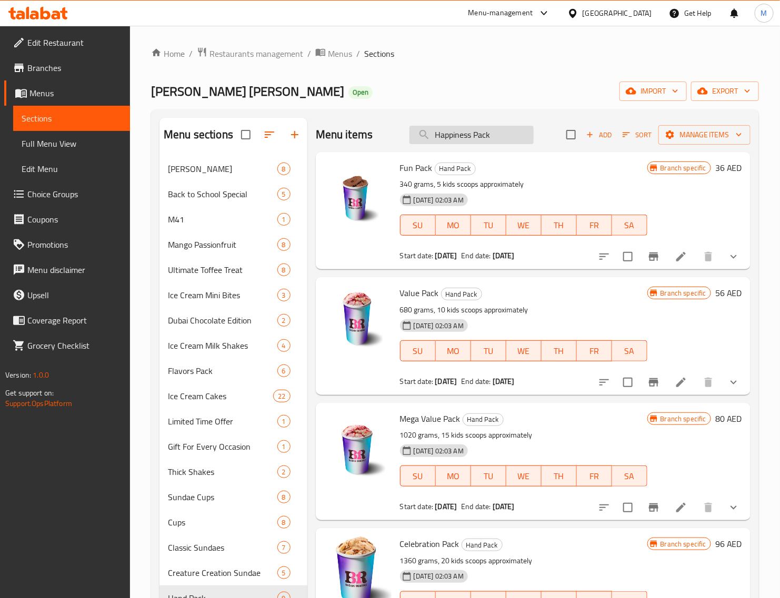
click at [483, 135] on input "Happiness Pack" at bounding box center [471, 135] width 124 height 18
paste input "Ultimate Sundae Gathering"
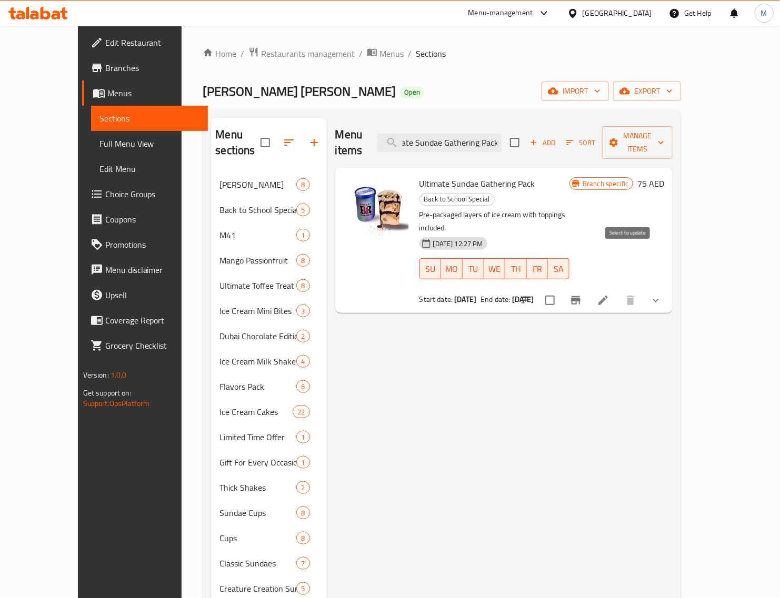
type input "Ultimate Sundae Gathering Pack"
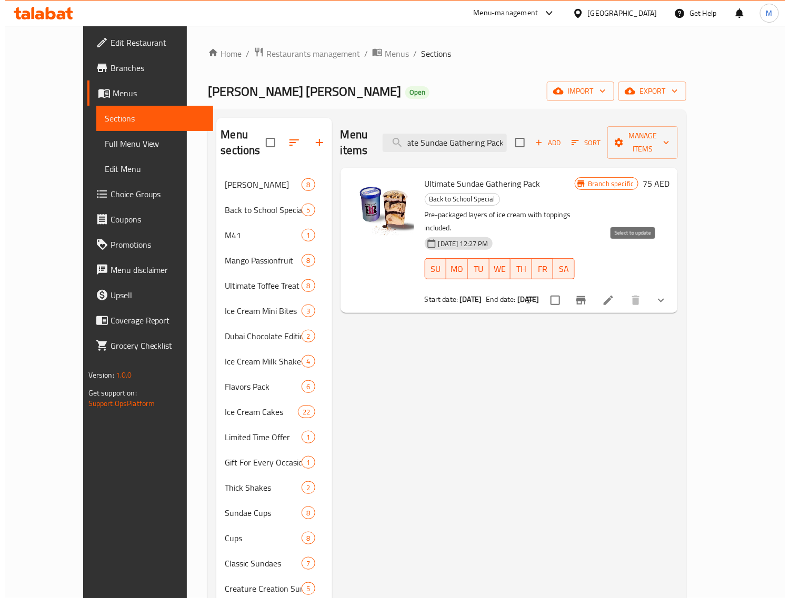
scroll to position [0, 0]
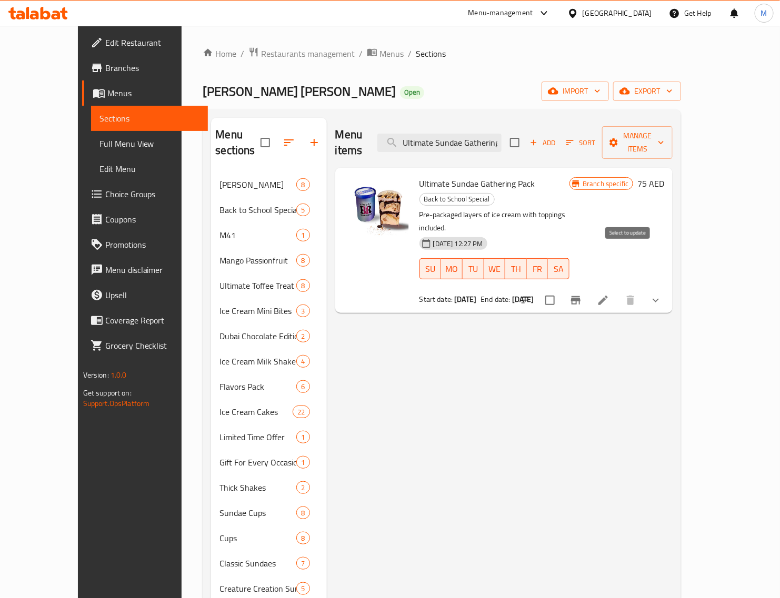
click at [561, 289] on input "checkbox" at bounding box center [550, 300] width 22 height 22
checkbox input "true"
click at [664, 138] on span "Manage items" at bounding box center [637, 142] width 54 height 26
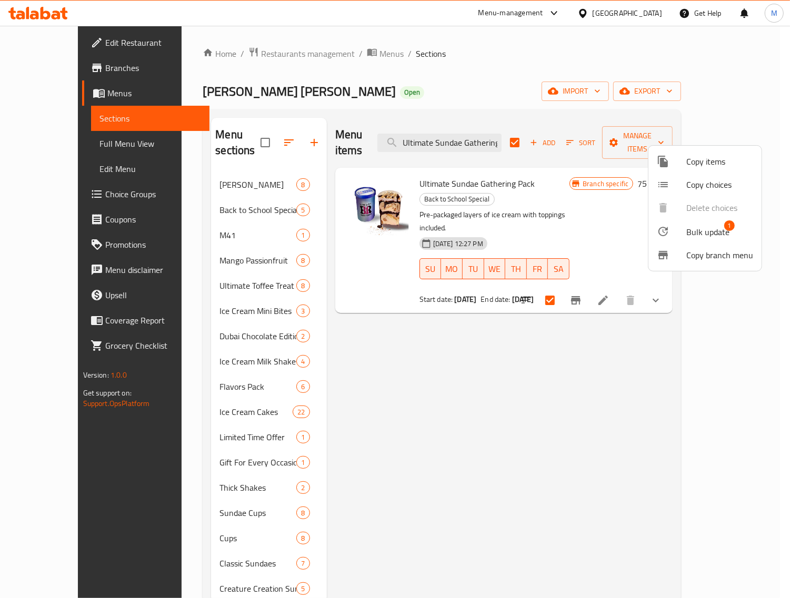
click at [610, 304] on div at bounding box center [395, 299] width 790 height 598
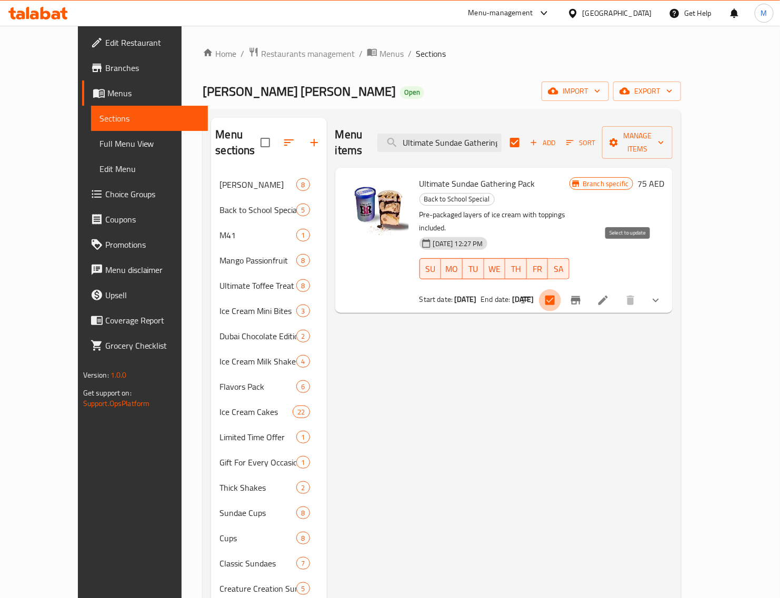
click at [561, 289] on input "checkbox" at bounding box center [550, 300] width 22 height 22
checkbox input "false"
click at [561, 289] on input "checkbox" at bounding box center [550, 300] width 22 height 22
checkbox input "true"
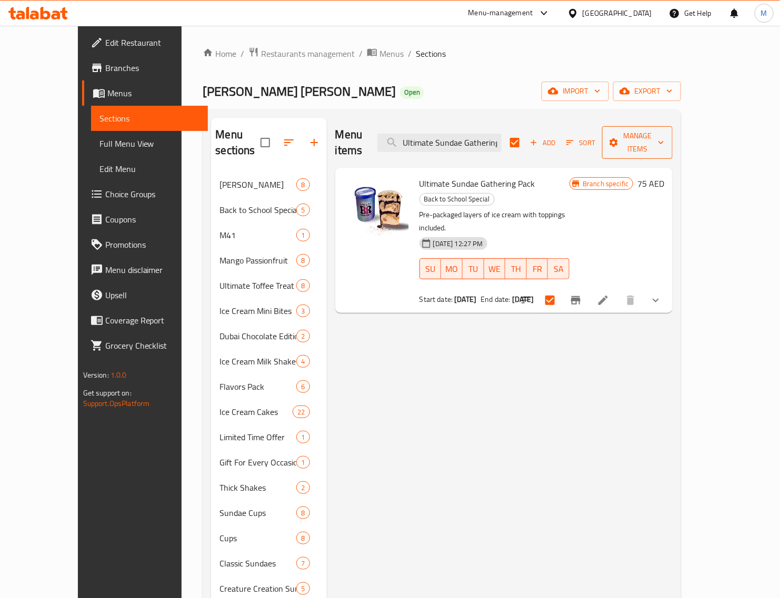
click at [673, 143] on button "Manage items" at bounding box center [637, 142] width 71 height 33
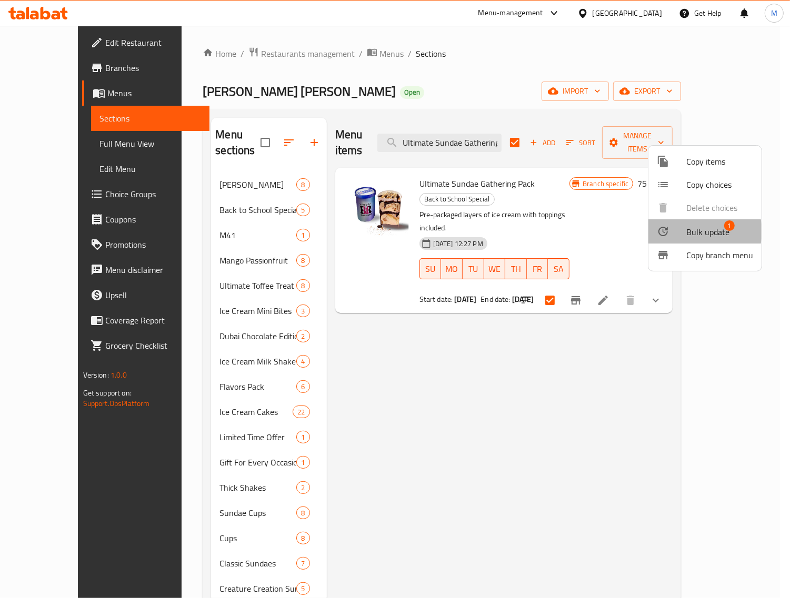
click at [696, 232] on span "Bulk update" at bounding box center [707, 232] width 43 height 13
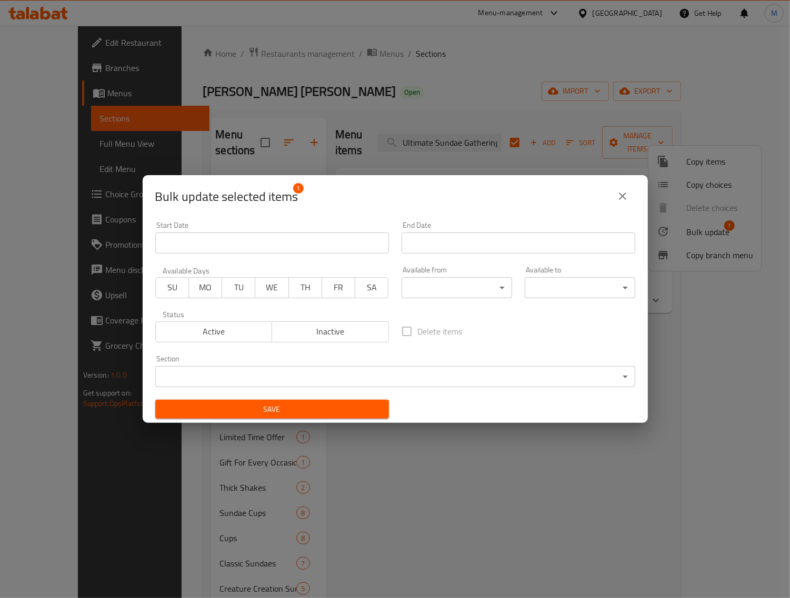
click at [257, 375] on body "​ Menu-management United Arab Emirates Get Help M Edit Restaurant Branches Menu…" at bounding box center [395, 312] width 790 height 573
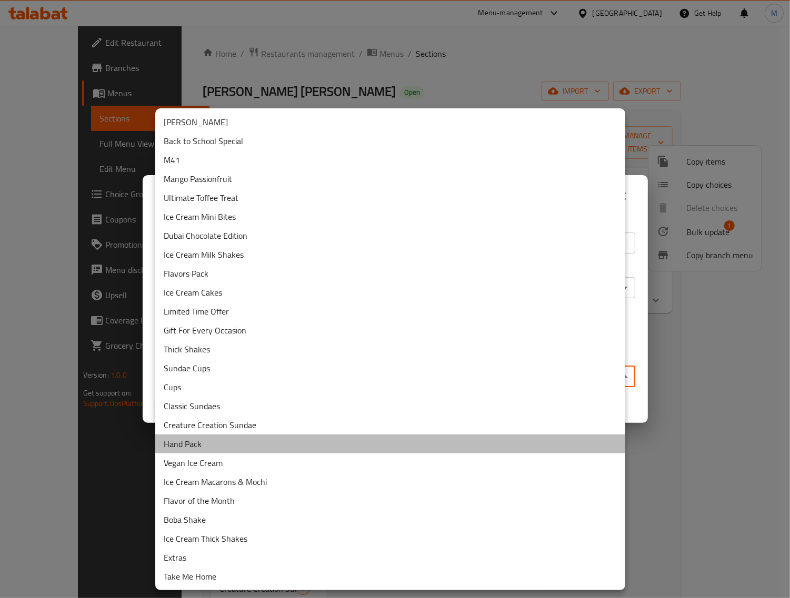
click at [224, 440] on li "Hand Pack" at bounding box center [390, 444] width 470 height 19
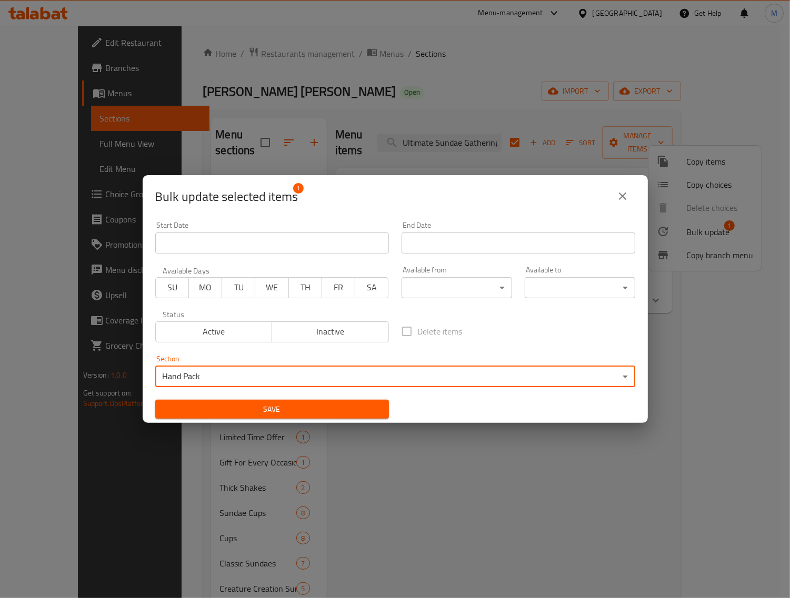
click at [263, 405] on span "Save" at bounding box center [272, 409] width 217 height 13
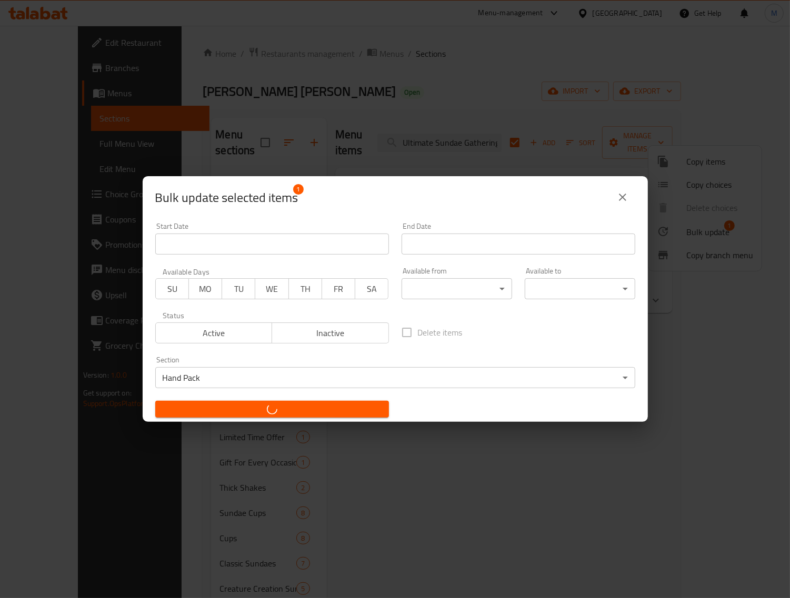
checkbox input "false"
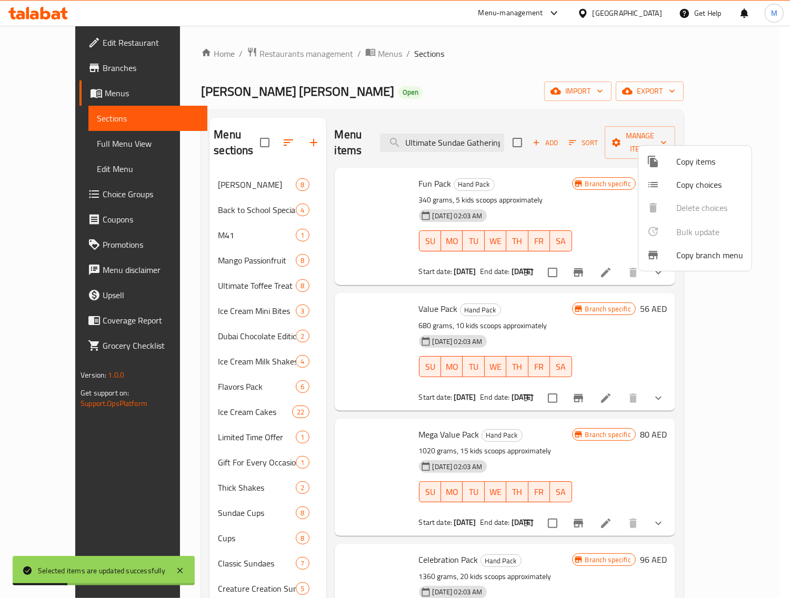
click at [390, 361] on div at bounding box center [395, 299] width 790 height 598
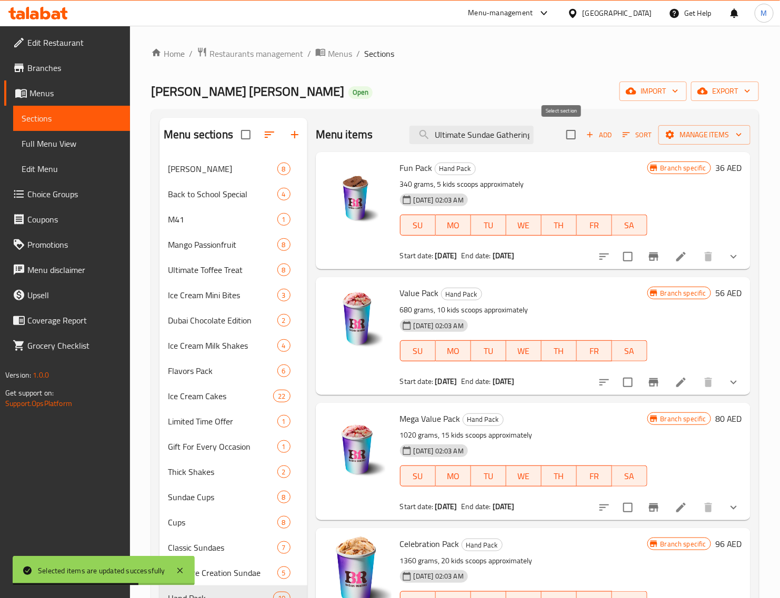
click at [560, 137] on input "checkbox" at bounding box center [571, 135] width 22 height 22
checkbox input "true"
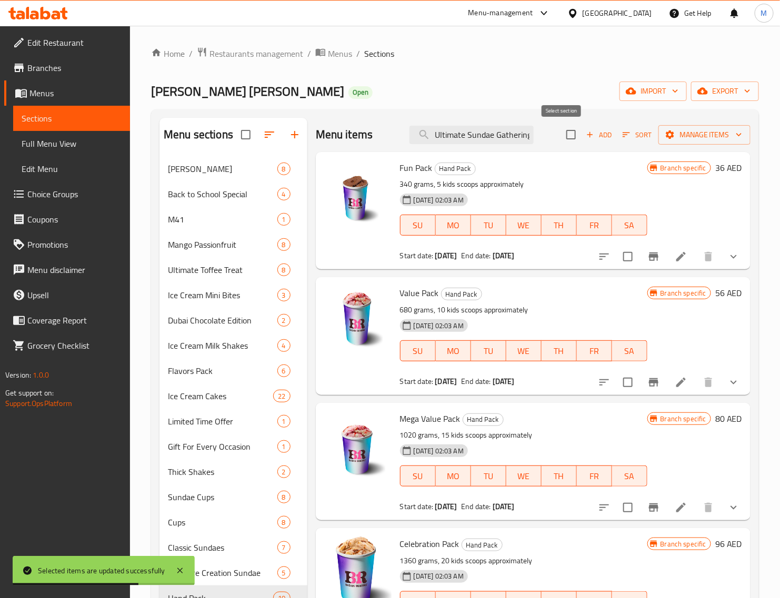
checkbox input "true"
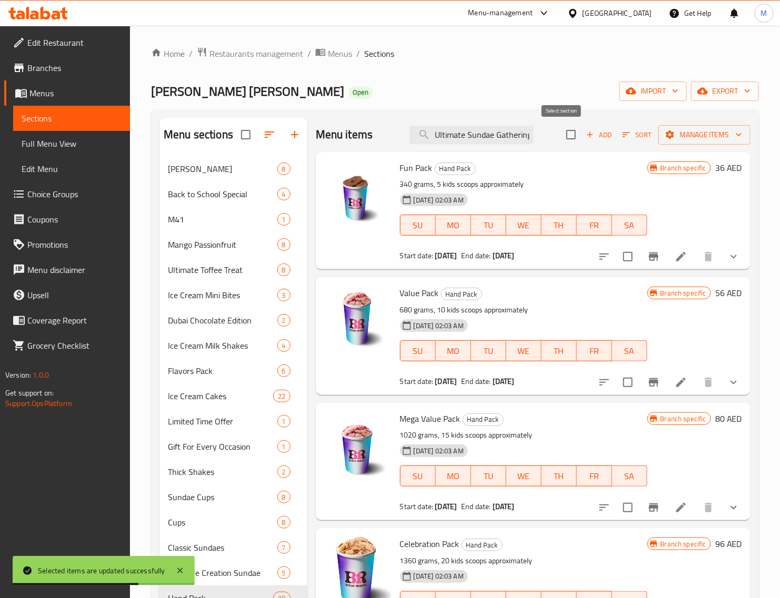
checkbox input "true"
click at [695, 134] on span "Manage items" at bounding box center [704, 134] width 75 height 13
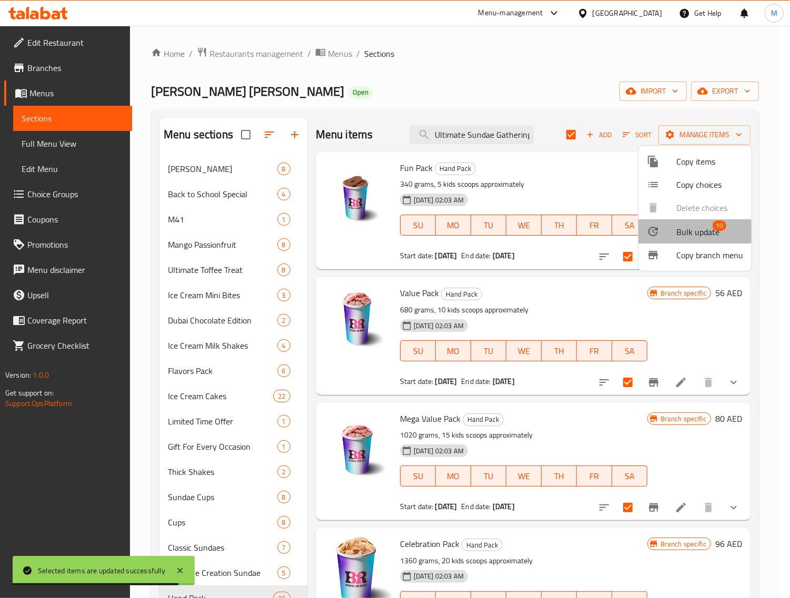
click at [701, 238] on span "Bulk update" at bounding box center [697, 232] width 43 height 13
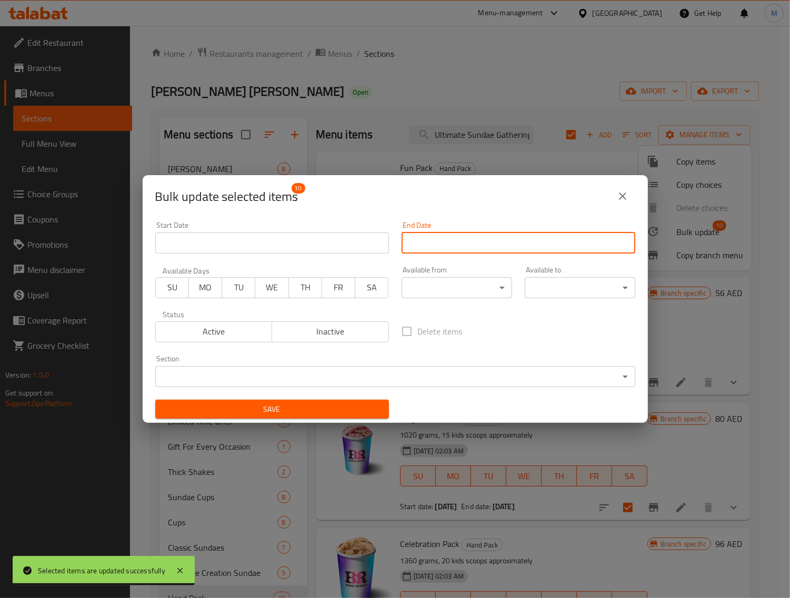
click at [476, 247] on input "Start Date" at bounding box center [519, 243] width 234 height 21
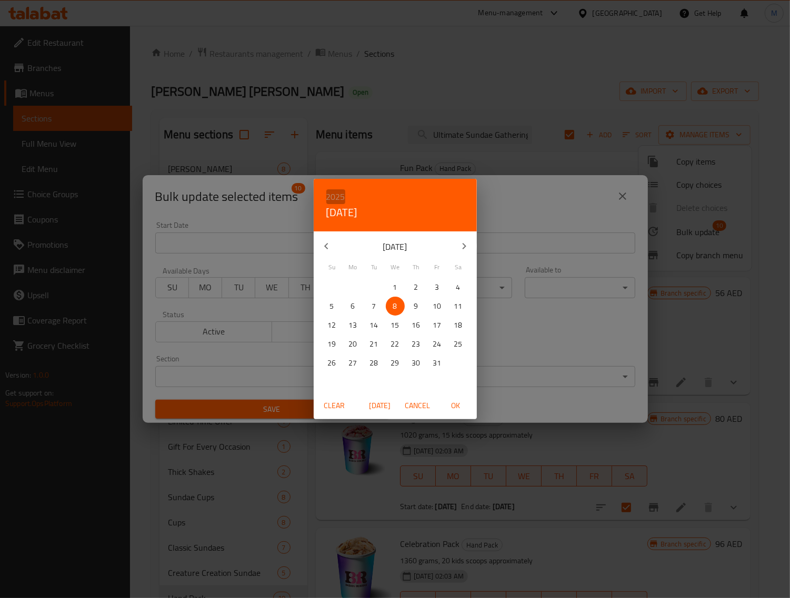
click at [337, 196] on h6 "2025" at bounding box center [335, 196] width 19 height 15
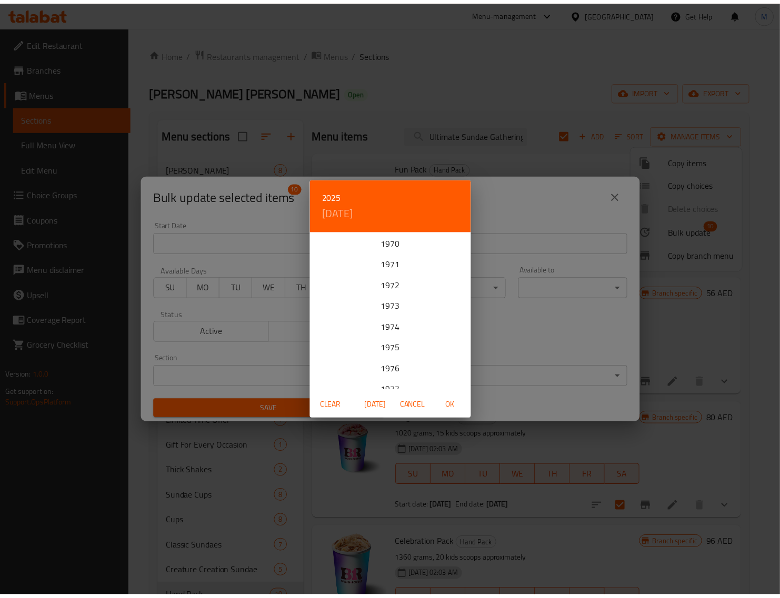
scroll to position [1095, 0]
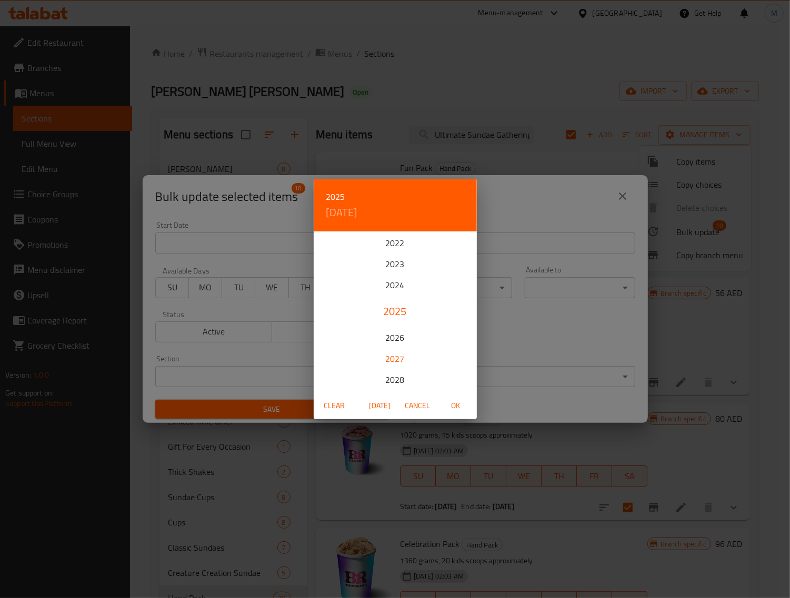
click at [393, 358] on div "2027" at bounding box center [395, 358] width 163 height 21
click at [329, 245] on icon "button" at bounding box center [326, 246] width 13 height 13
drag, startPoint x: 453, startPoint y: 340, endPoint x: 456, endPoint y: 346, distance: 7.1
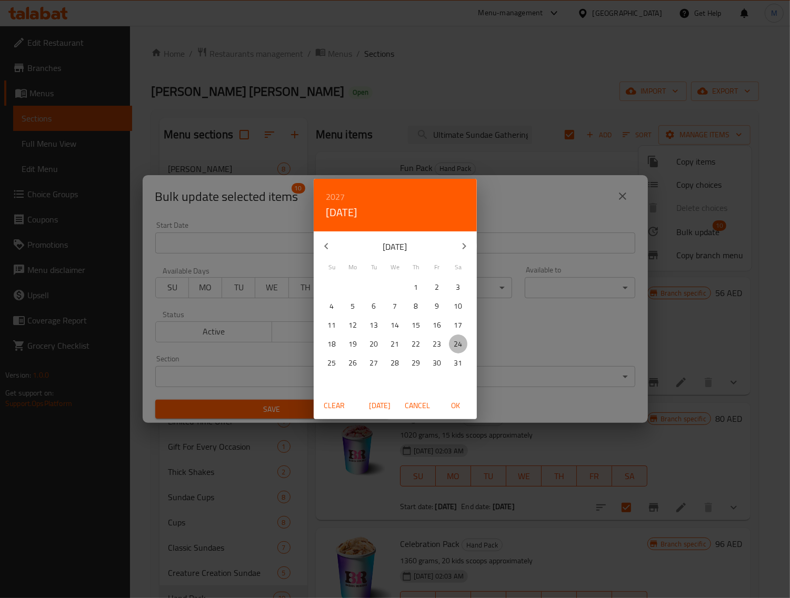
click at [454, 340] on span "24" at bounding box center [458, 344] width 19 height 13
click at [466, 405] on span "OK" at bounding box center [455, 405] width 25 height 13
type input "24-07-2027"
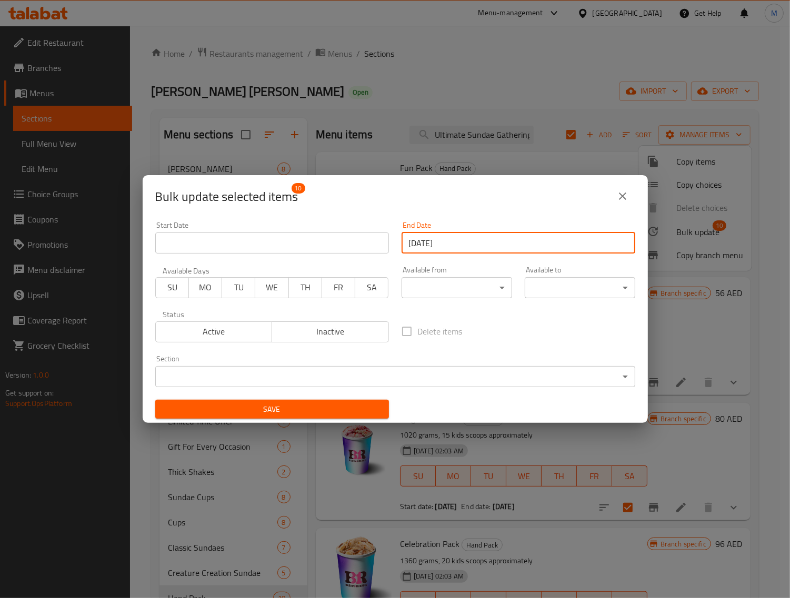
click at [327, 414] on span "Save" at bounding box center [272, 409] width 217 height 13
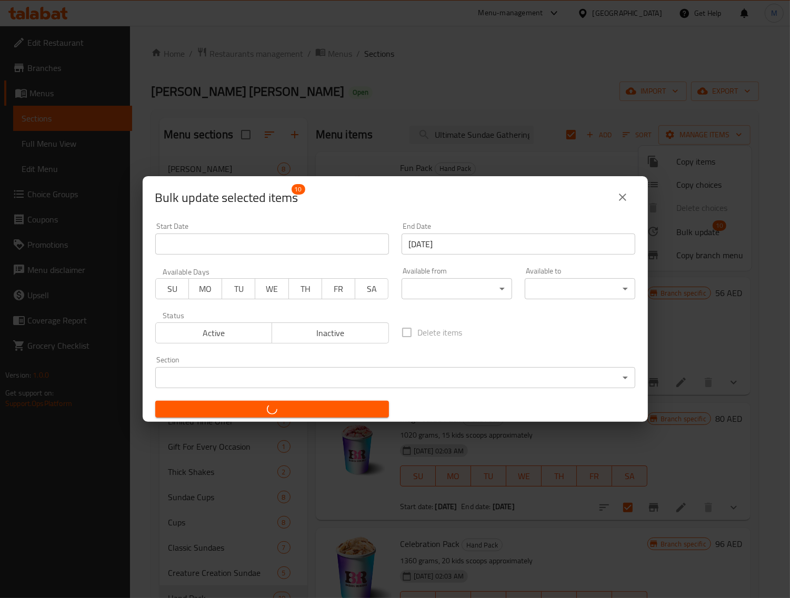
checkbox input "false"
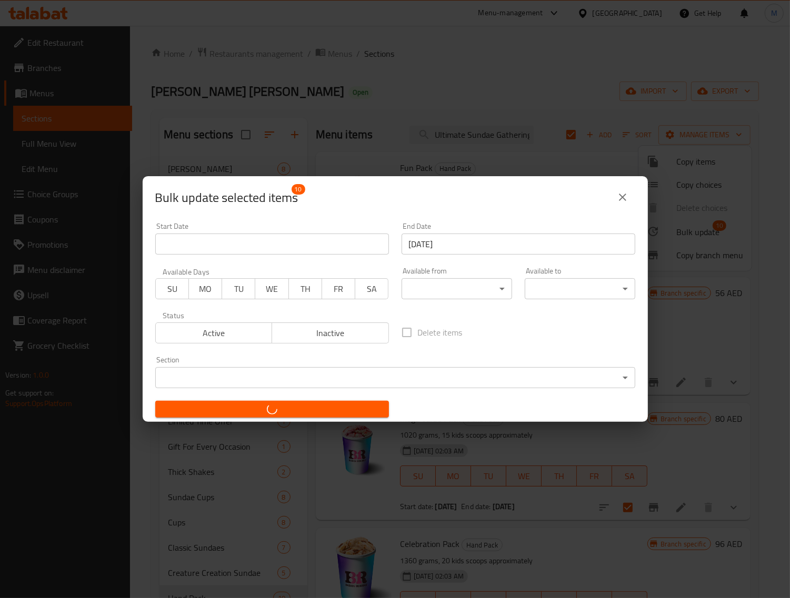
checkbox input "false"
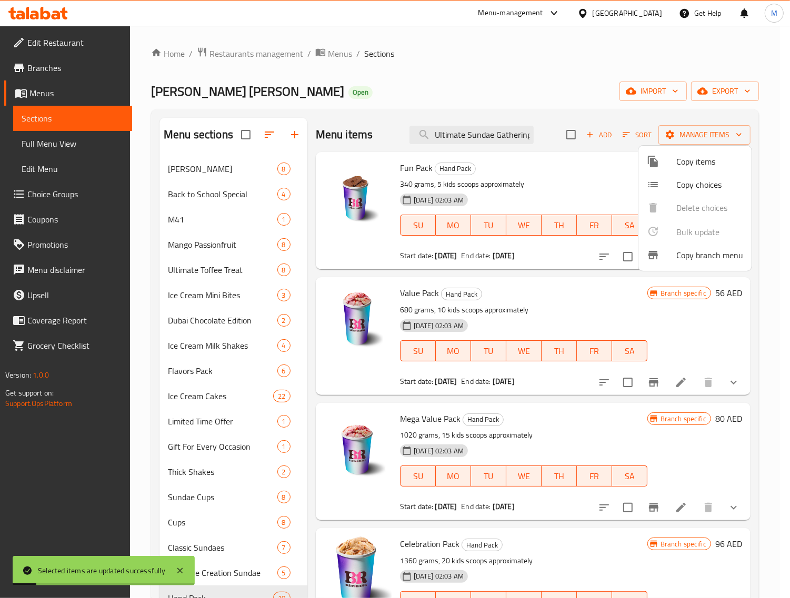
click at [540, 292] on div at bounding box center [395, 299] width 790 height 598
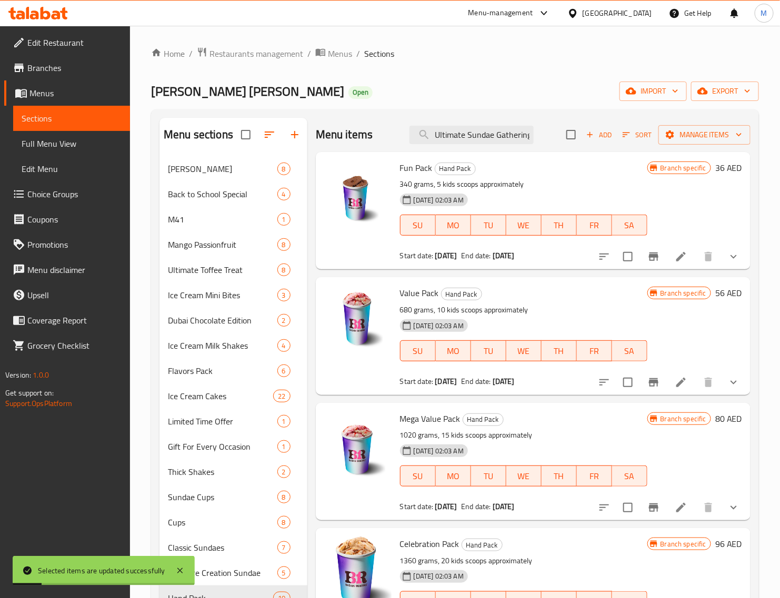
drag, startPoint x: 566, startPoint y: 296, endPoint x: 633, endPoint y: 162, distance: 149.4
click at [566, 297] on h6 "Value Pack Hand Pack" at bounding box center [523, 293] width 247 height 15
click at [623, 133] on span "Sort" at bounding box center [637, 135] width 29 height 12
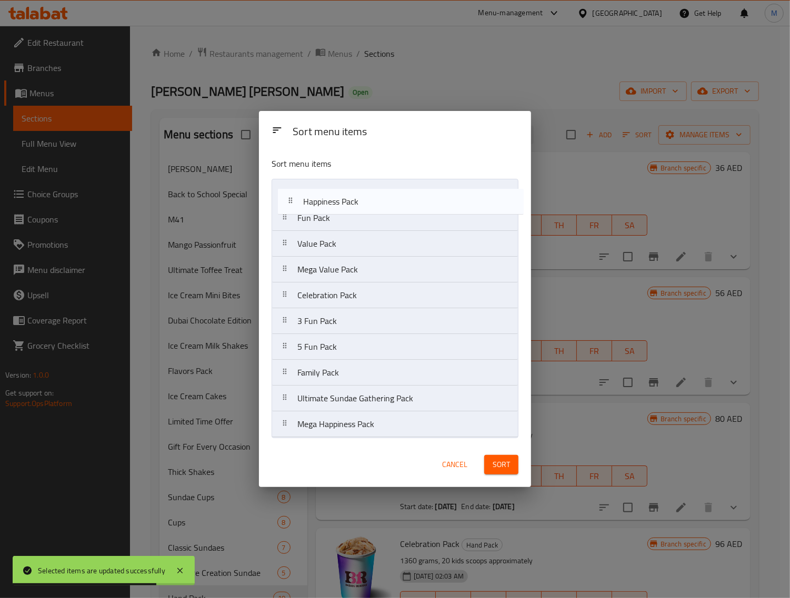
drag, startPoint x: 290, startPoint y: 406, endPoint x: 296, endPoint y: 205, distance: 200.6
click at [296, 205] on nav "Fun Pack Value Pack Mega Value Pack Celebration Pack 3 Fun Pack 5 Fun Pack Fami…" at bounding box center [395, 308] width 247 height 259
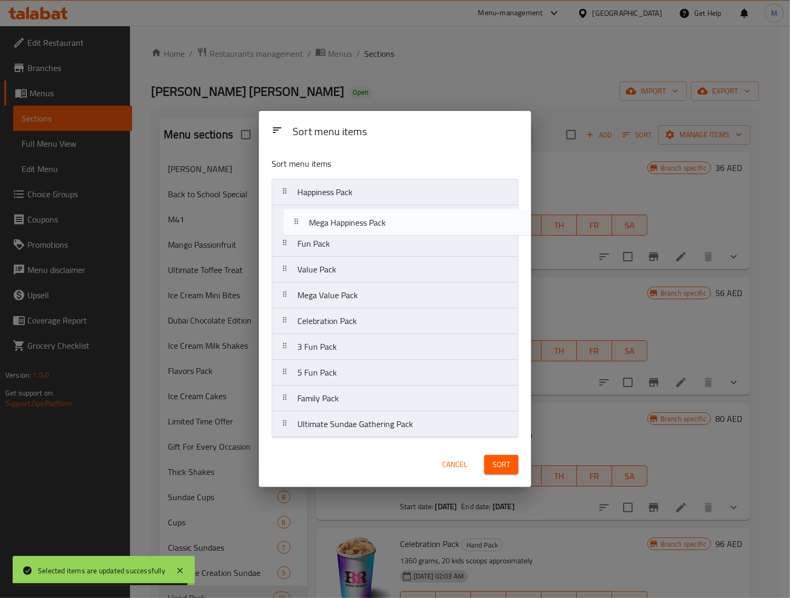
drag, startPoint x: 288, startPoint y: 425, endPoint x: 300, endPoint y: 220, distance: 205.6
click at [300, 220] on nav "Happiness Pack Fun Pack Value Pack Mega Value Pack Celebration Pack 3 Fun Pack …" at bounding box center [395, 308] width 247 height 259
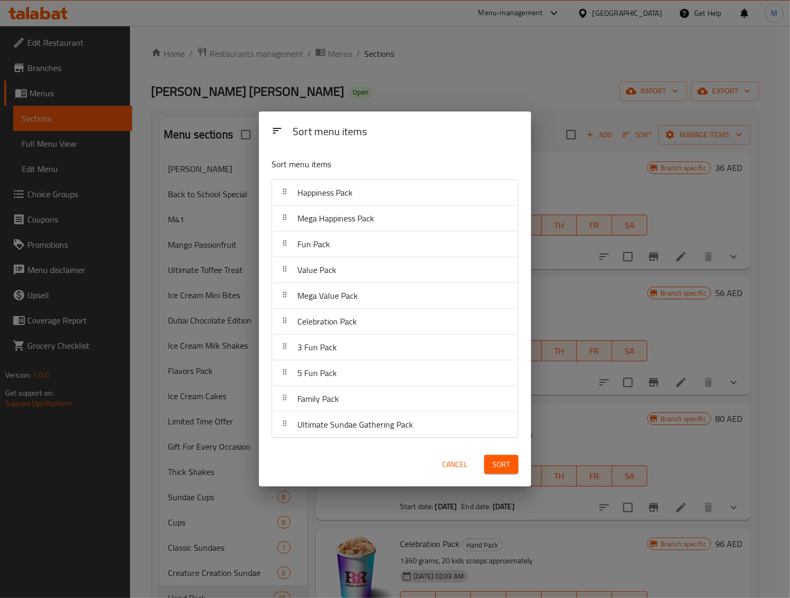
click at [508, 467] on span "Sort" at bounding box center [501, 464] width 17 height 13
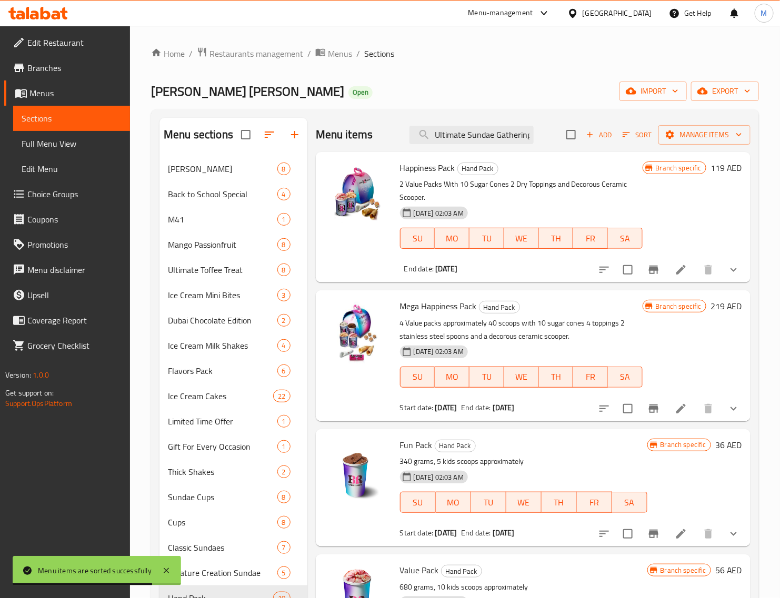
click at [710, 168] on h6 "119 AED" at bounding box center [726, 168] width 32 height 15
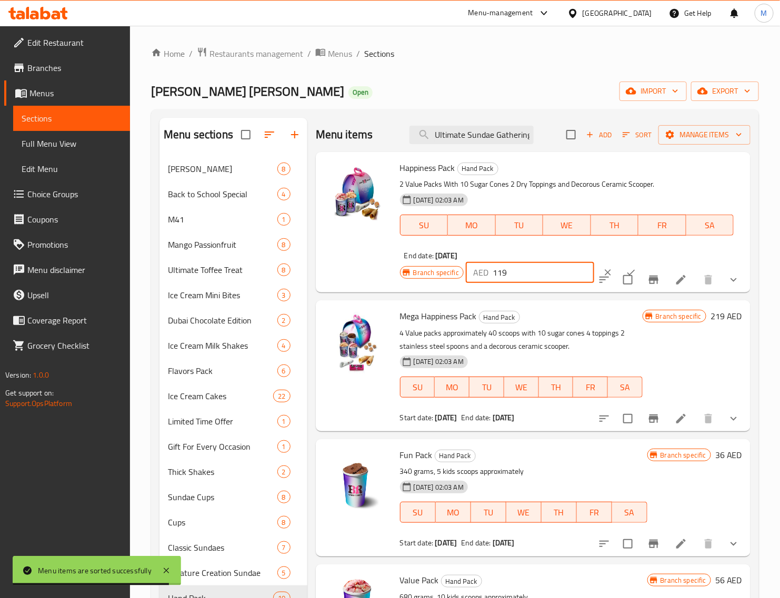
click at [517, 275] on input "119" at bounding box center [544, 272] width 102 height 21
paste input "25"
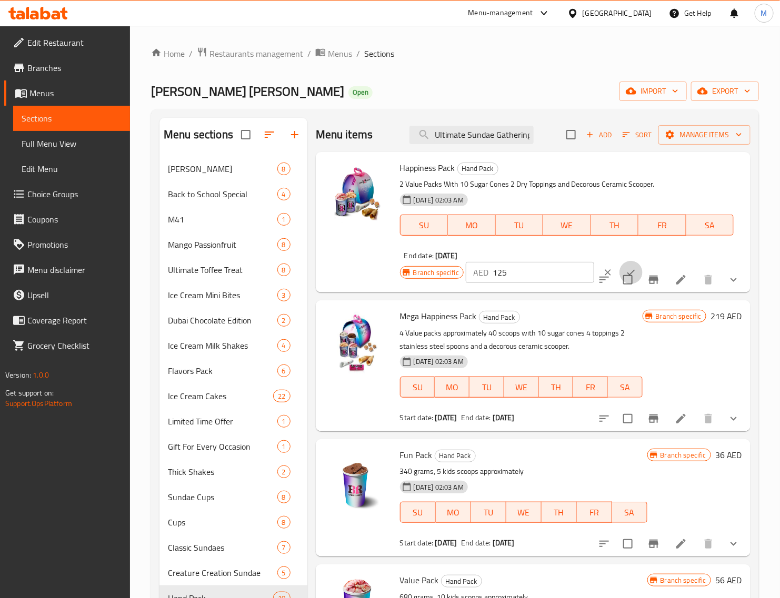
click at [626, 267] on icon "ok" at bounding box center [631, 272] width 11 height 11
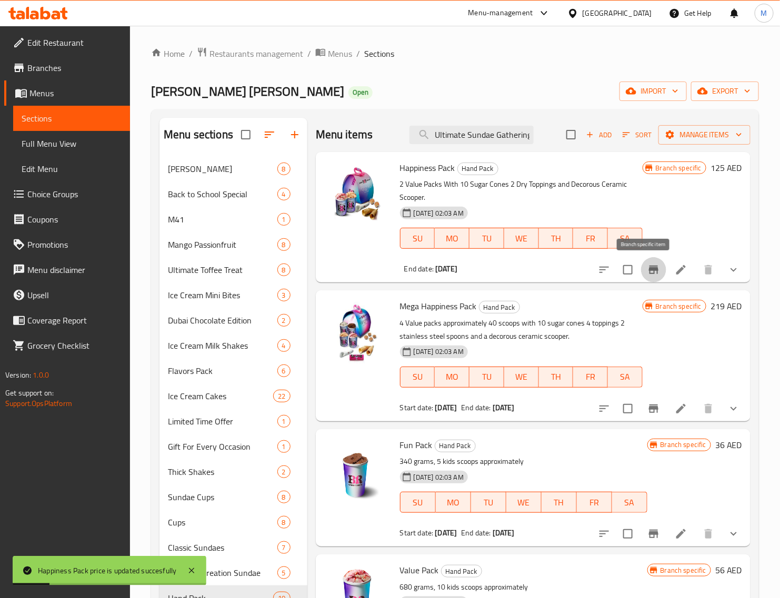
click at [649, 270] on icon "Branch-specific-item" at bounding box center [653, 270] width 9 height 8
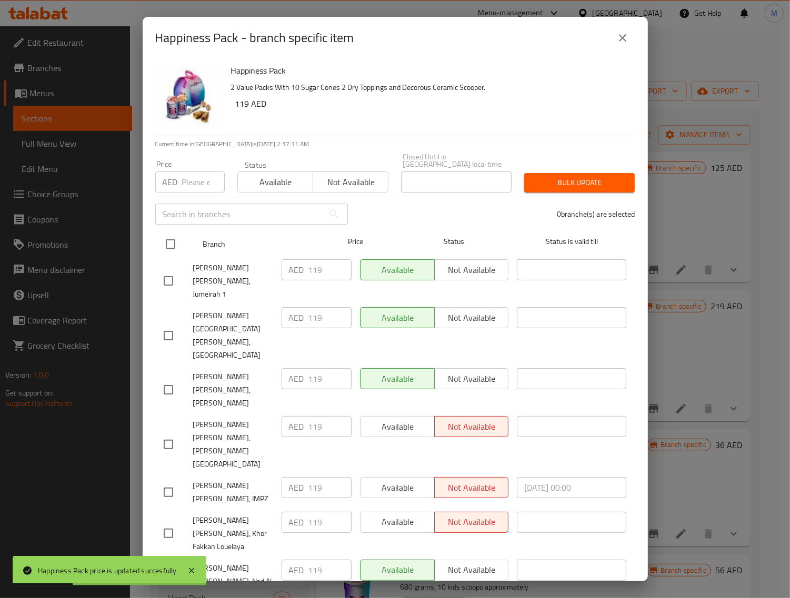
click at [169, 247] on input "checkbox" at bounding box center [170, 244] width 22 height 22
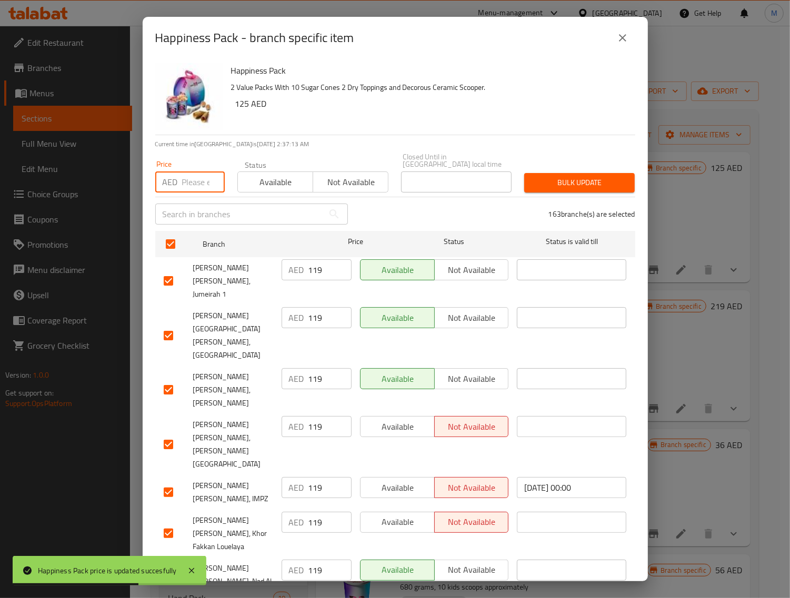
click at [195, 182] on input "number" at bounding box center [203, 182] width 43 height 21
paste input "125"
click at [545, 183] on span "Bulk update" at bounding box center [580, 182] width 94 height 13
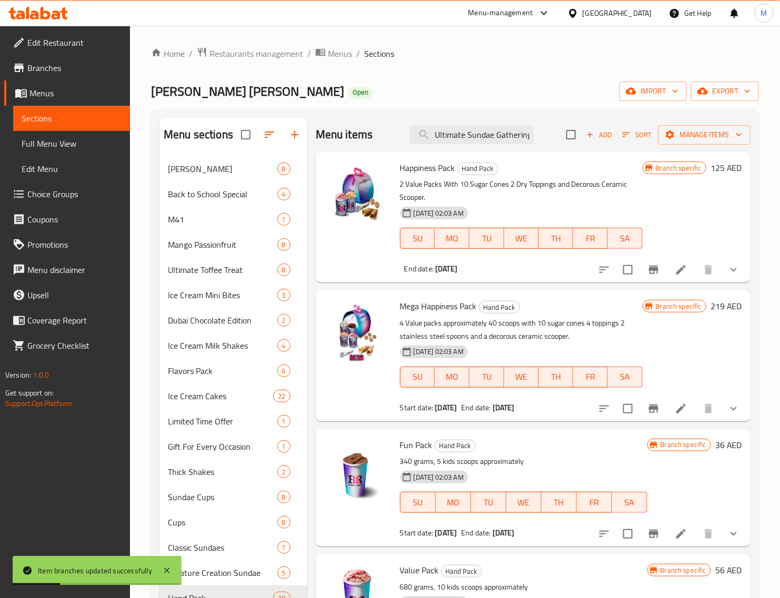
click at [710, 308] on h6 "219 AED" at bounding box center [726, 306] width 32 height 15
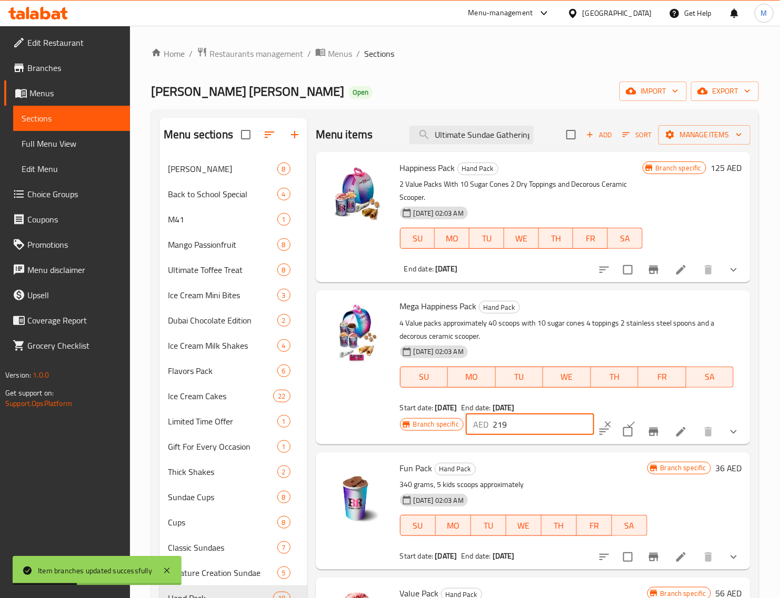
click at [509, 426] on input "219" at bounding box center [544, 424] width 102 height 21
paste input "35"
click at [626, 419] on icon "ok" at bounding box center [631, 424] width 11 height 11
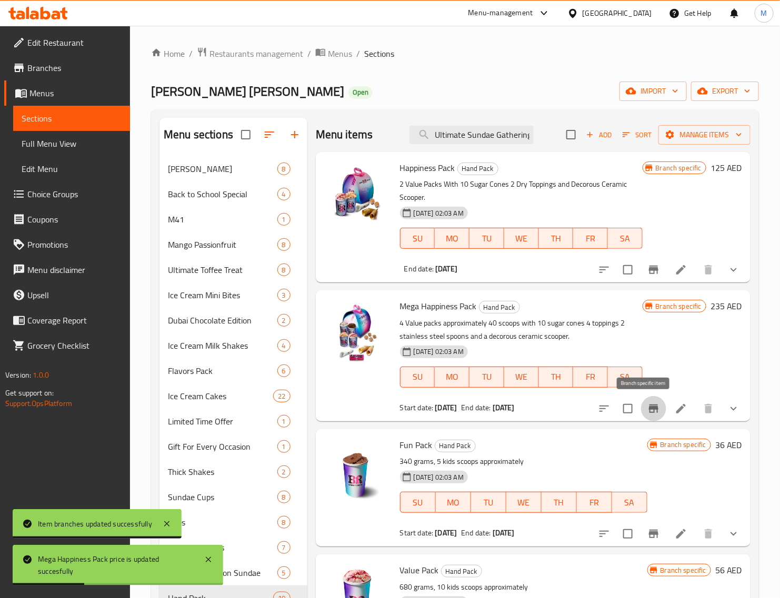
click at [649, 409] on icon "Branch-specific-item" at bounding box center [653, 409] width 9 height 8
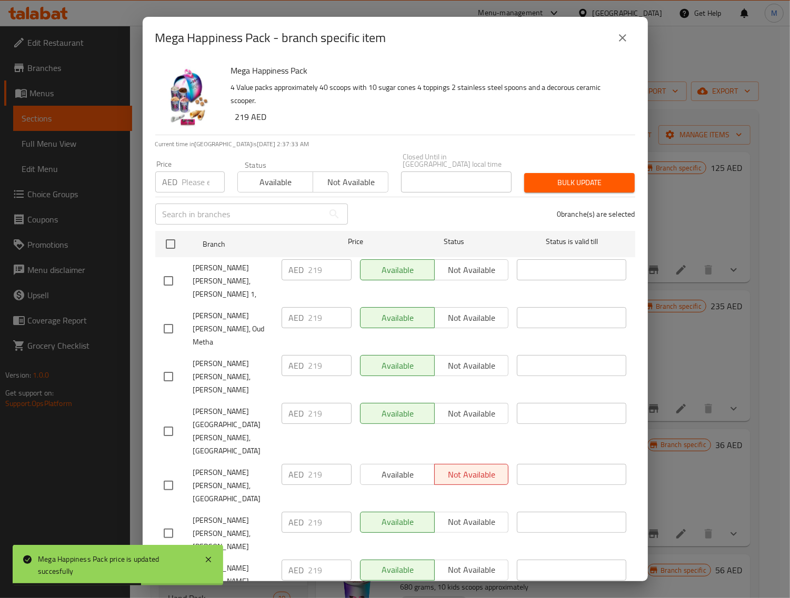
click at [167, 240] on input "checkbox" at bounding box center [170, 244] width 22 height 22
click at [197, 179] on input "number" at bounding box center [203, 182] width 43 height 21
paste input "235"
click at [558, 185] on span "Bulk update" at bounding box center [580, 182] width 94 height 13
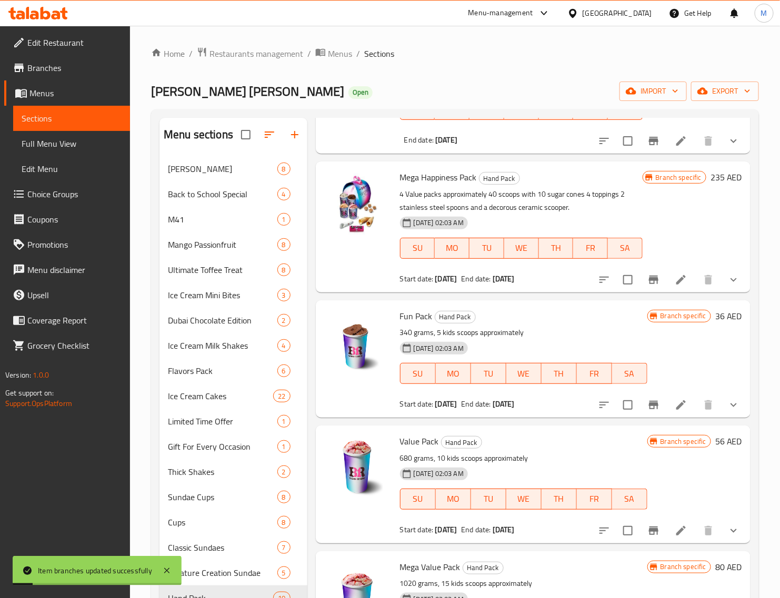
scroll to position [132, 0]
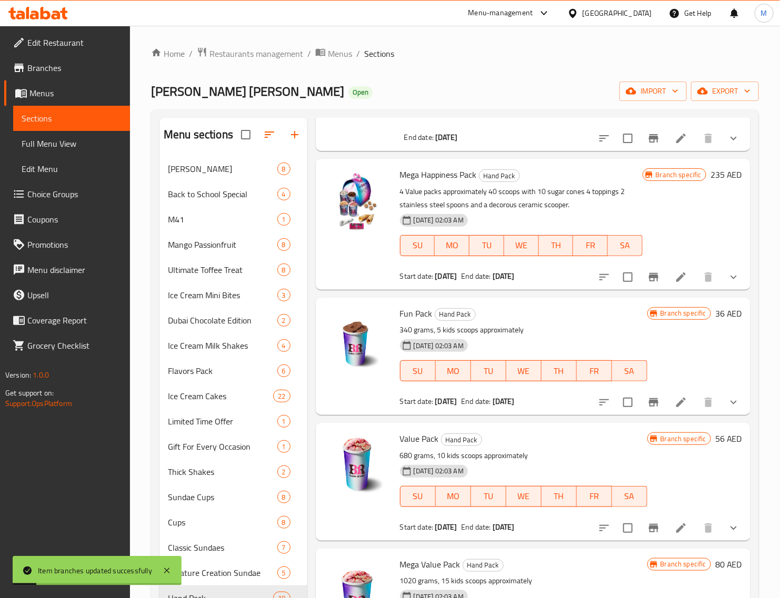
click at [649, 403] on icon "Branch-specific-item" at bounding box center [653, 402] width 9 height 8
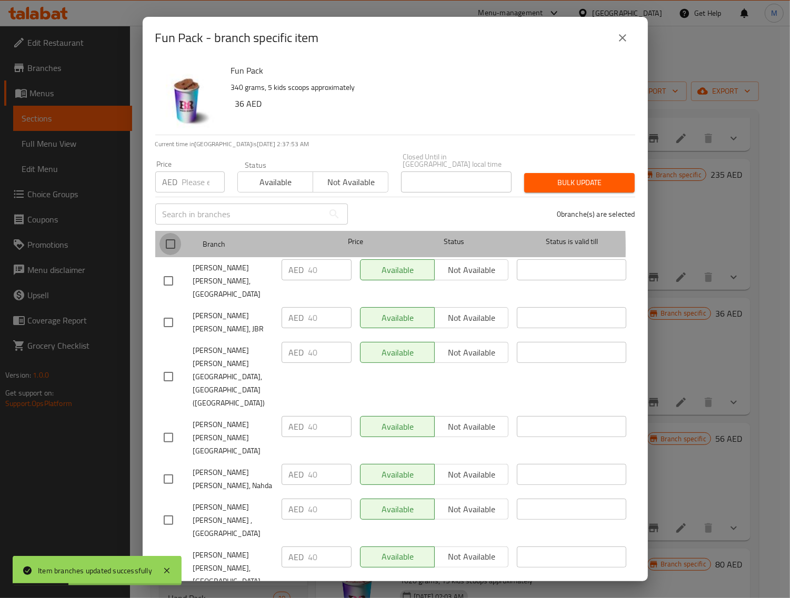
click at [175, 248] on input "checkbox" at bounding box center [170, 244] width 22 height 22
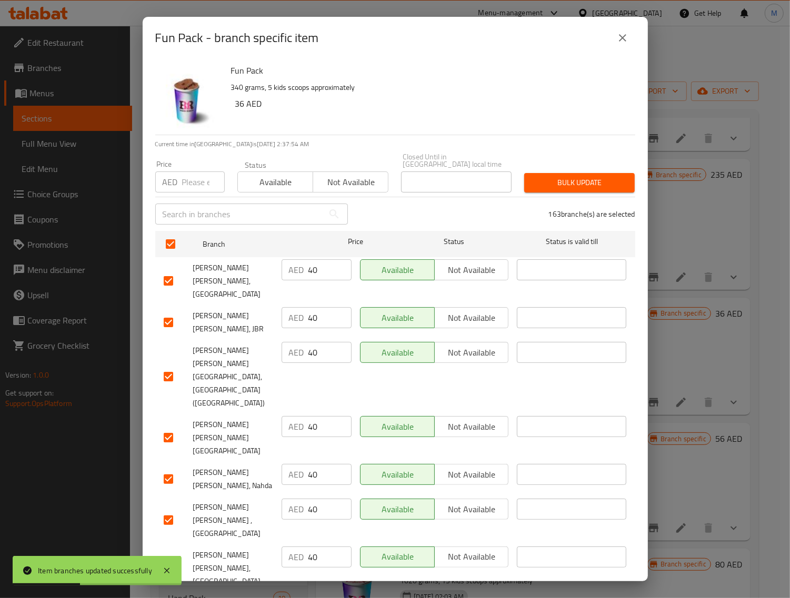
click at [199, 185] on input "number" at bounding box center [203, 182] width 43 height 21
paste input "45"
click at [550, 182] on span "Bulk update" at bounding box center [580, 182] width 94 height 13
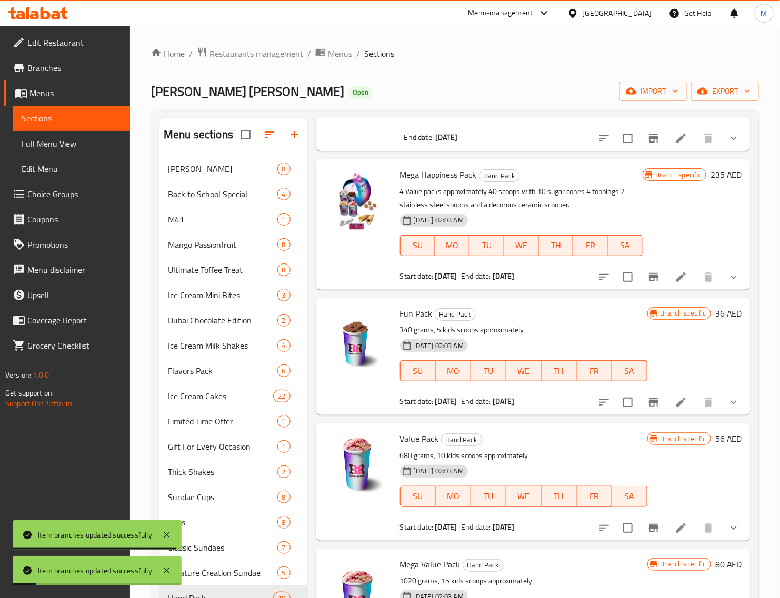
click at [716, 312] on h6 "36 AED" at bounding box center [728, 313] width 27 height 15
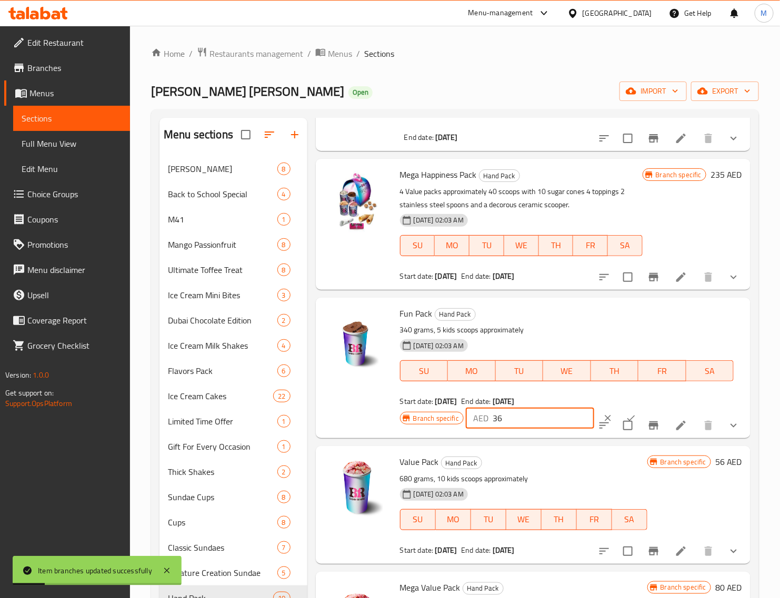
click at [524, 419] on input "36" at bounding box center [544, 418] width 102 height 21
paste input "45"
click at [617, 416] on input "checkbox" at bounding box center [628, 426] width 22 height 22
click at [617, 423] on input "checkbox" at bounding box center [628, 426] width 22 height 22
click at [619, 411] on button "ok" at bounding box center [630, 418] width 23 height 23
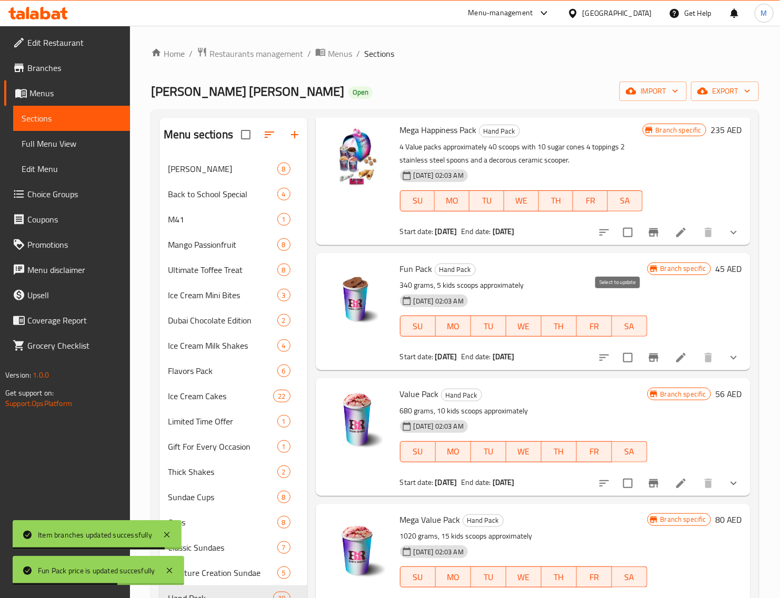
scroll to position [263, 0]
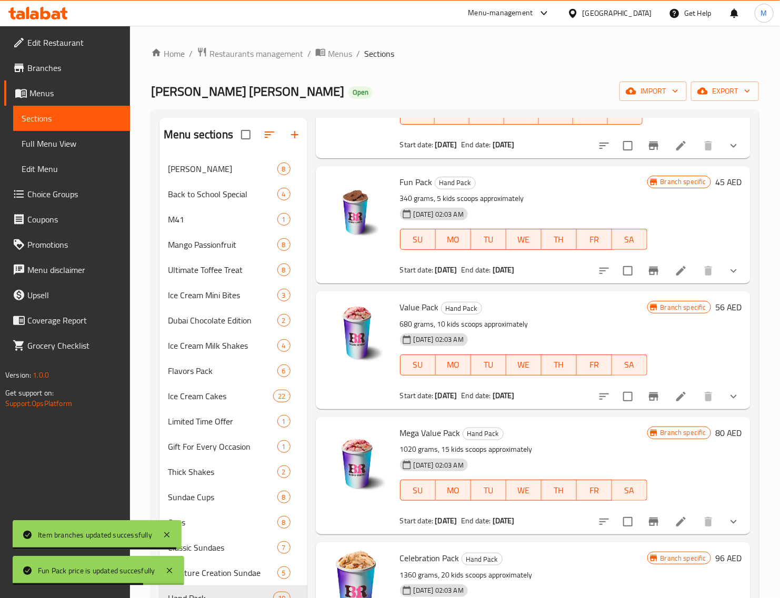
click at [715, 309] on h6 "56 AED" at bounding box center [728, 307] width 27 height 15
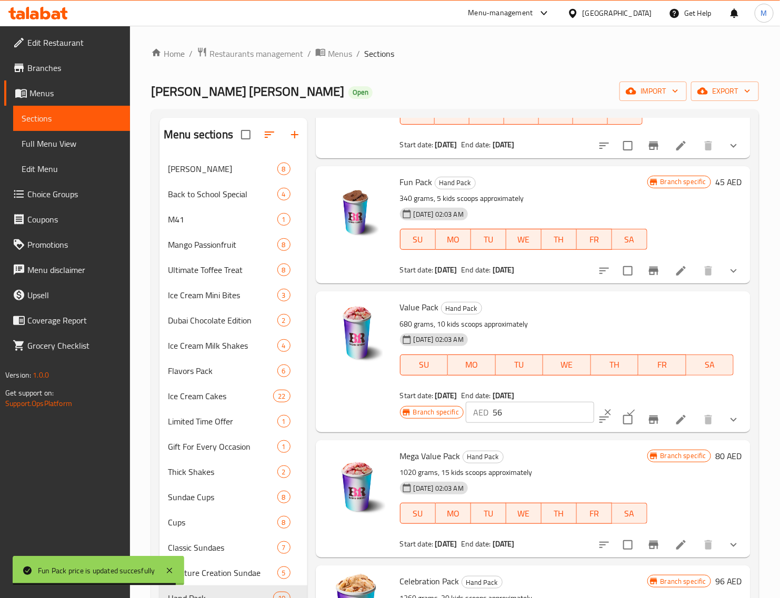
click at [539, 404] on input "56" at bounding box center [544, 412] width 102 height 21
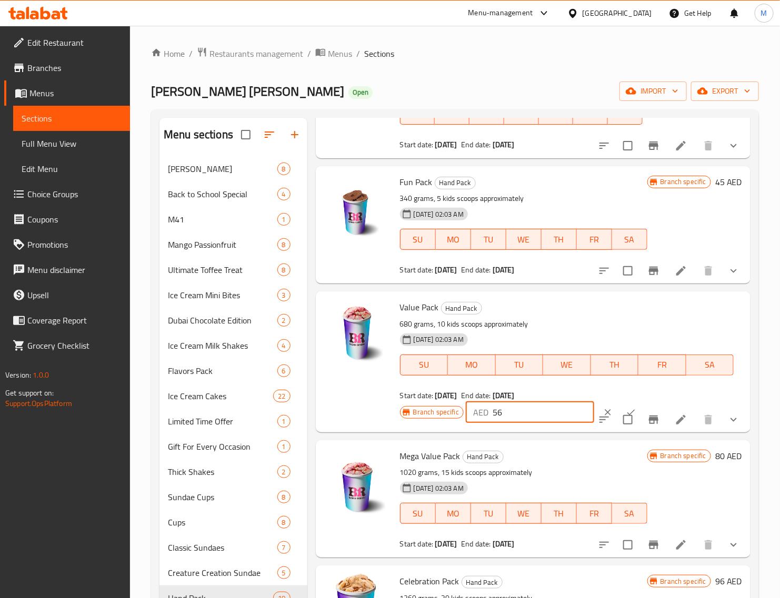
paste input "65"
click at [619, 404] on button "ok" at bounding box center [630, 412] width 23 height 23
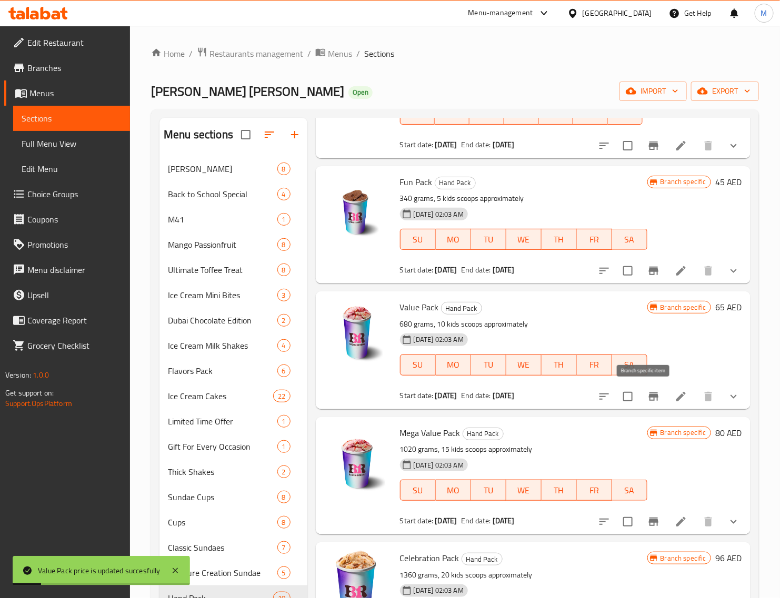
click at [649, 396] on icon "Branch-specific-item" at bounding box center [653, 397] width 9 height 8
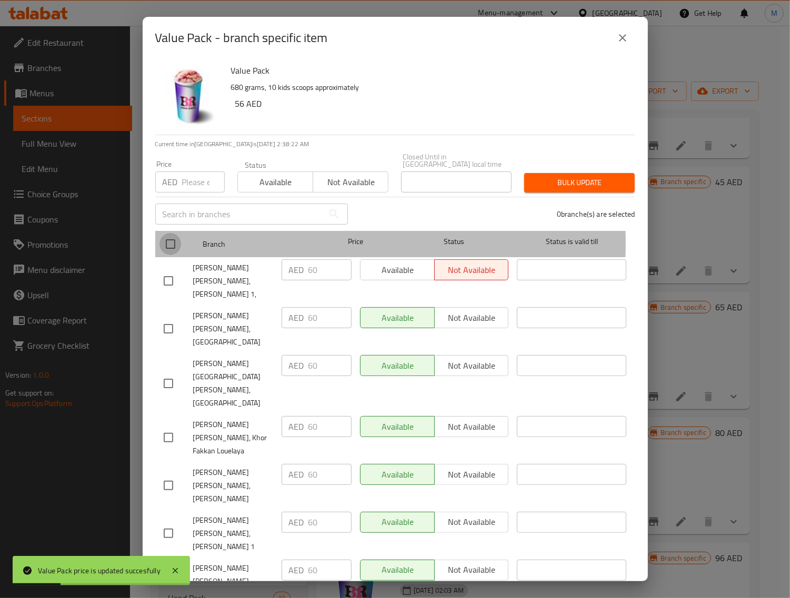
click at [171, 243] on input "checkbox" at bounding box center [170, 244] width 22 height 22
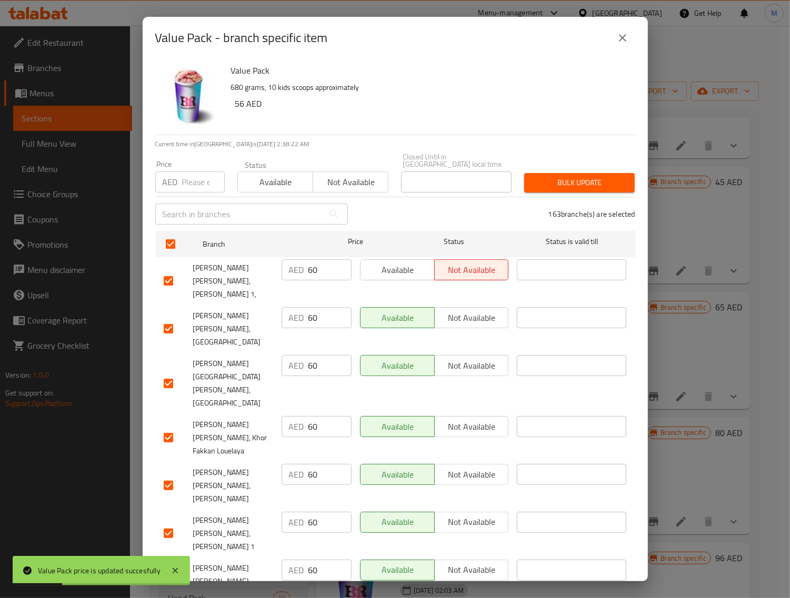
click at [196, 186] on input "number" at bounding box center [203, 182] width 43 height 21
paste input "65"
click at [566, 179] on span "Bulk update" at bounding box center [580, 182] width 94 height 13
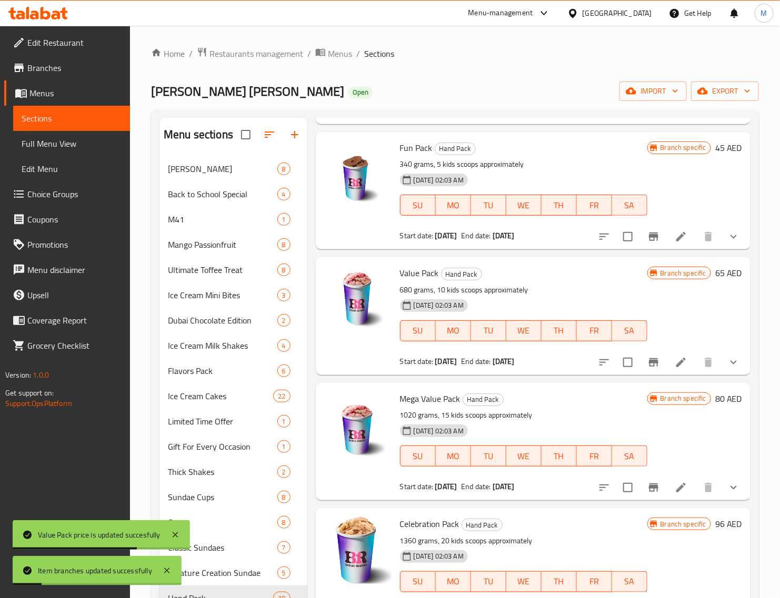
scroll to position [329, 0]
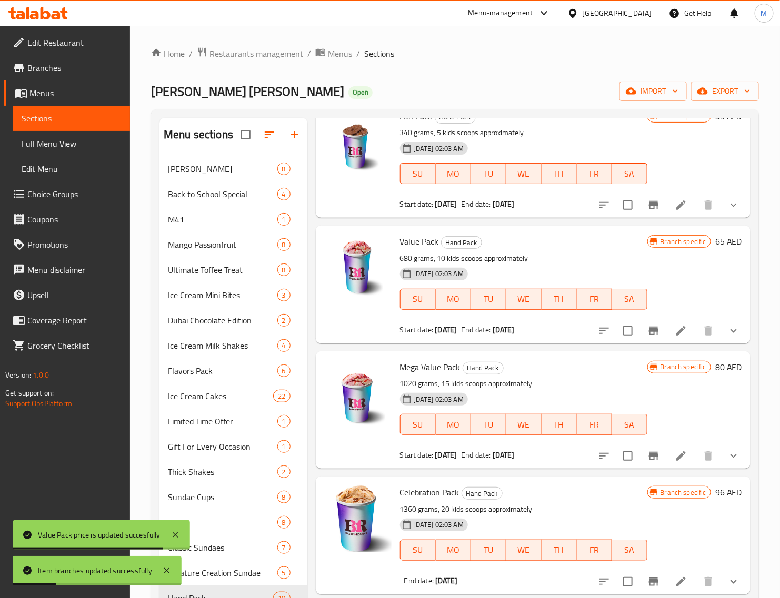
click at [715, 366] on h6 "80 AED" at bounding box center [728, 367] width 27 height 15
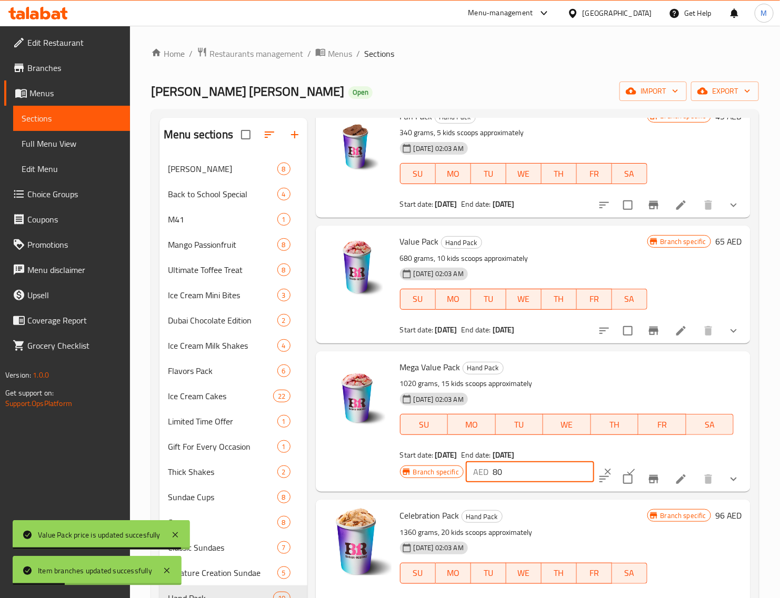
click at [522, 469] on input "80" at bounding box center [544, 472] width 102 height 21
paste input "9"
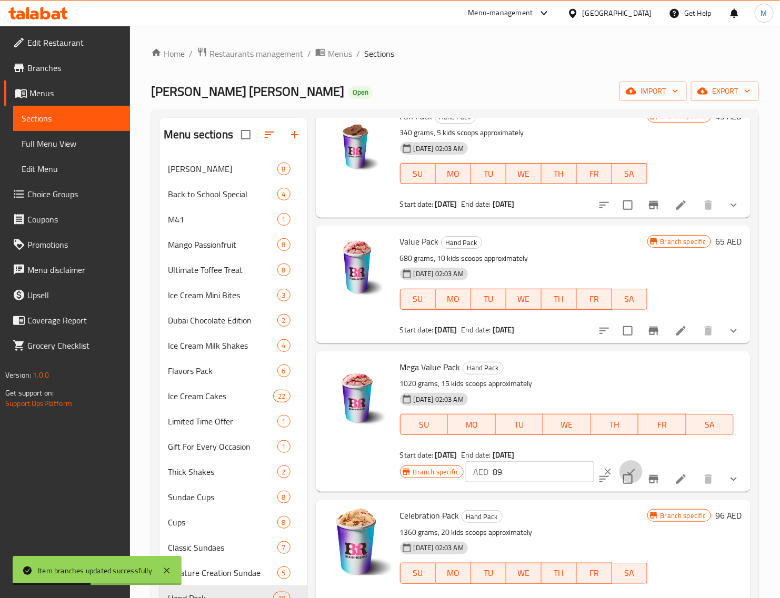
click at [619, 464] on button "ok" at bounding box center [630, 471] width 23 height 23
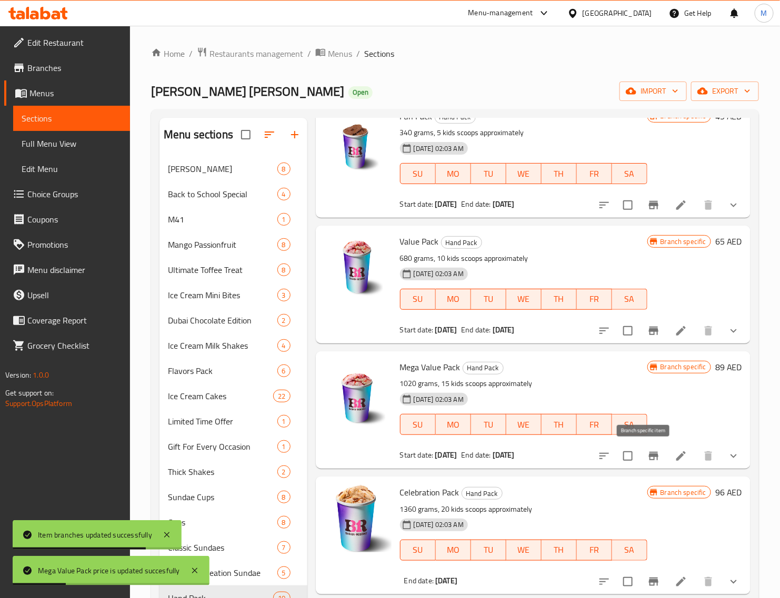
click at [649, 455] on icon "Branch-specific-item" at bounding box center [653, 456] width 9 height 8
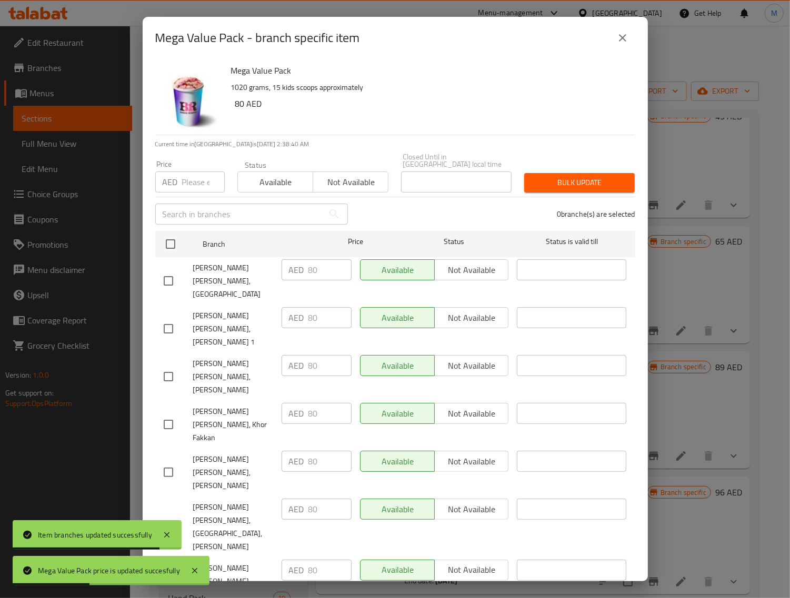
click at [174, 243] on input "checkbox" at bounding box center [170, 244] width 22 height 22
click at [192, 183] on input "number" at bounding box center [203, 182] width 43 height 21
paste input "89"
click at [564, 183] on span "Bulk update" at bounding box center [580, 182] width 94 height 13
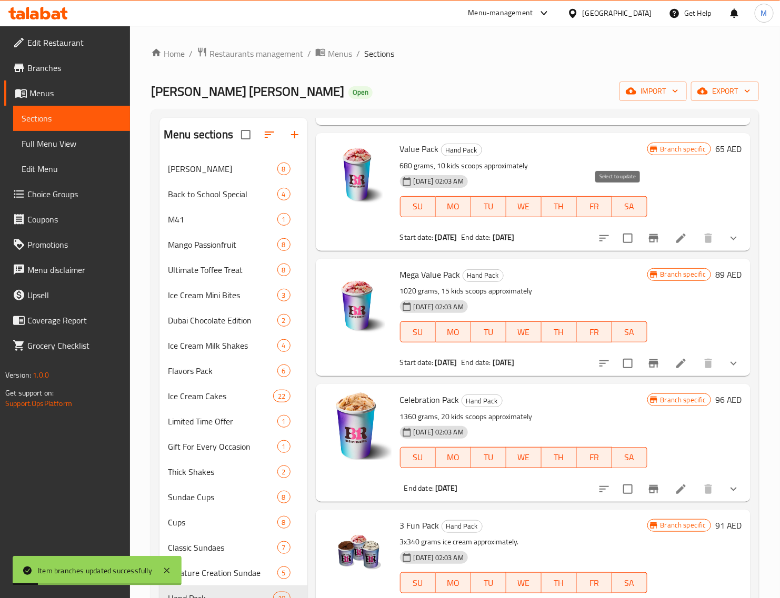
scroll to position [526, 0]
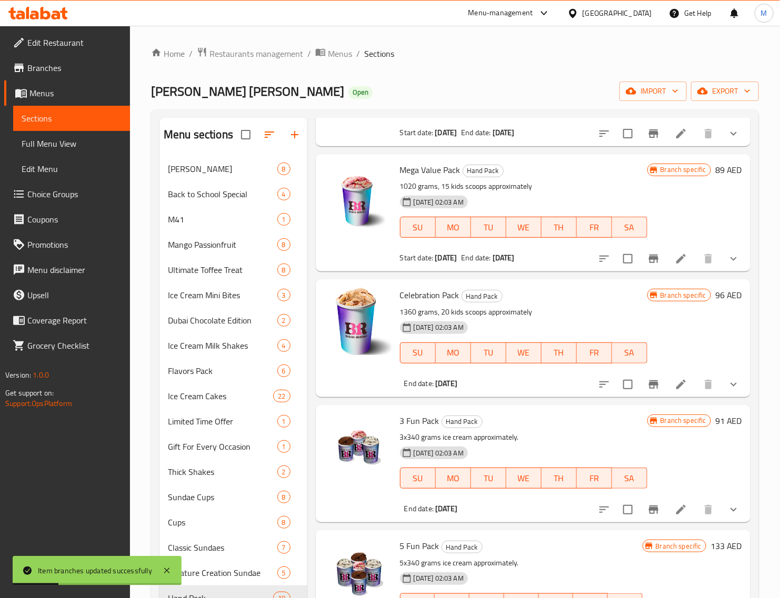
click at [715, 293] on h6 "96 AED" at bounding box center [728, 295] width 27 height 15
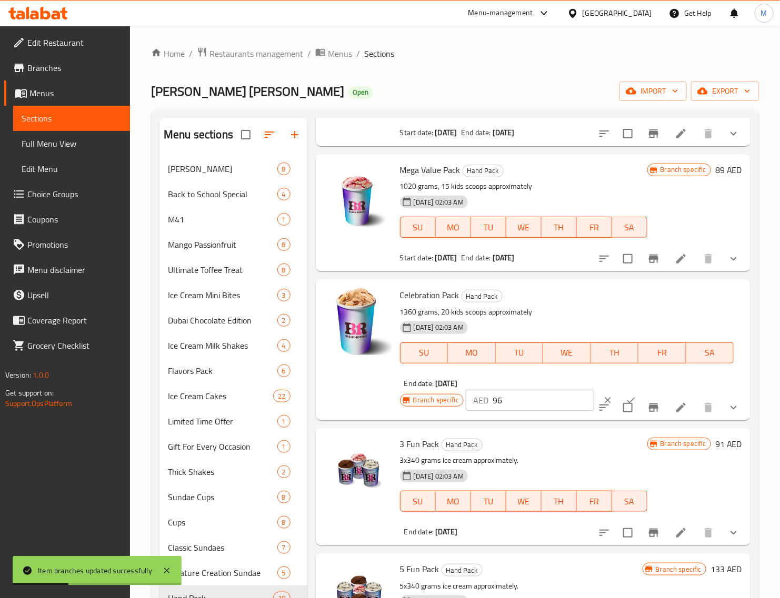
click at [548, 397] on input "96" at bounding box center [544, 400] width 102 height 21
paste input "109"
click at [619, 391] on button "ok" at bounding box center [630, 400] width 23 height 23
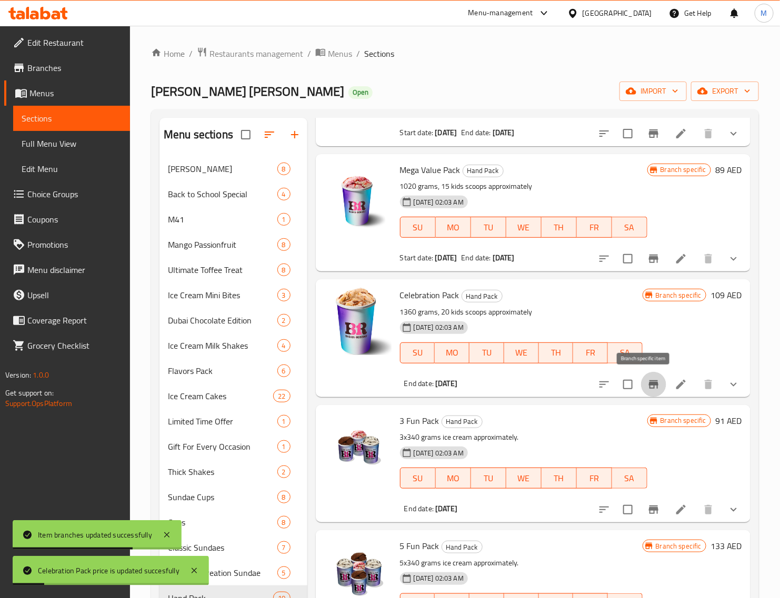
click at [649, 384] on icon "Branch-specific-item" at bounding box center [653, 384] width 9 height 8
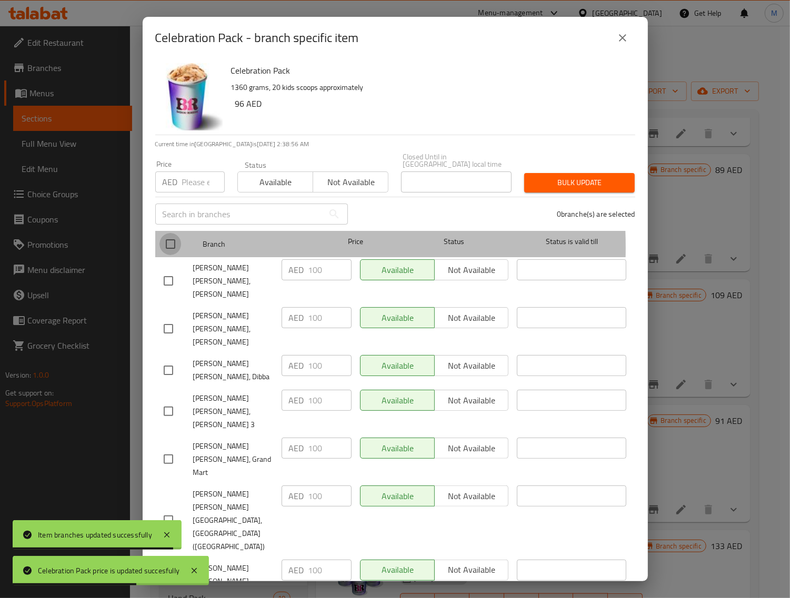
click at [169, 247] on input "checkbox" at bounding box center [170, 244] width 22 height 22
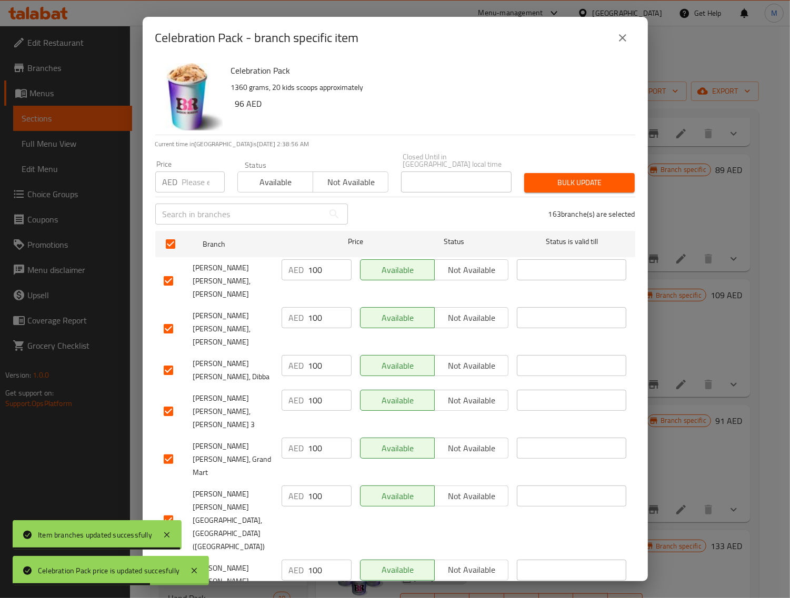
click at [196, 178] on input "number" at bounding box center [203, 182] width 43 height 21
paste input "109"
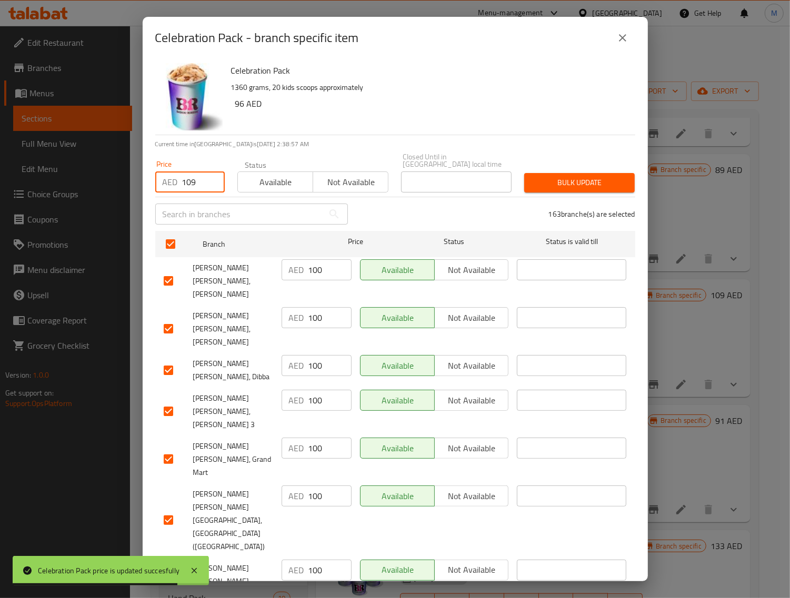
click at [533, 182] on span "Bulk update" at bounding box center [580, 182] width 94 height 13
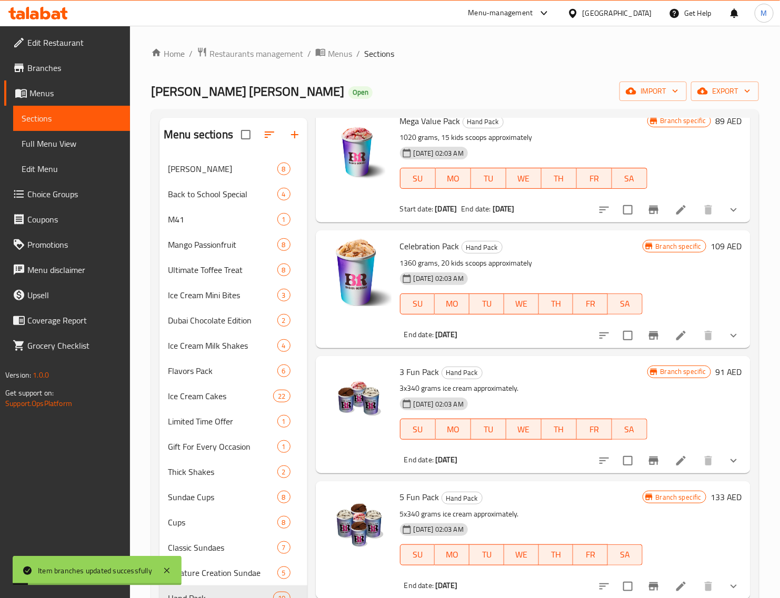
scroll to position [634, 0]
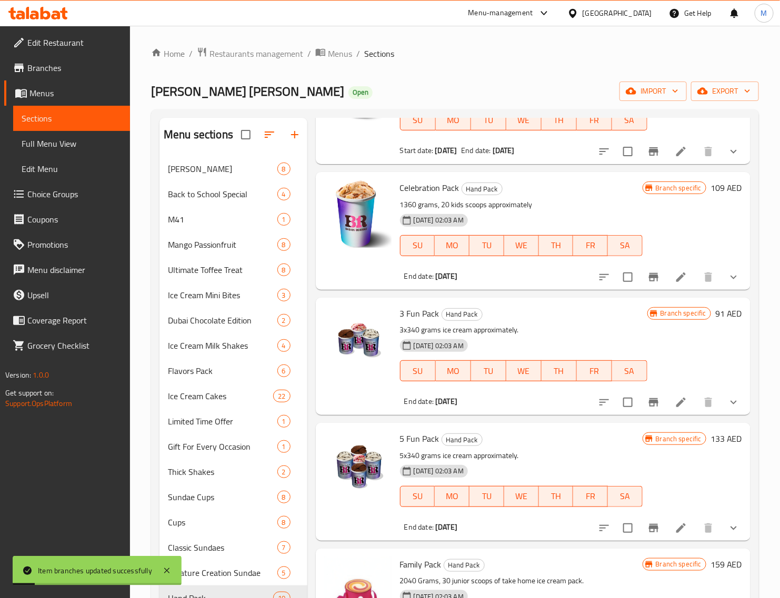
click at [715, 311] on h6 "91 AED" at bounding box center [728, 313] width 27 height 15
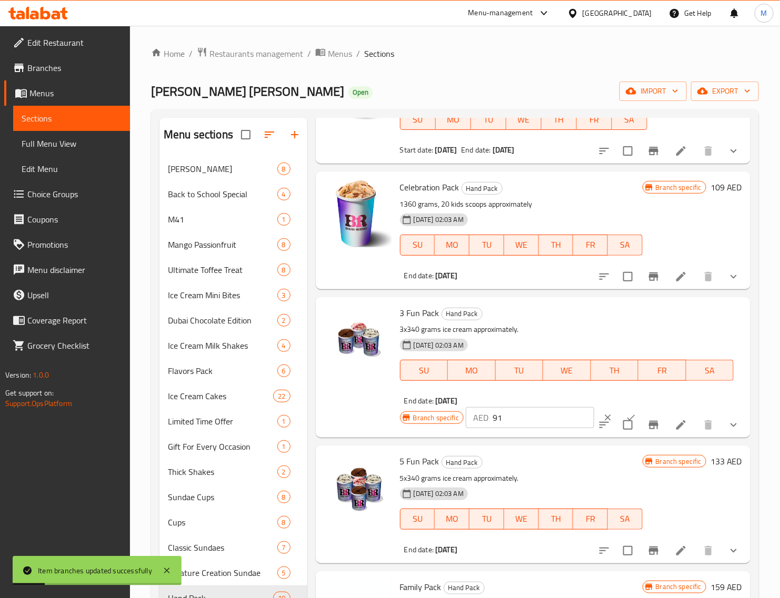
click at [525, 408] on input "91" at bounding box center [544, 417] width 102 height 21
paste input "105"
click at [619, 410] on button "ok" at bounding box center [630, 417] width 23 height 23
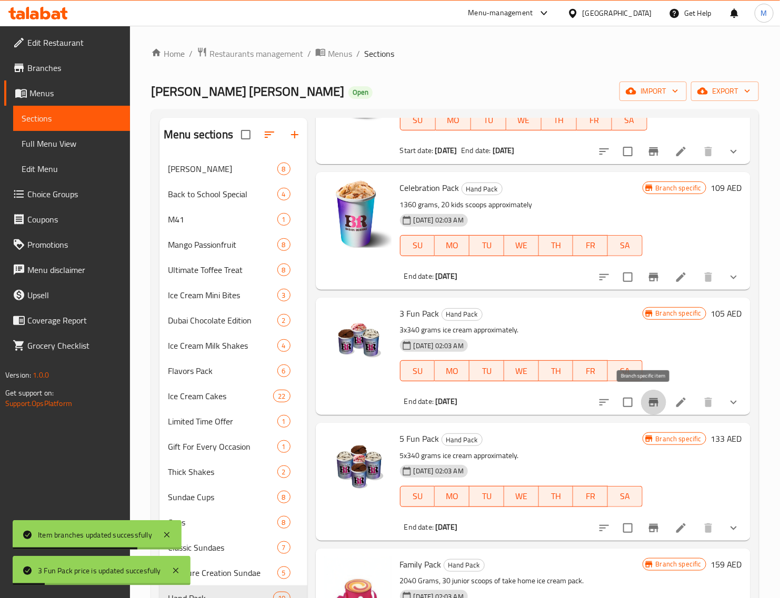
click at [649, 402] on icon "Branch-specific-item" at bounding box center [653, 402] width 9 height 8
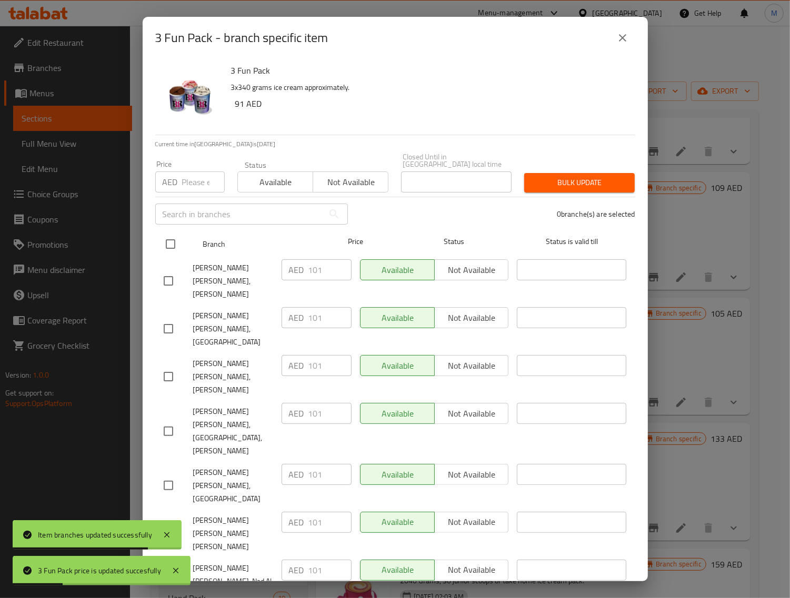
click at [170, 246] on input "checkbox" at bounding box center [170, 244] width 22 height 22
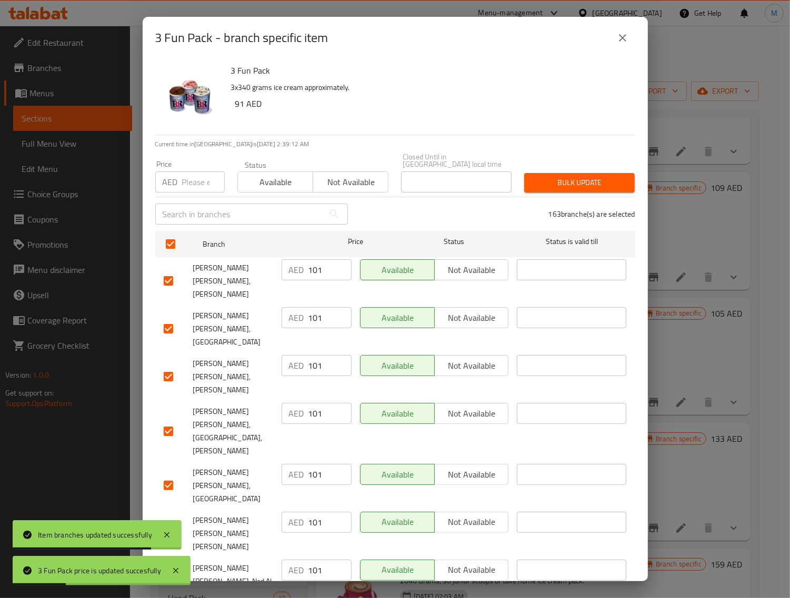
click at [193, 185] on input "number" at bounding box center [203, 182] width 43 height 21
paste input "105"
click at [598, 182] on span "Bulk update" at bounding box center [580, 182] width 94 height 13
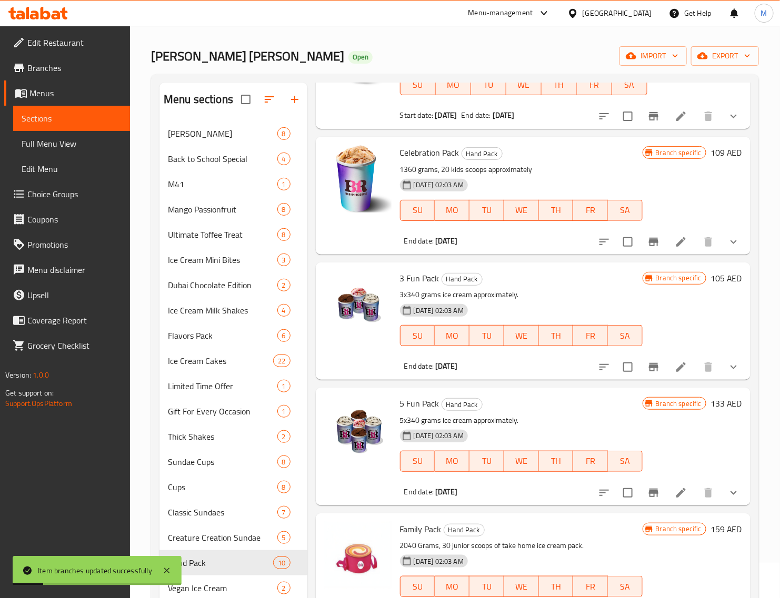
scroll to position [132, 0]
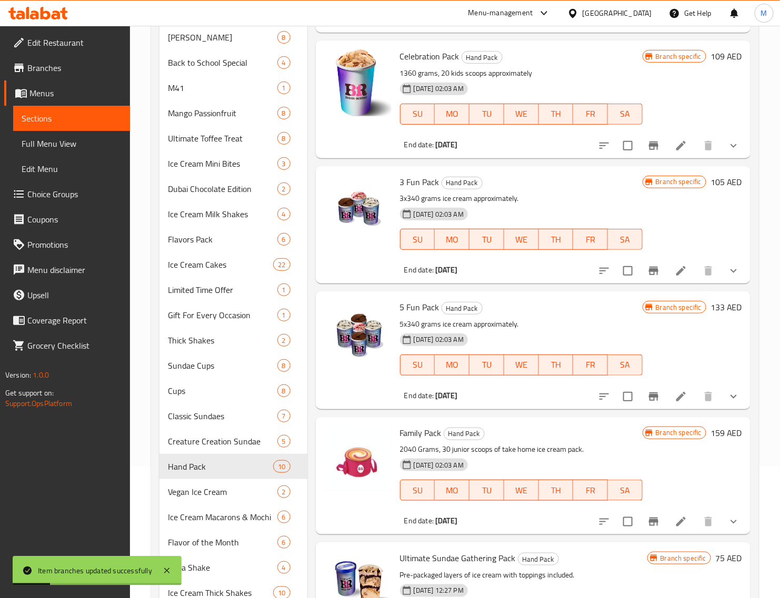
click at [710, 308] on h6 "133 AED" at bounding box center [726, 307] width 32 height 15
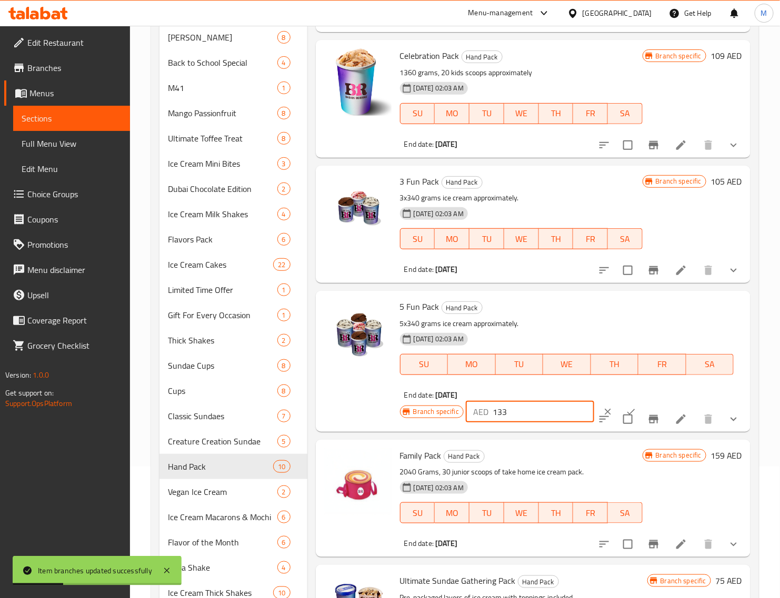
click at [538, 417] on input "133" at bounding box center [544, 412] width 102 height 21
paste input "59"
click at [619, 402] on button "ok" at bounding box center [630, 411] width 23 height 23
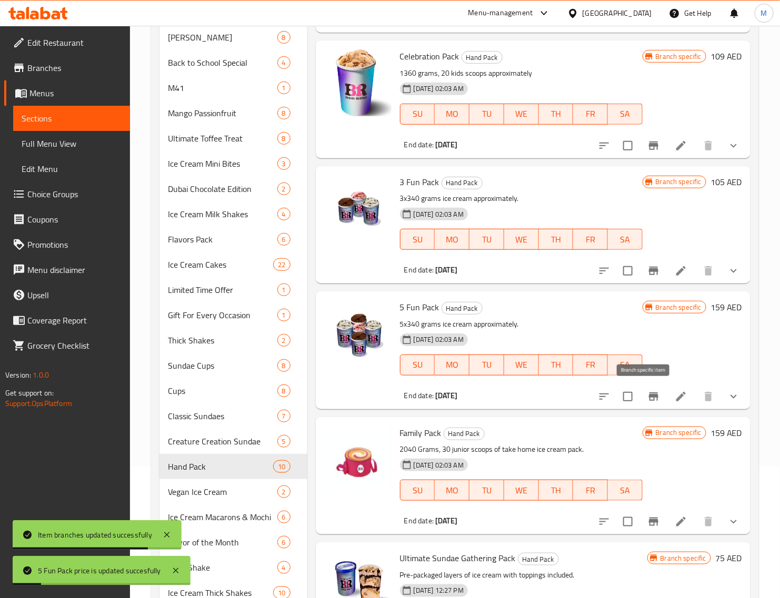
click at [649, 400] on icon "Branch-specific-item" at bounding box center [653, 397] width 9 height 8
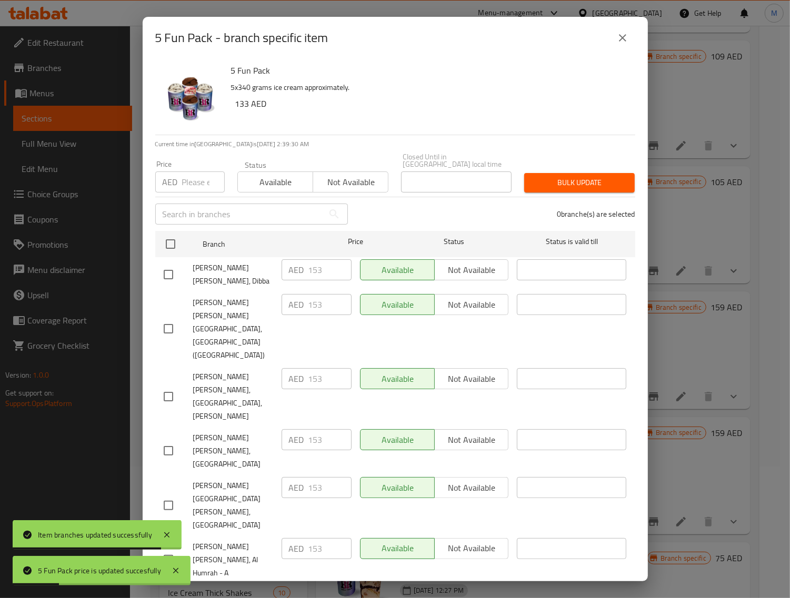
click at [173, 244] on input "checkbox" at bounding box center [170, 244] width 22 height 22
click at [194, 182] on input "number" at bounding box center [203, 182] width 43 height 21
paste input "159"
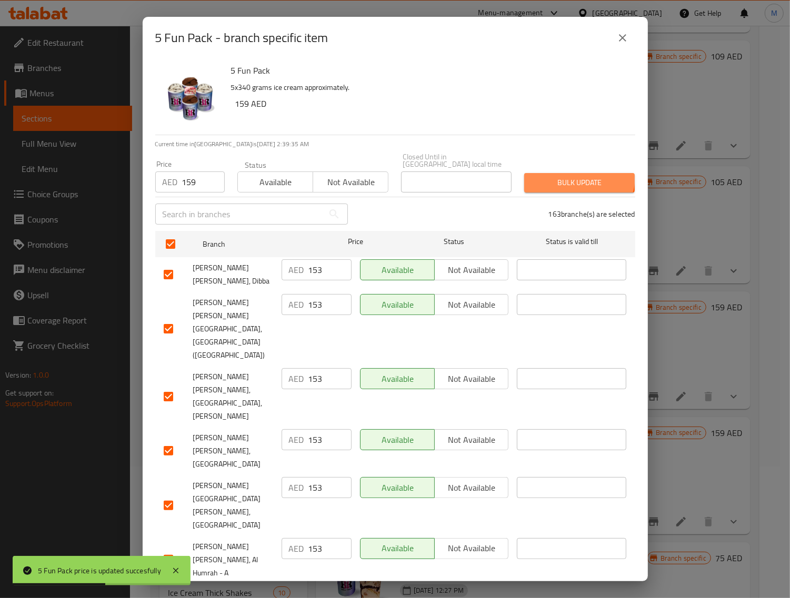
click at [571, 176] on span "Bulk update" at bounding box center [580, 182] width 94 height 13
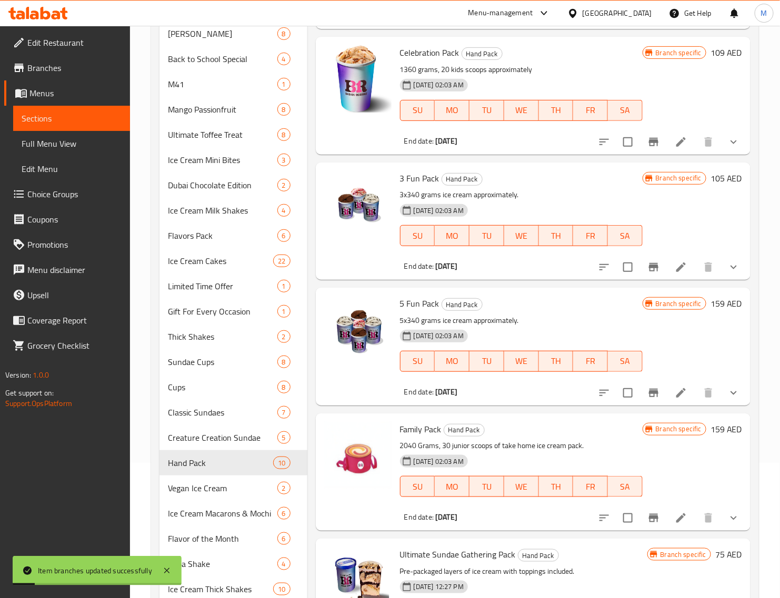
scroll to position [222, 0]
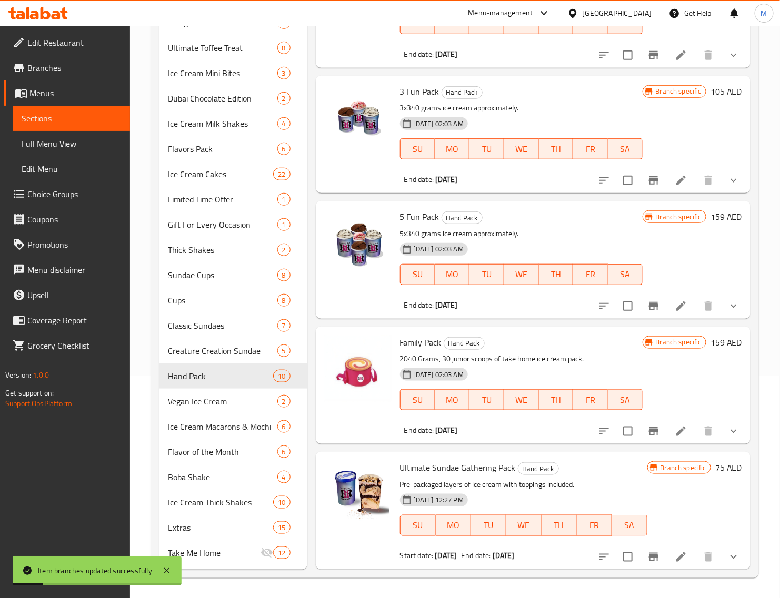
click at [710, 341] on h6 "159 AED" at bounding box center [726, 342] width 32 height 15
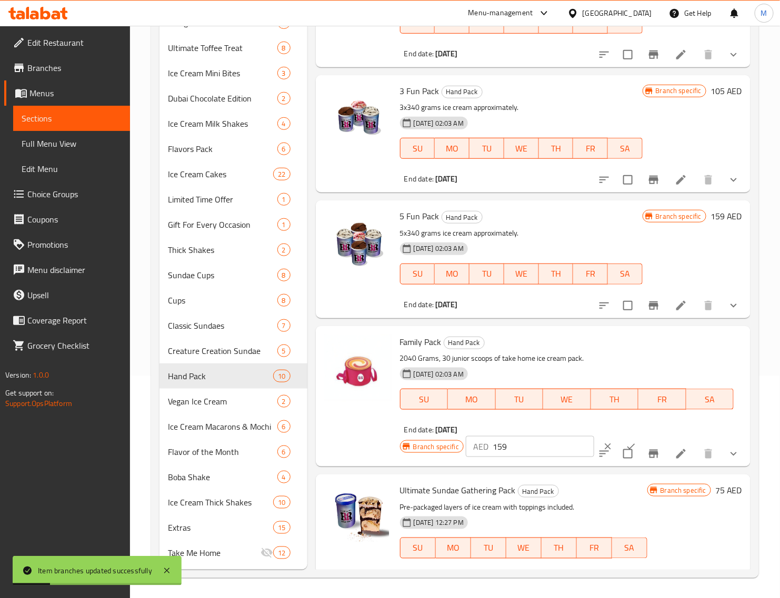
click at [503, 448] on input "159" at bounding box center [544, 446] width 102 height 21
paste input "75"
click at [626, 442] on icon "ok" at bounding box center [631, 447] width 11 height 11
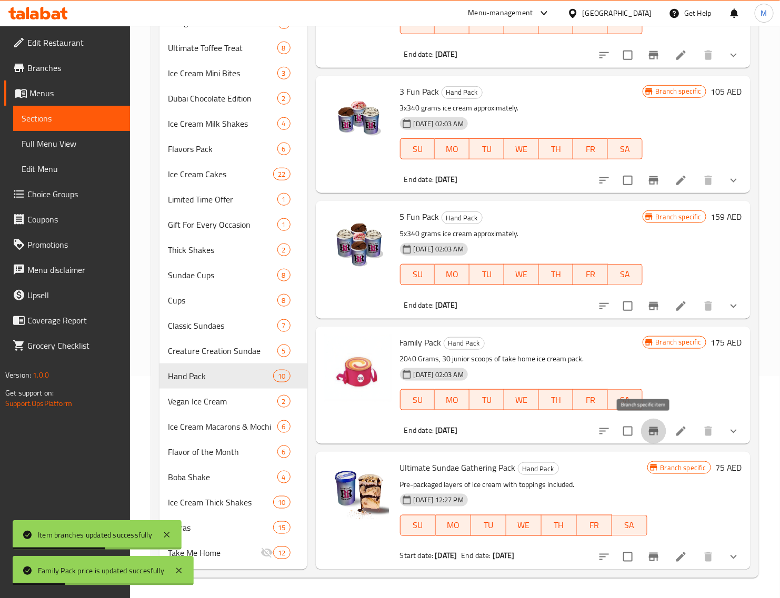
click at [649, 430] on icon "Branch-specific-item" at bounding box center [653, 431] width 9 height 8
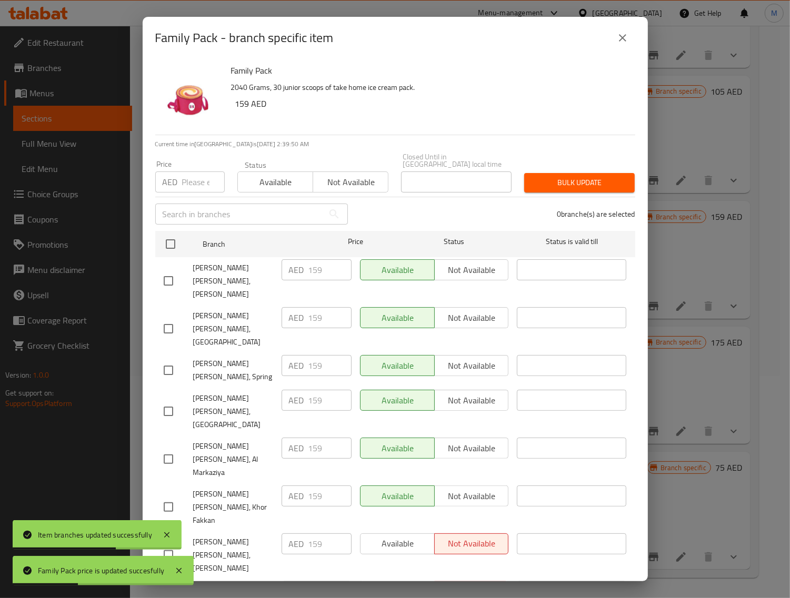
click at [170, 241] on input "checkbox" at bounding box center [170, 244] width 22 height 22
click at [193, 180] on input "number" at bounding box center [203, 182] width 43 height 21
paste input "175"
click at [587, 171] on div "Bulk update" at bounding box center [579, 183] width 123 height 32
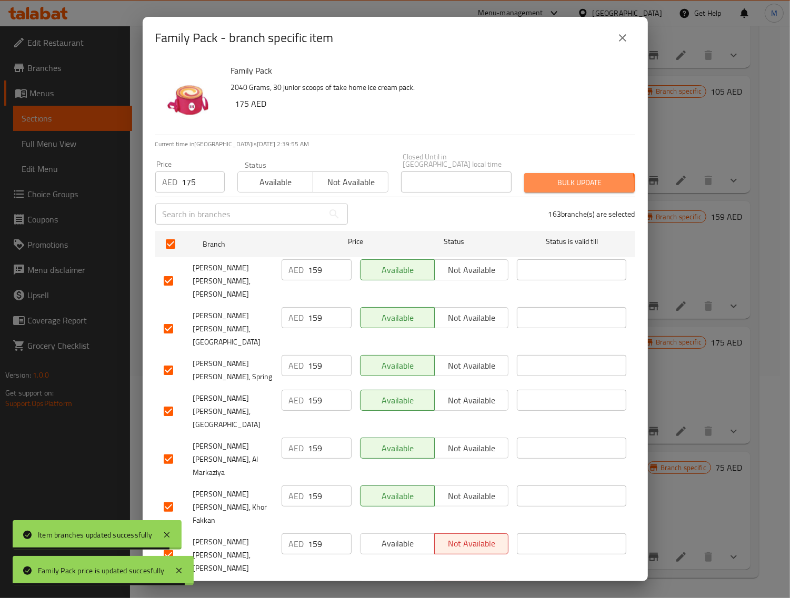
click at [564, 186] on span "Bulk update" at bounding box center [580, 182] width 94 height 13
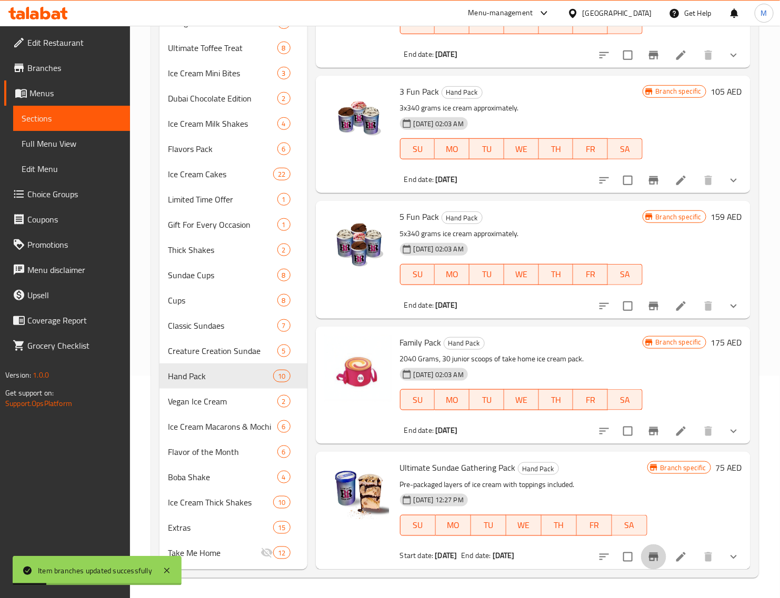
click at [647, 553] on icon "Branch-specific-item" at bounding box center [653, 557] width 13 height 13
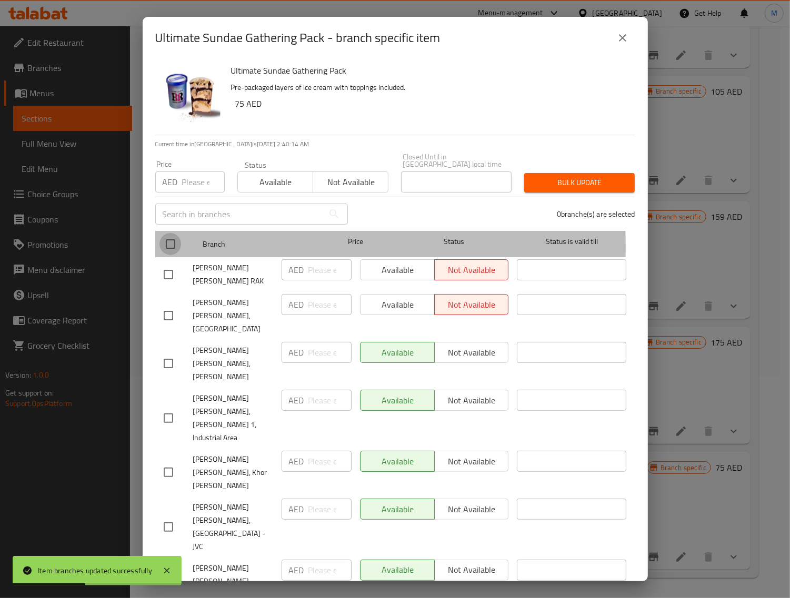
click at [174, 246] on input "checkbox" at bounding box center [170, 244] width 22 height 22
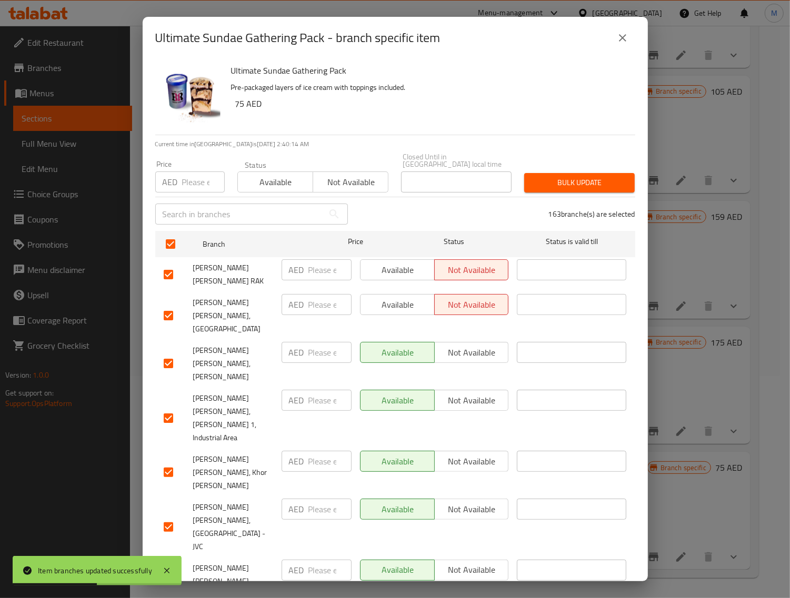
click at [187, 182] on input "number" at bounding box center [203, 182] width 43 height 21
paste input "75"
click at [548, 177] on span "Bulk update" at bounding box center [580, 182] width 94 height 13
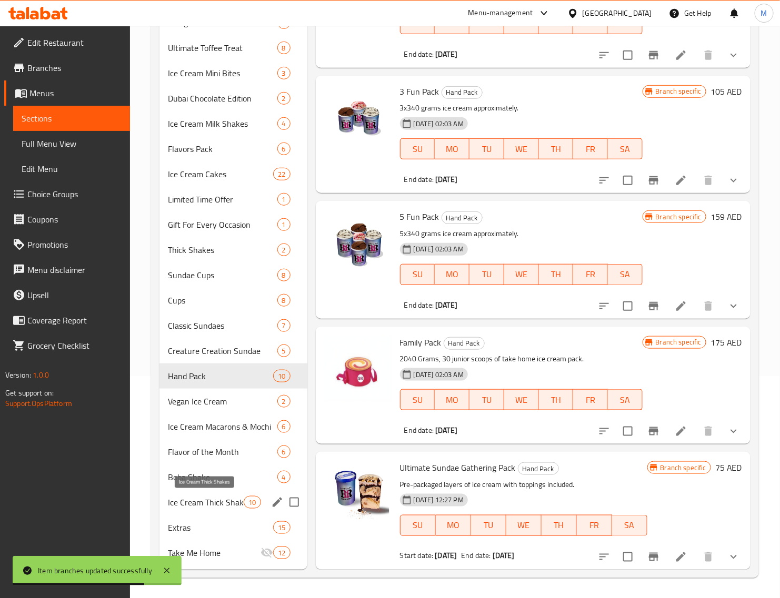
click at [213, 504] on span "Ice Cream Thick Shakes" at bounding box center [206, 502] width 76 height 13
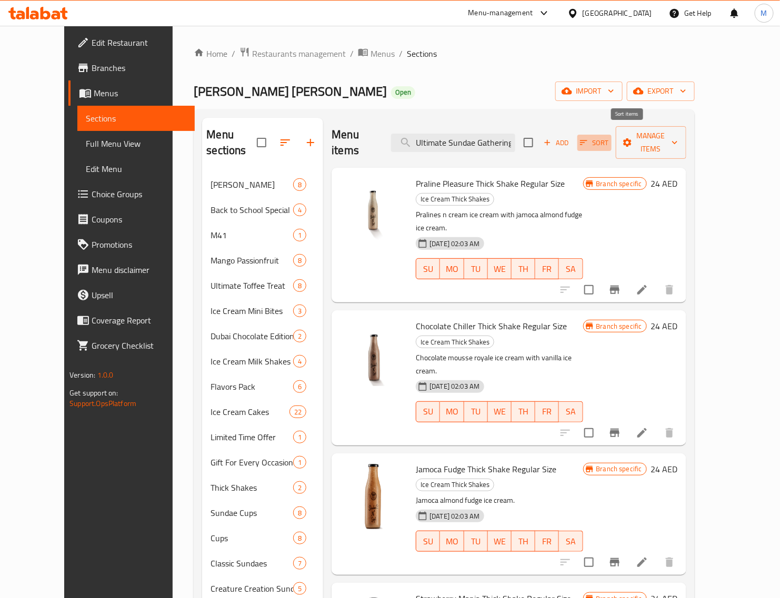
click at [588, 138] on icon "button" at bounding box center [583, 142] width 9 height 9
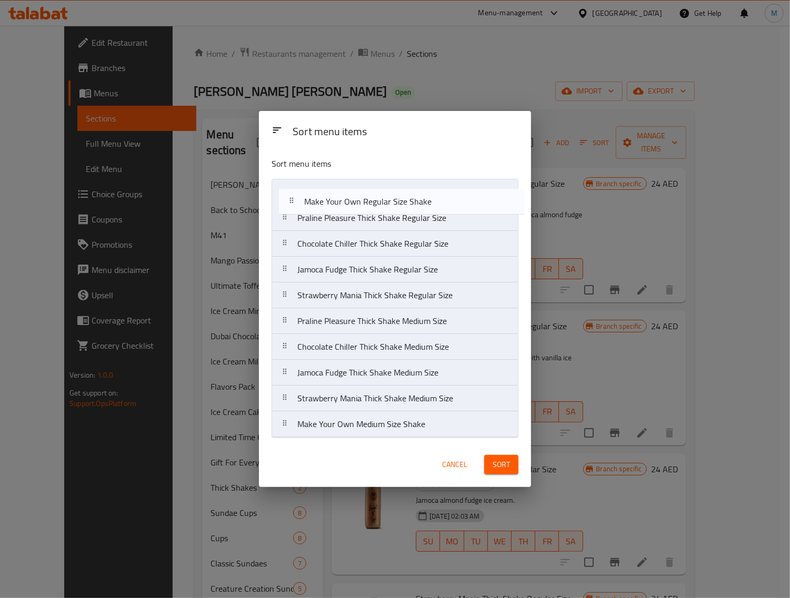
drag, startPoint x: 288, startPoint y: 400, endPoint x: 295, endPoint y: 200, distance: 200.1
click at [295, 200] on nav "Praline Pleasure Thick Shake Regular Size Chocolate Chiller Thick Shake Regular…" at bounding box center [395, 308] width 247 height 259
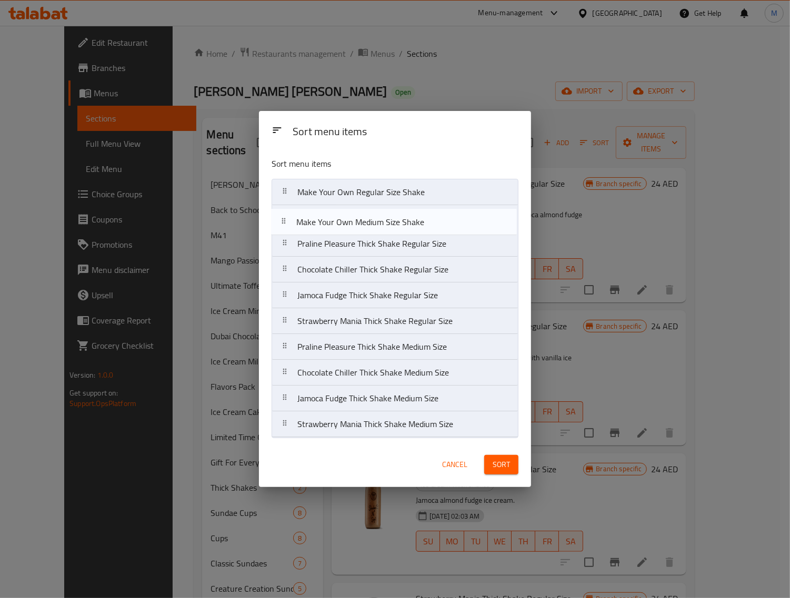
drag, startPoint x: 287, startPoint y: 428, endPoint x: 286, endPoint y: 218, distance: 209.4
click at [286, 218] on nav "Make Your Own Regular Size Shake Praline Pleasure Thick Shake Regular Size Choc…" at bounding box center [395, 308] width 247 height 259
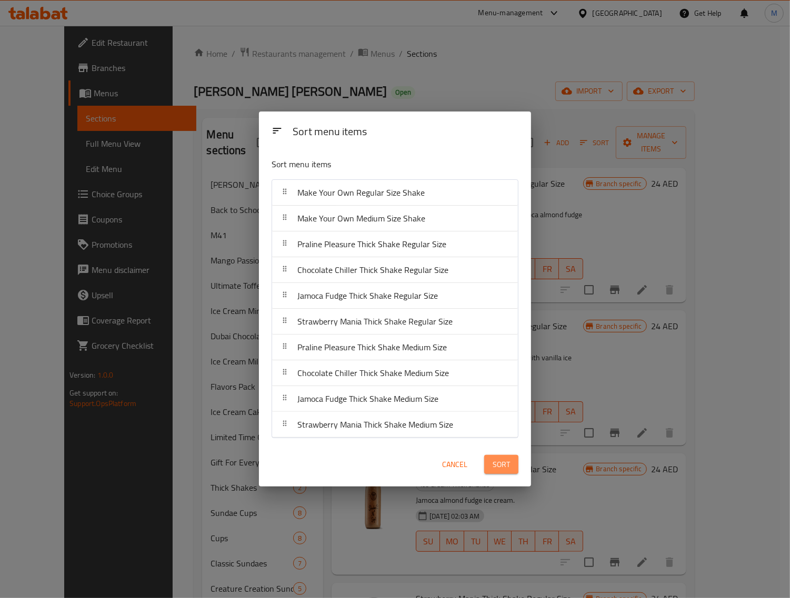
click at [491, 465] on button "Sort" at bounding box center [501, 464] width 34 height 19
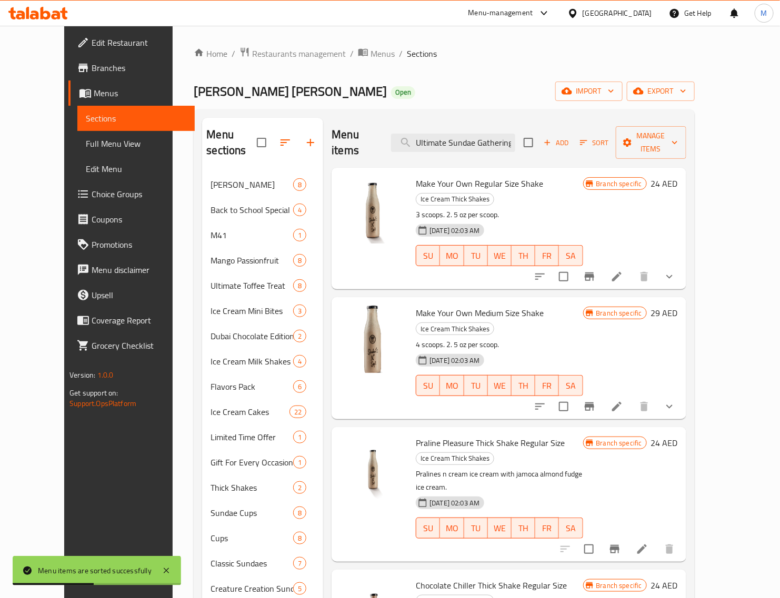
click at [678, 176] on h6 "24 AED" at bounding box center [664, 183] width 27 height 15
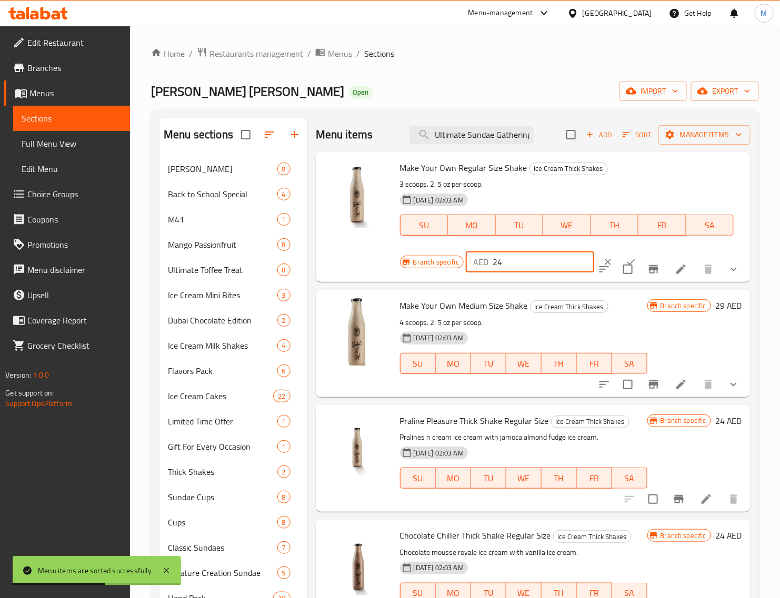
click at [516, 266] on input "24" at bounding box center [544, 262] width 102 height 21
paste input "7"
click at [619, 253] on button "ok" at bounding box center [630, 261] width 23 height 23
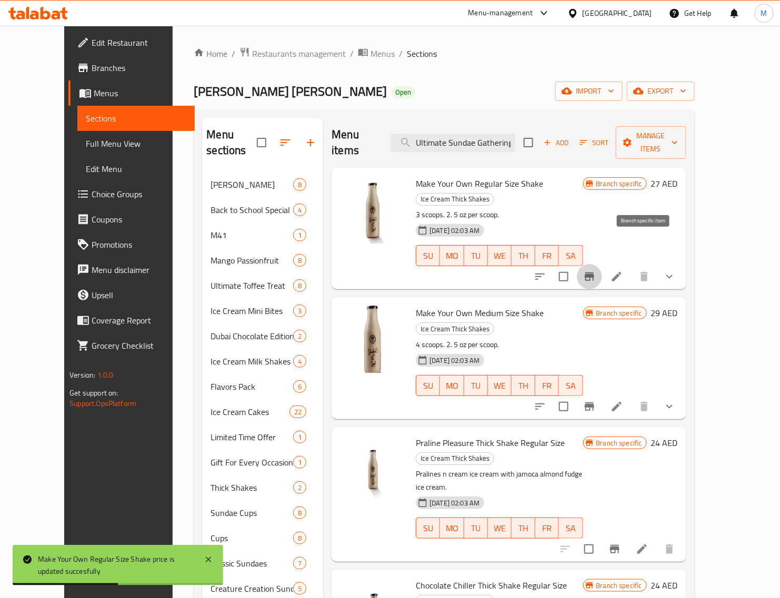
click at [596, 270] on icon "Branch-specific-item" at bounding box center [589, 276] width 13 height 13
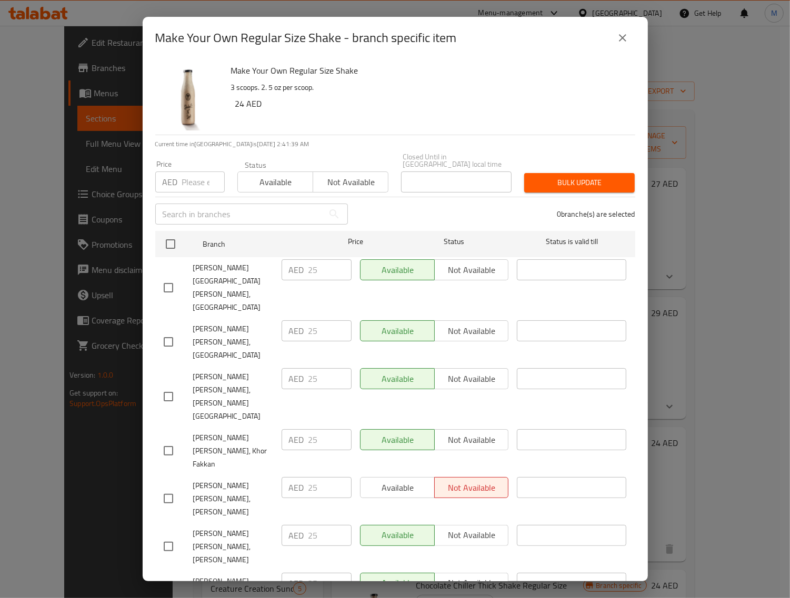
click at [166, 239] on input "checkbox" at bounding box center [170, 244] width 22 height 22
click at [193, 187] on input "number" at bounding box center [203, 182] width 43 height 21
paste input "27"
click at [557, 182] on span "Bulk update" at bounding box center [580, 182] width 94 height 13
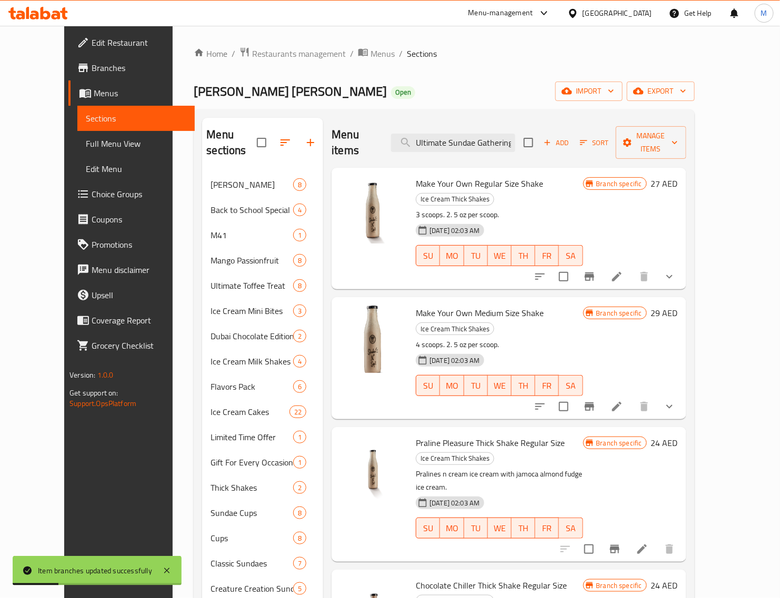
click at [678, 306] on h6 "29 AED" at bounding box center [664, 313] width 27 height 15
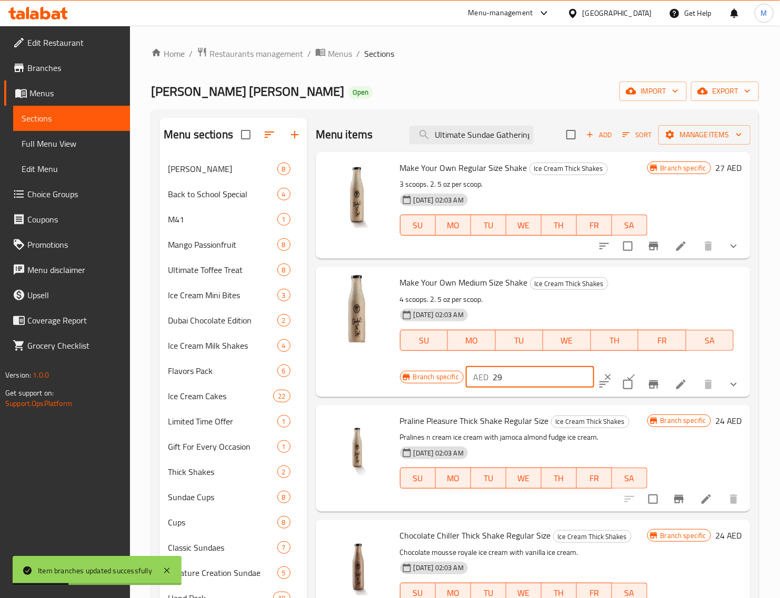
click at [524, 387] on input "29" at bounding box center [544, 377] width 102 height 21
paste input "32"
click at [626, 372] on icon "ok" at bounding box center [631, 377] width 11 height 11
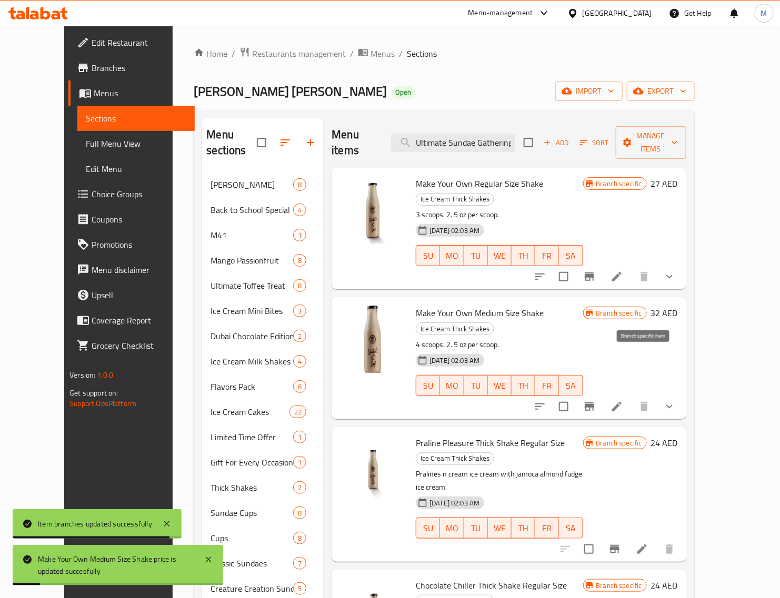
click at [594, 403] on icon "Branch-specific-item" at bounding box center [589, 407] width 9 height 8
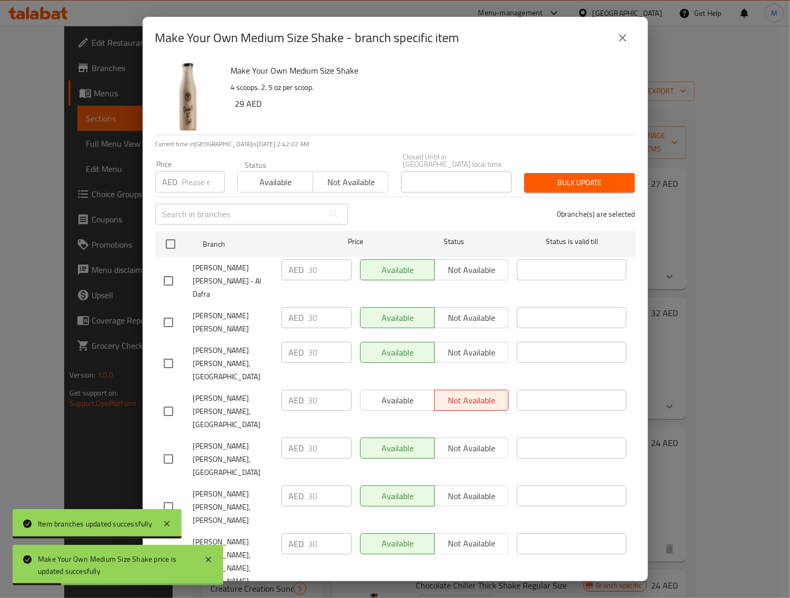
click at [172, 242] on input "checkbox" at bounding box center [170, 244] width 22 height 22
click at [188, 187] on input "number" at bounding box center [203, 182] width 43 height 21
paste input "32"
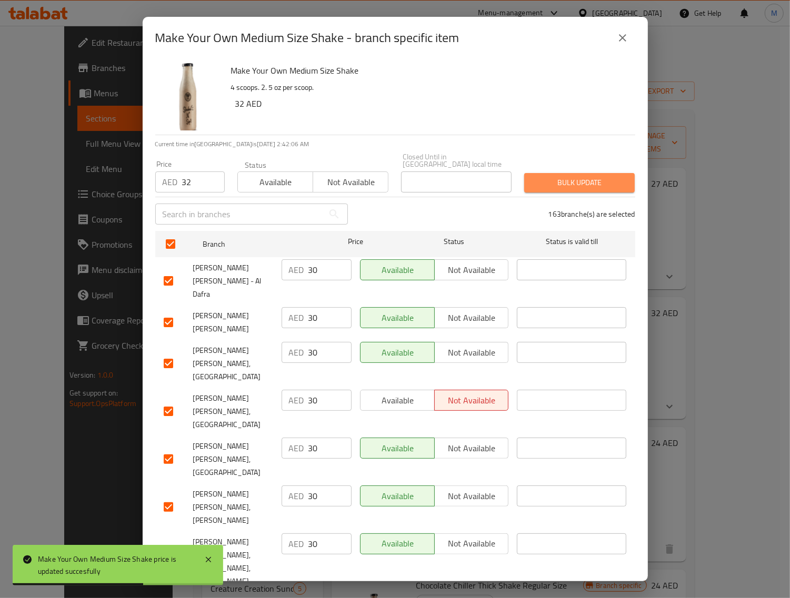
click at [578, 179] on span "Bulk update" at bounding box center [580, 182] width 94 height 13
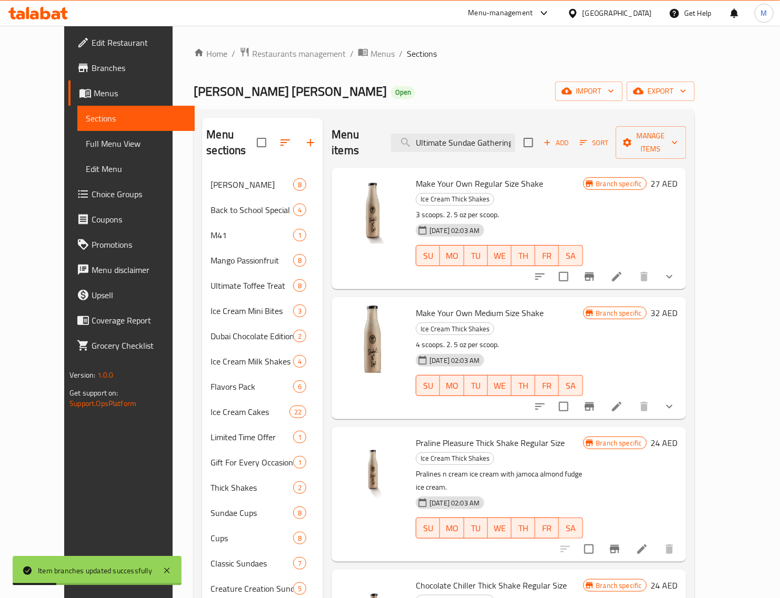
click at [678, 436] on h6 "24 AED" at bounding box center [664, 443] width 27 height 15
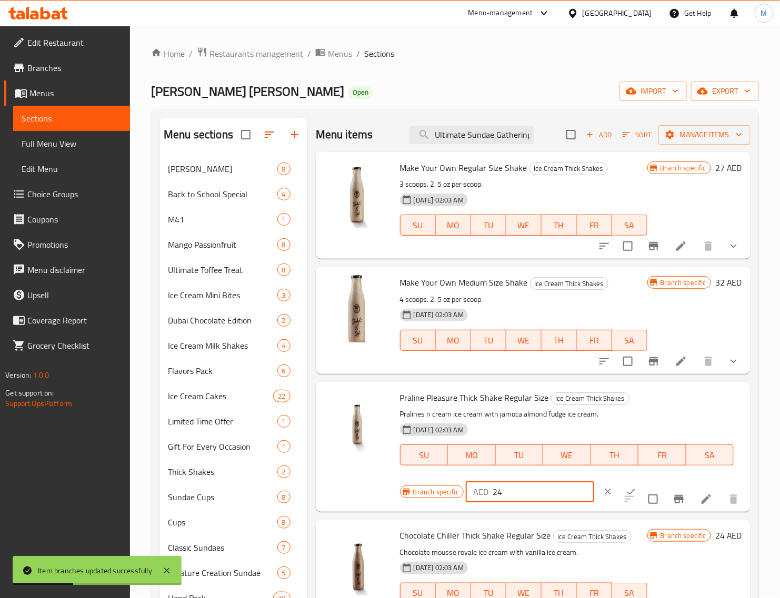
click at [522, 488] on input "24" at bounding box center [544, 492] width 102 height 21
paste input "7"
click at [626, 487] on icon "ok" at bounding box center [631, 492] width 11 height 11
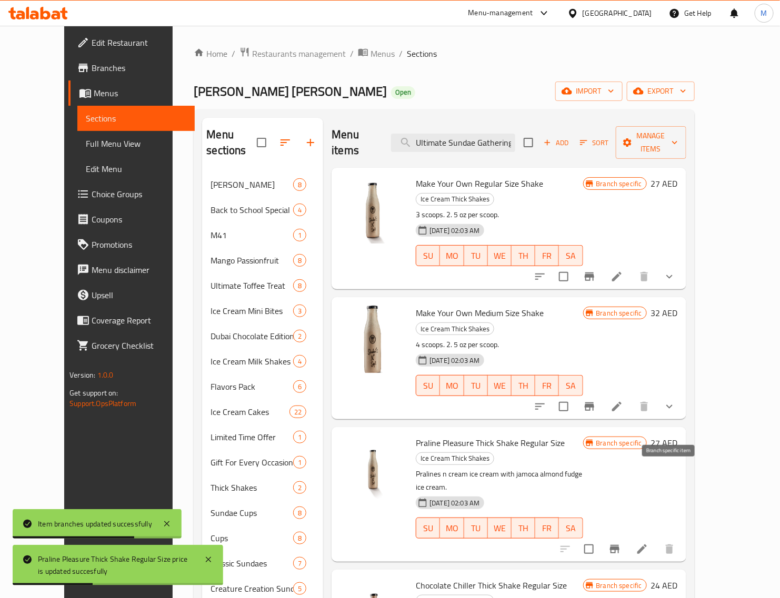
click at [619, 545] on icon "Branch-specific-item" at bounding box center [614, 549] width 9 height 8
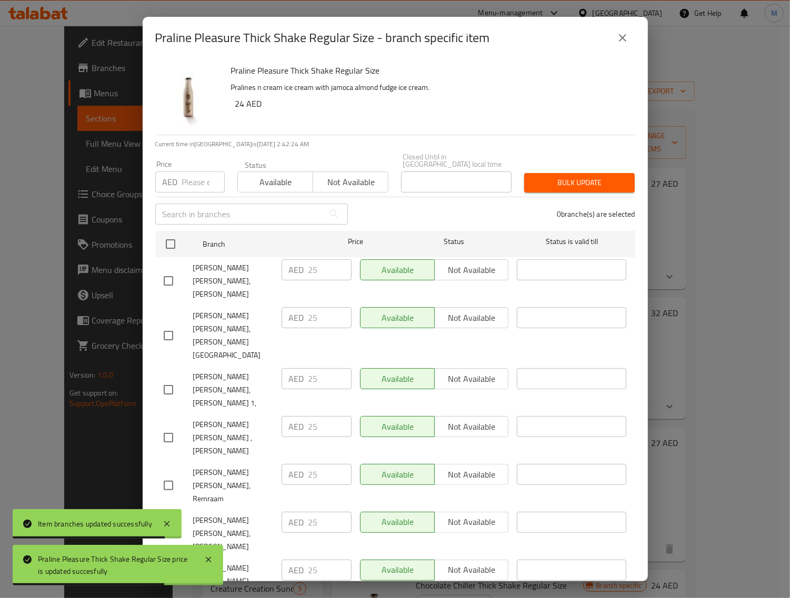
click at [174, 241] on input "checkbox" at bounding box center [170, 244] width 22 height 22
click at [193, 182] on input "number" at bounding box center [203, 182] width 43 height 21
paste input "27"
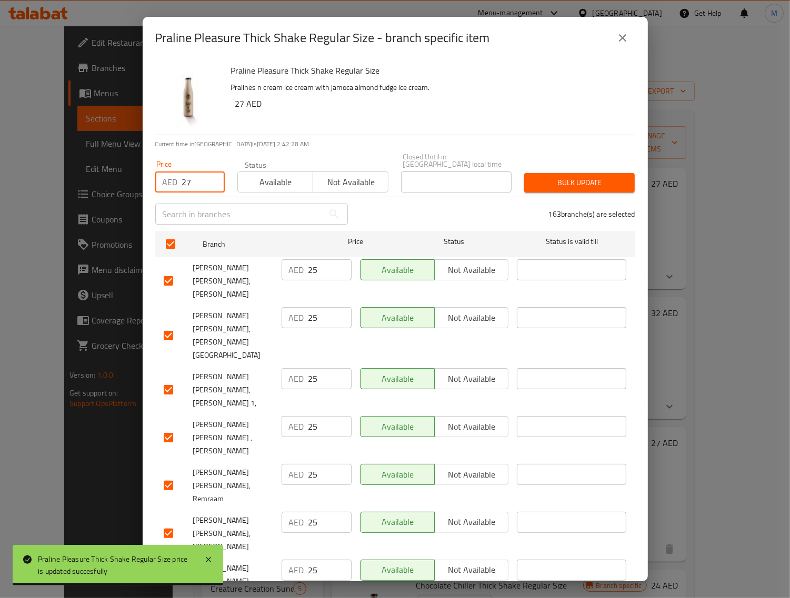
click at [545, 186] on span "Bulk update" at bounding box center [580, 182] width 94 height 13
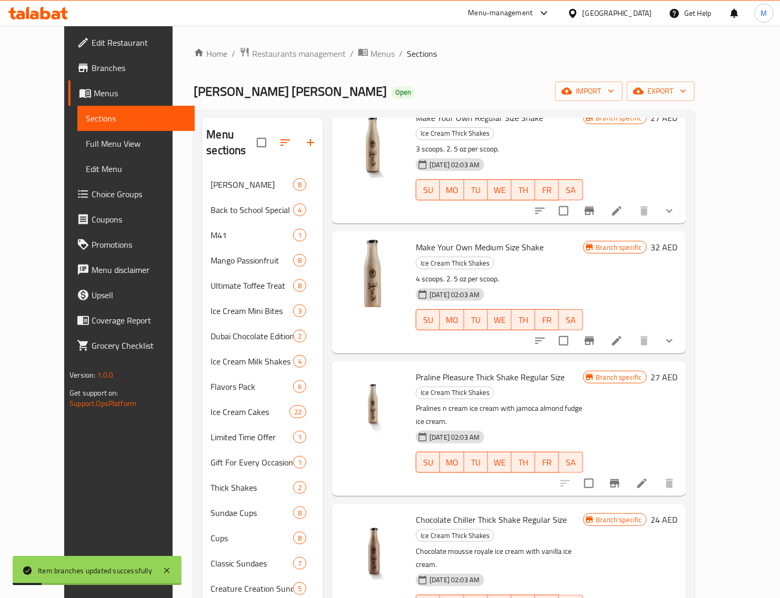
scroll to position [132, 0]
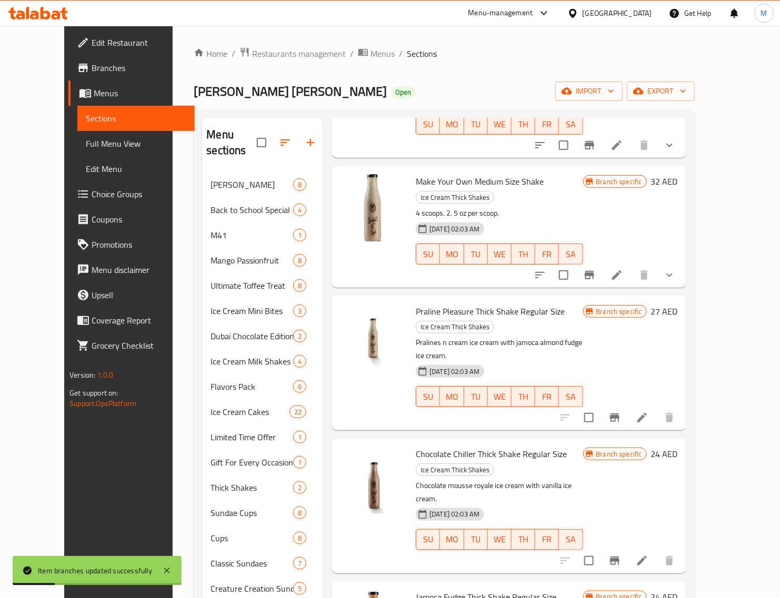
click at [678, 447] on h6 "24 AED" at bounding box center [664, 454] width 27 height 15
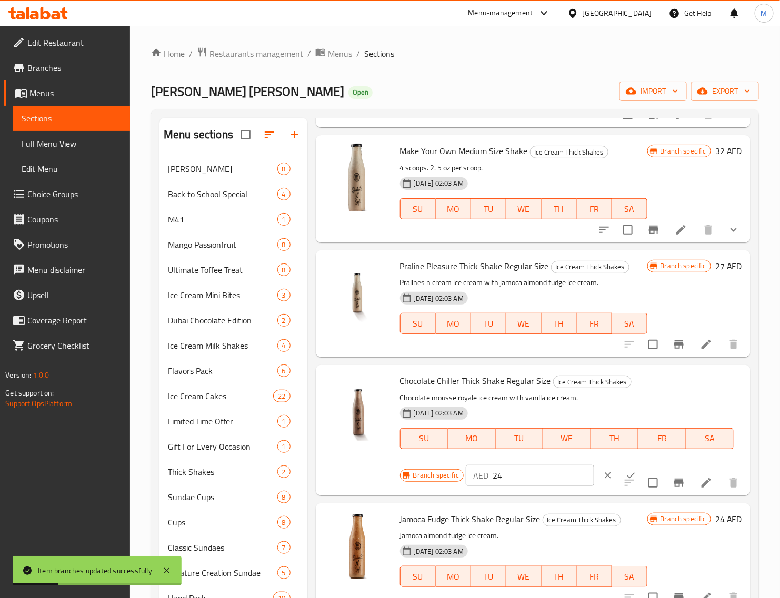
click at [546, 474] on input "24" at bounding box center [544, 475] width 102 height 21
paste input "7"
click at [626, 470] on icon "ok" at bounding box center [631, 475] width 11 height 11
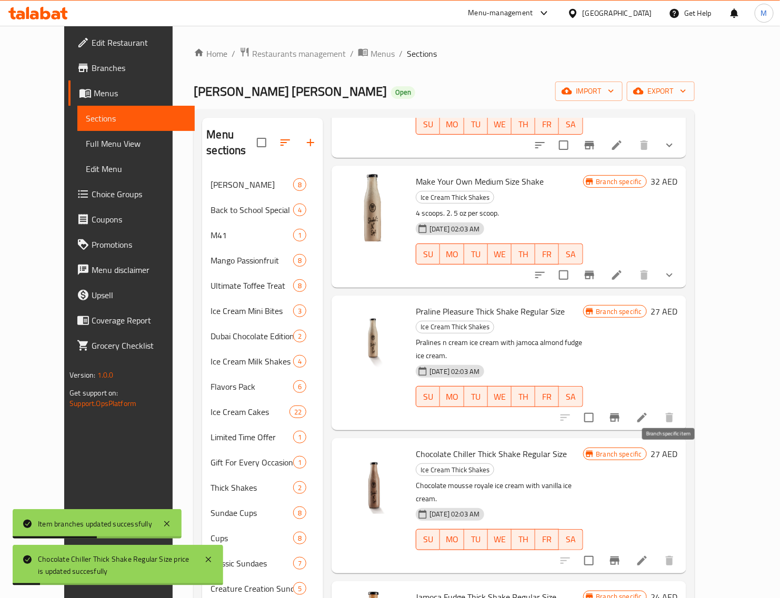
click at [619, 557] on icon "Branch-specific-item" at bounding box center [614, 561] width 9 height 8
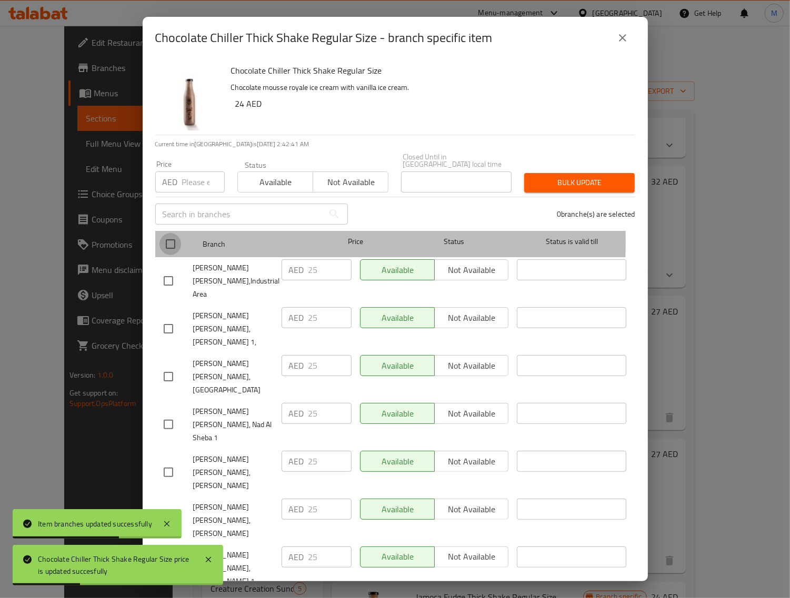
click at [174, 241] on input "checkbox" at bounding box center [170, 244] width 22 height 22
click at [196, 184] on input "number" at bounding box center [203, 182] width 43 height 21
paste input "27"
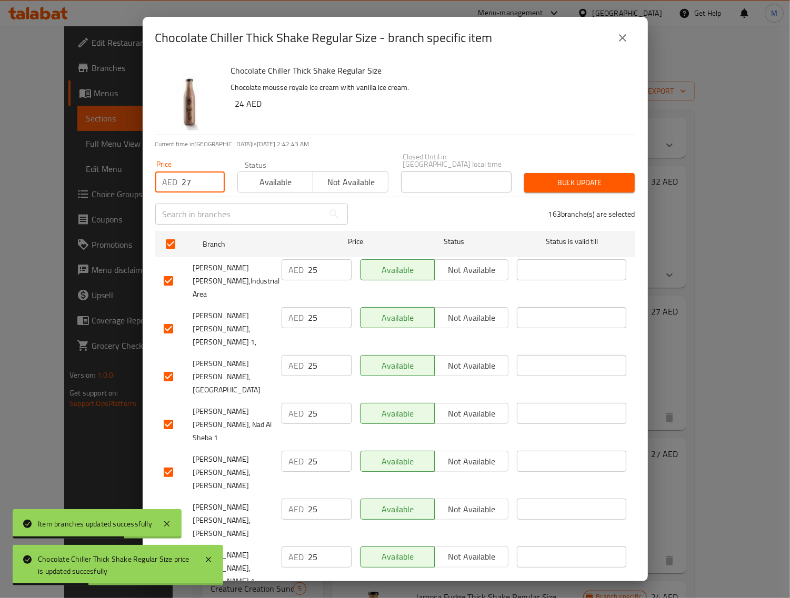
click at [569, 185] on span "Bulk update" at bounding box center [580, 182] width 94 height 13
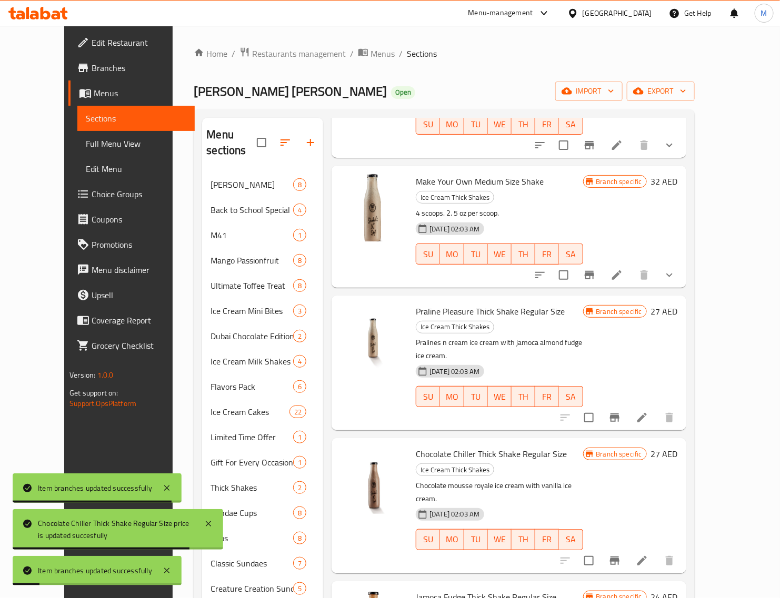
scroll to position [329, 0]
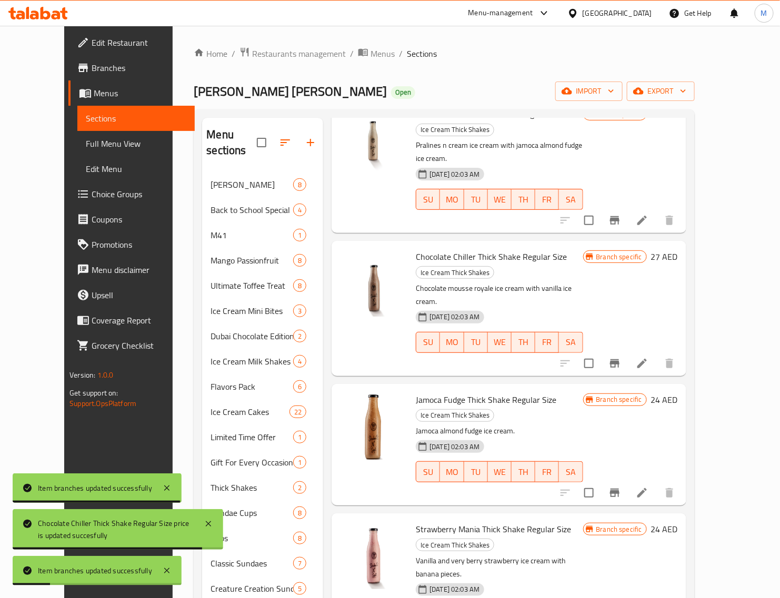
click at [678, 393] on h6 "24 AED" at bounding box center [664, 400] width 27 height 15
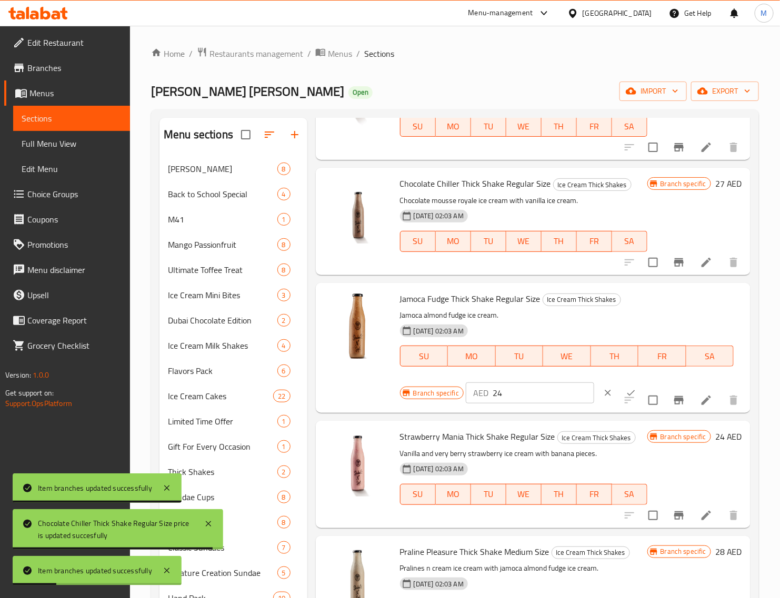
click at [518, 390] on input "24" at bounding box center [544, 393] width 102 height 21
paste input "7"
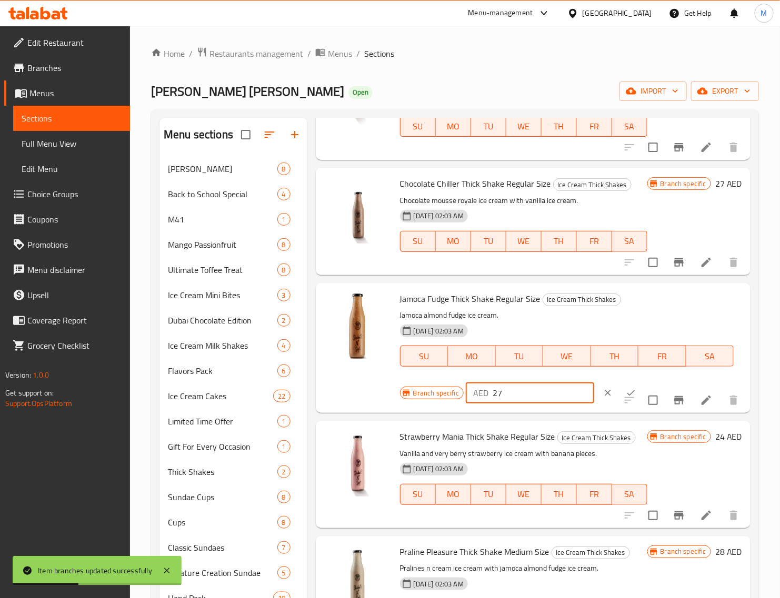
click at [619, 385] on button "ok" at bounding box center [630, 393] width 23 height 23
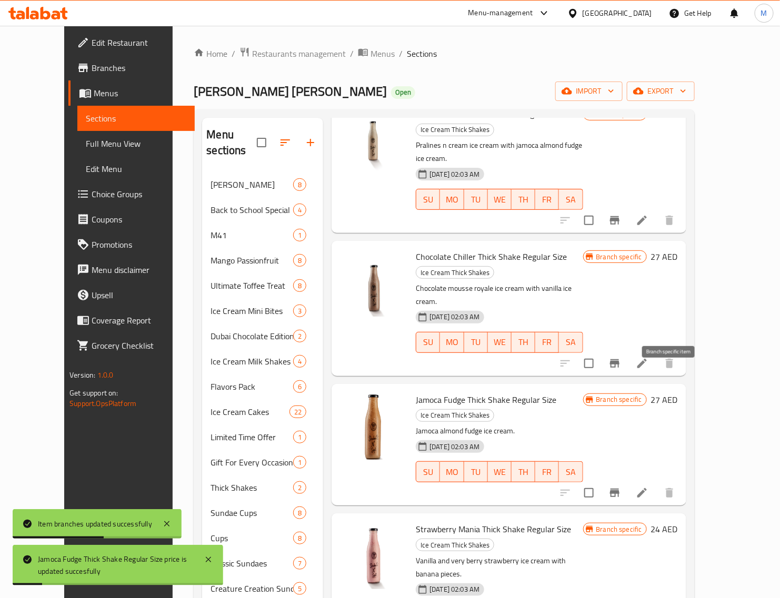
click at [619, 489] on icon "Branch-specific-item" at bounding box center [614, 493] width 9 height 8
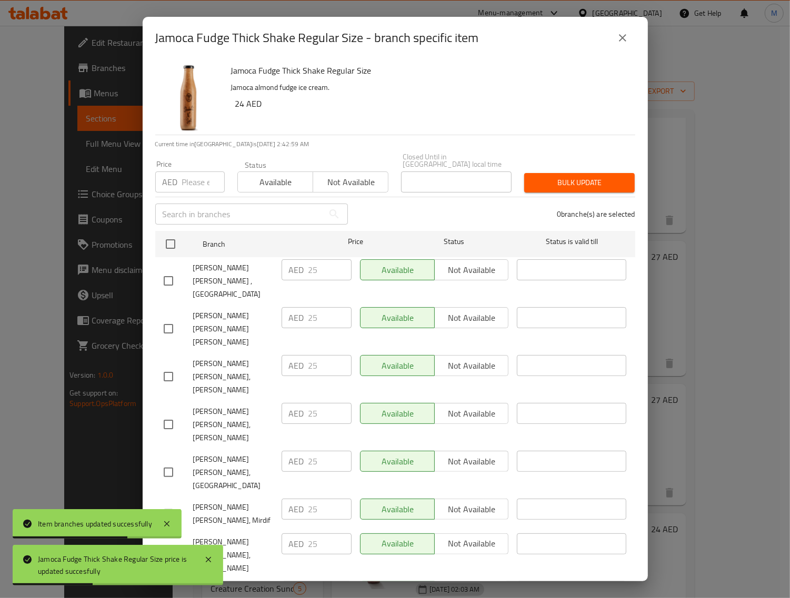
click at [168, 243] on input "checkbox" at bounding box center [170, 244] width 22 height 22
click at [190, 182] on input "number" at bounding box center [203, 182] width 43 height 21
paste input "27"
click at [564, 185] on span "Bulk update" at bounding box center [580, 182] width 94 height 13
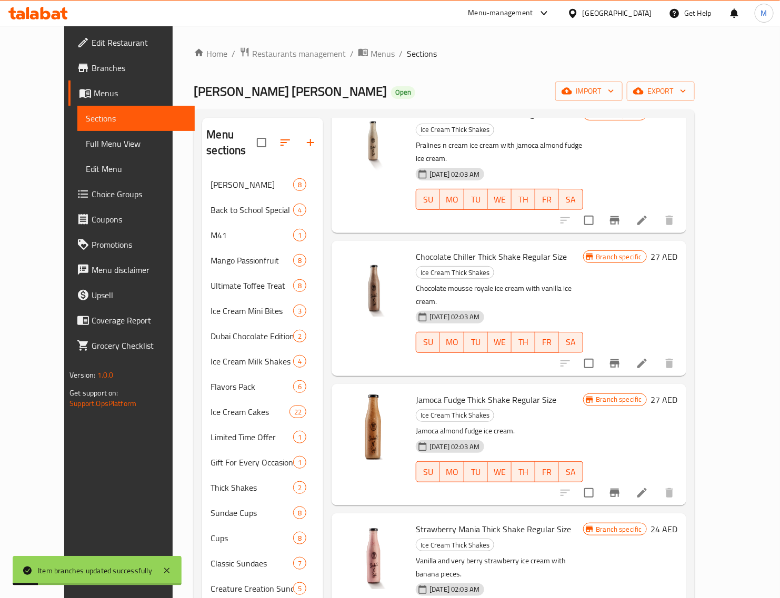
scroll to position [395, 0]
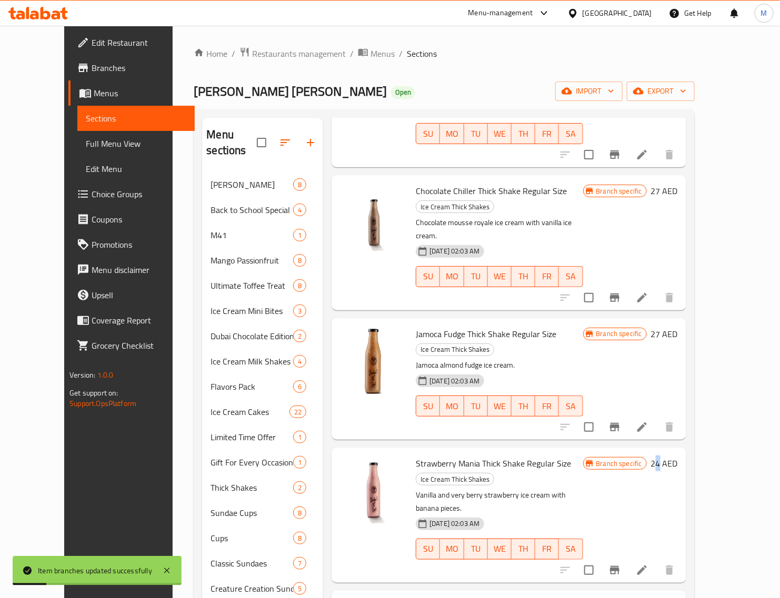
click at [678, 456] on h6 "24 AED" at bounding box center [664, 463] width 27 height 15
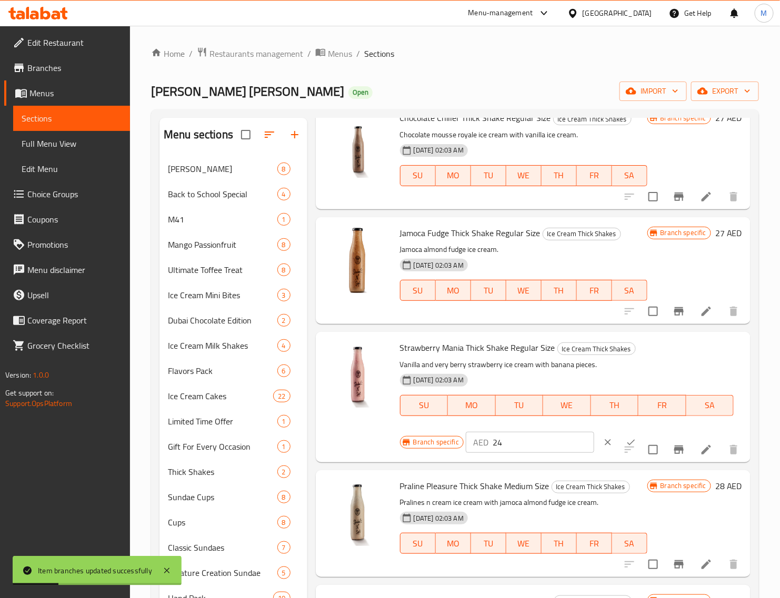
click at [516, 436] on input "24" at bounding box center [544, 442] width 102 height 21
click at [517, 438] on input "24" at bounding box center [544, 442] width 102 height 21
paste input "7"
click at [619, 436] on button "ok" at bounding box center [630, 442] width 23 height 23
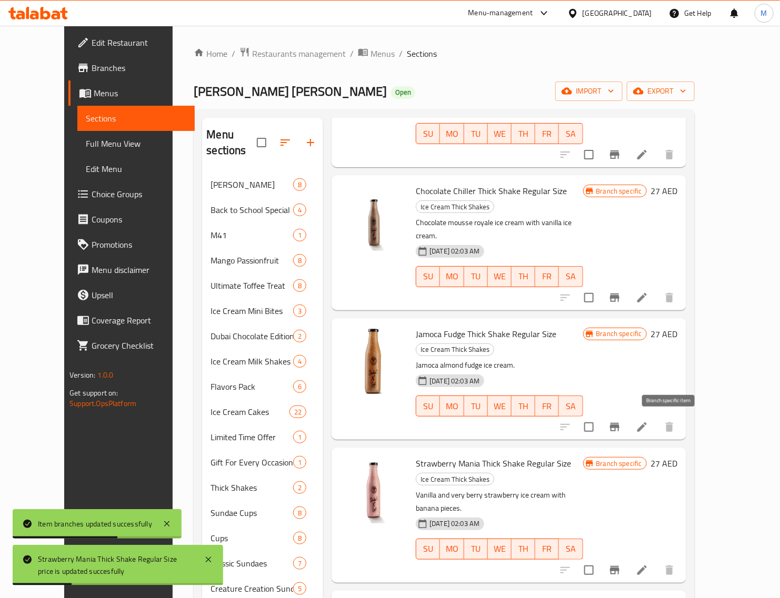
click at [621, 564] on icon "Branch-specific-item" at bounding box center [614, 570] width 13 height 13
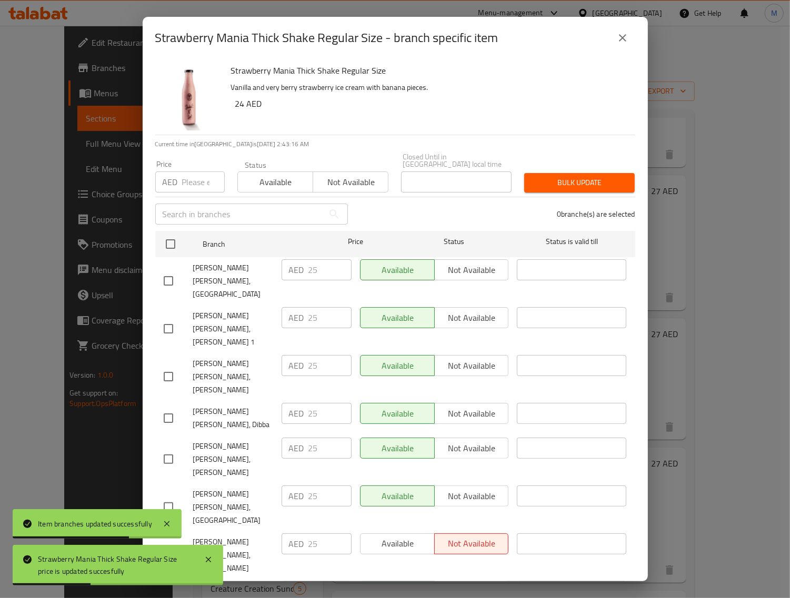
click at [170, 246] on input "checkbox" at bounding box center [170, 244] width 22 height 22
click at [190, 182] on input "number" at bounding box center [203, 182] width 43 height 21
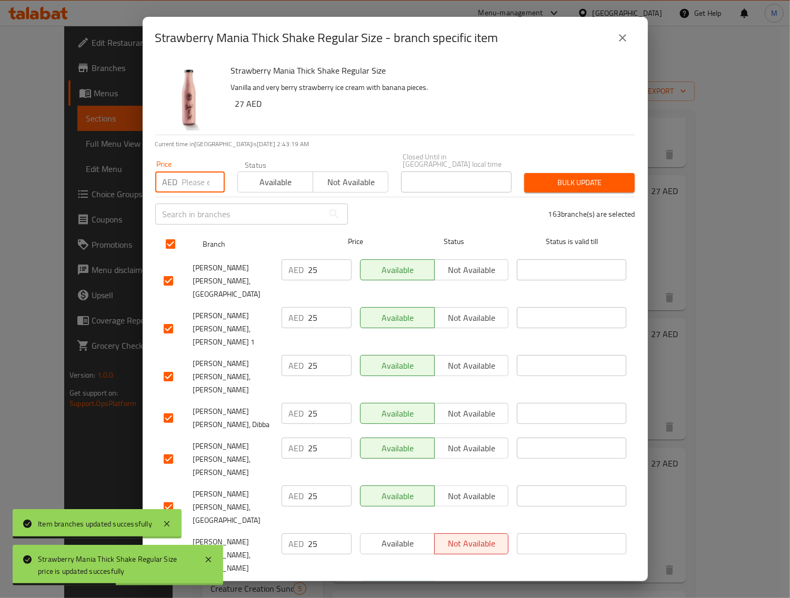
paste input "27"
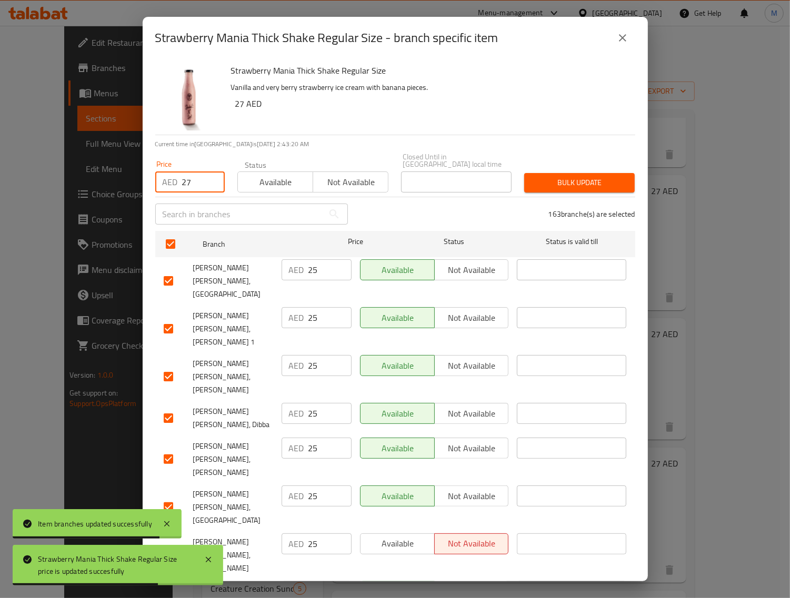
click at [548, 186] on span "Bulk update" at bounding box center [580, 182] width 94 height 13
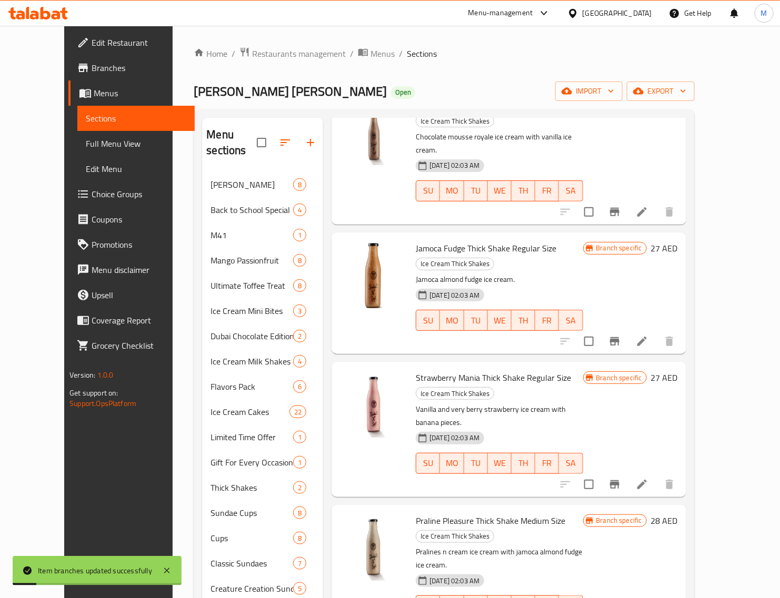
scroll to position [503, 0]
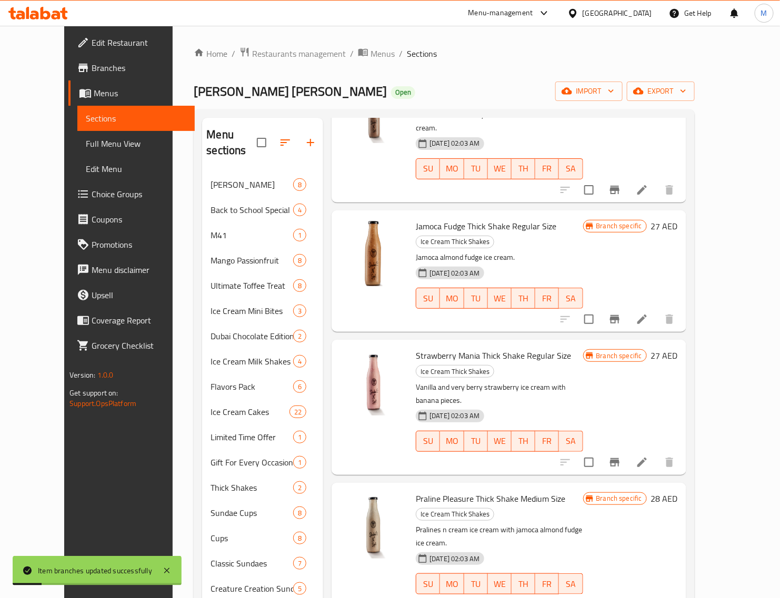
click at [678, 492] on h6 "28 AED" at bounding box center [664, 499] width 27 height 15
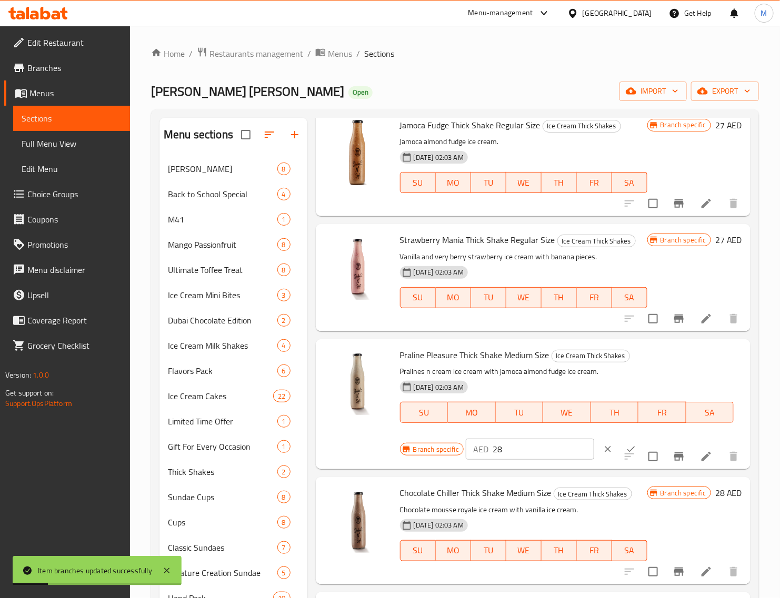
click at [529, 448] on input "28" at bounding box center [544, 449] width 102 height 21
paste input "32"
click at [626, 445] on icon "ok" at bounding box center [631, 449] width 11 height 11
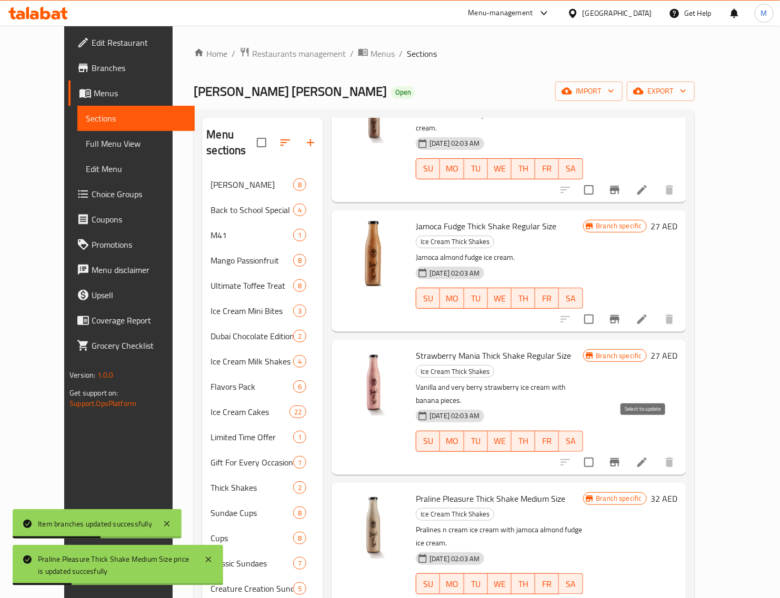
click at [621, 598] on icon "Branch-specific-item" at bounding box center [614, 605] width 13 height 13
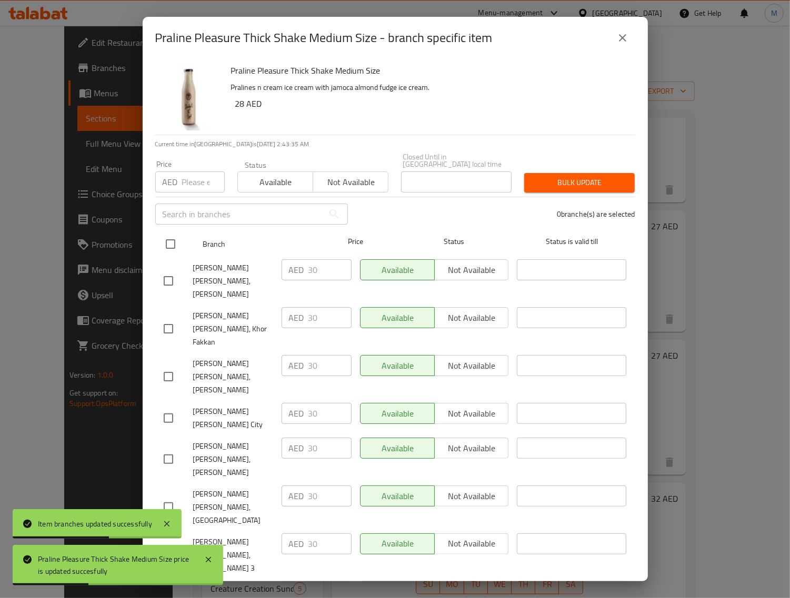
click at [171, 243] on input "checkbox" at bounding box center [170, 244] width 22 height 22
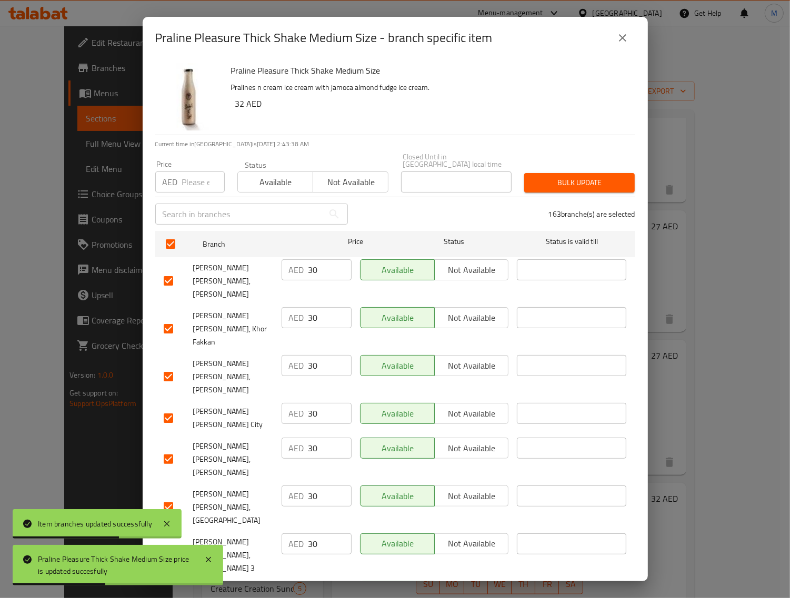
click at [195, 182] on input "number" at bounding box center [203, 182] width 43 height 21
paste input "32"
click at [549, 180] on span "Bulk update" at bounding box center [580, 182] width 94 height 13
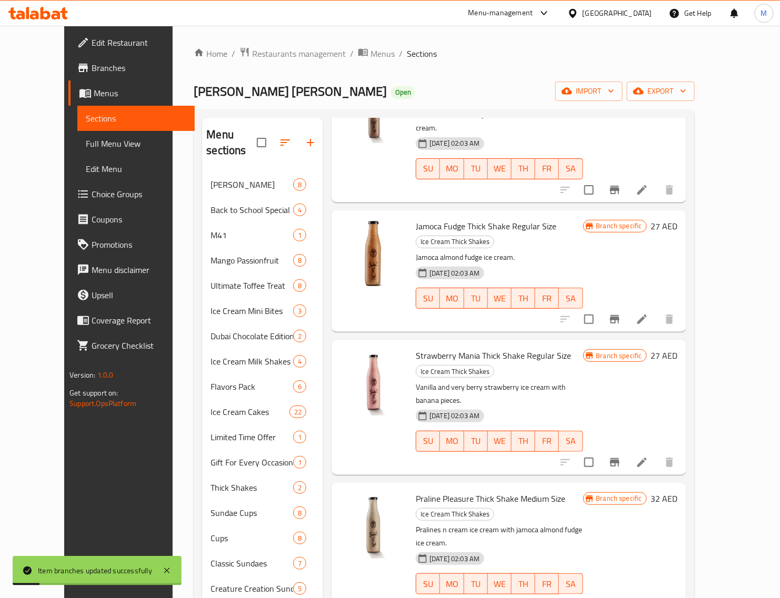
scroll to position [66, 0]
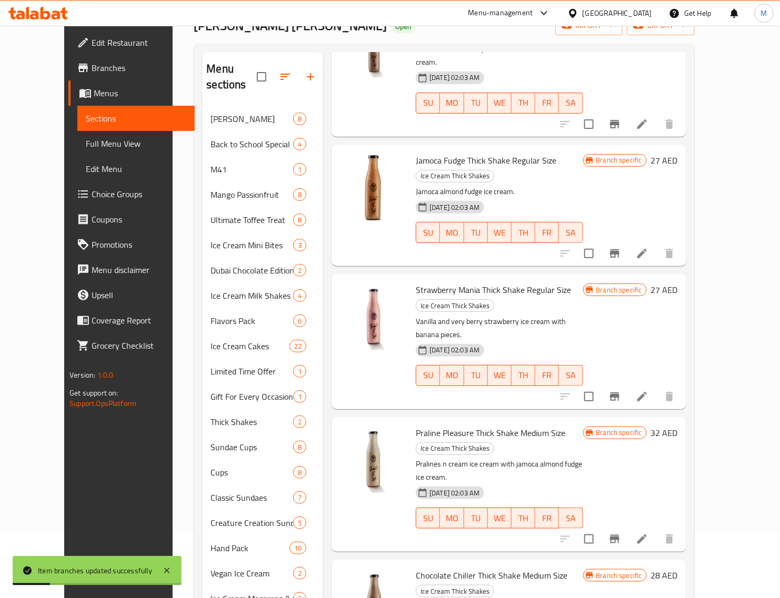
click at [678, 568] on h6 "28 AED" at bounding box center [664, 575] width 27 height 15
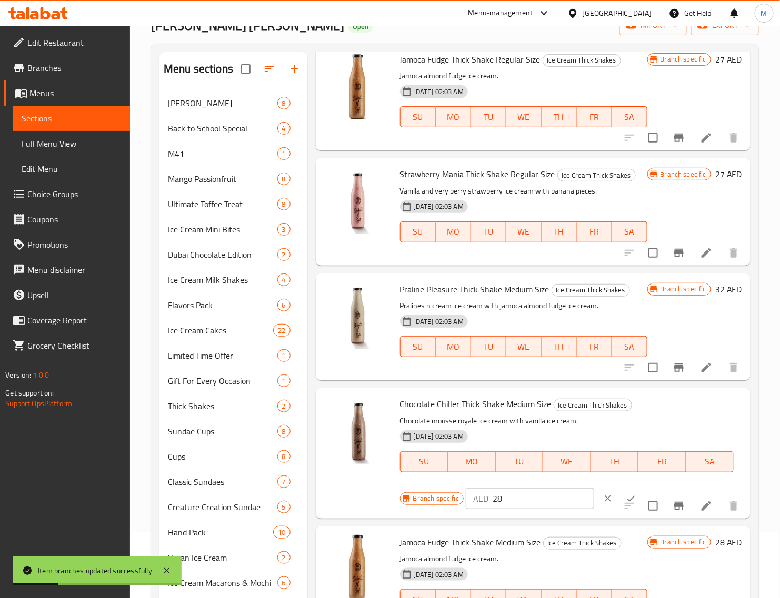
scroll to position [525, 0]
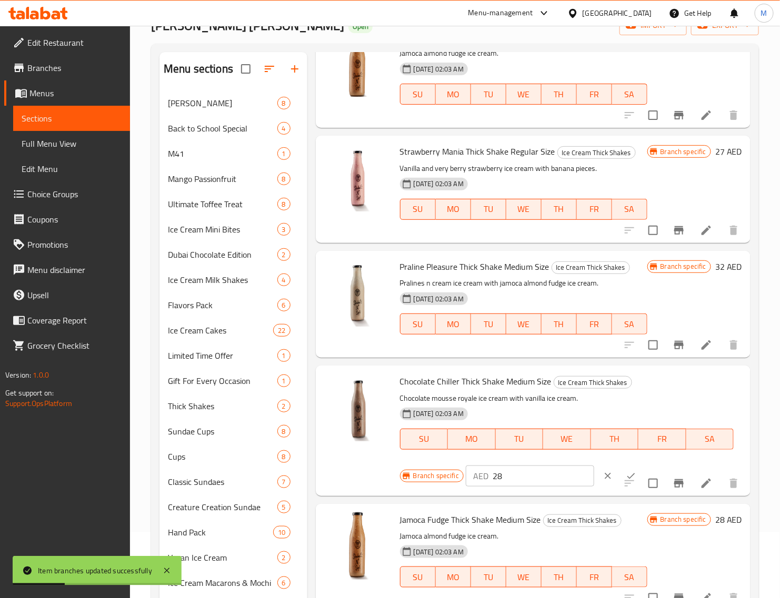
click at [516, 472] on input "28" at bounding box center [544, 476] width 102 height 21
paste input "32"
click at [619, 467] on button "ok" at bounding box center [630, 476] width 23 height 23
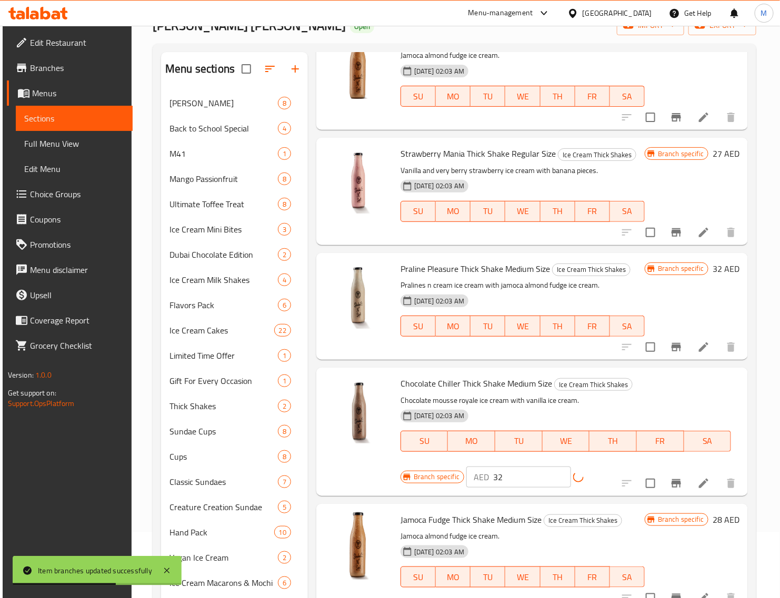
scroll to position [503, 0]
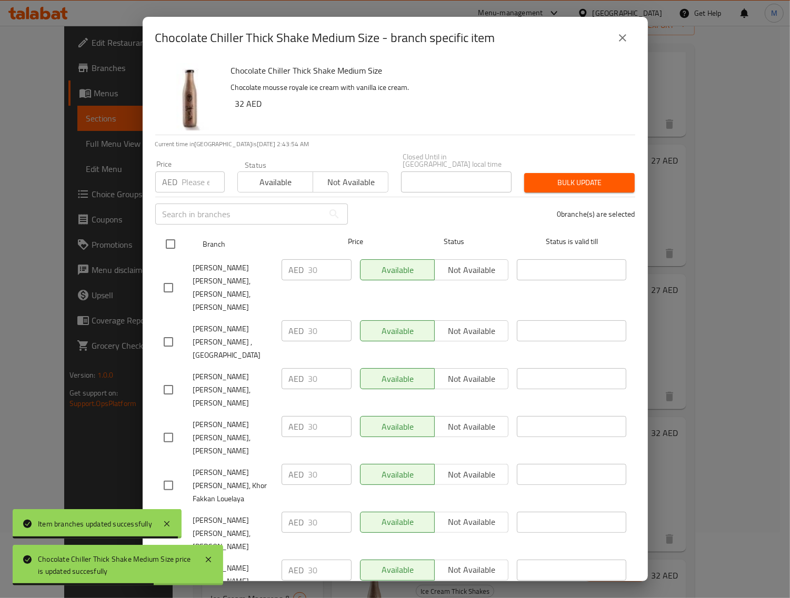
click at [167, 243] on input "checkbox" at bounding box center [170, 244] width 22 height 22
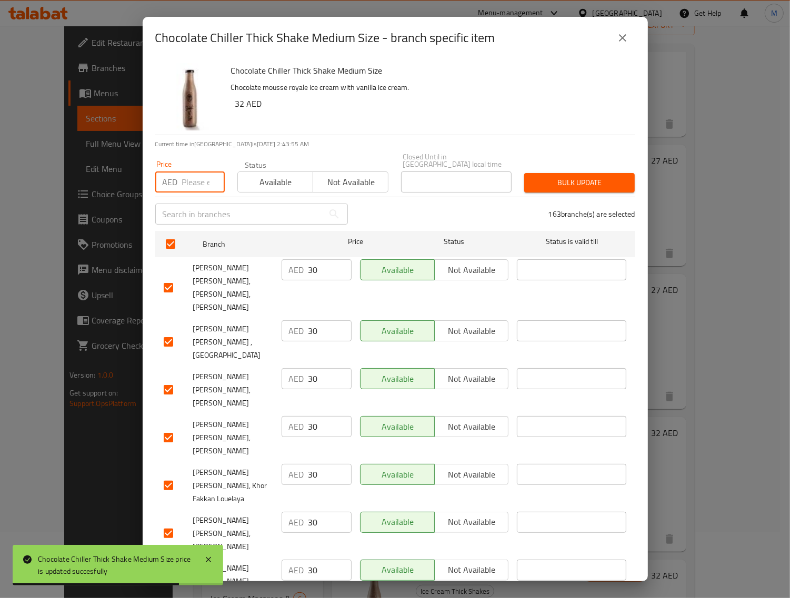
click at [197, 182] on input "number" at bounding box center [203, 182] width 43 height 21
paste input "32"
click at [533, 182] on span "Bulk update" at bounding box center [580, 182] width 94 height 13
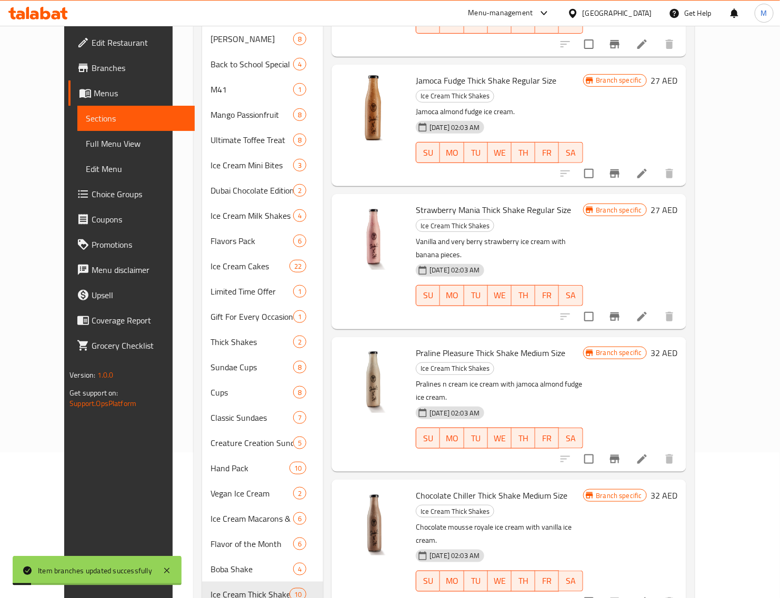
scroll to position [222, 0]
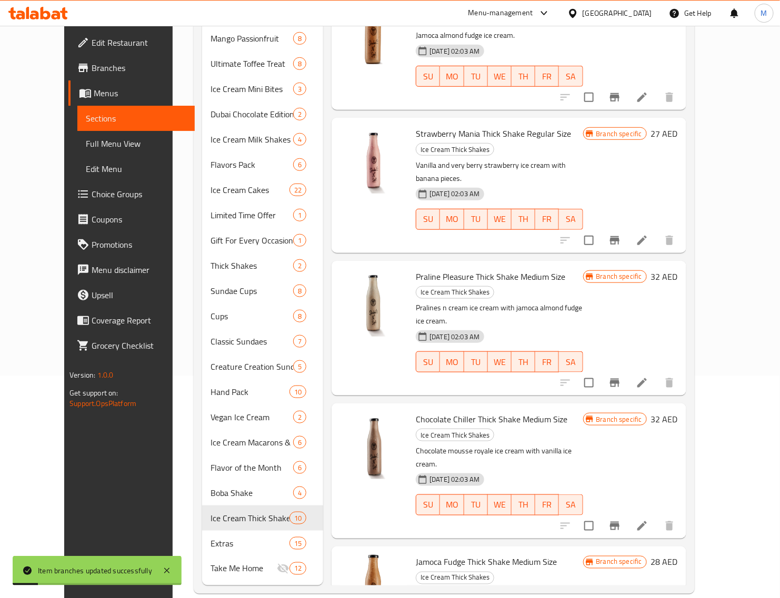
click at [678, 555] on h6 "28 AED" at bounding box center [664, 562] width 27 height 15
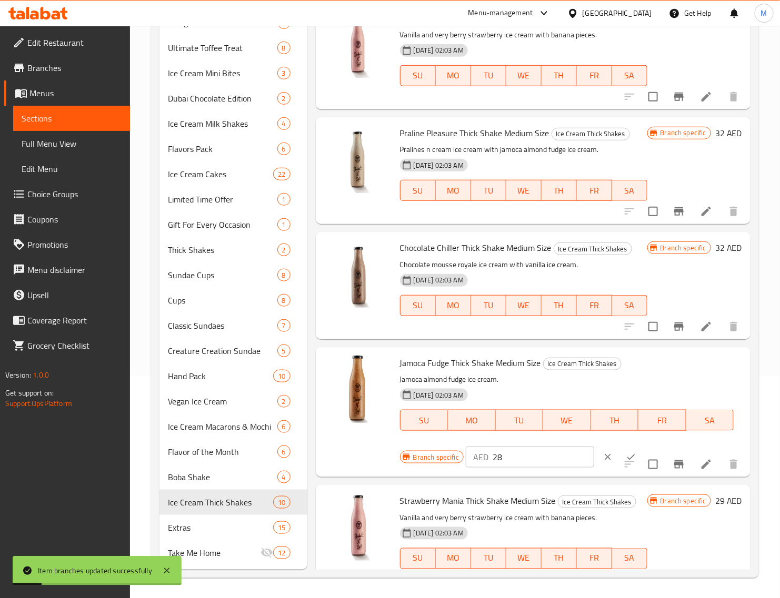
click at [527, 462] on input "28" at bounding box center [544, 457] width 102 height 21
paste input "32"
click at [626, 453] on icon "ok" at bounding box center [631, 457] width 11 height 11
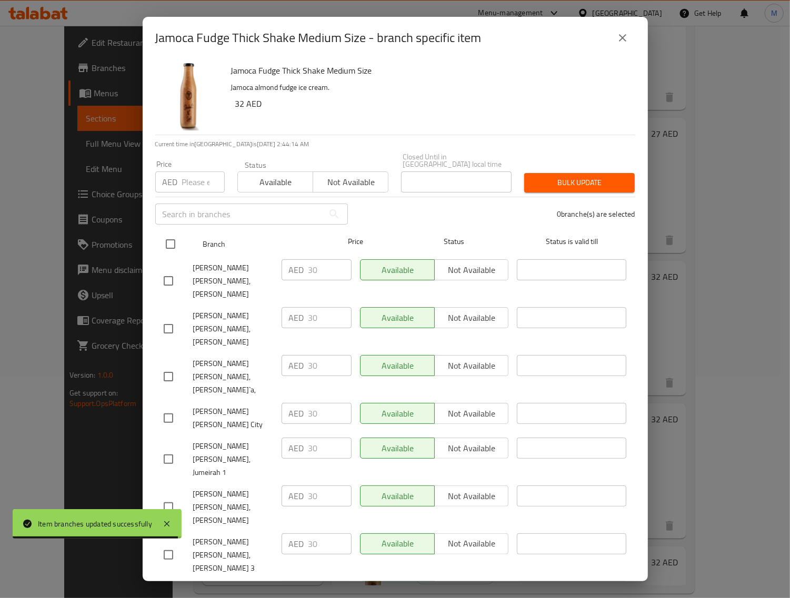
drag, startPoint x: 171, startPoint y: 245, endPoint x: 183, endPoint y: 230, distance: 18.7
click at [170, 245] on input "checkbox" at bounding box center [170, 244] width 22 height 22
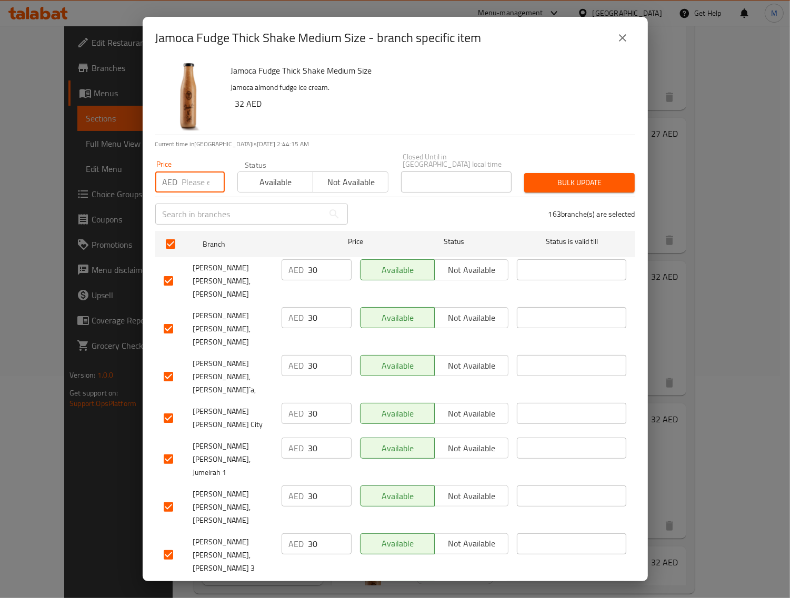
click at [193, 180] on input "number" at bounding box center [203, 182] width 43 height 21
paste input "32"
click at [538, 182] on span "Bulk update" at bounding box center [580, 182] width 94 height 13
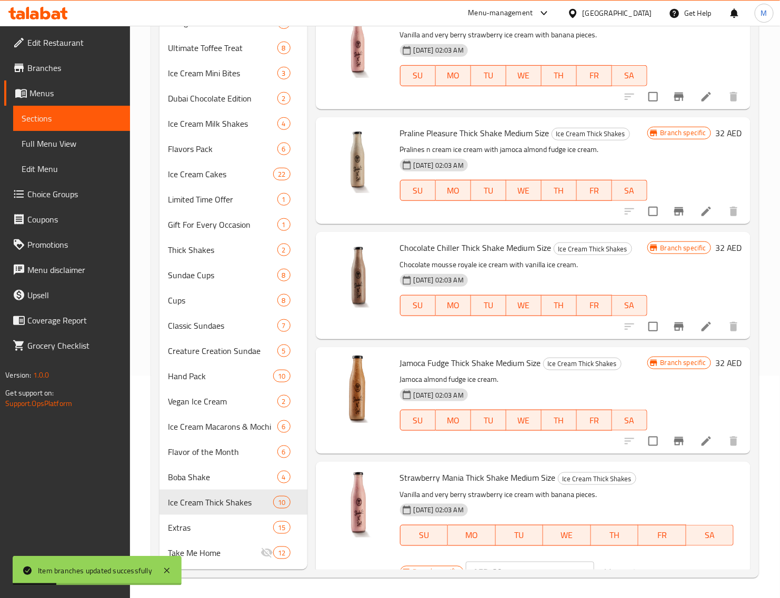
scroll to position [525, 0]
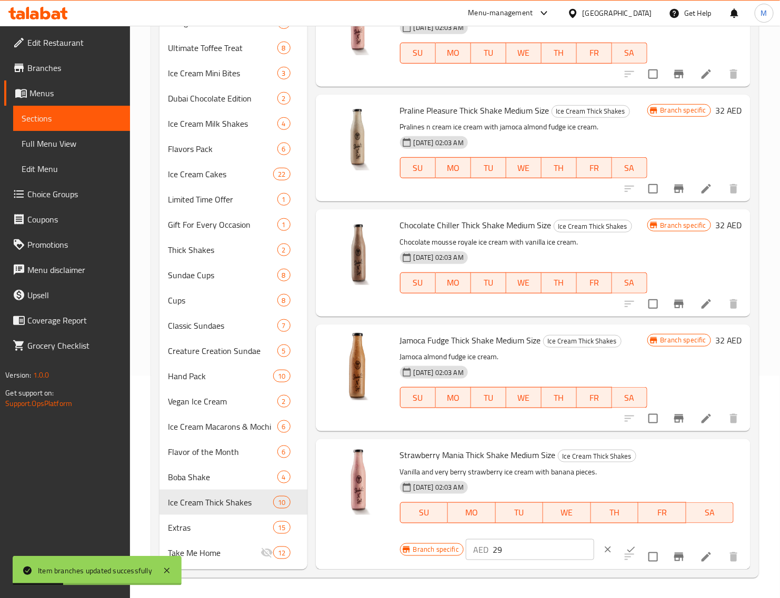
click at [530, 543] on input "29" at bounding box center [544, 549] width 102 height 21
paste input "32"
click at [626, 545] on icon "ok" at bounding box center [631, 550] width 11 height 11
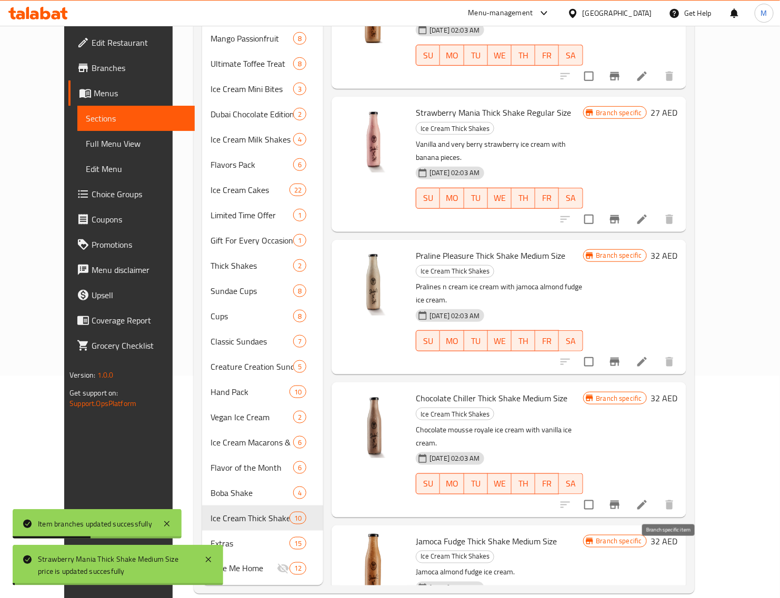
scroll to position [503, 0]
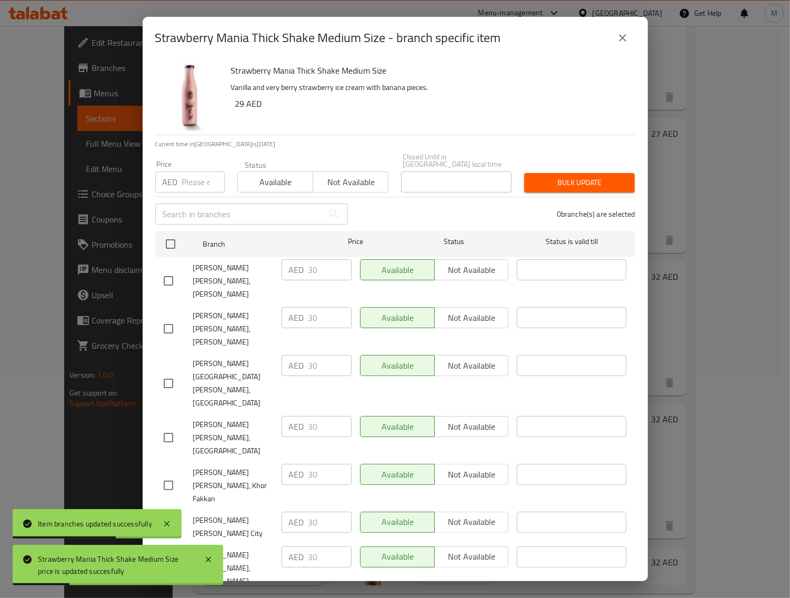
click at [177, 244] on input "checkbox" at bounding box center [170, 244] width 22 height 22
click at [187, 190] on input "number" at bounding box center [203, 182] width 43 height 21
paste input "32"
click at [583, 184] on span "Bulk update" at bounding box center [580, 182] width 94 height 13
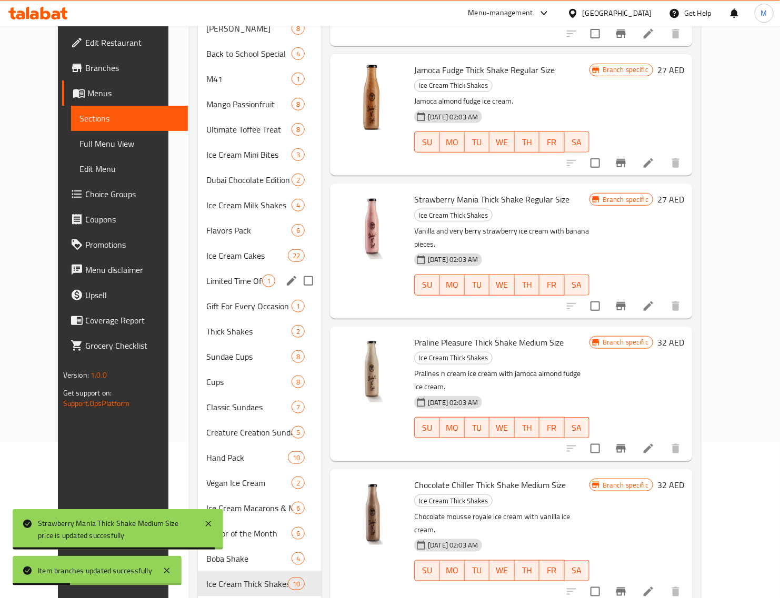
scroll to position [91, 0]
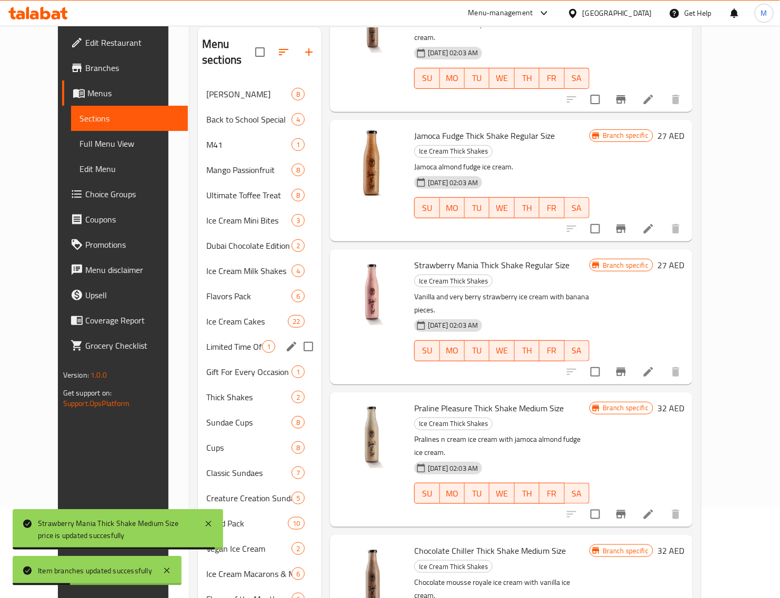
click at [225, 315] on span "Ice Cream Cakes" at bounding box center [247, 321] width 82 height 13
